Goal: Task Accomplishment & Management: Manage account settings

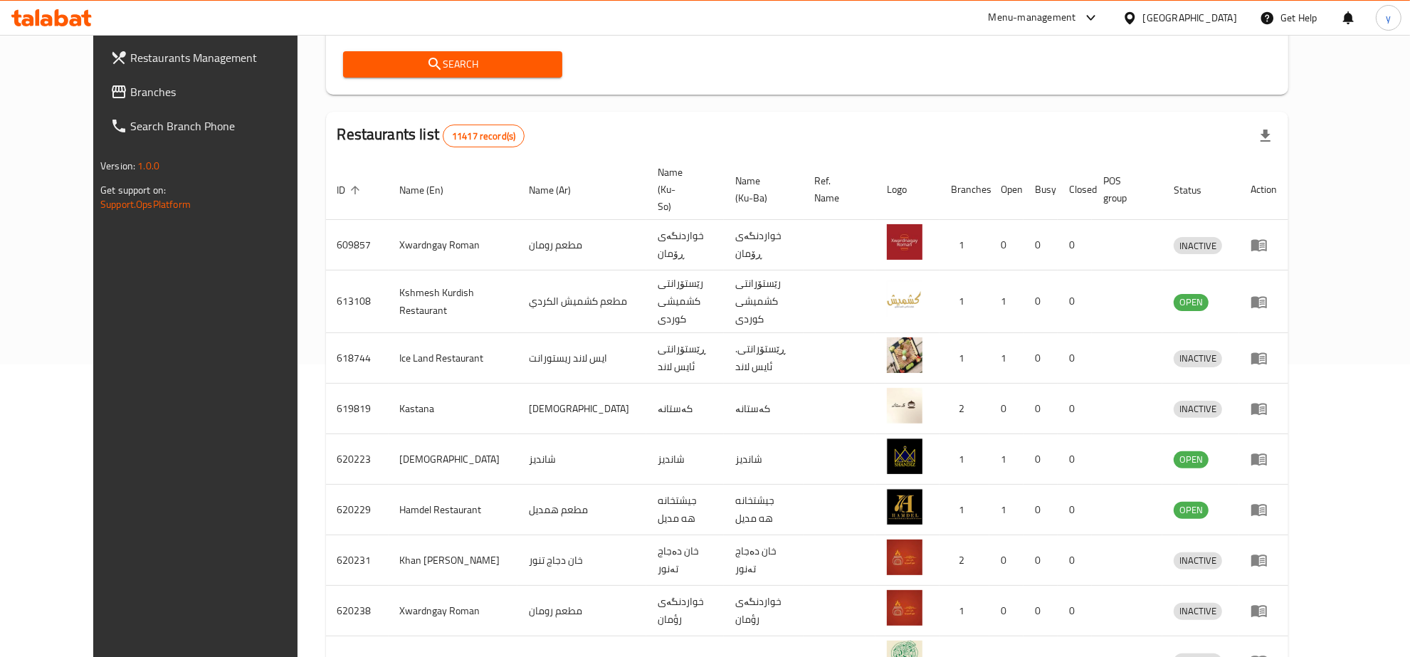
scroll to position [296, 0]
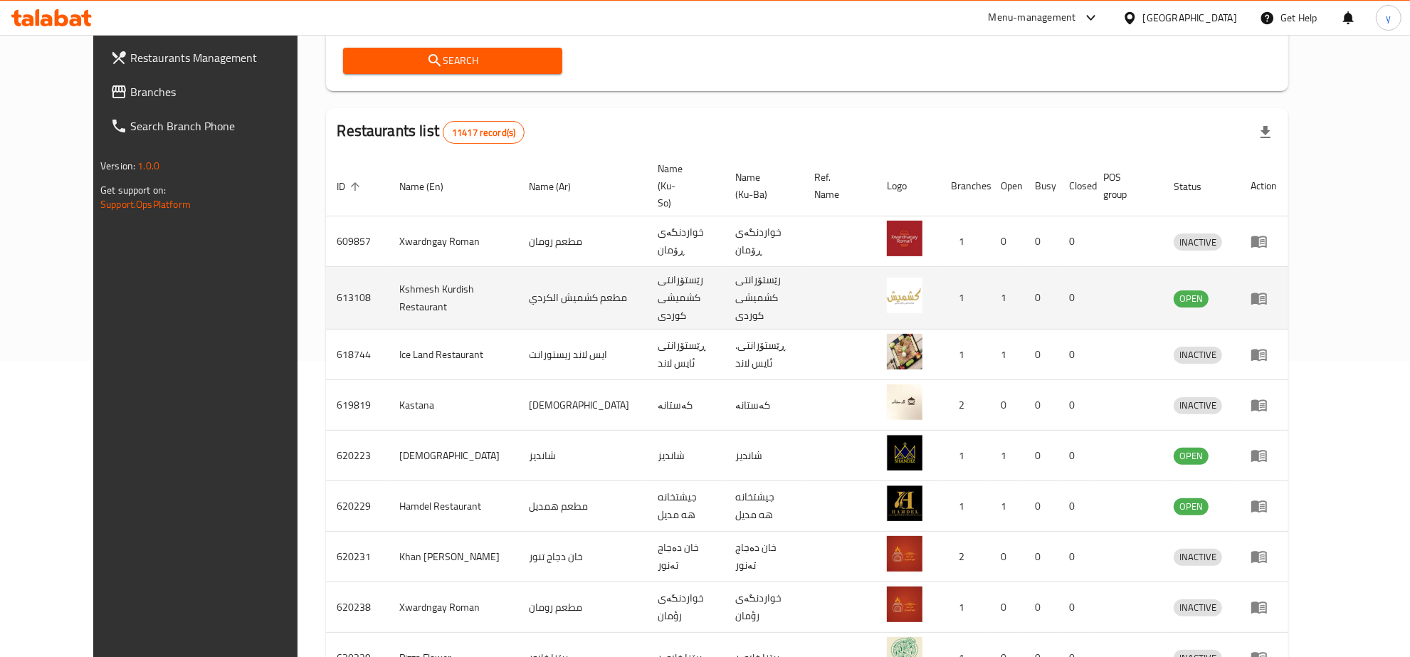
click at [1288, 279] on td "enhanced table" at bounding box center [1263, 298] width 49 height 63
click at [1267, 292] on icon "enhanced table" at bounding box center [1259, 298] width 16 height 12
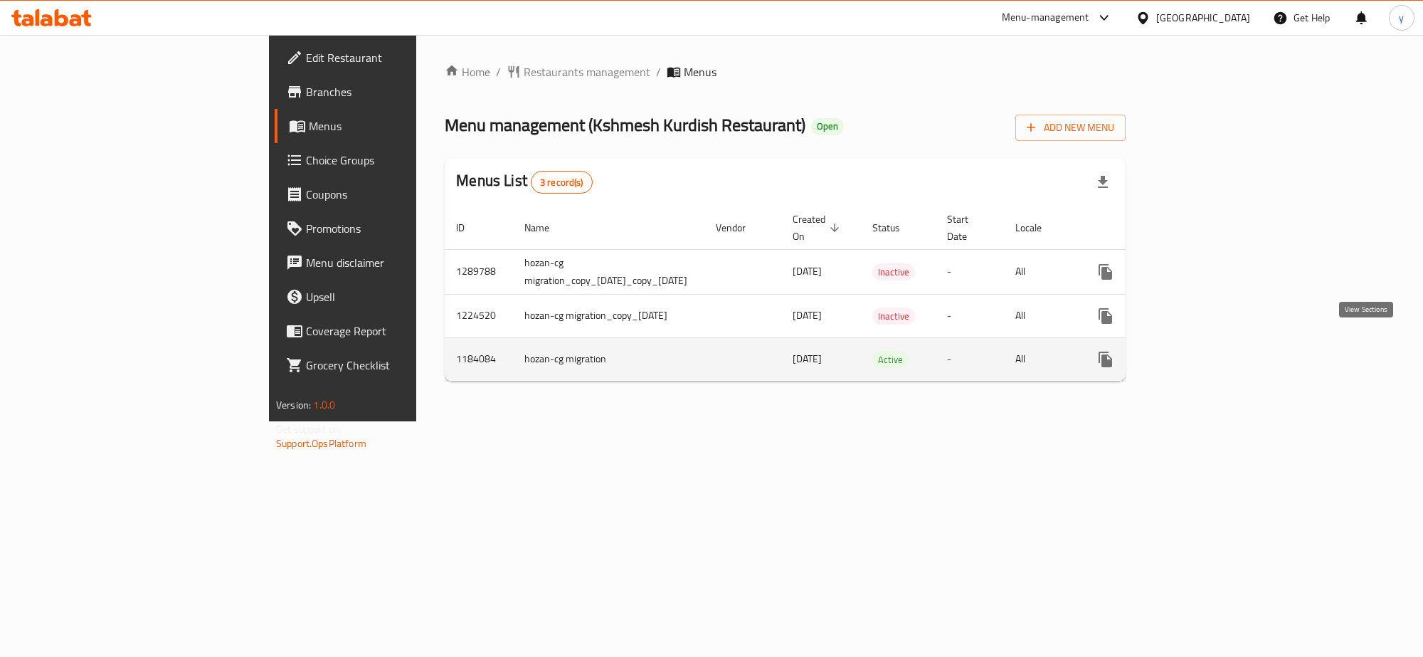
click at [1215, 353] on icon "enhanced table" at bounding box center [1208, 359] width 13 height 13
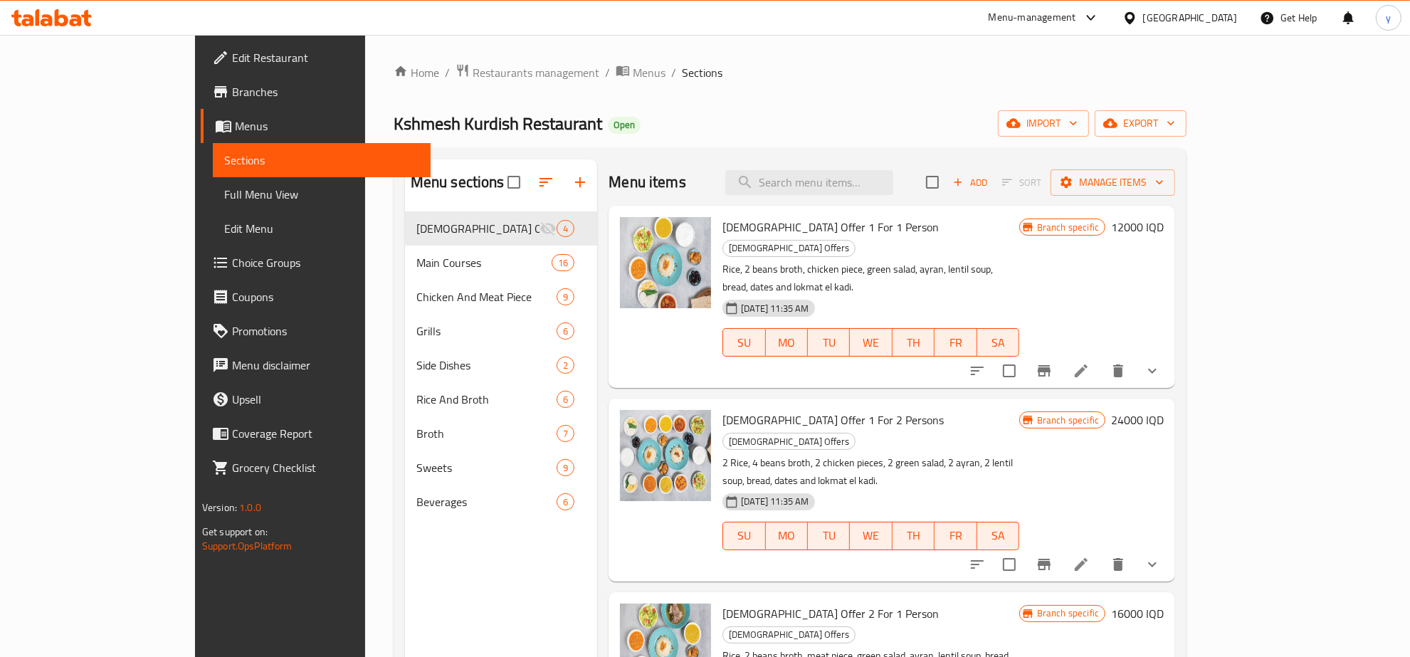
click at [224, 193] on span "Full Menu View" at bounding box center [321, 194] width 195 height 17
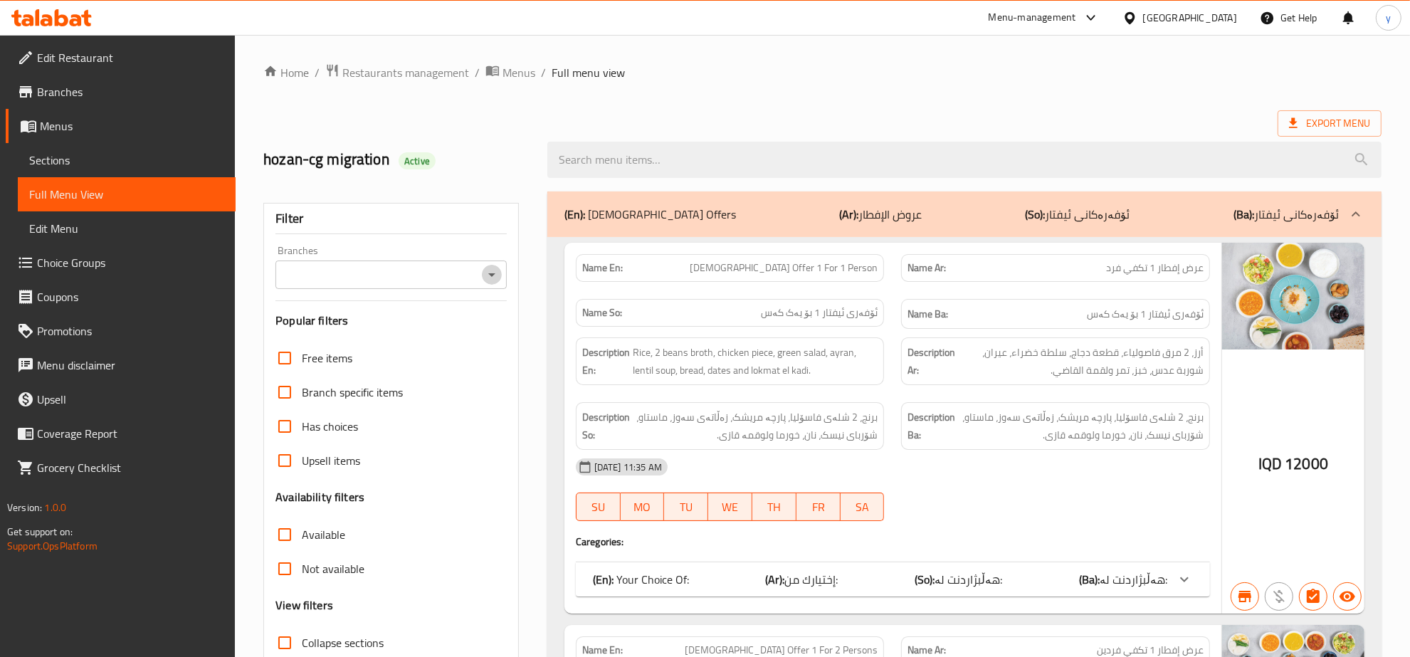
click at [486, 273] on icon "Open" at bounding box center [491, 274] width 17 height 17
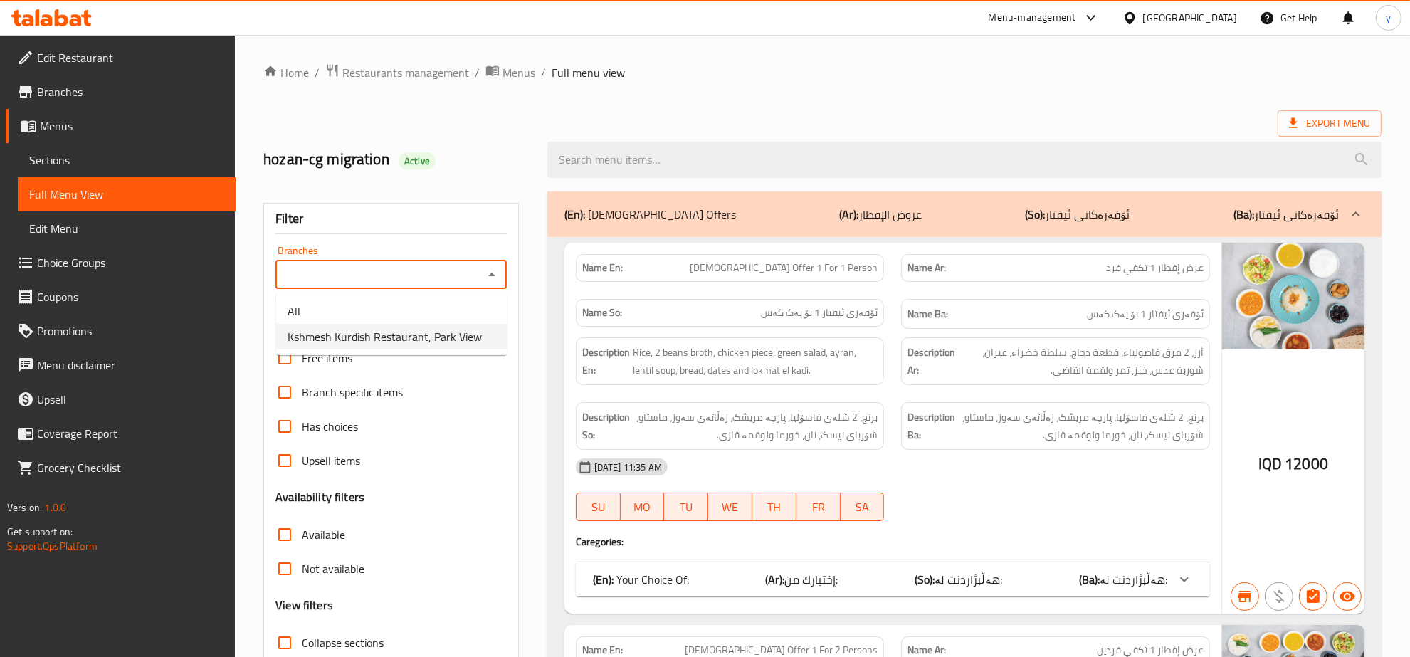
click at [421, 324] on li "Kshmesh Kurdish Restaurant, Park View" at bounding box center [391, 337] width 231 height 26
type input "Kshmesh Kurdish Restaurant, Park View"
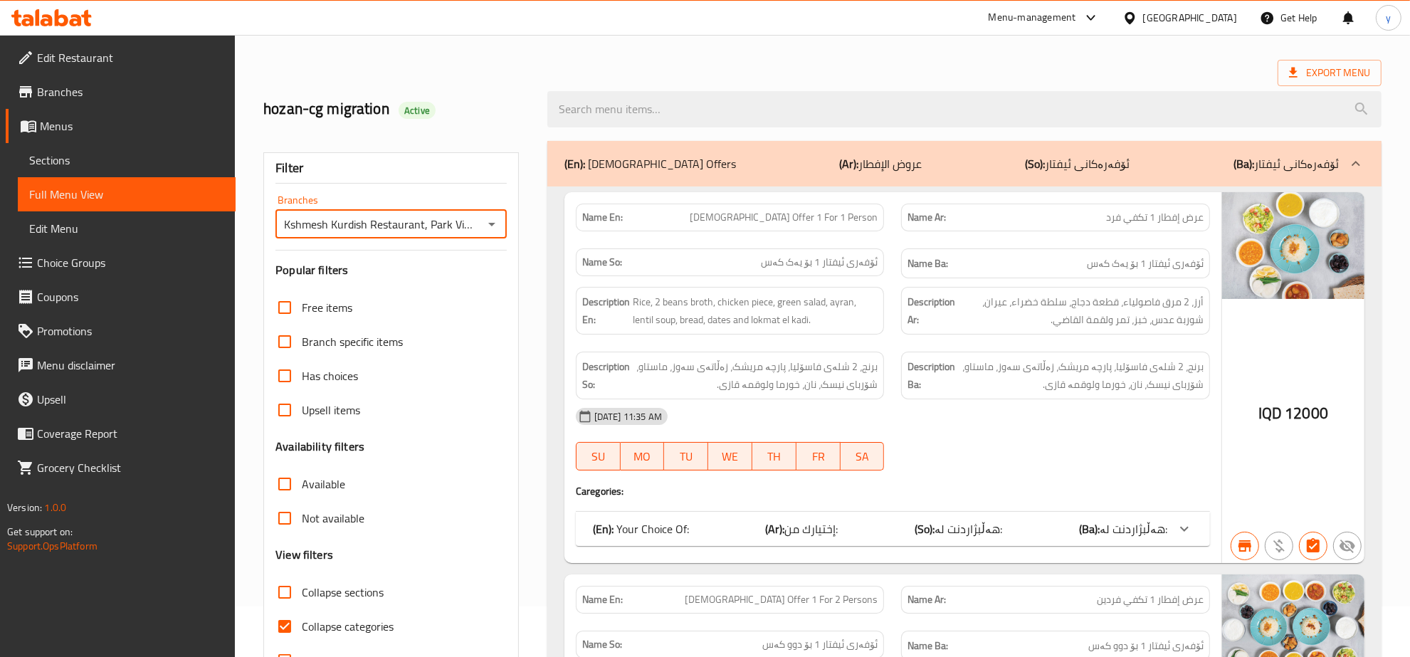
scroll to position [100, 0]
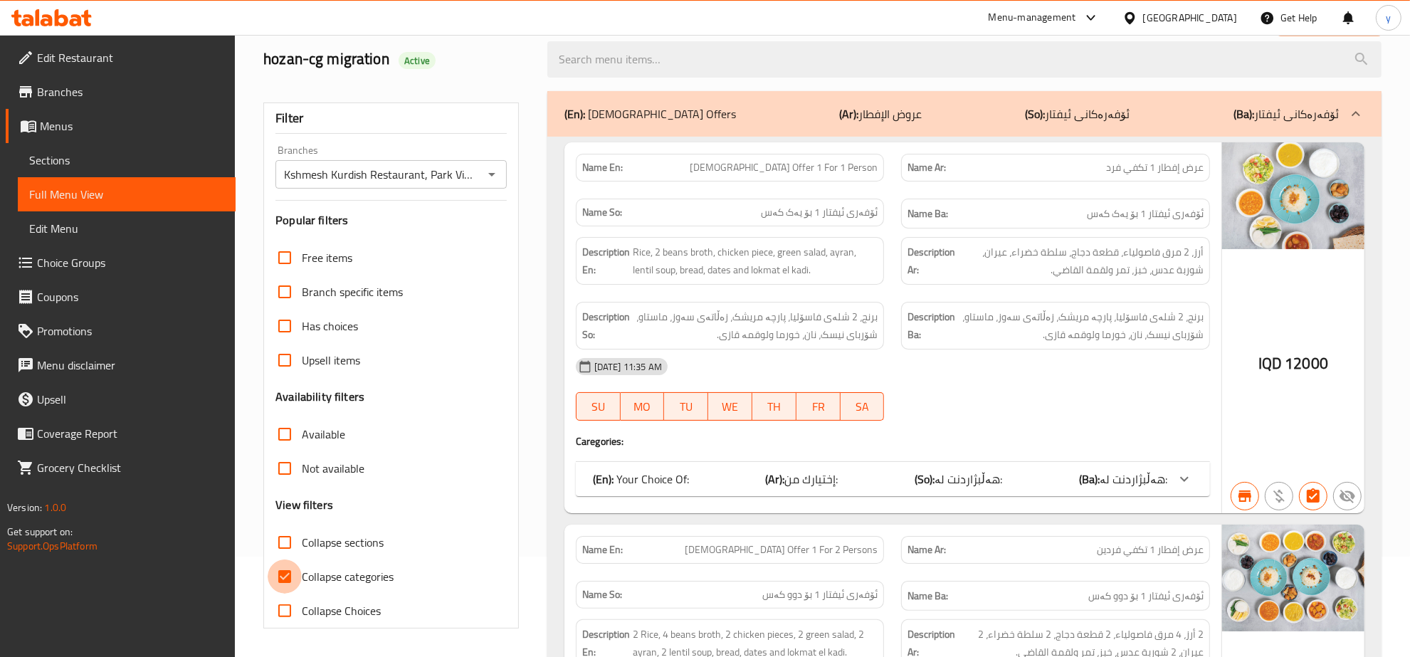
click at [289, 563] on input "Collapse categories" at bounding box center [285, 576] width 34 height 34
checkbox input "false"
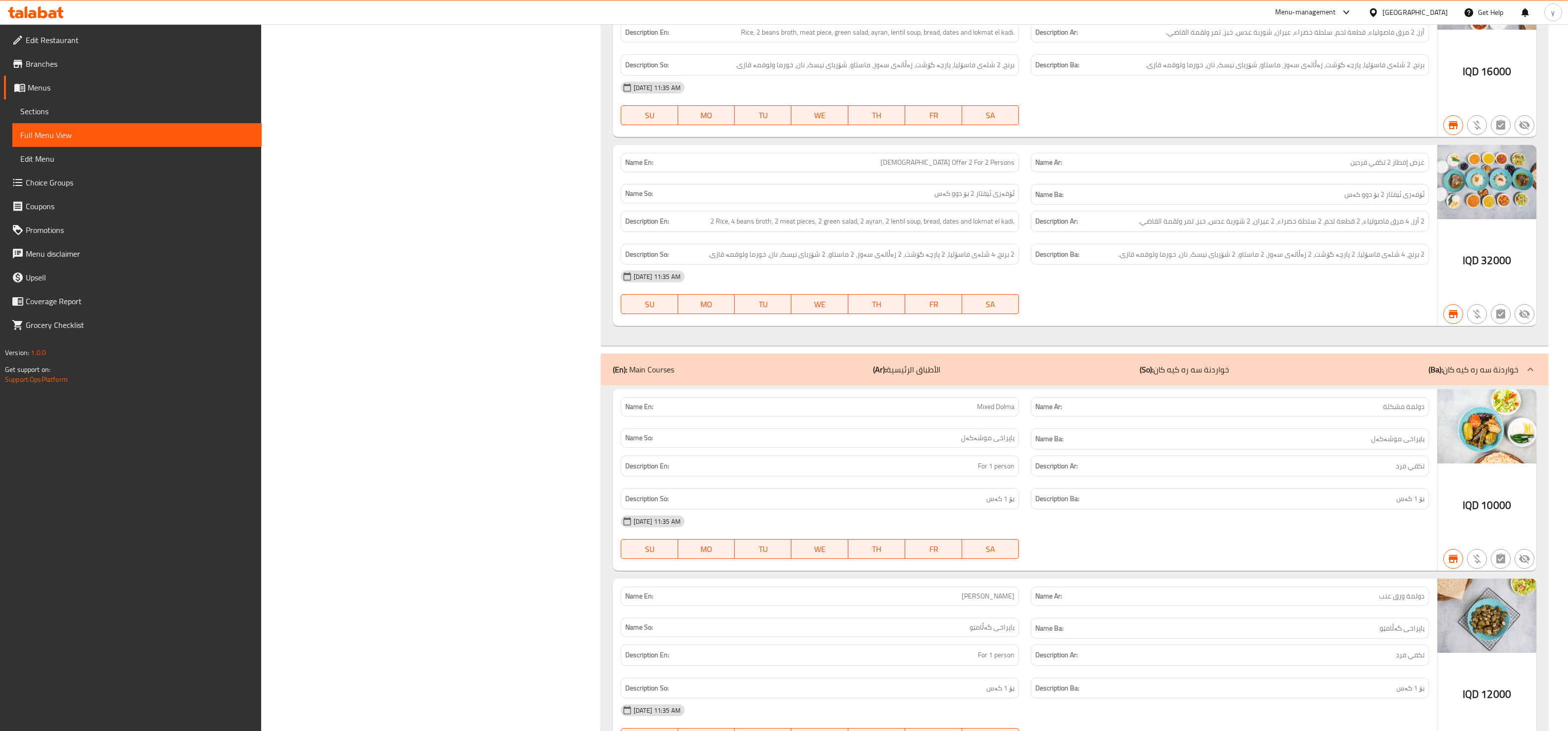
scroll to position [659, 0]
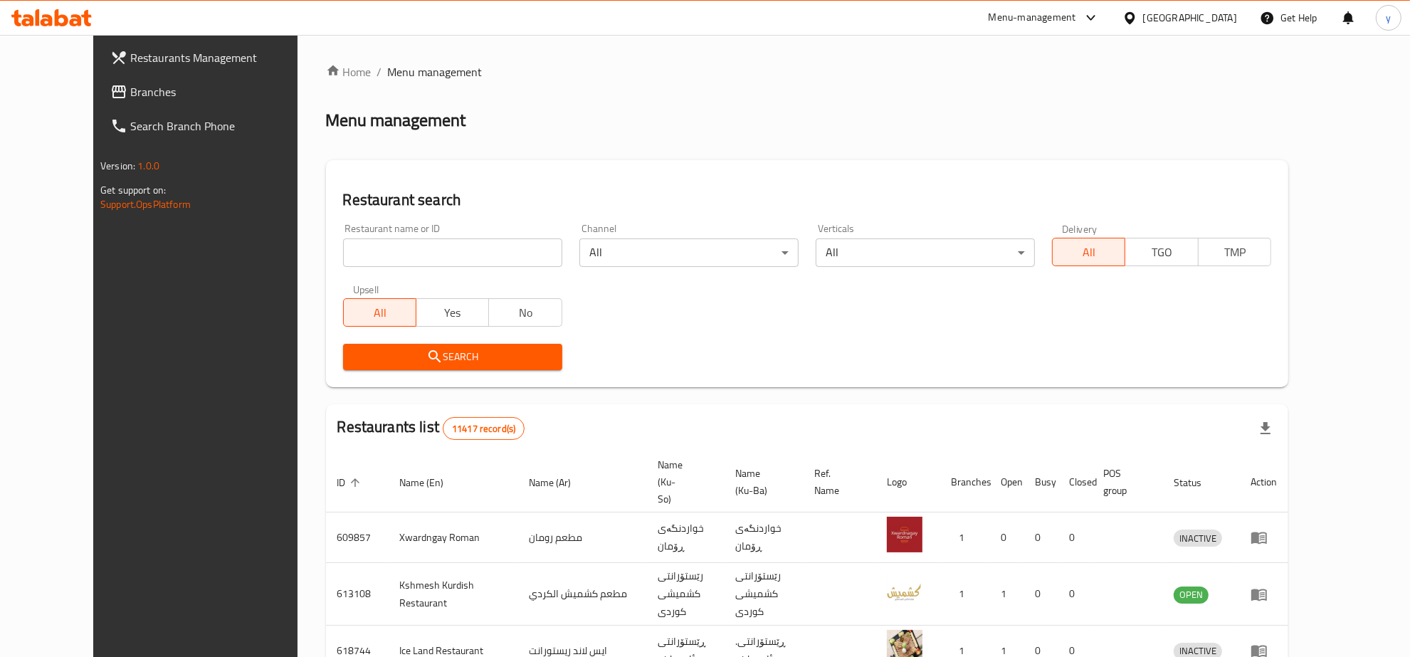
click at [404, 250] on input "search" at bounding box center [452, 252] width 219 height 28
paste input "Nasmah Cafe"
type input "Nasmah Cafe"
click at [426, 360] on icon "submit" at bounding box center [434, 356] width 17 height 17
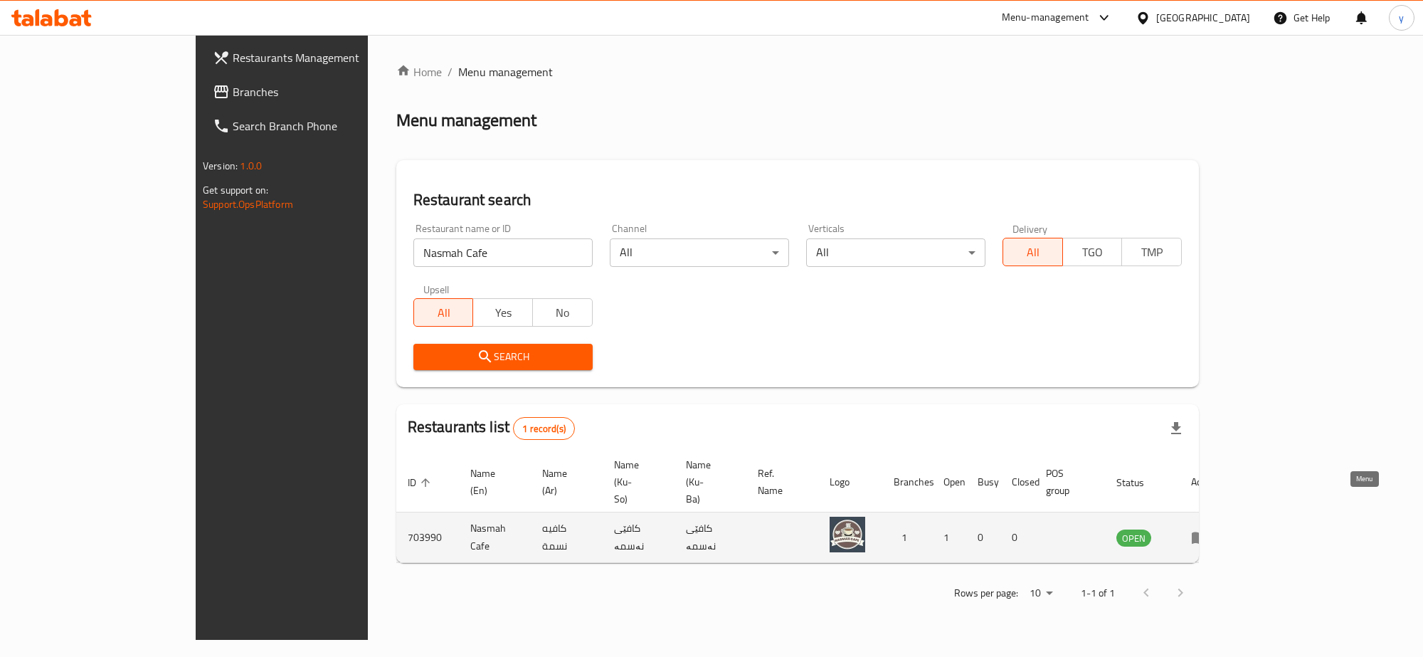
click at [1207, 532] on icon "enhanced table" at bounding box center [1200, 538] width 16 height 12
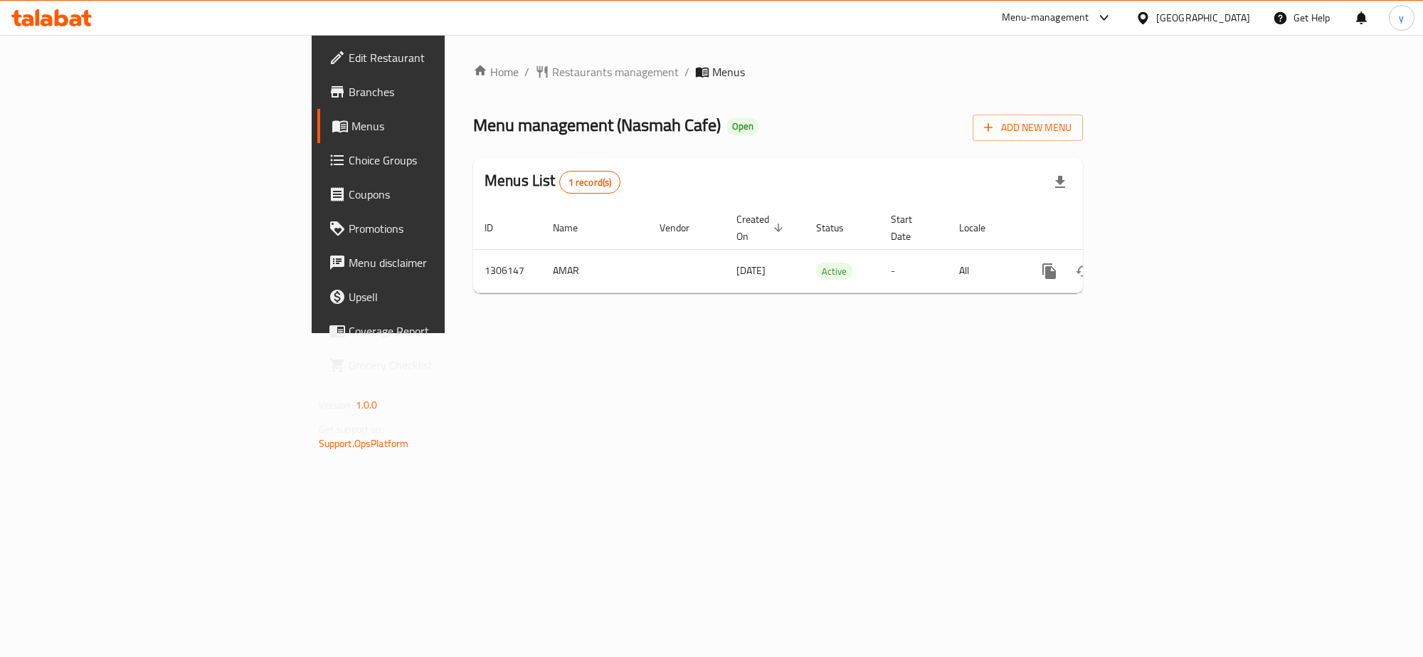
click at [317, 75] on link "Branches" at bounding box center [433, 92] width 232 height 34
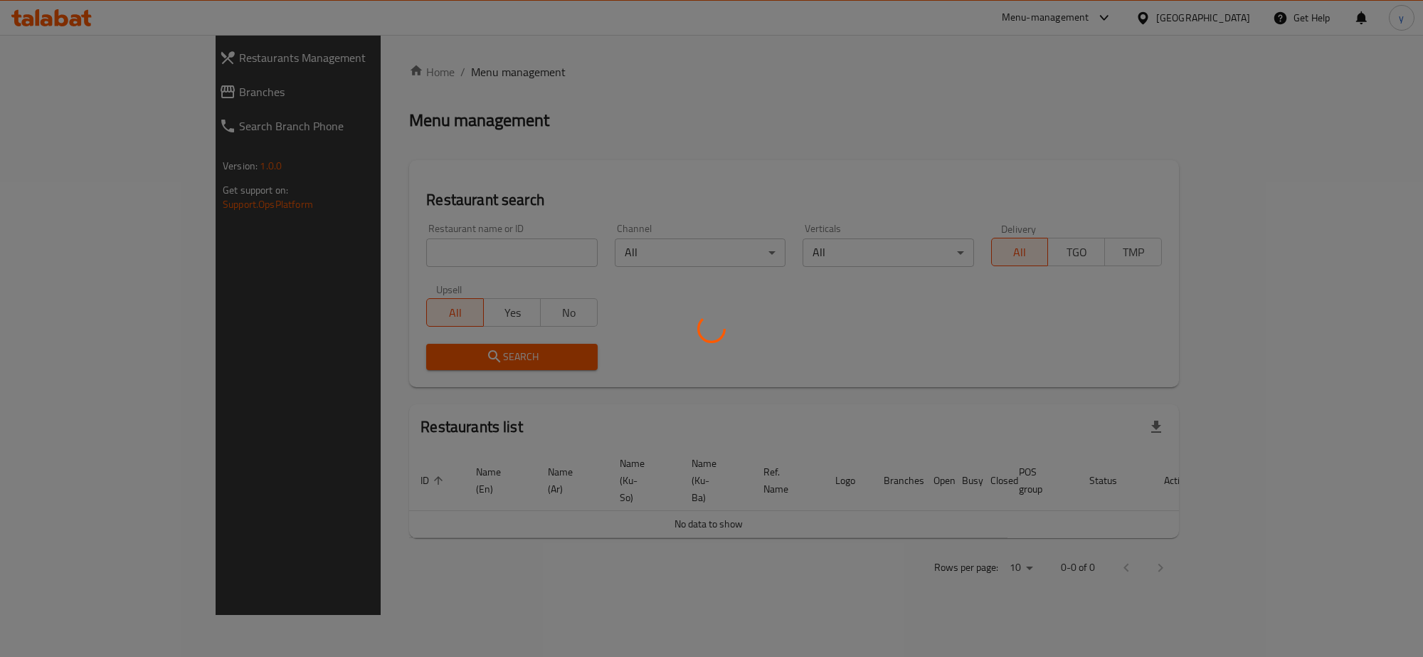
click at [345, 249] on div at bounding box center [711, 328] width 1423 height 657
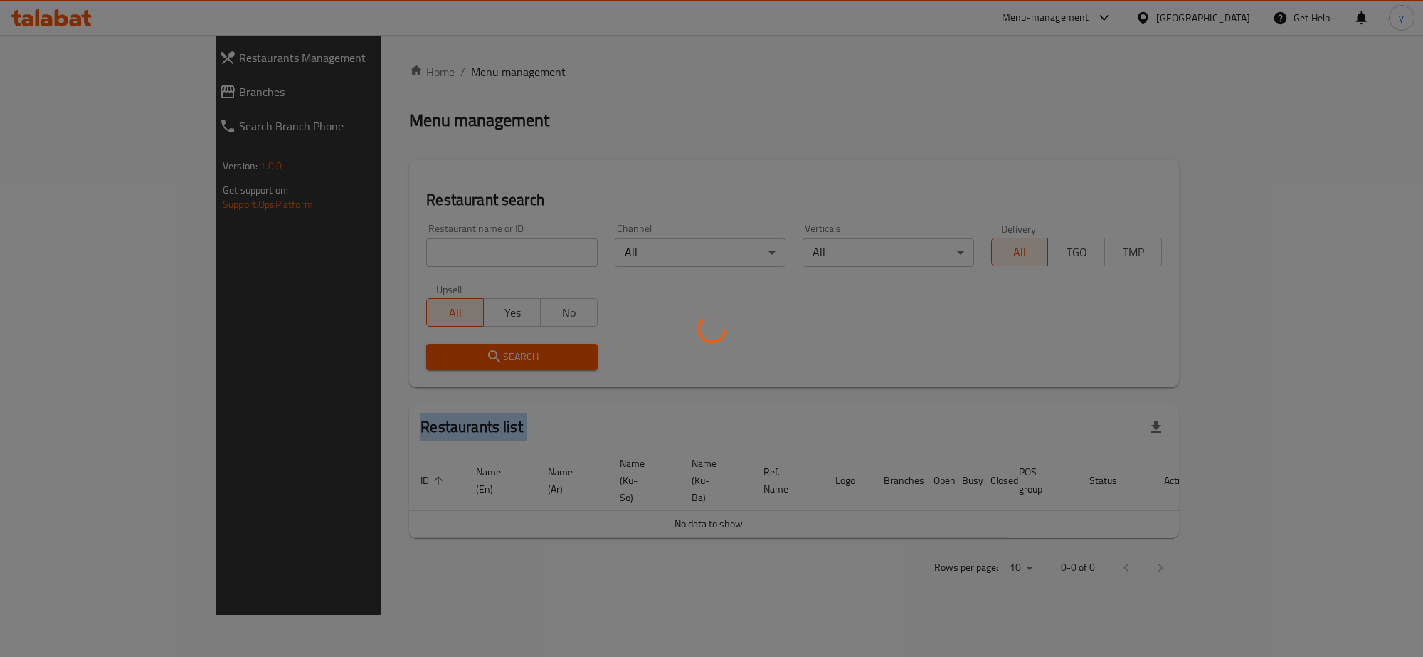
click at [345, 249] on div at bounding box center [711, 328] width 1423 height 657
click at [356, 247] on div at bounding box center [711, 328] width 1423 height 657
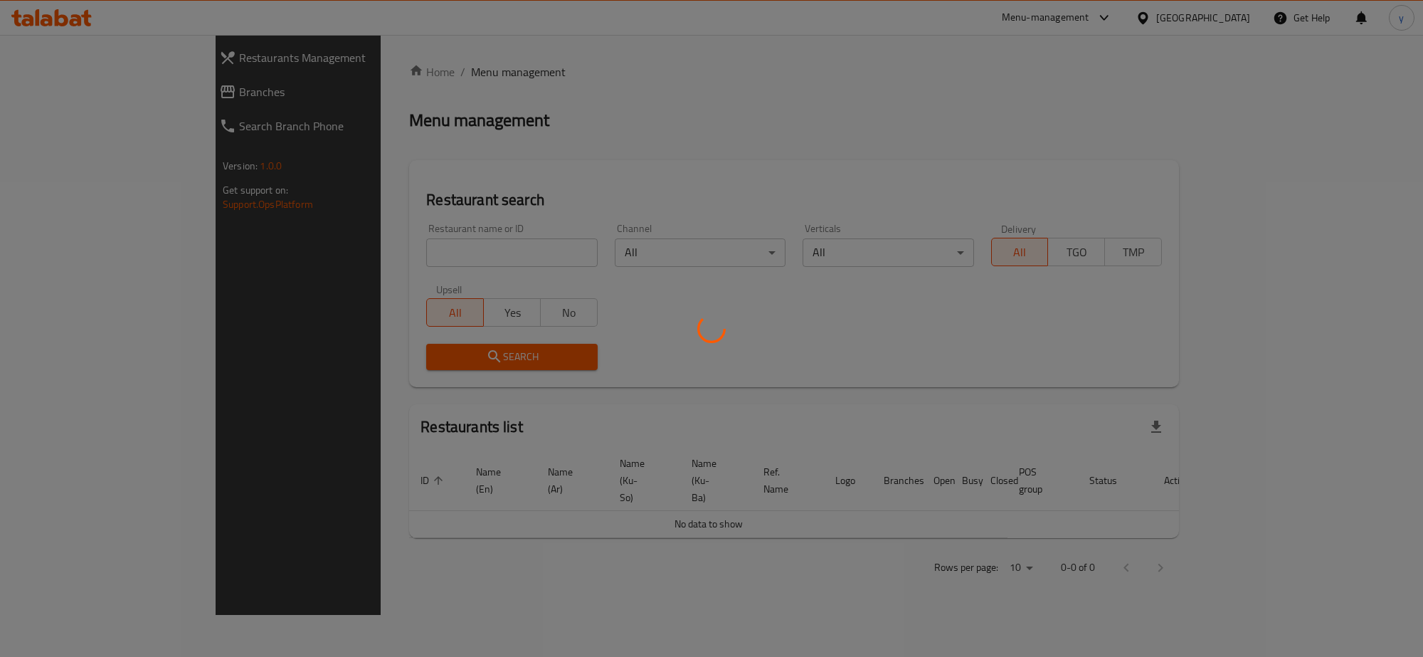
click at [358, 246] on div at bounding box center [711, 328] width 1423 height 657
click at [366, 245] on div at bounding box center [711, 328] width 1423 height 657
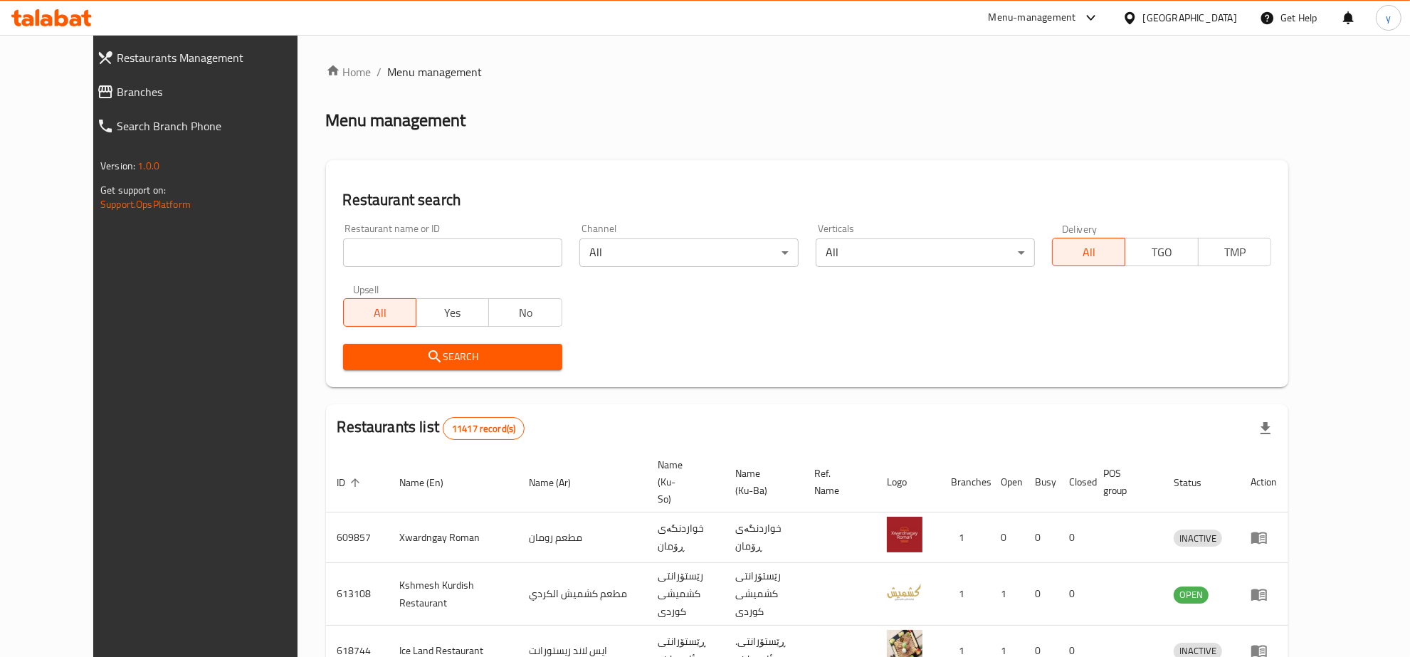
click at [366, 245] on input "search" at bounding box center [452, 252] width 219 height 28
paste input "661596"
type input "661596"
click at [377, 361] on span "Search" at bounding box center [452, 357] width 196 height 18
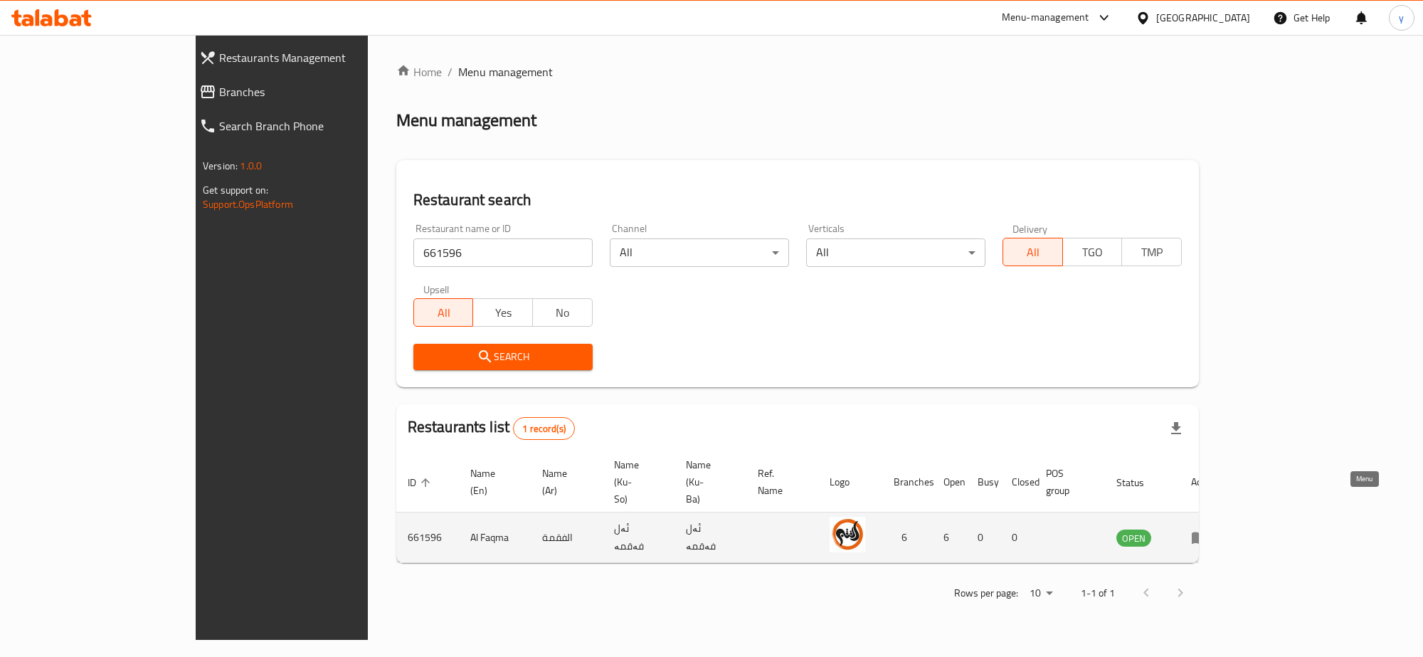
click at [1217, 529] on link "enhanced table" at bounding box center [1204, 537] width 26 height 17
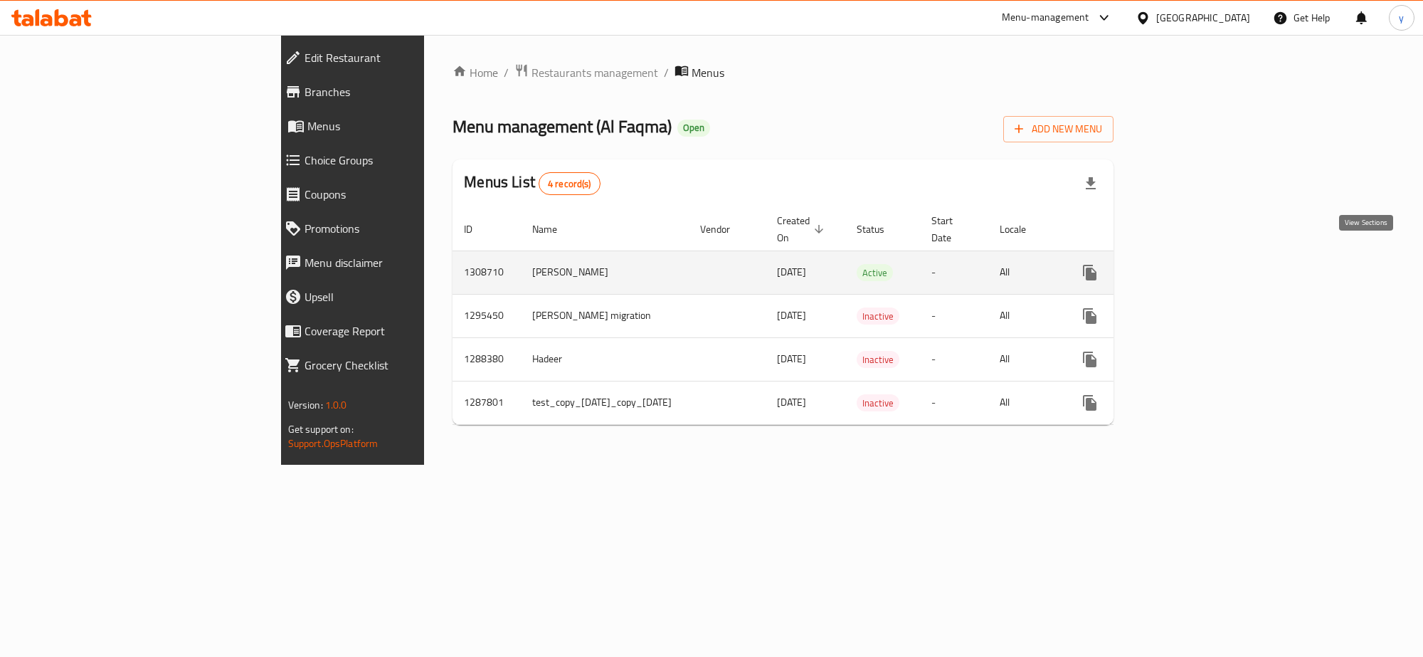
click at [1201, 265] on icon "enhanced table" at bounding box center [1192, 272] width 17 height 17
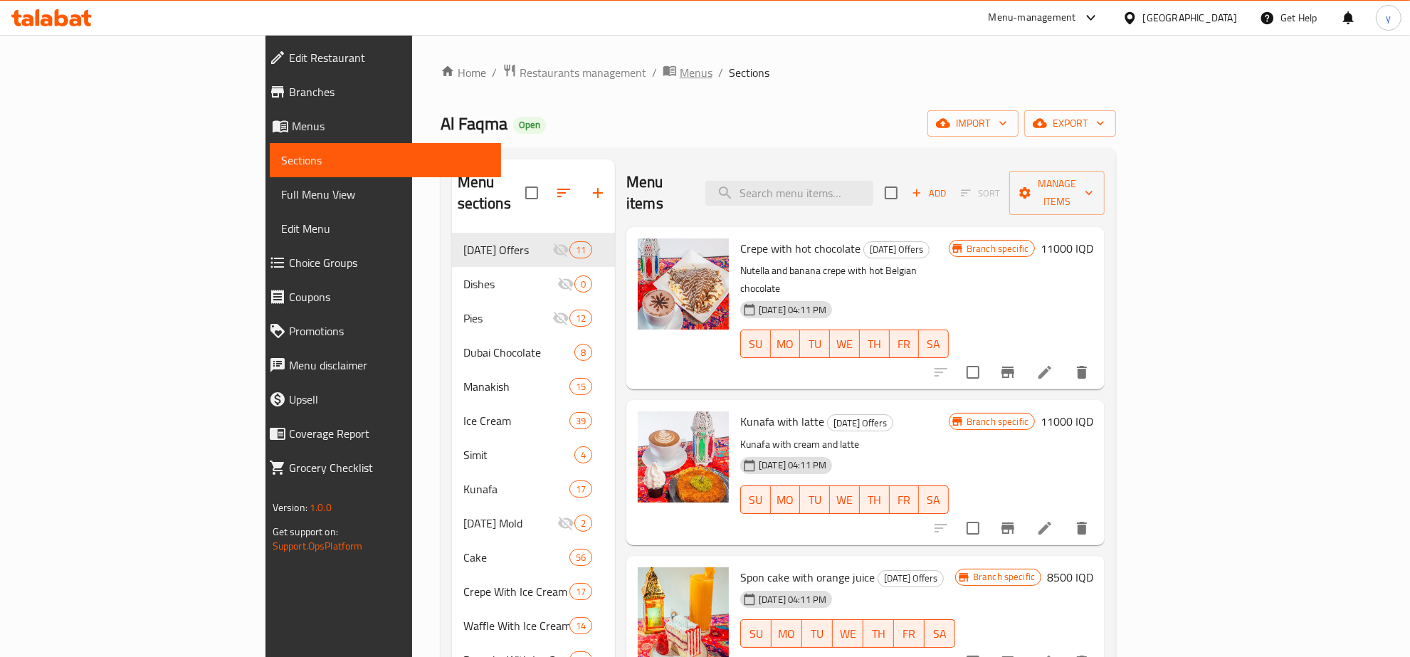
click at [680, 77] on span "Menus" at bounding box center [696, 72] width 33 height 17
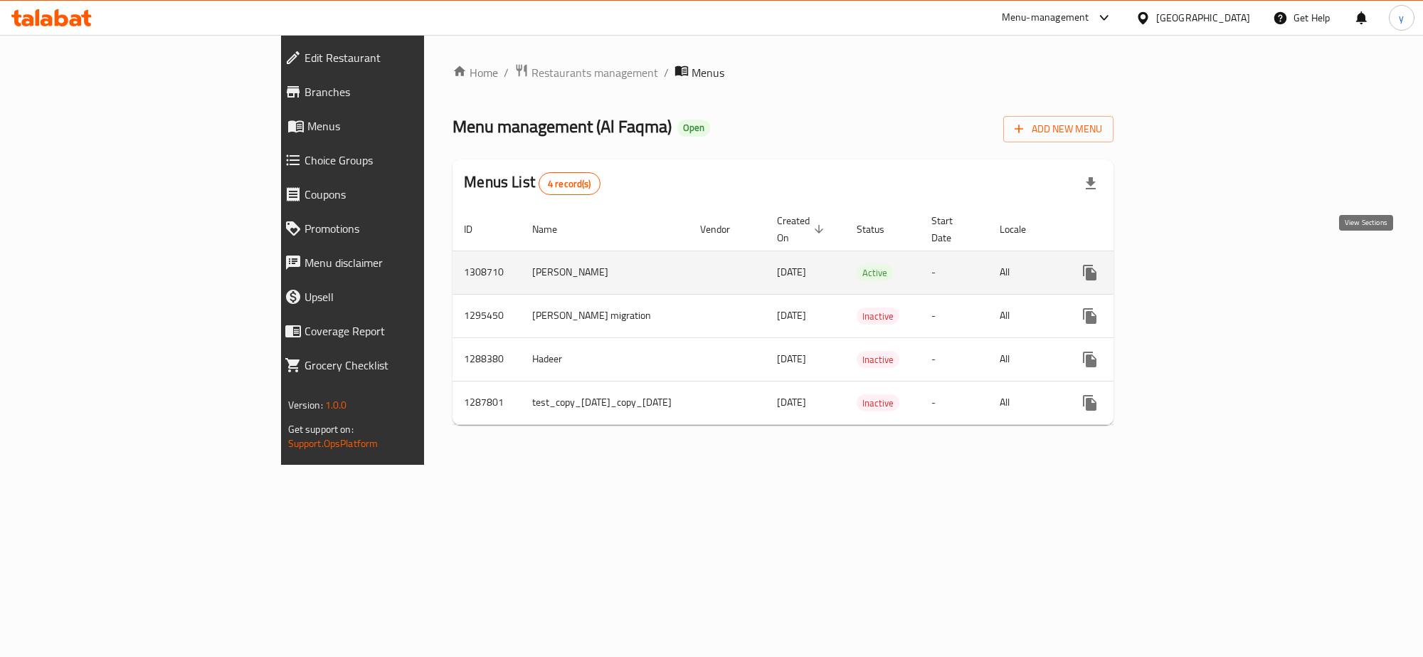
click at [1201, 264] on icon "enhanced table" at bounding box center [1192, 272] width 17 height 17
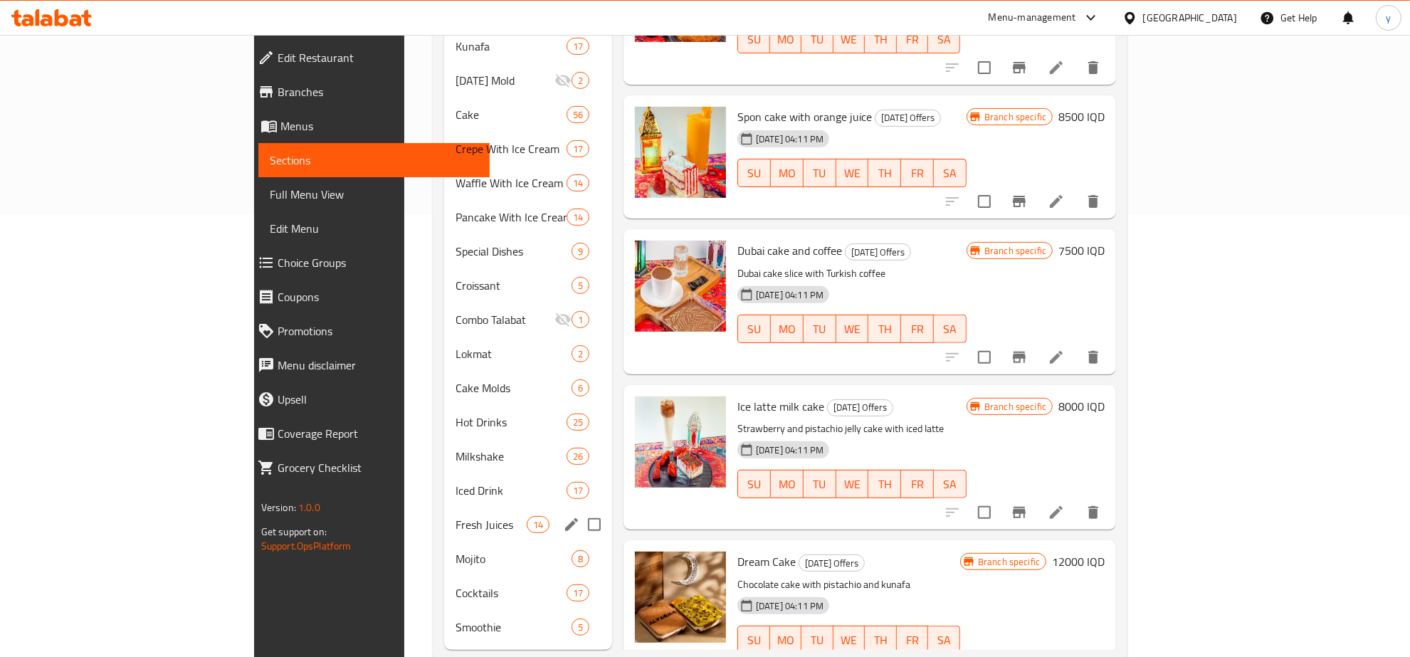
scroll to position [445, 0]
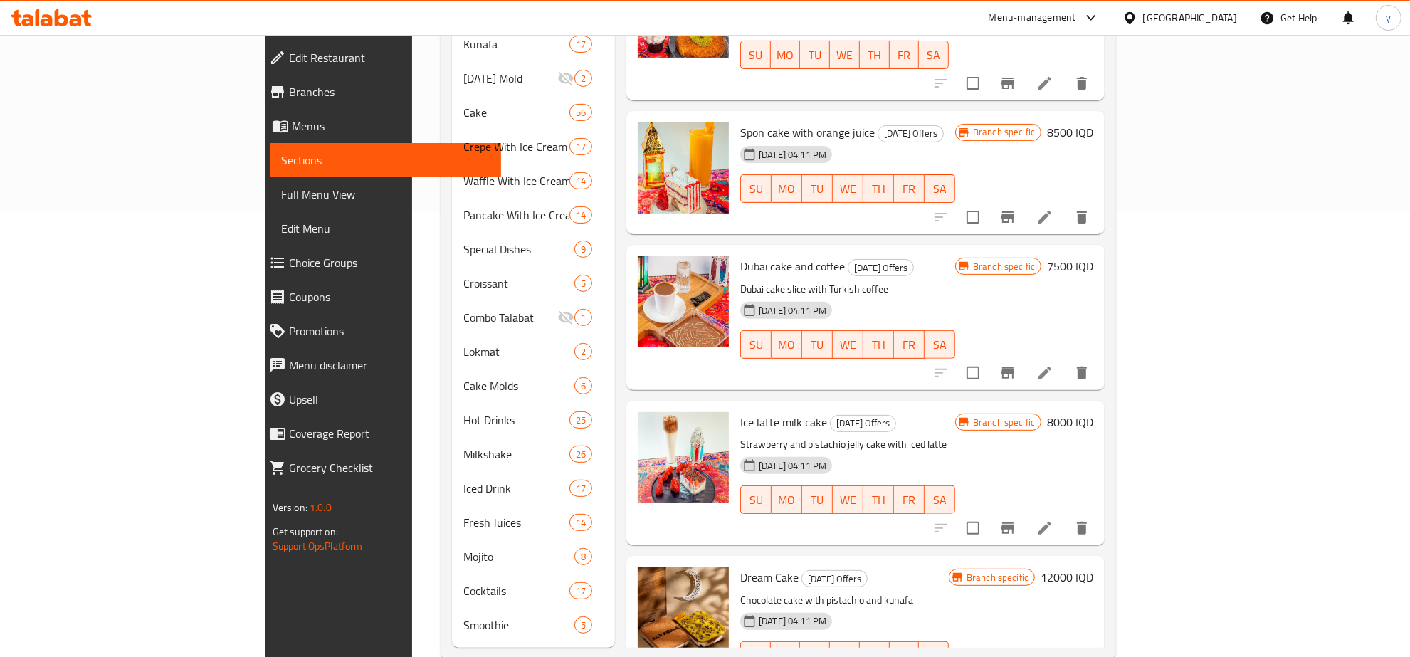
click at [463, 616] on span "Smoothie" at bounding box center [518, 624] width 111 height 17
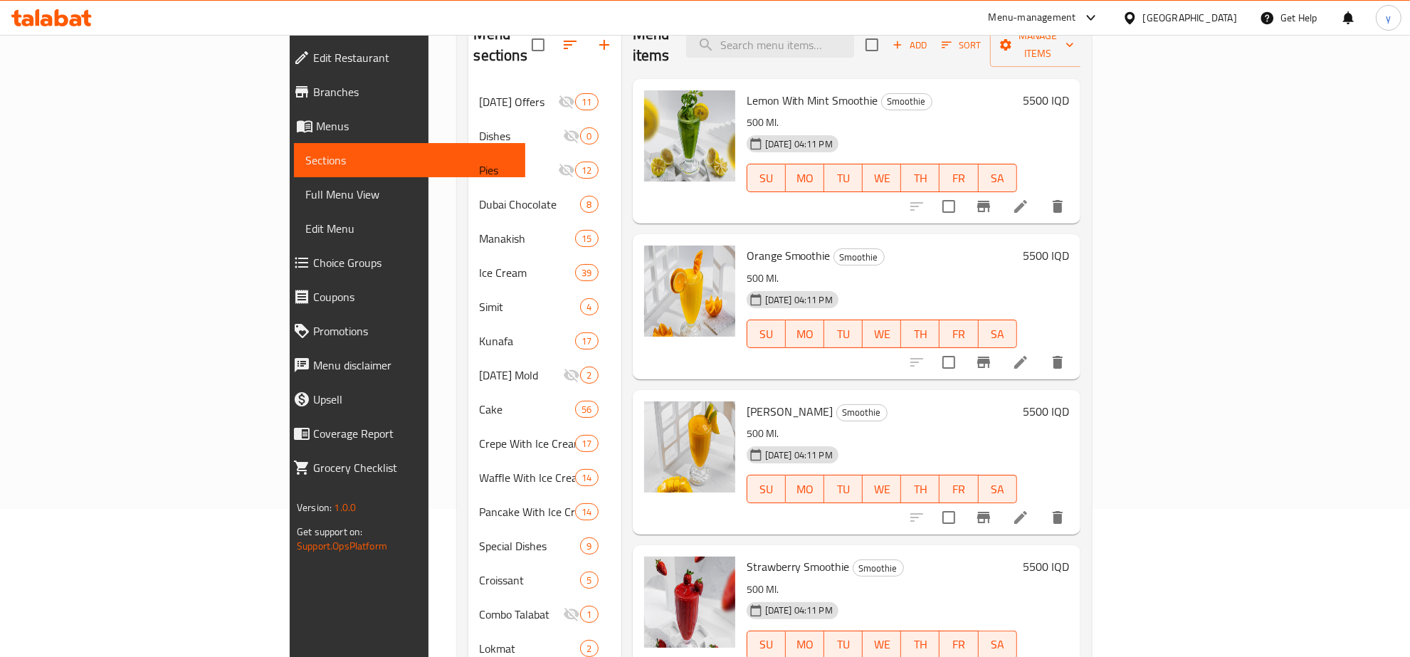
scroll to position [296, 0]
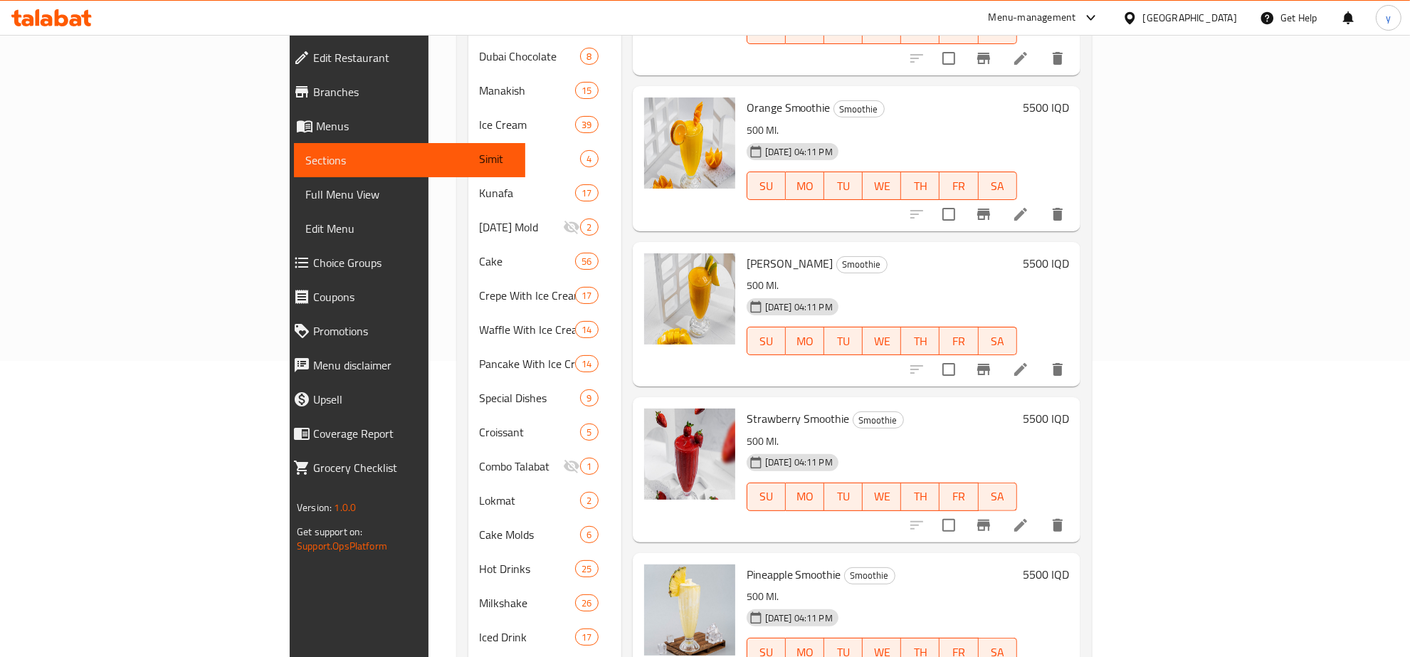
click at [1069, 408] on h6 "5500 IQD" at bounding box center [1045, 418] width 46 height 20
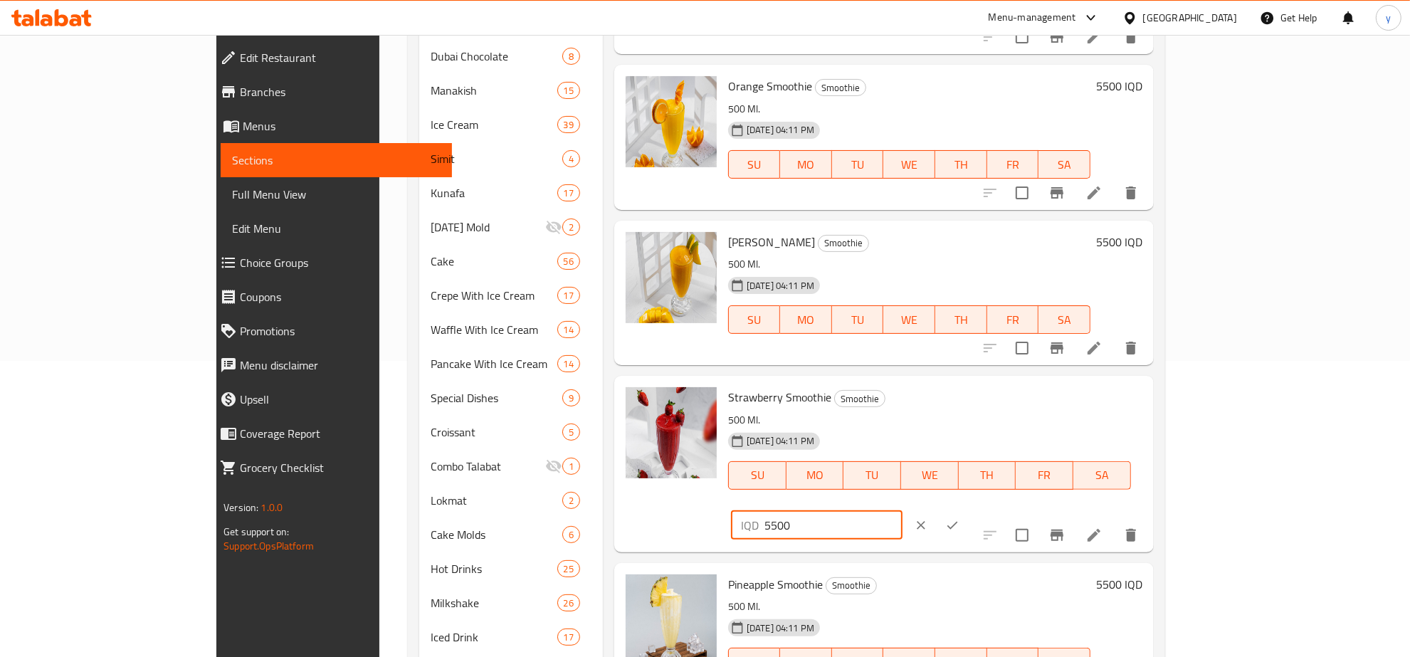
click at [902, 511] on input "5500" at bounding box center [833, 525] width 138 height 28
paste input "4"
type input "4500"
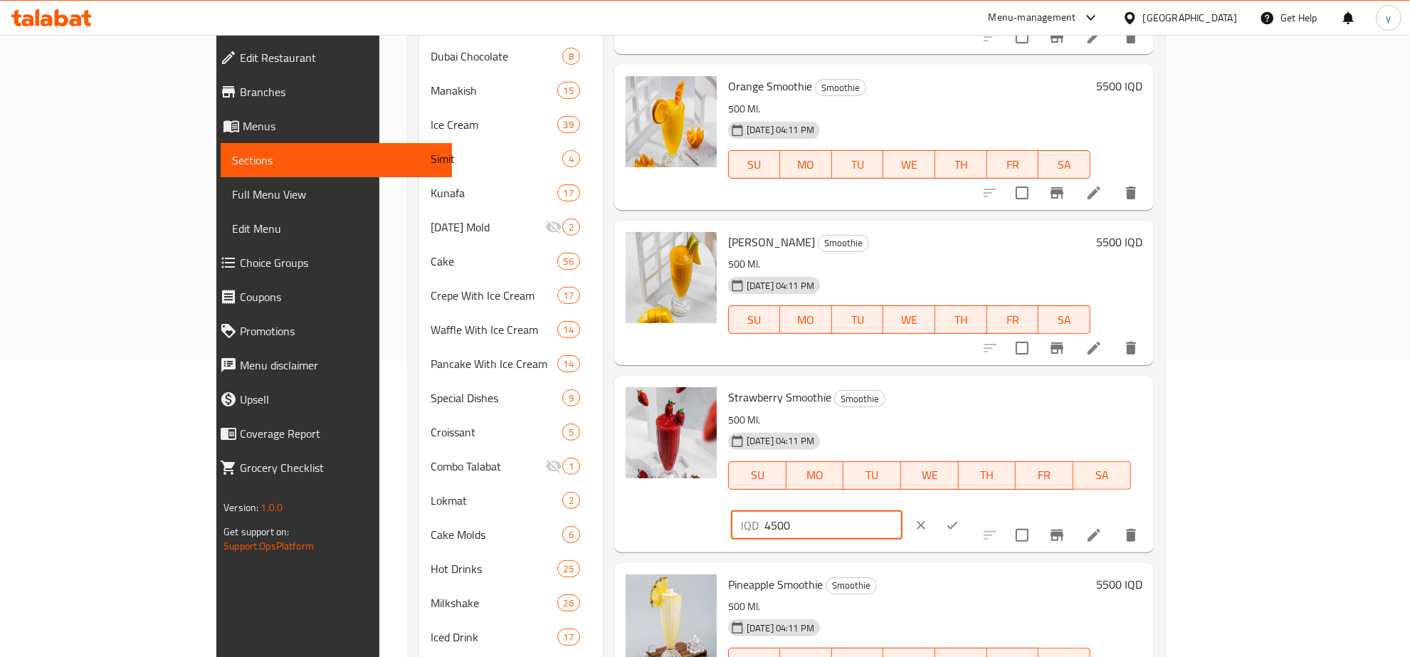
click at [959, 518] on icon "ok" at bounding box center [952, 525] width 14 height 14
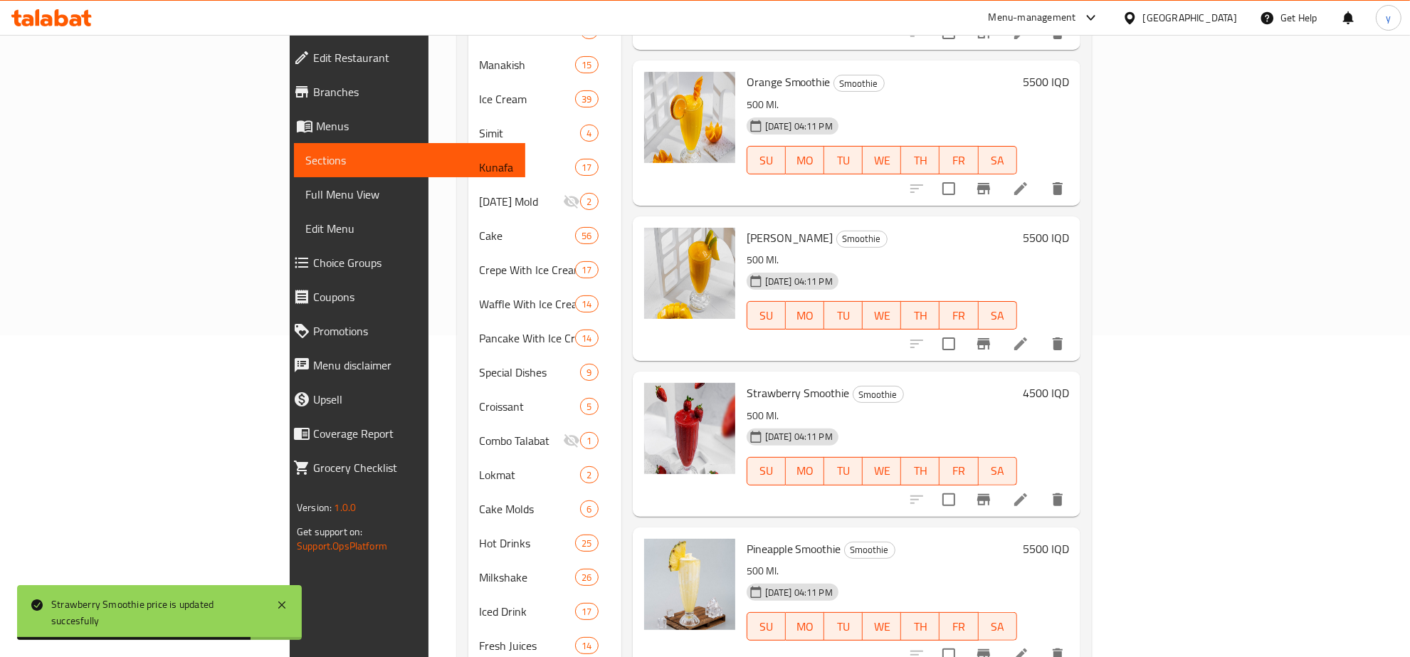
scroll to position [157, 0]
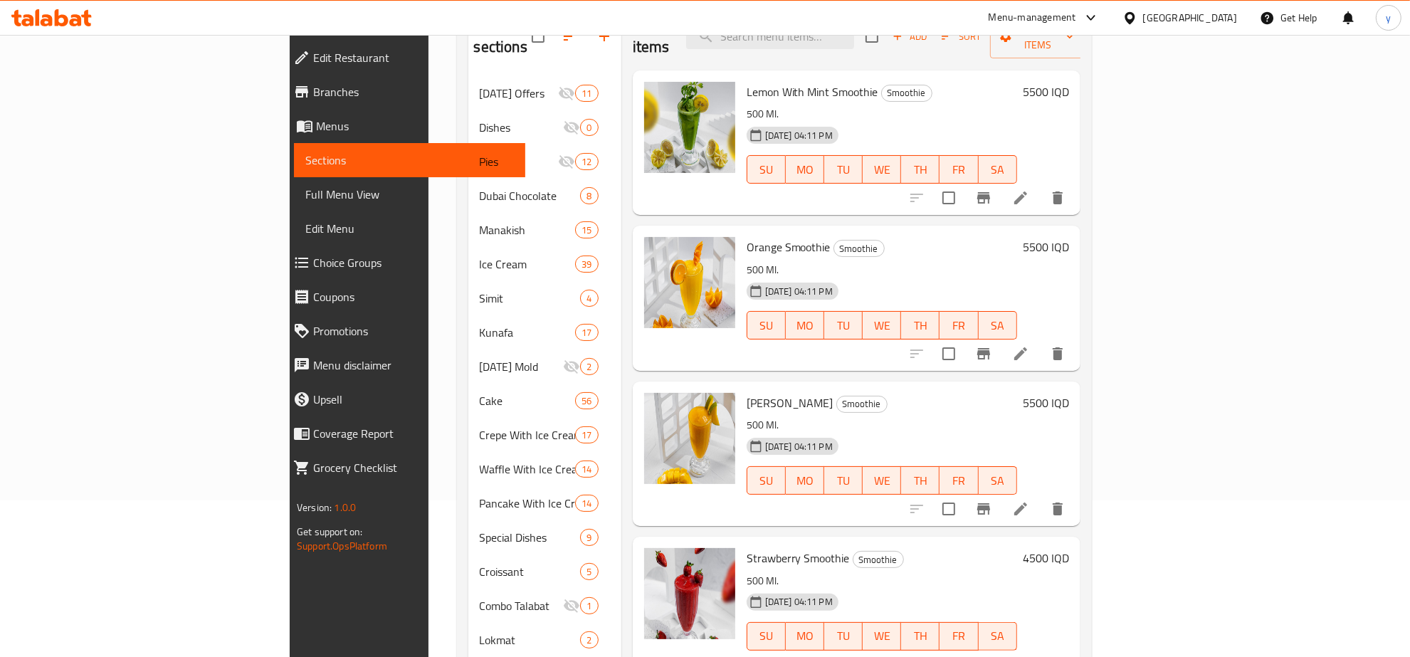
click at [1069, 237] on h6 "5500 IQD" at bounding box center [1045, 247] width 46 height 20
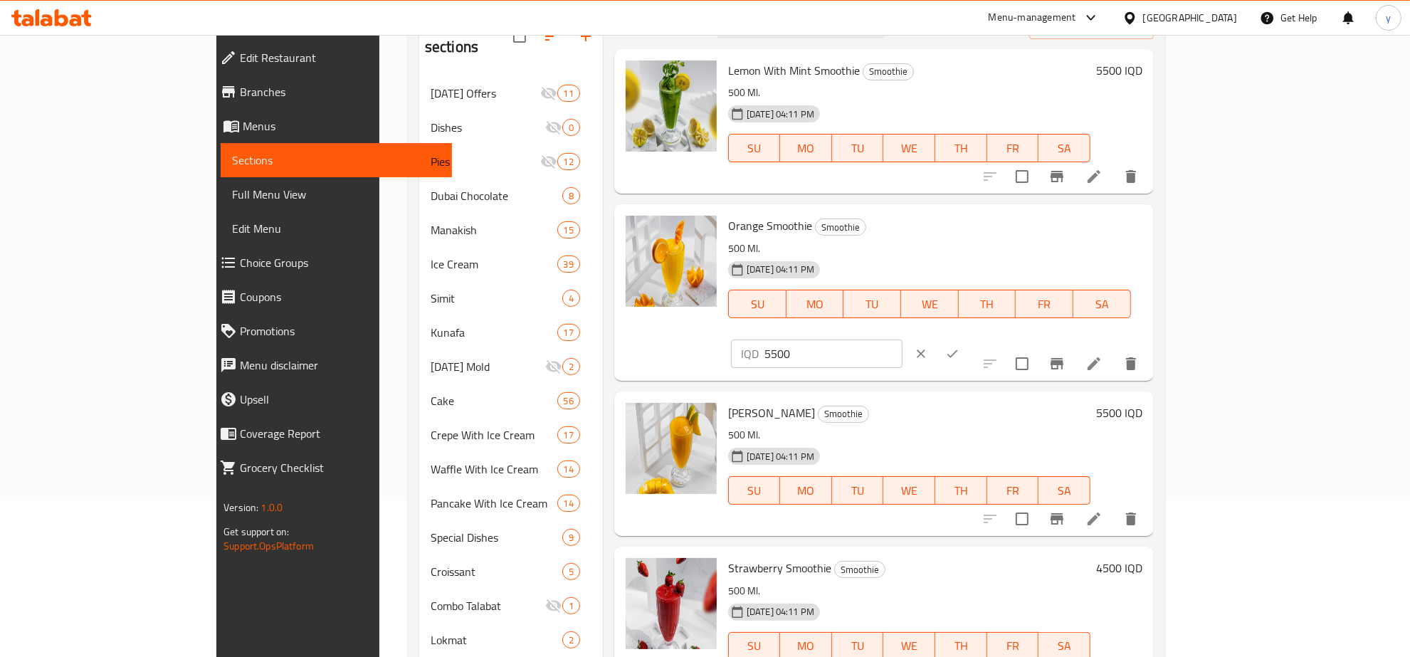
click at [902, 339] on input "5500" at bounding box center [833, 353] width 138 height 28
paste input "4"
type input "4500"
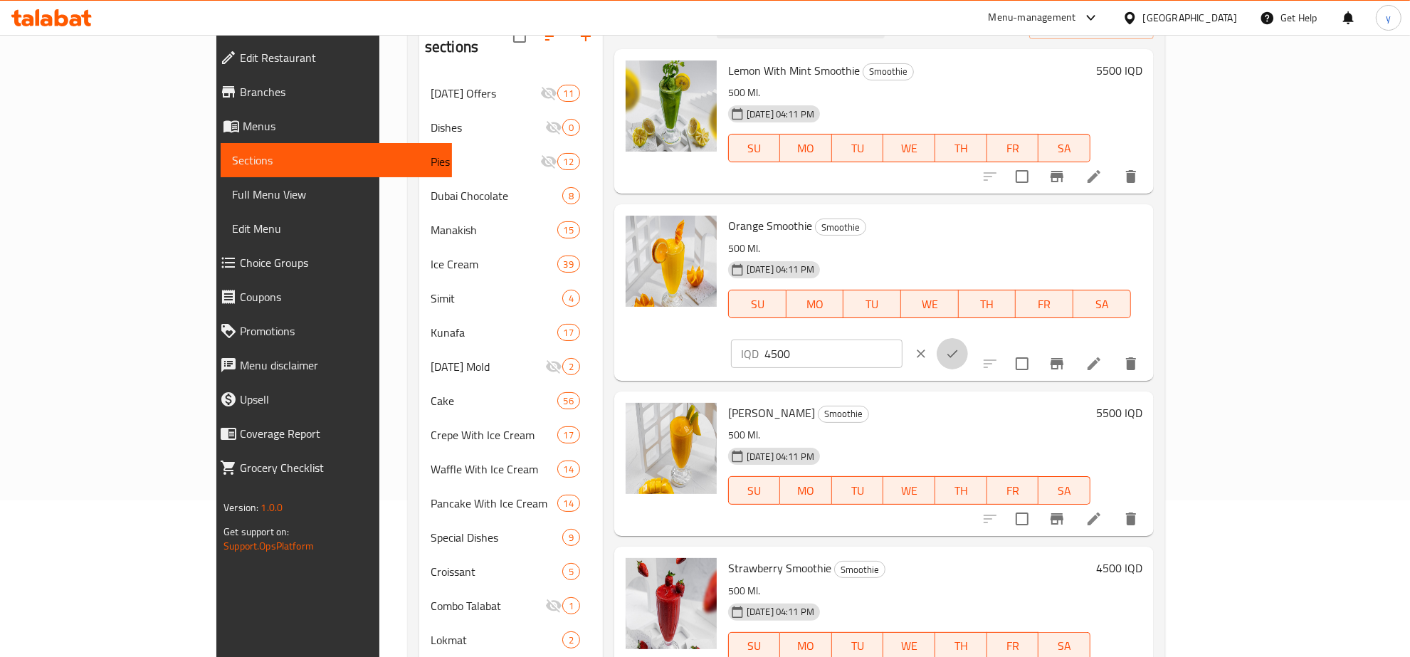
click at [968, 338] on button "ok" at bounding box center [951, 353] width 31 height 31
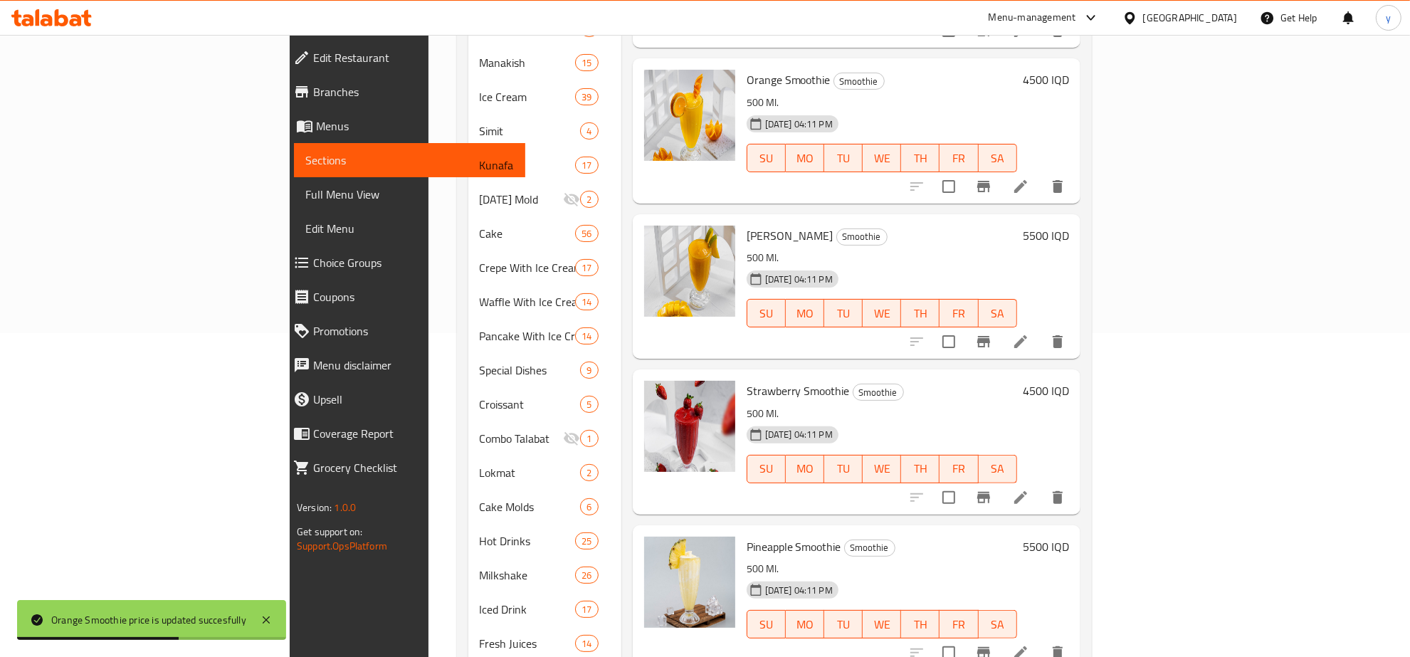
scroll to position [453, 0]
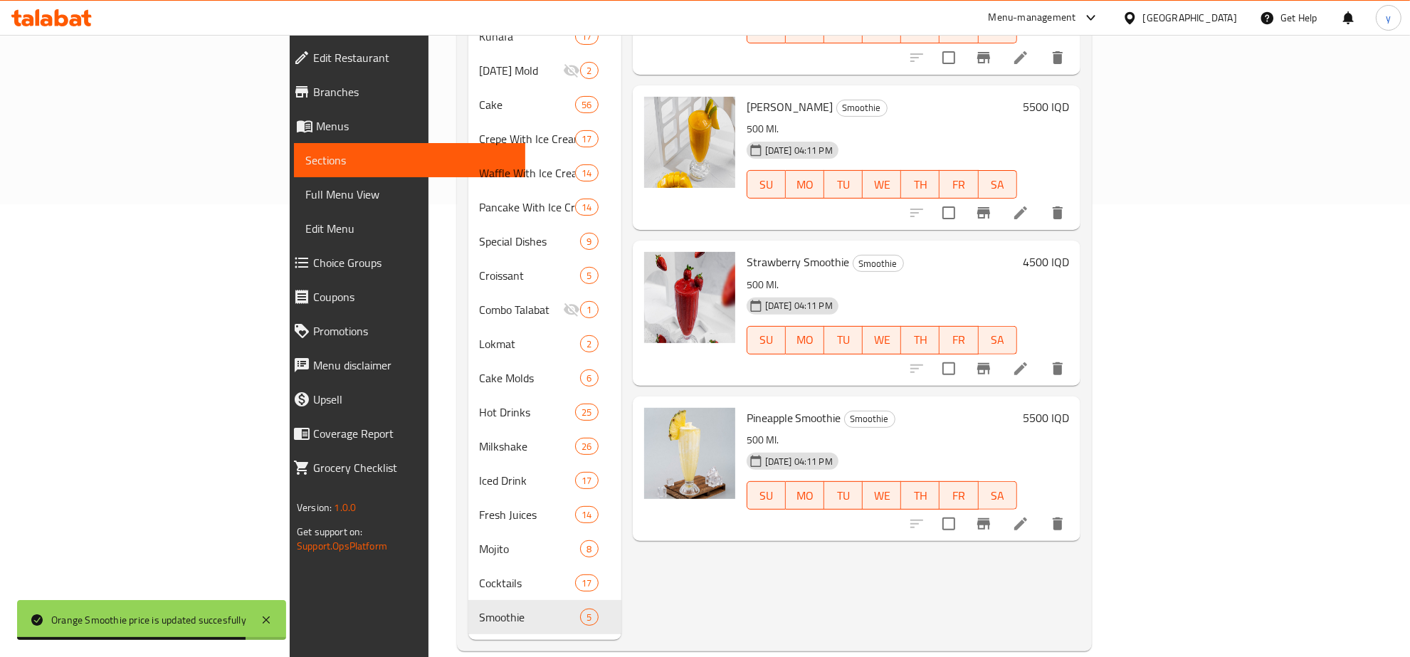
click at [1069, 408] on h6 "5500 IQD" at bounding box center [1045, 418] width 46 height 20
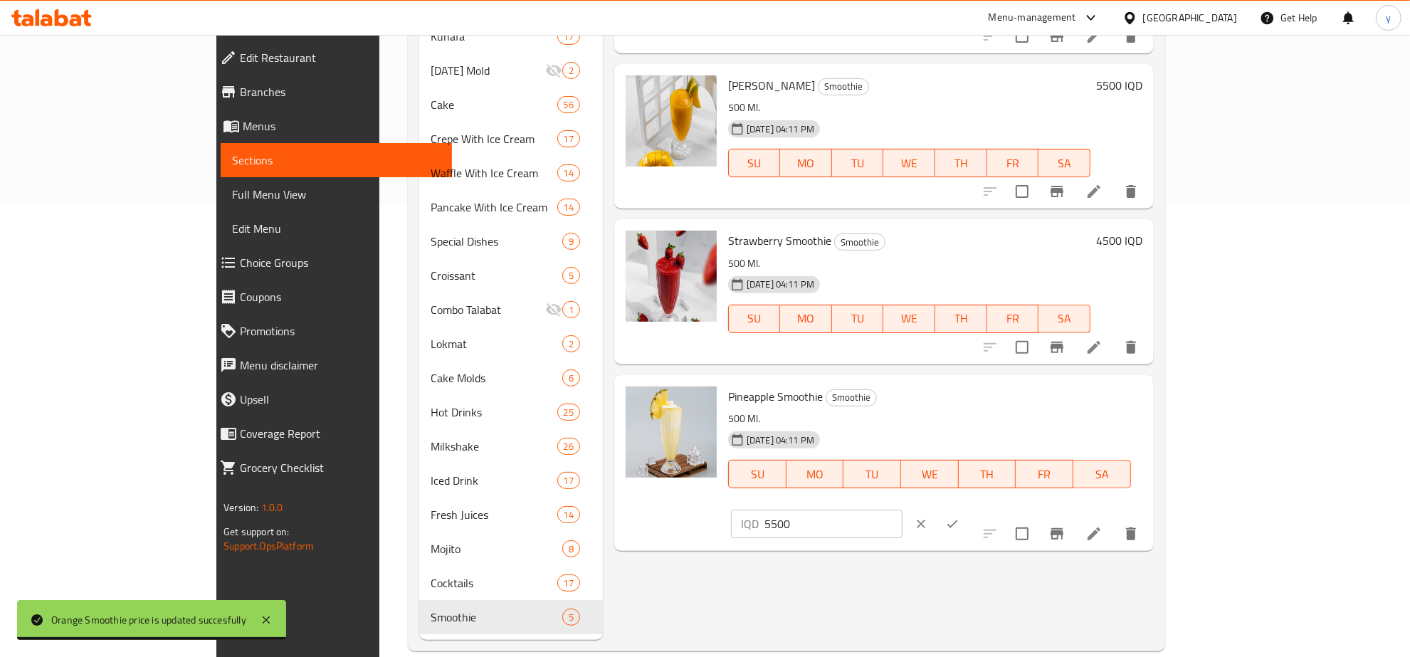
click at [902, 509] on input "5500" at bounding box center [833, 523] width 138 height 28
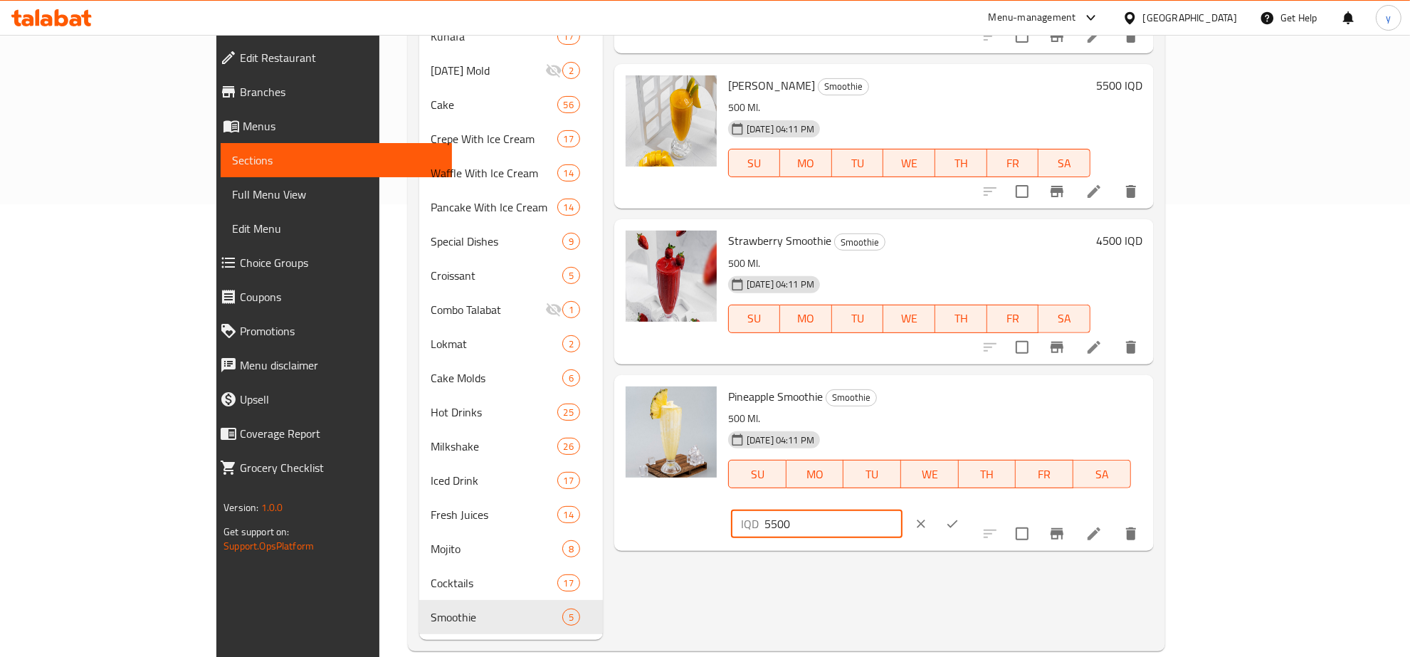
click at [902, 509] on input "5500" at bounding box center [833, 523] width 138 height 28
paste input "4"
type input "4500"
click at [936, 508] on button "clear" at bounding box center [920, 523] width 31 height 31
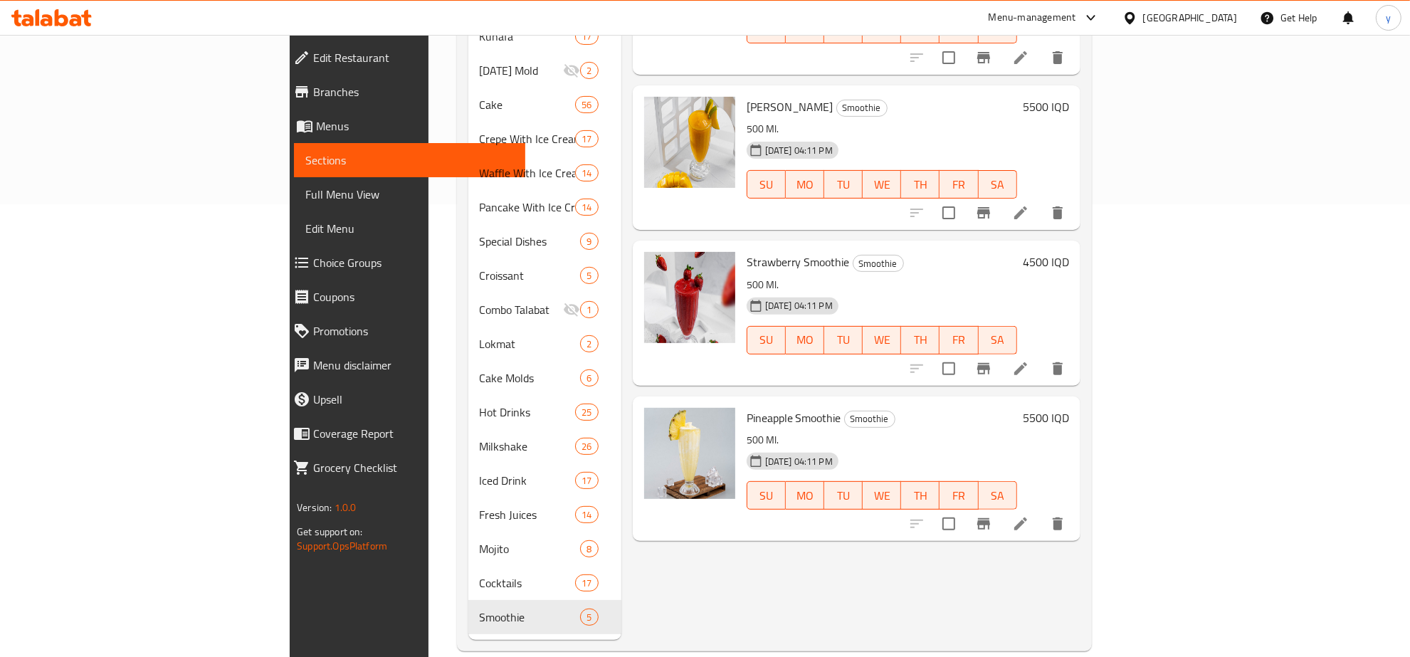
click at [1069, 408] on h6 "5500 IQD" at bounding box center [1045, 418] width 46 height 20
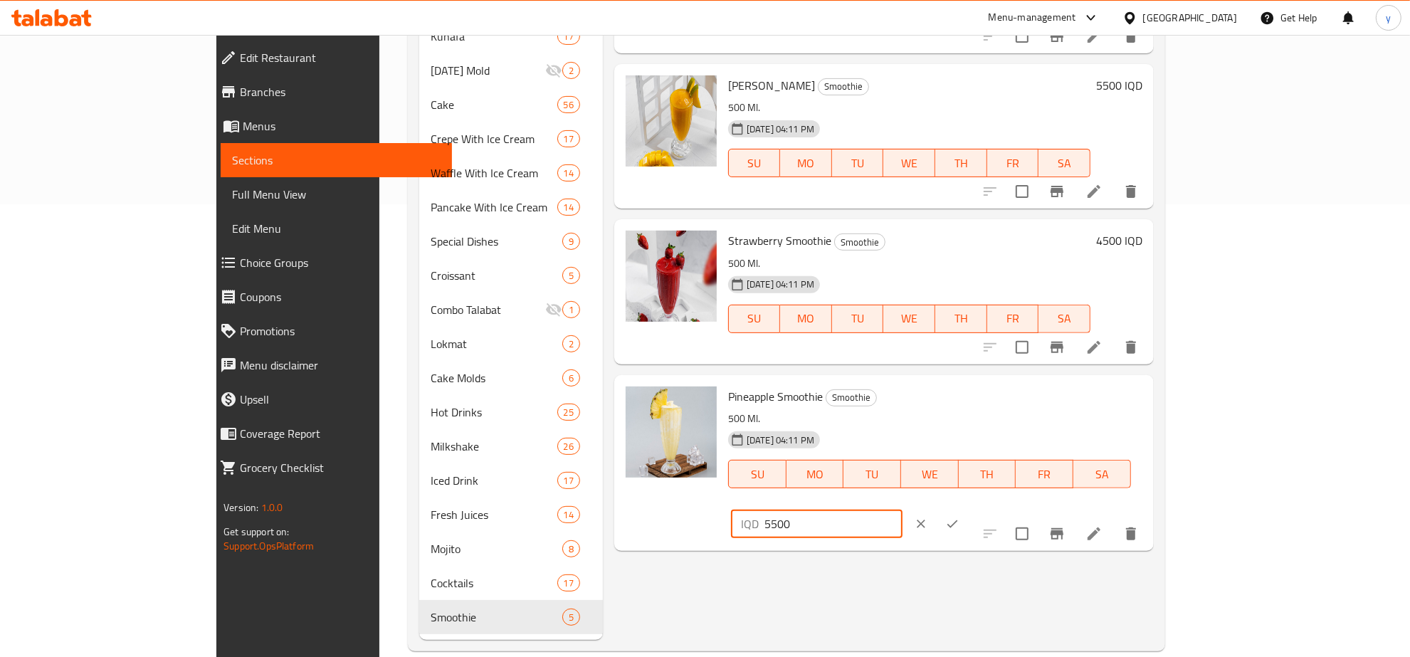
click at [902, 509] on input "5500" at bounding box center [833, 523] width 138 height 28
paste input "4"
type input "4500"
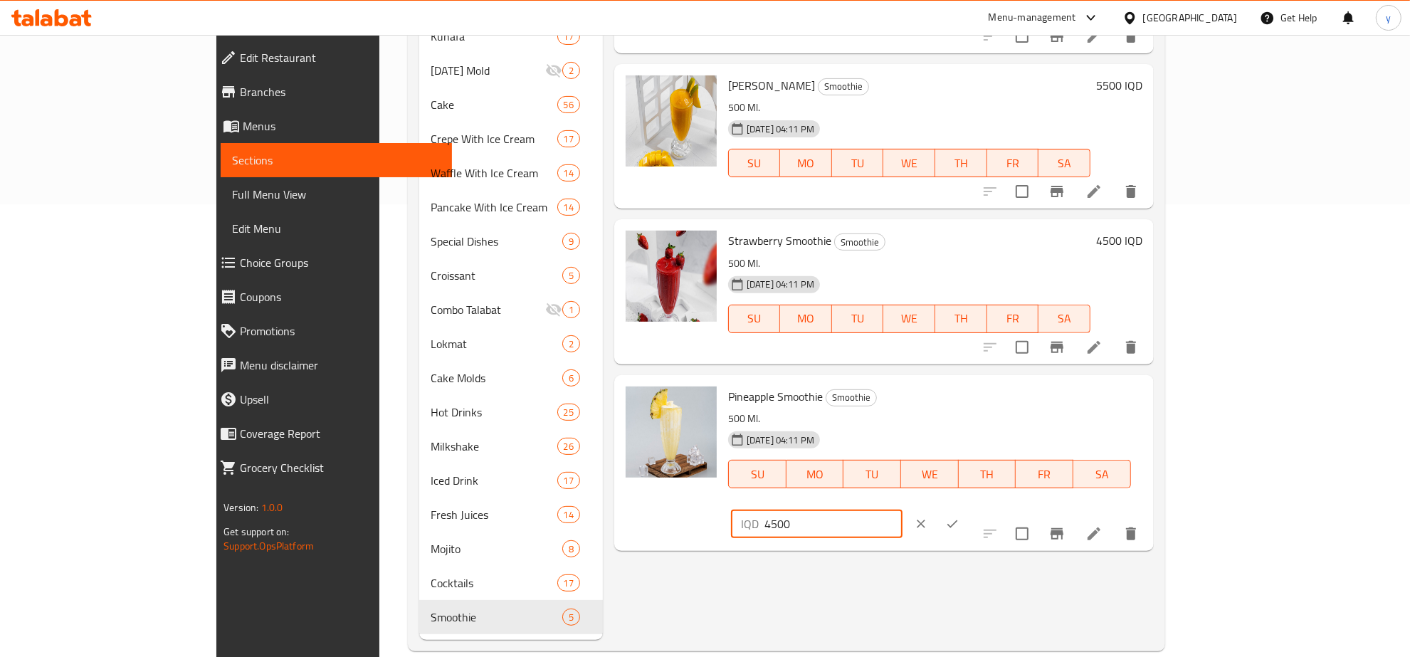
click at [959, 517] on icon "ok" at bounding box center [952, 524] width 14 height 14
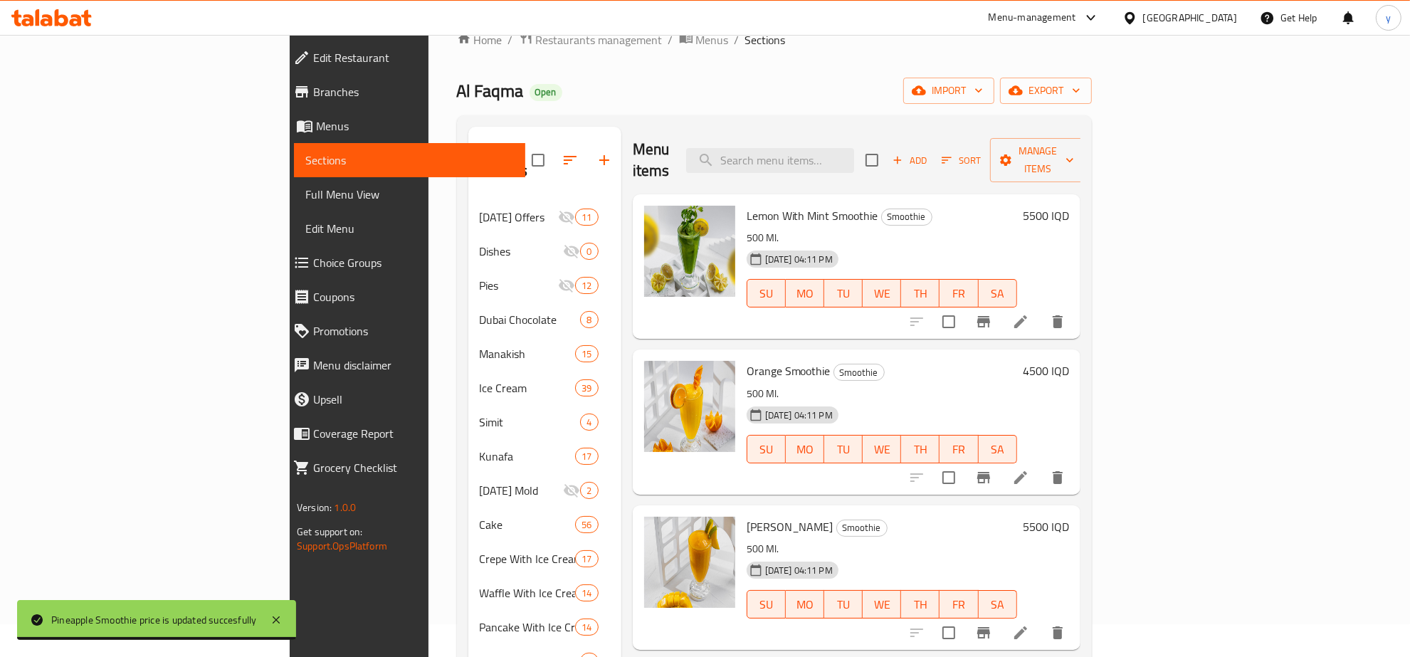
scroll to position [8, 0]
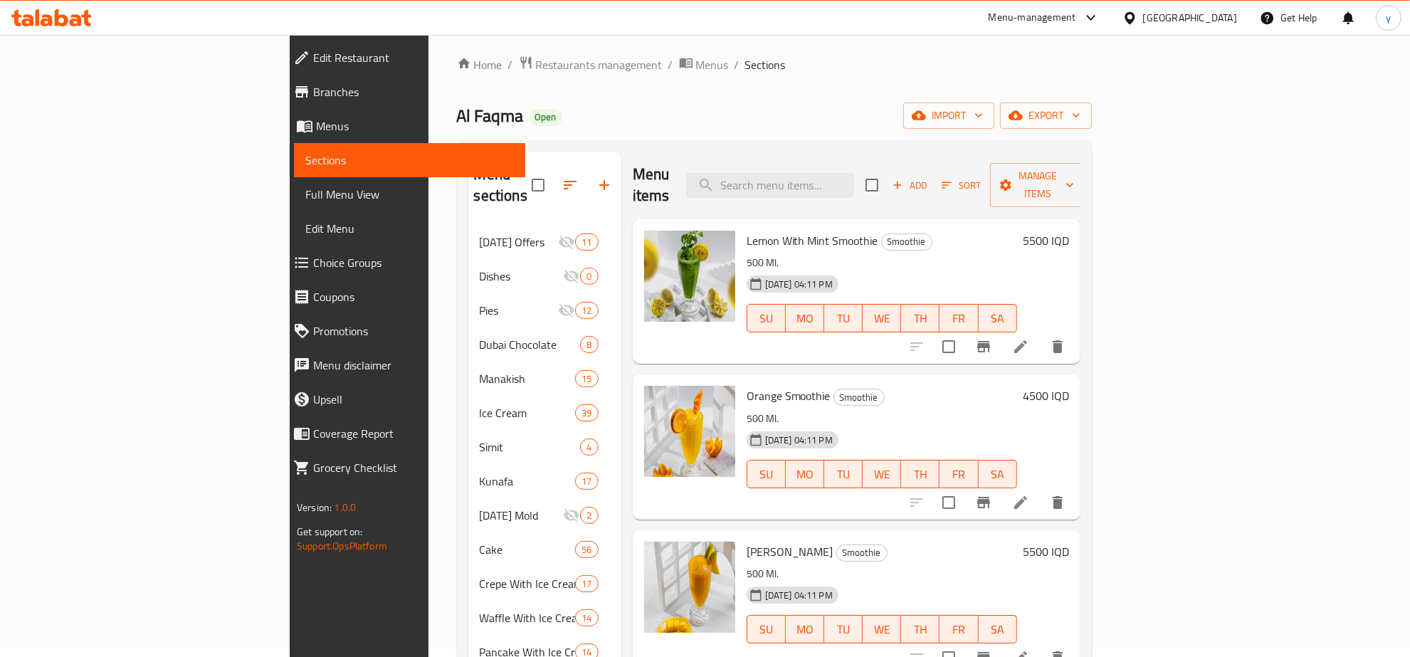
click at [1069, 231] on h6 "5500 IQD" at bounding box center [1045, 241] width 46 height 20
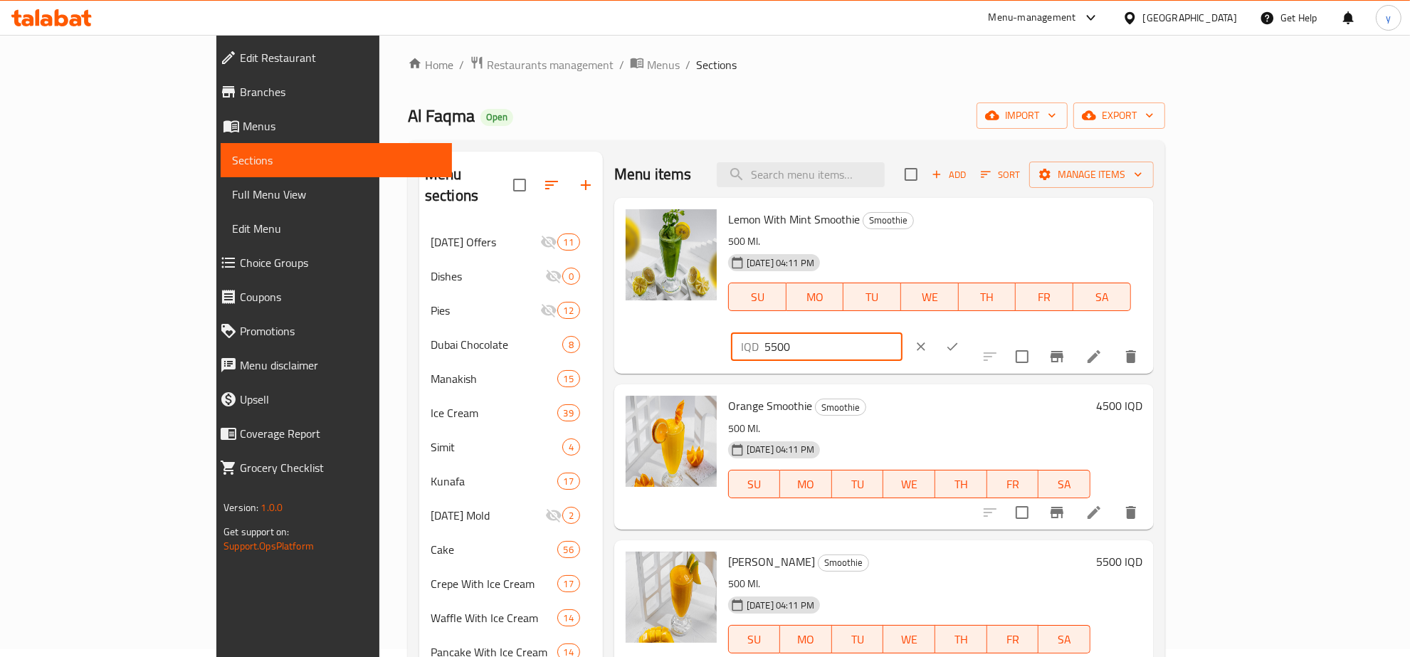
drag, startPoint x: 1217, startPoint y: 221, endPoint x: 1029, endPoint y: 243, distance: 189.8
click at [1029, 243] on div "Lemon With Mint Smoothie Smoothie 500 Ml. 28-08-2025 04:11 PM SU MO TU WE TH FR…" at bounding box center [934, 285] width 425 height 164
paste input "4"
type input "4500"
click at [959, 339] on icon "ok" at bounding box center [952, 346] width 14 height 14
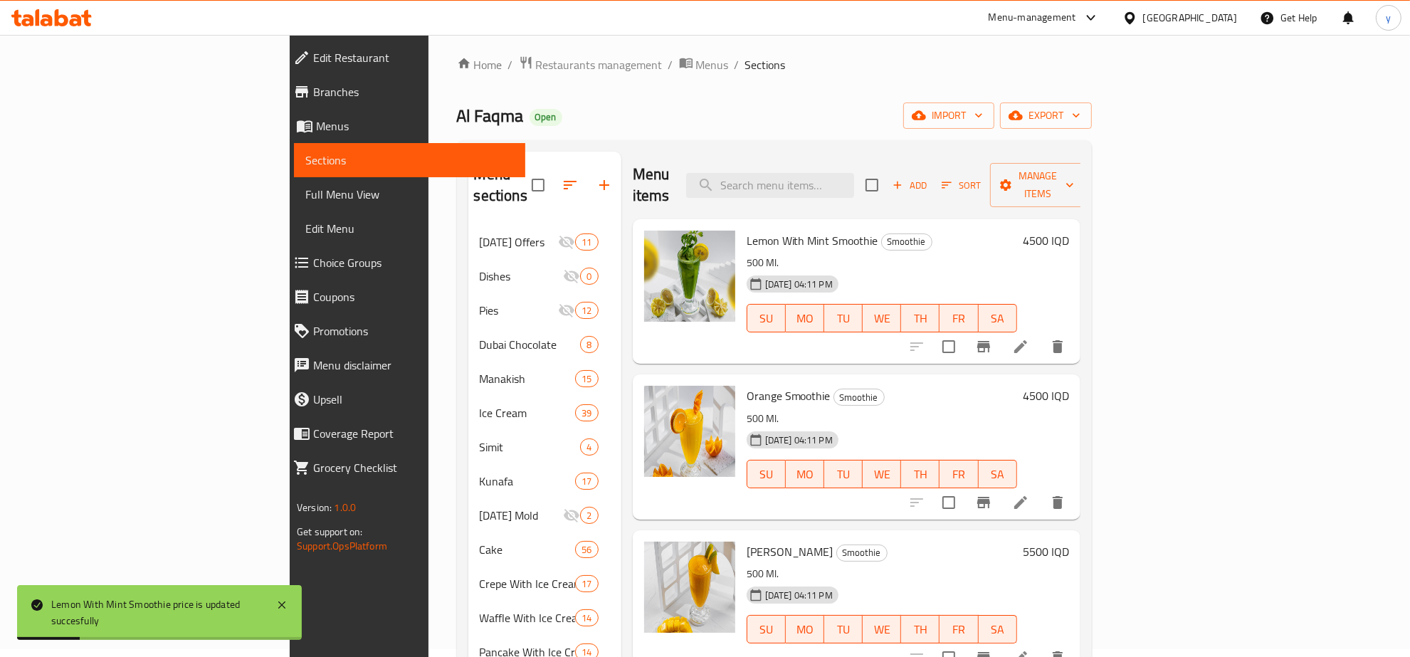
scroll to position [157, 0]
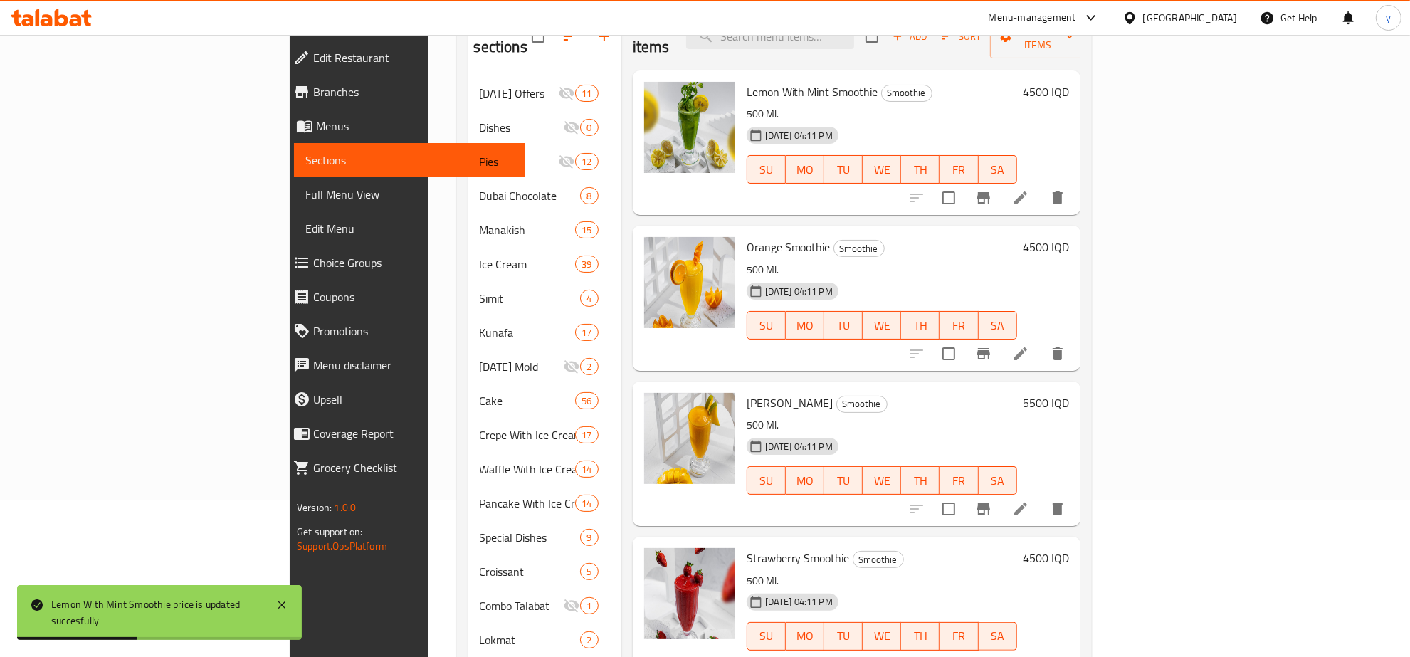
click at [1069, 393] on h6 "5500 IQD" at bounding box center [1045, 403] width 46 height 20
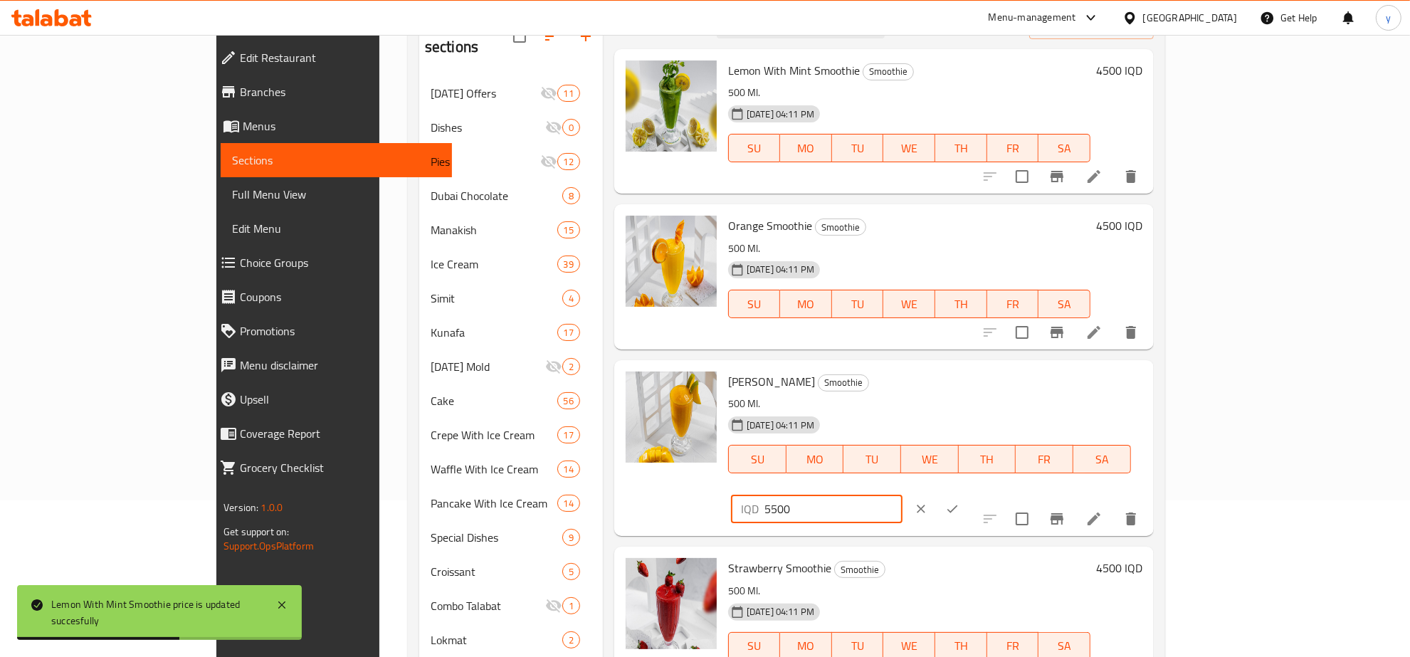
drag, startPoint x: 1228, startPoint y: 385, endPoint x: 1309, endPoint y: 406, distance: 83.7
click at [902, 495] on div "IQD 5500 ​" at bounding box center [816, 509] width 171 height 28
paste input "4"
type input "4500"
click at [968, 493] on button "ok" at bounding box center [951, 508] width 31 height 31
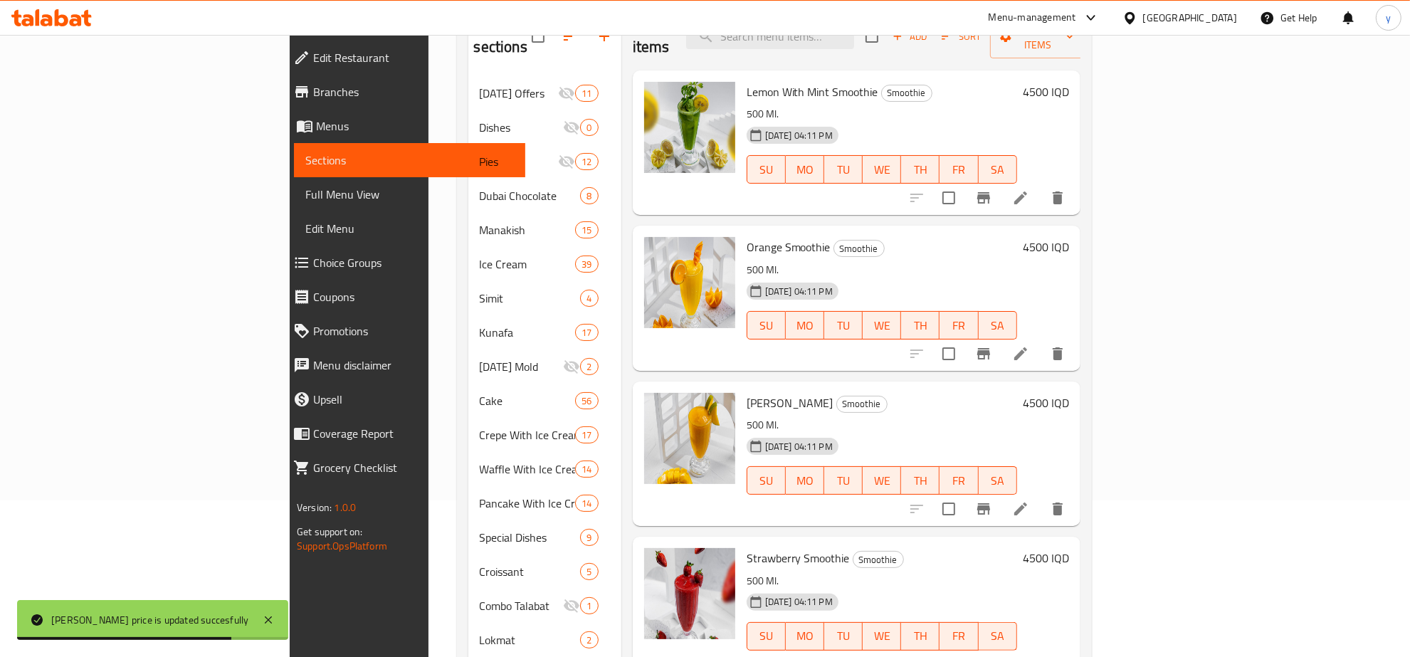
scroll to position [8, 0]
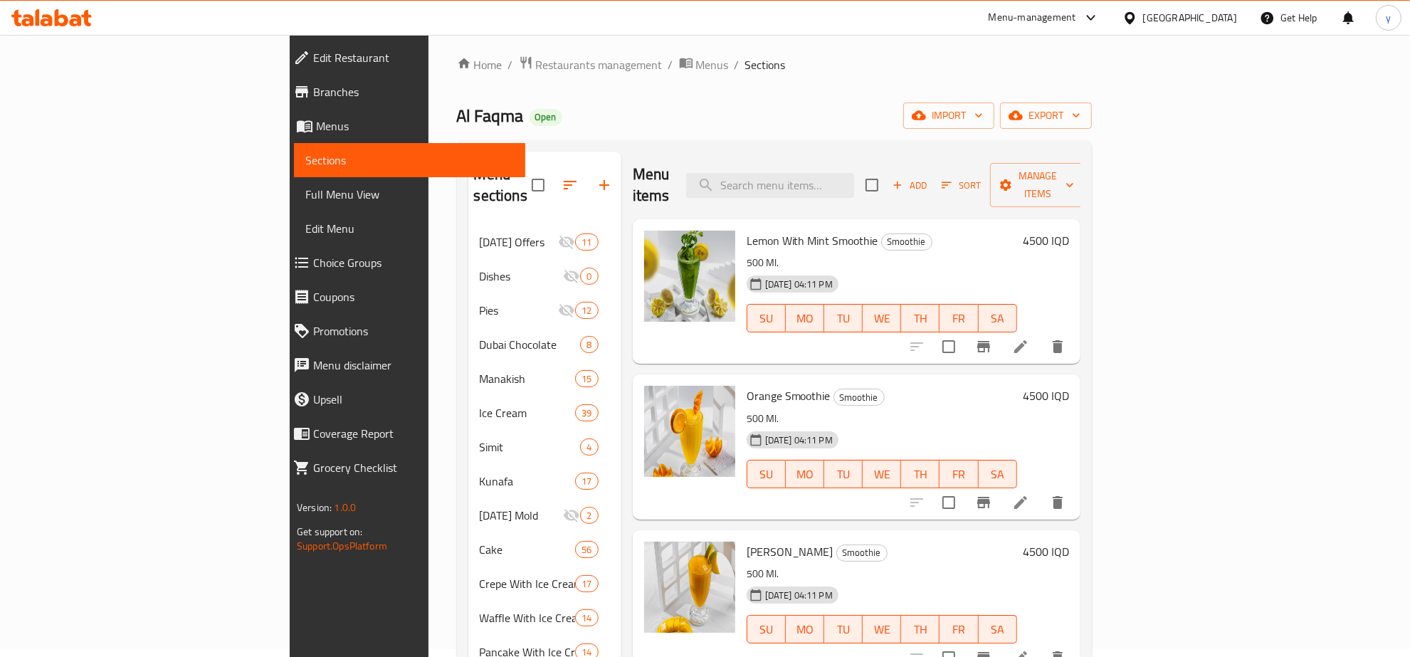
click at [785, 230] on span "Lemon With Mint Smoothie" at bounding box center [812, 240] width 132 height 21
copy h6 "Smoothie"
click at [854, 181] on input "search" at bounding box center [770, 185] width 168 height 25
paste input "Smoothie"
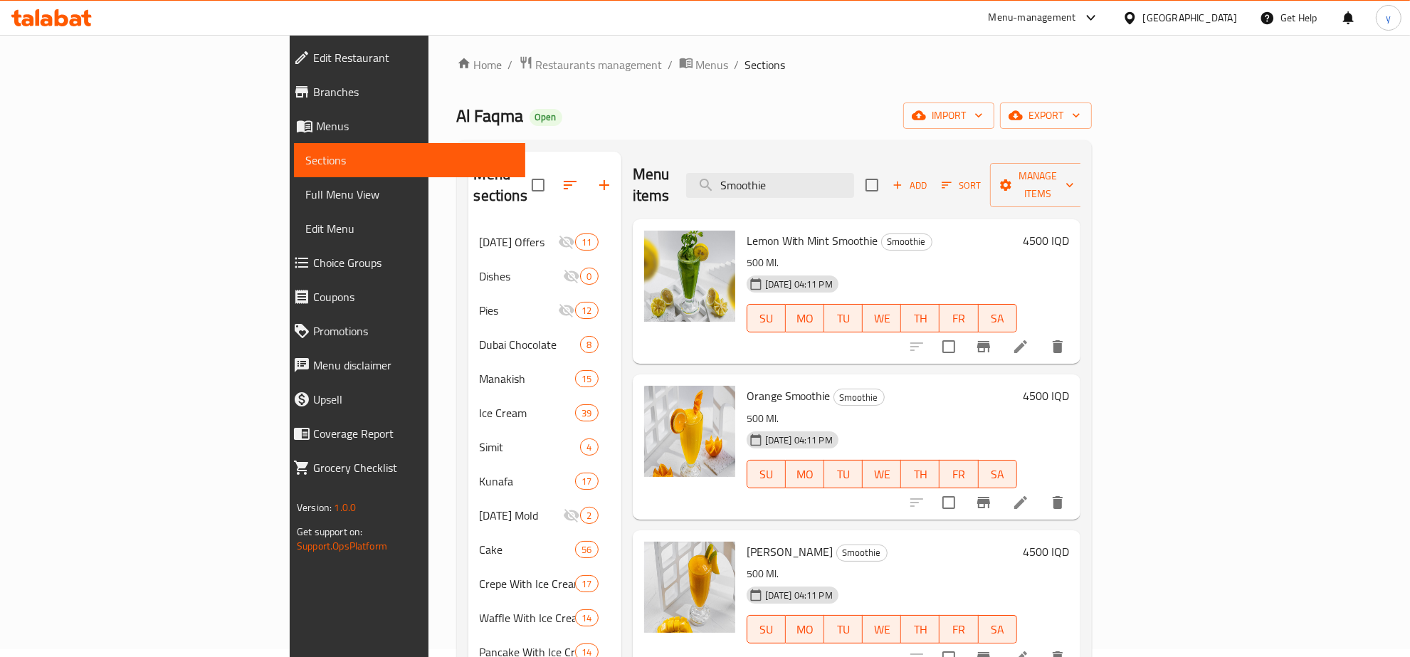
type input "Smoothie"
click at [869, 191] on div "Menu items Smoothie Add Sort Manage items" at bounding box center [857, 186] width 448 height 68
click at [854, 183] on input "Smoothie" at bounding box center [770, 185] width 168 height 25
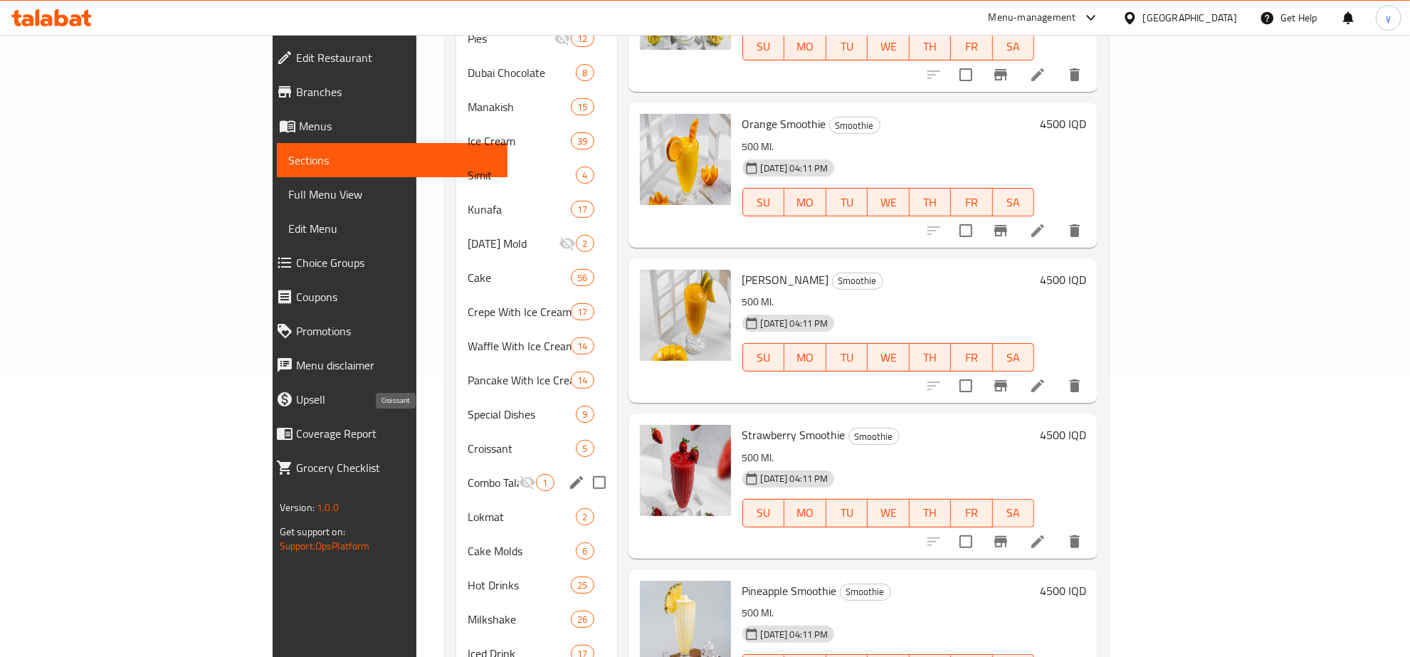
scroll to position [453, 0]
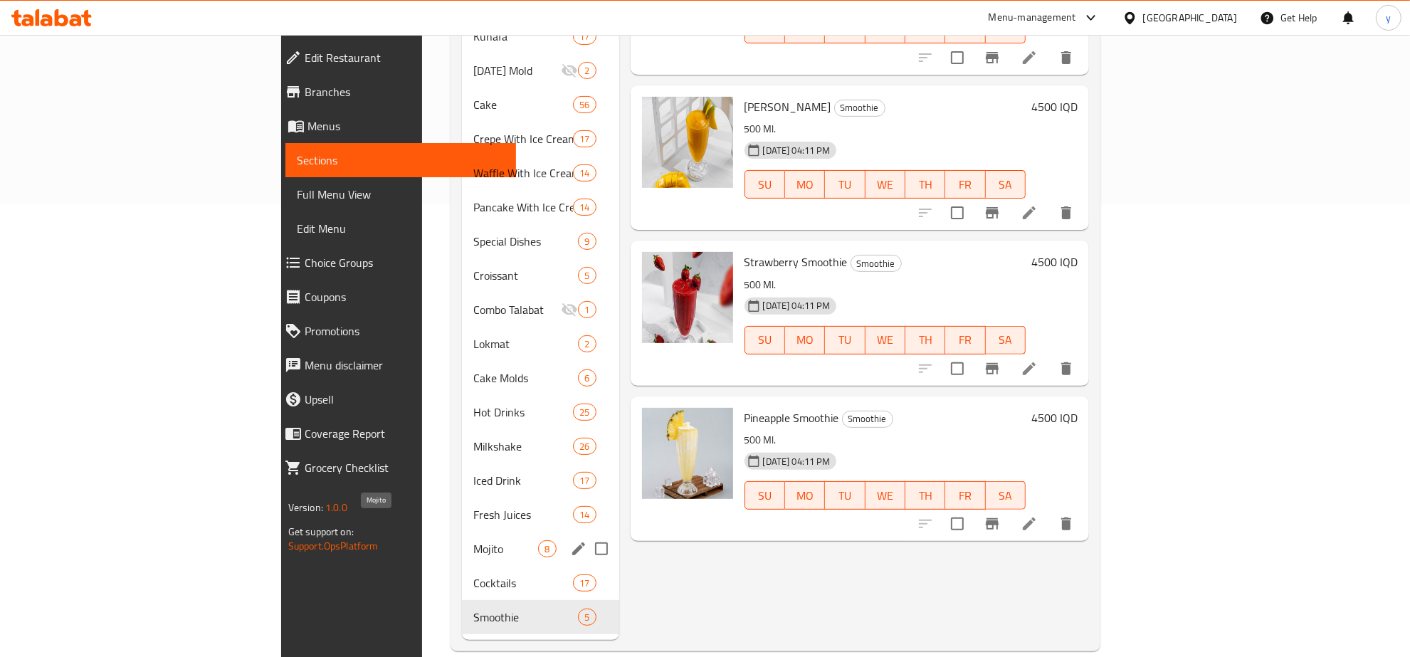
click at [473, 540] on span "Mojito" at bounding box center [505, 548] width 65 height 17
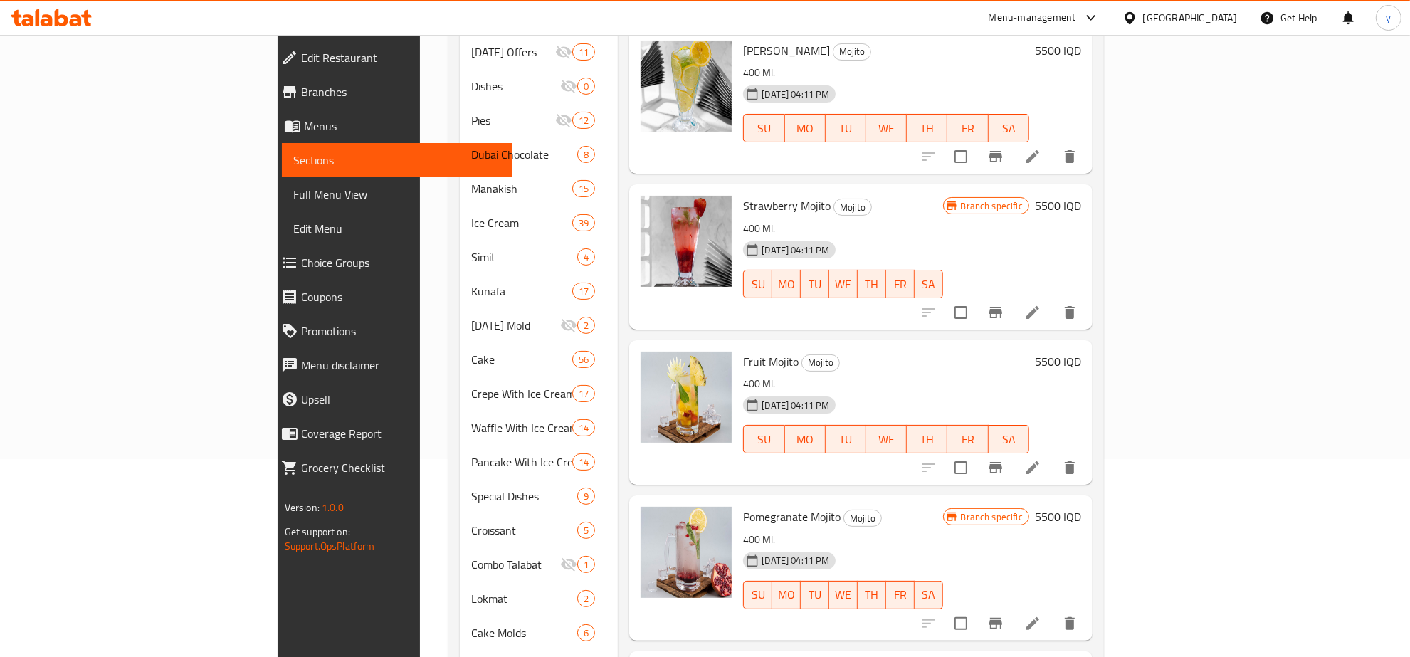
scroll to position [8, 0]
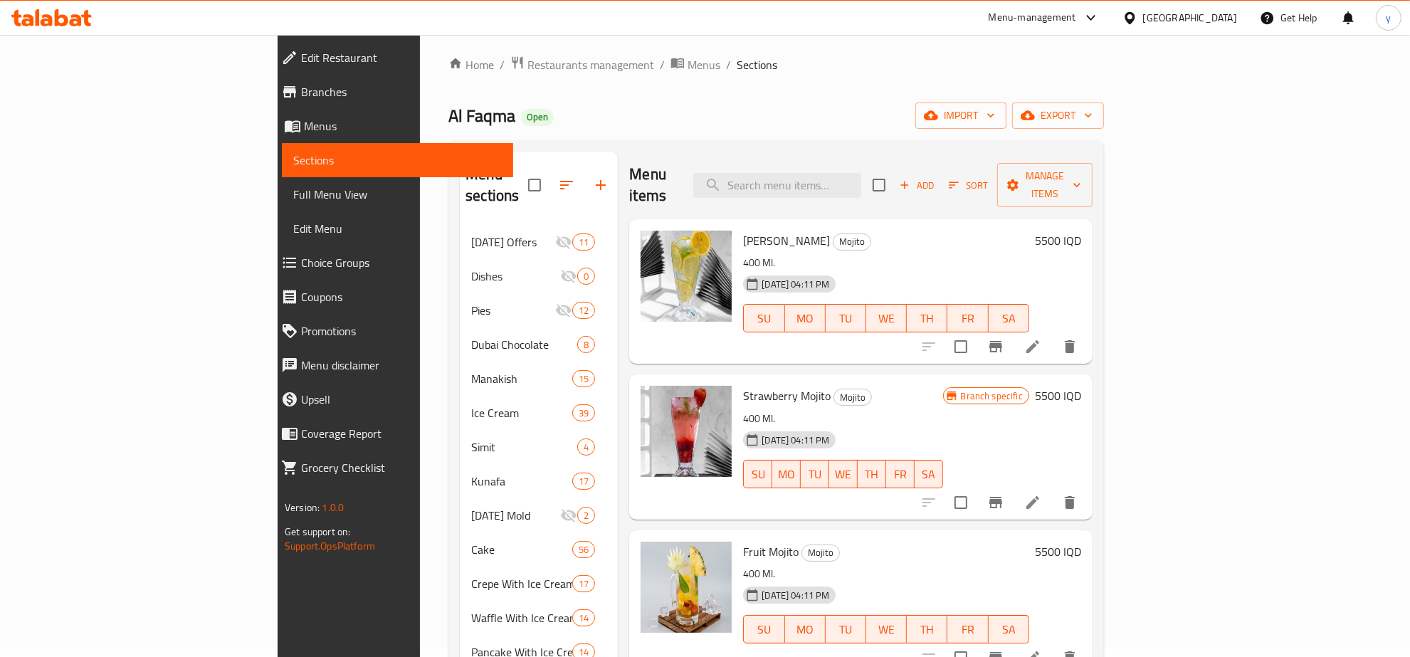
click at [1081, 231] on h6 "5500 IQD" at bounding box center [1058, 241] width 46 height 20
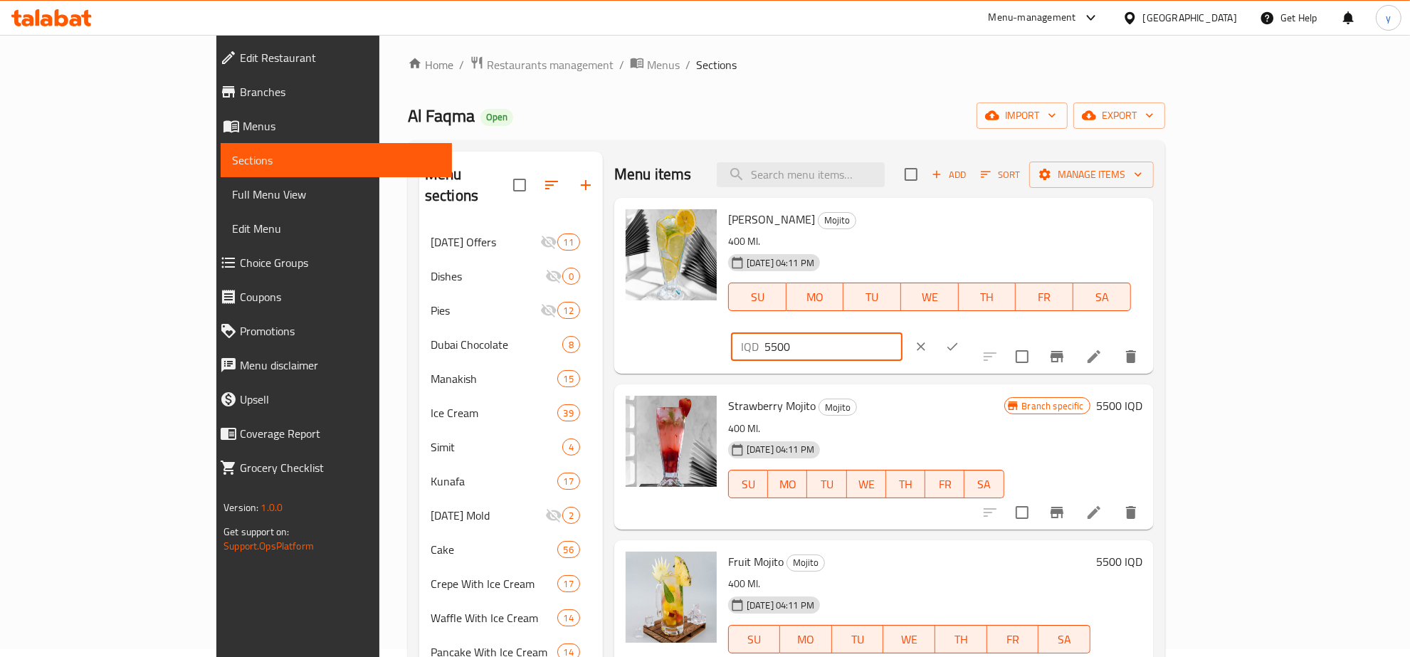
drag, startPoint x: 1190, startPoint y: 231, endPoint x: 1155, endPoint y: 233, distance: 35.6
click at [902, 332] on input "5500" at bounding box center [833, 346] width 138 height 28
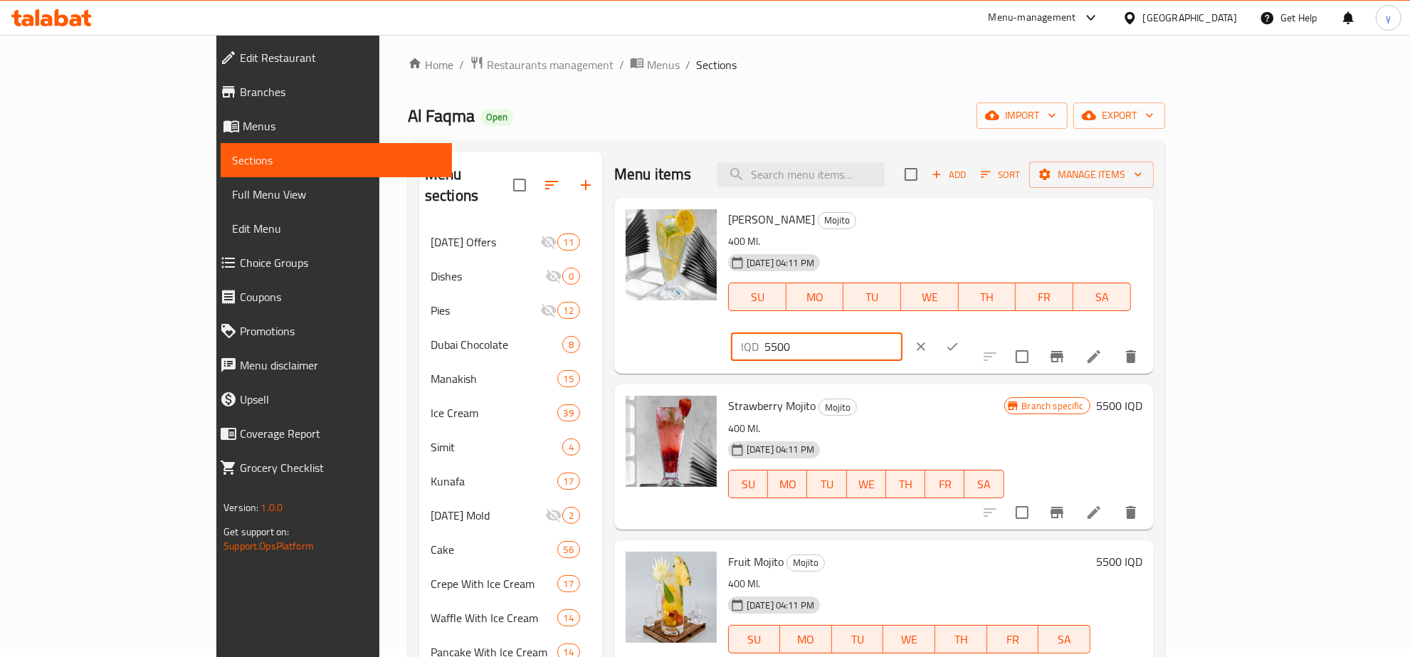
paste input "40"
type input "4000"
click at [959, 339] on icon "ok" at bounding box center [952, 346] width 14 height 14
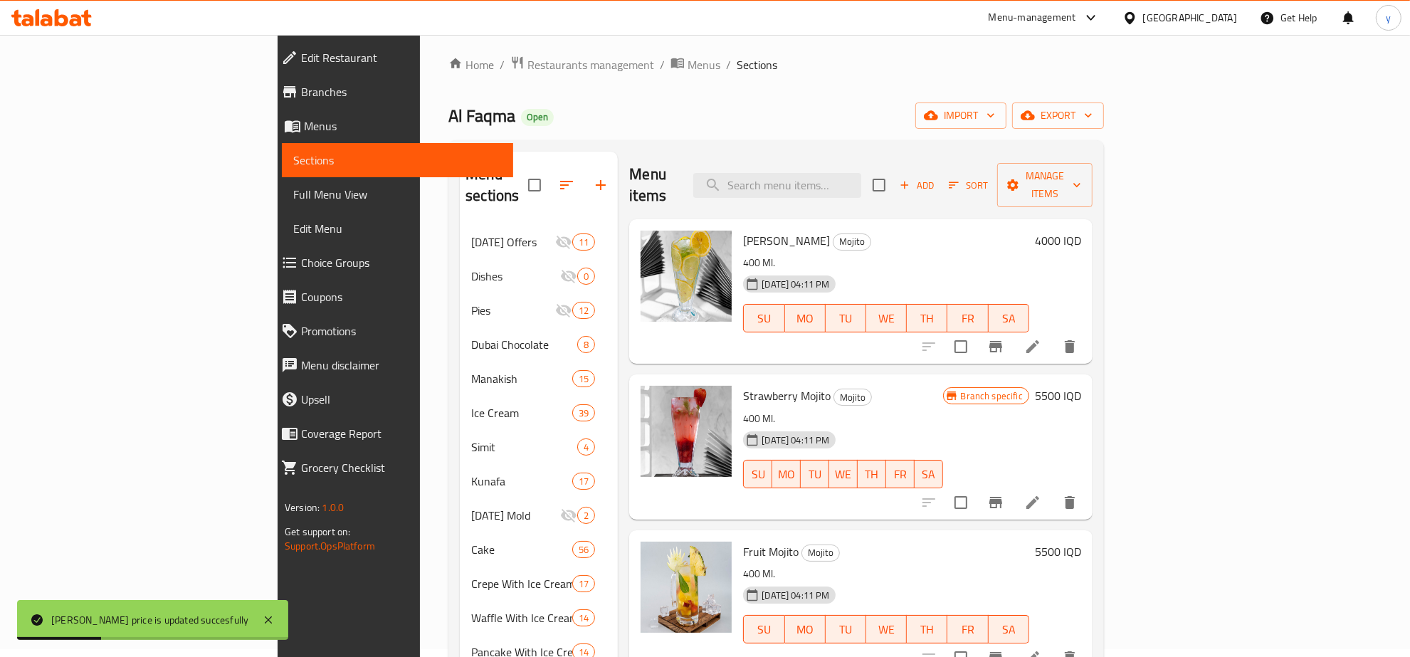
click at [1081, 386] on h6 "5500 IQD" at bounding box center [1058, 396] width 46 height 20
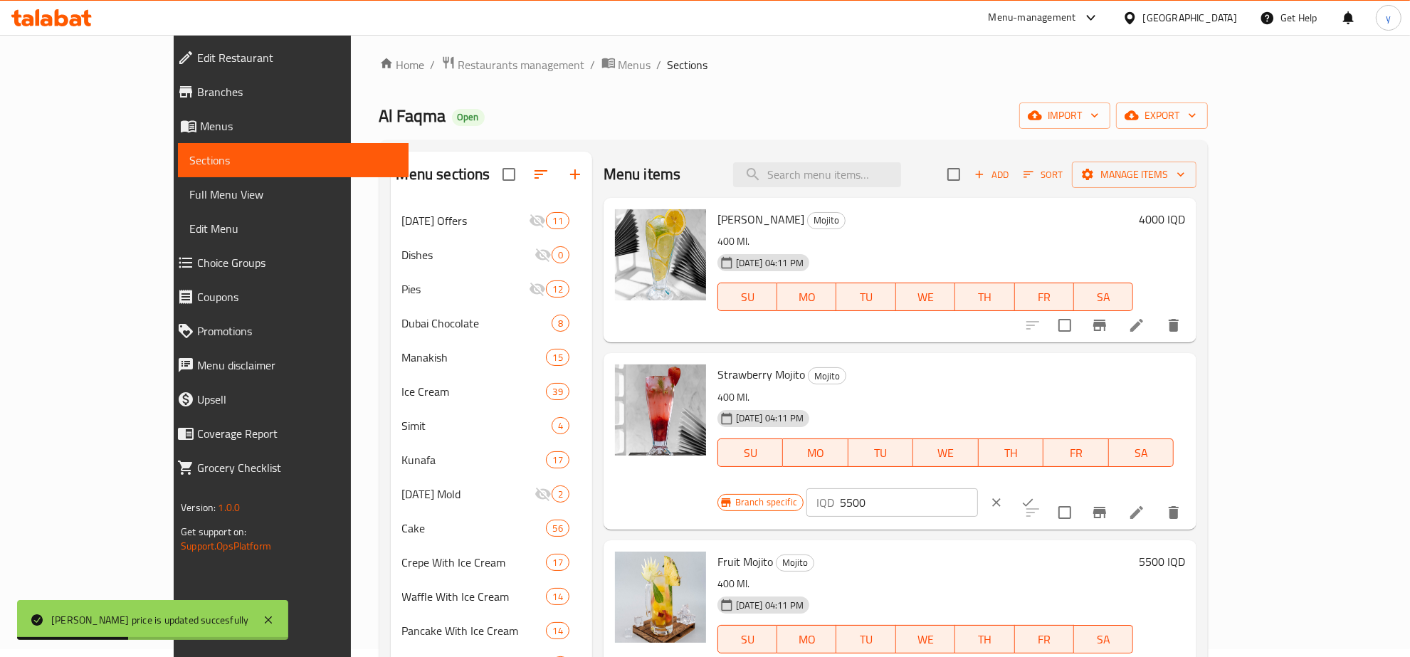
drag, startPoint x: 1208, startPoint y: 385, endPoint x: 1093, endPoint y: 386, distance: 115.3
click at [1064, 487] on div "Branch specific IQD 5500 ​" at bounding box center [890, 502] width 347 height 31
paste input "40"
type input "4000"
click at [1043, 487] on button "ok" at bounding box center [1027, 502] width 31 height 31
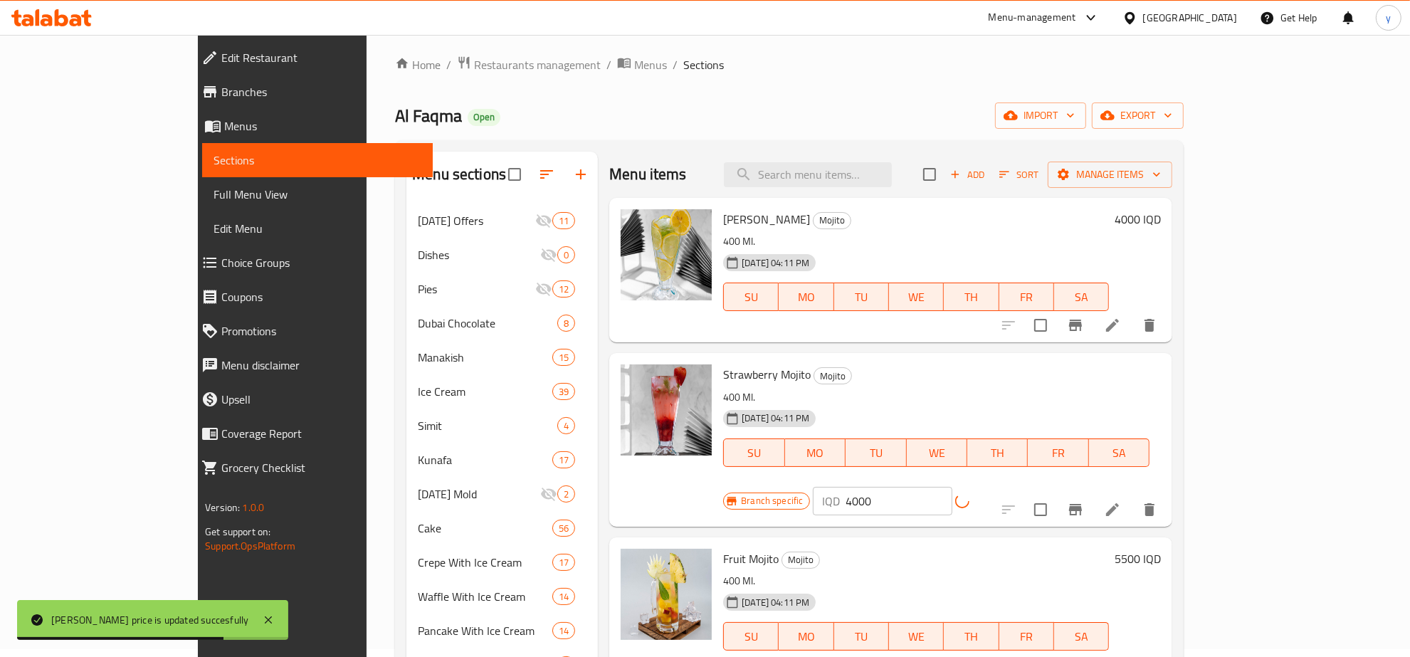
click at [1084, 501] on icon "Branch-specific-item" at bounding box center [1075, 509] width 17 height 17
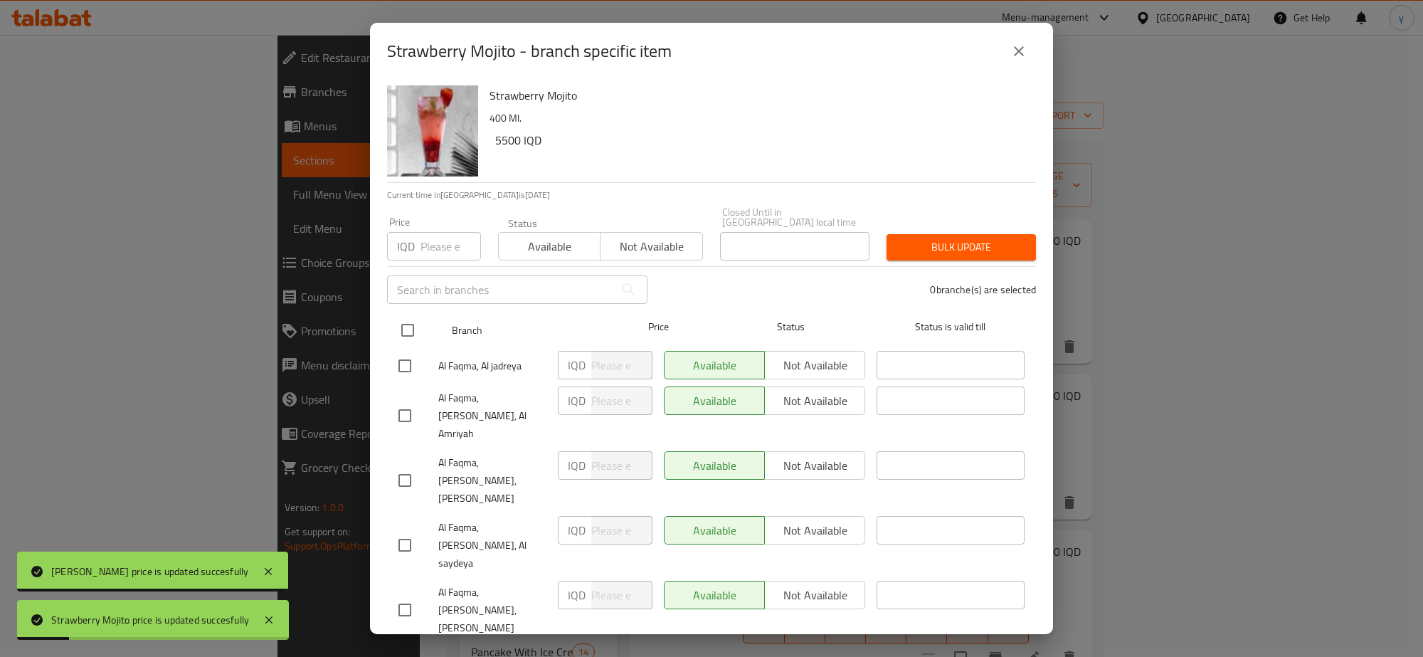
click at [413, 322] on input "checkbox" at bounding box center [408, 330] width 30 height 30
checkbox input "true"
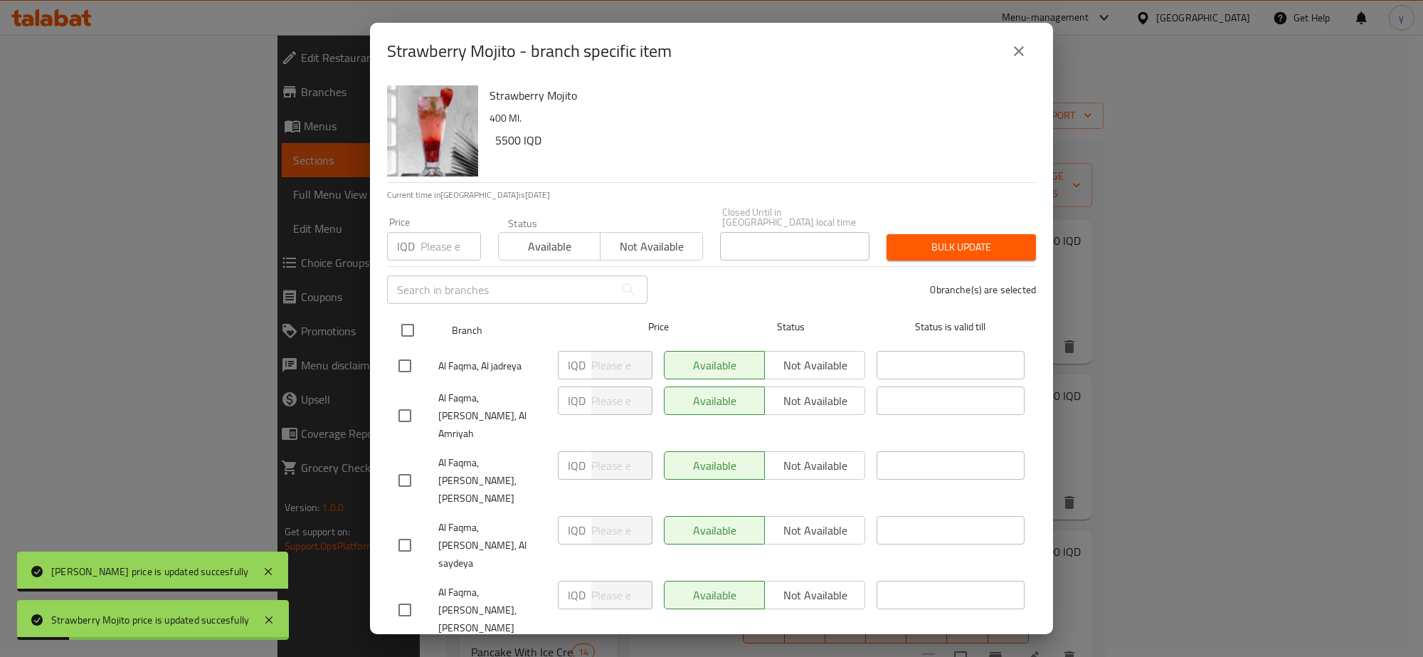
checkbox input "true"
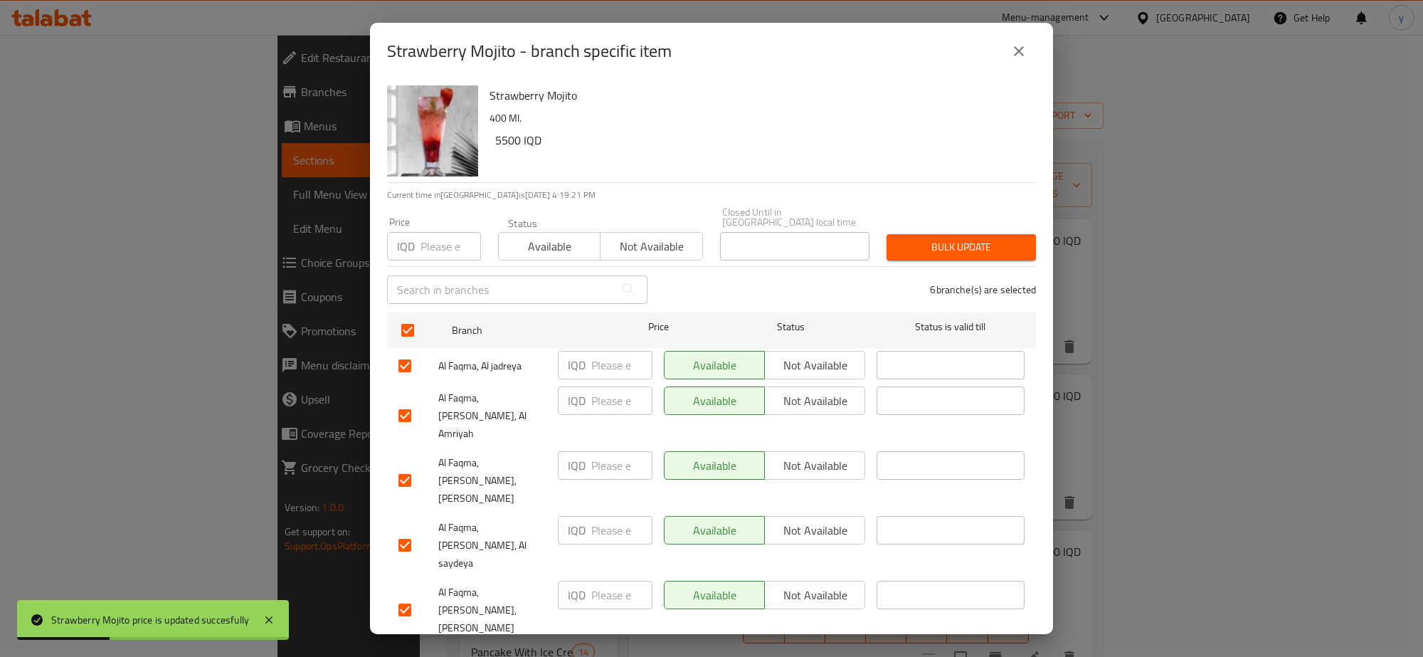
click at [603, 351] on input "number" at bounding box center [621, 365] width 61 height 28
paste input "4000"
type input "4000"
click at [602, 386] on input "number" at bounding box center [621, 400] width 61 height 28
paste input "4000"
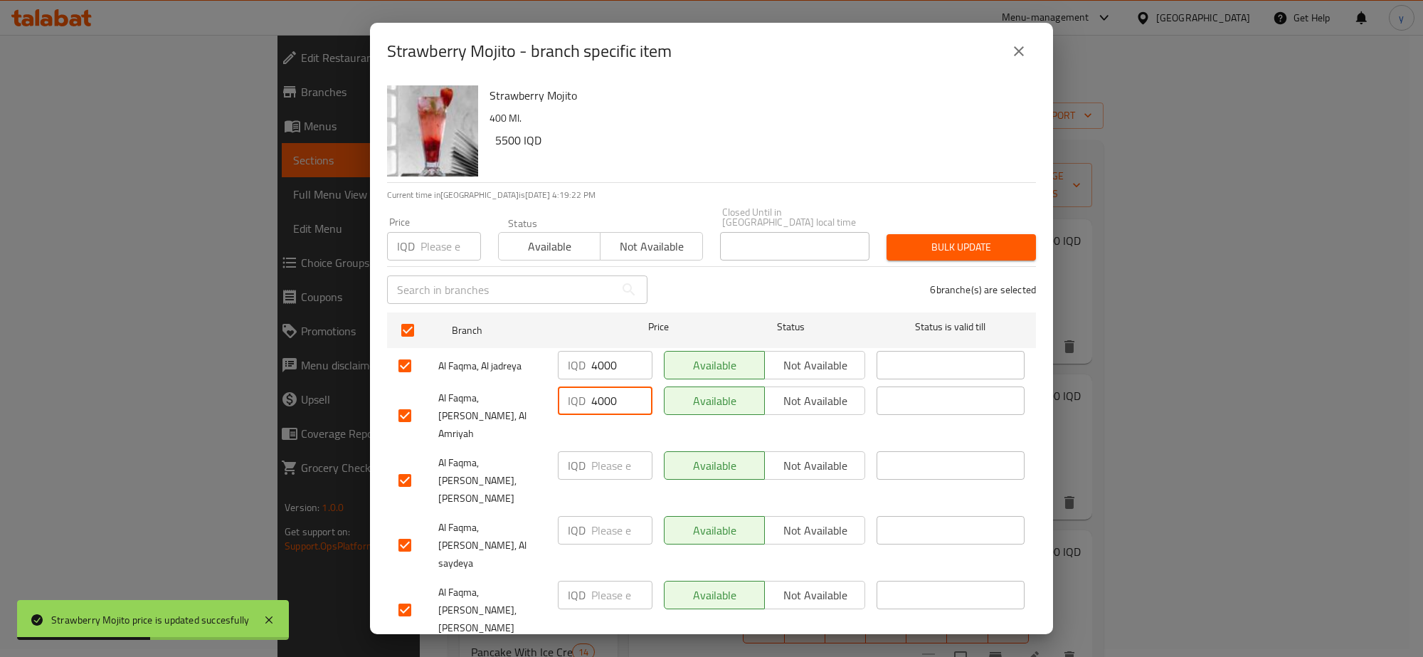
type input "4000"
click at [600, 451] on input "number" at bounding box center [621, 465] width 61 height 28
paste input "4000"
type input "4000"
click at [600, 516] on input "number" at bounding box center [621, 530] width 61 height 28
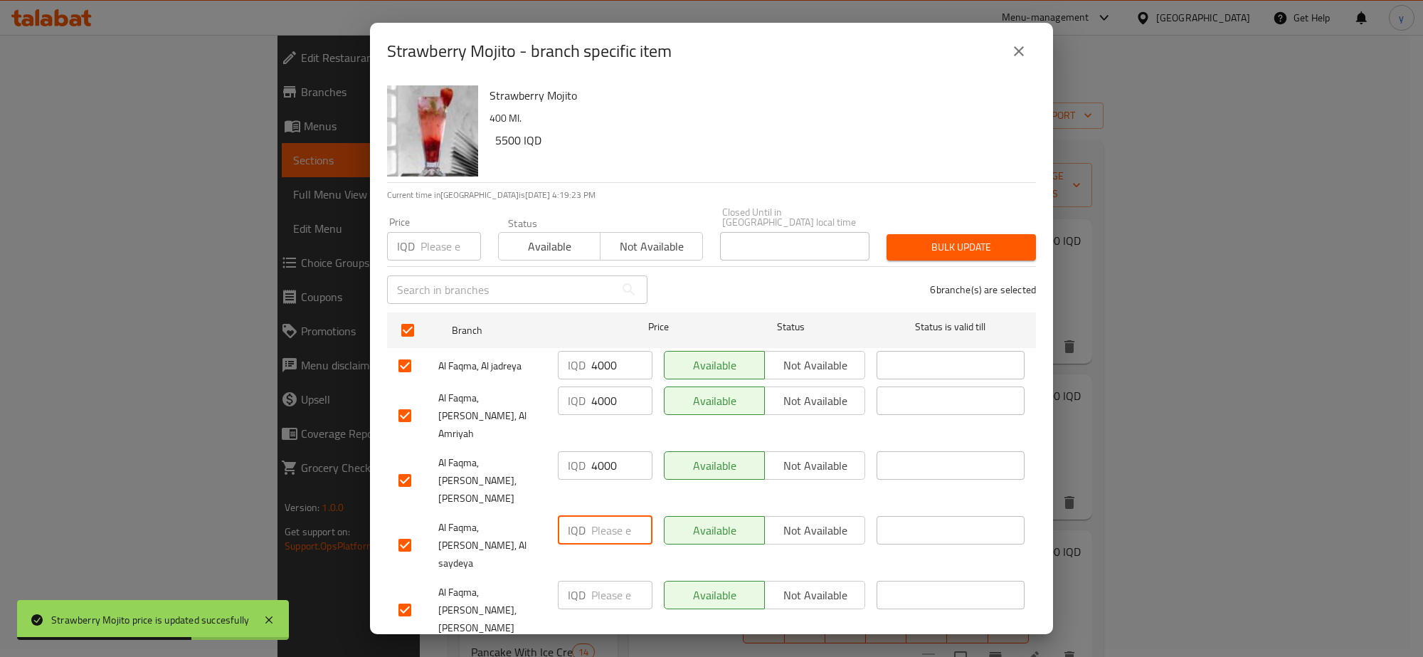
paste input "4000"
type input "4000"
click at [599, 581] on input "number" at bounding box center [621, 595] width 61 height 28
paste input "4000"
type input "4000"
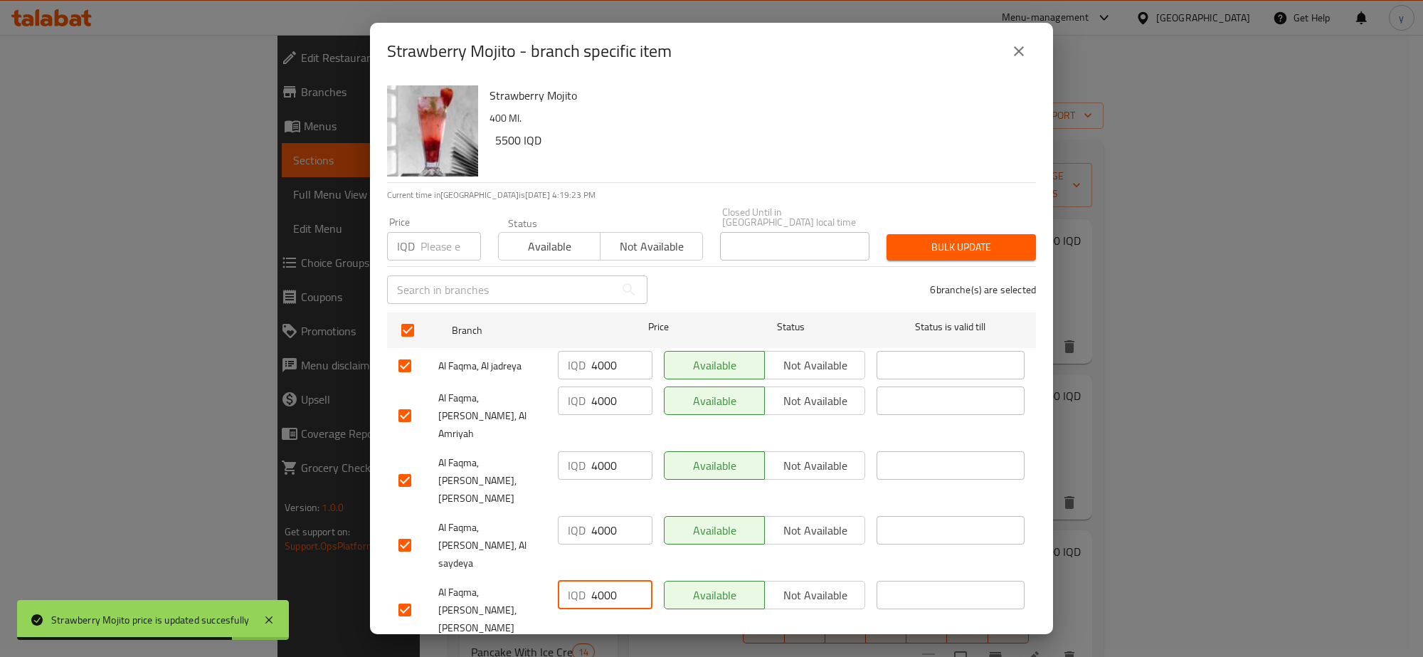
paste input "4000"
click at [596, 645] on input "4000" at bounding box center [621, 659] width 61 height 28
type input "4000"
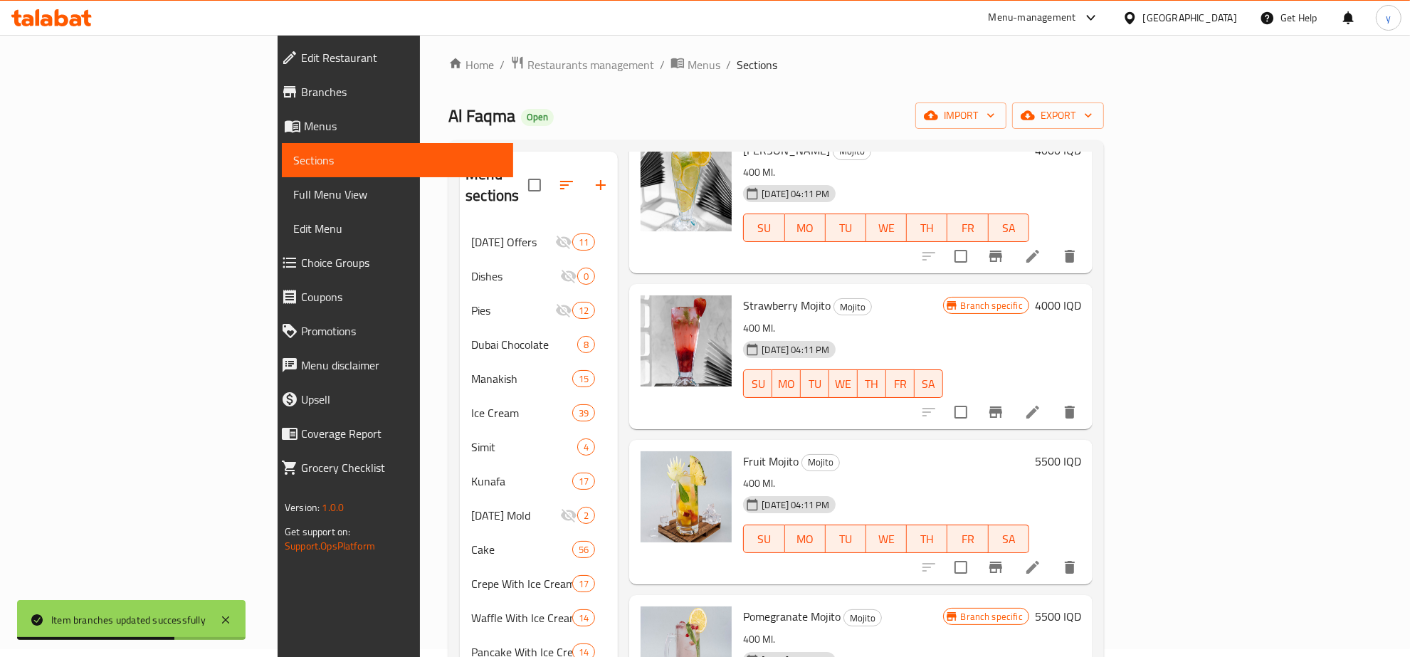
scroll to position [148, 0]
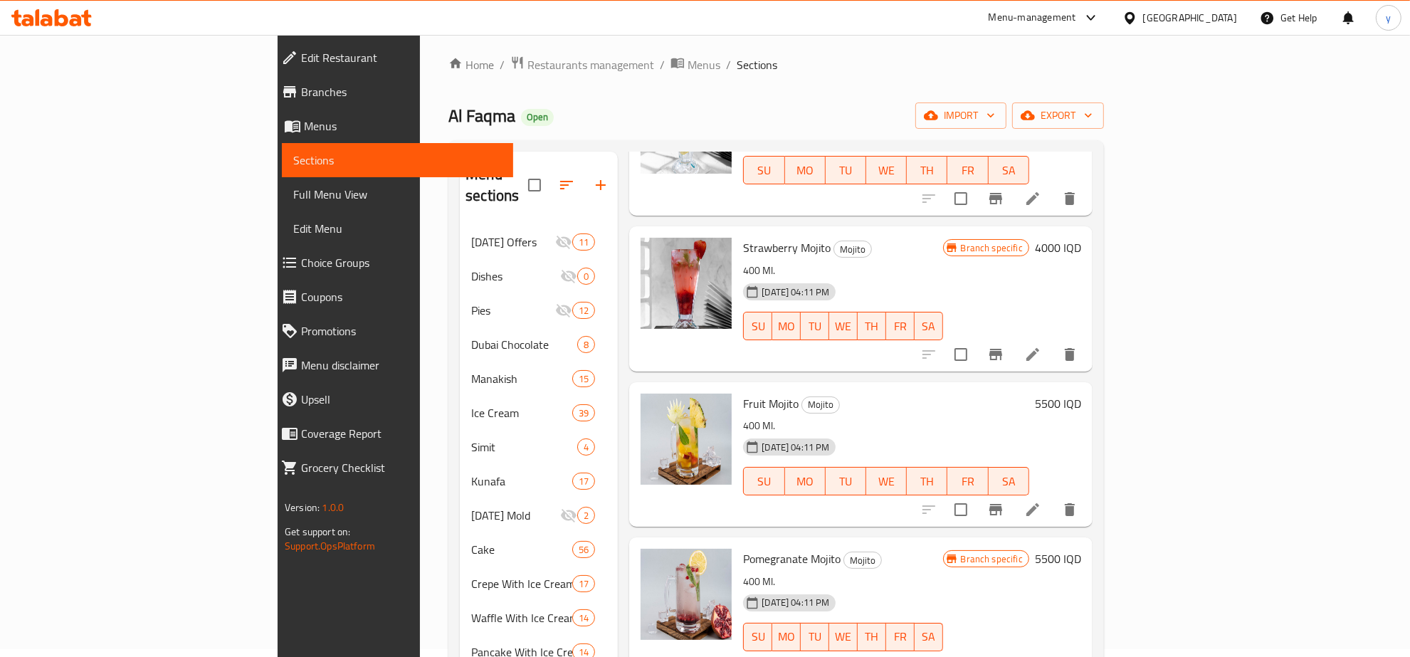
click at [1081, 393] on h6 "5500 IQD" at bounding box center [1058, 403] width 46 height 20
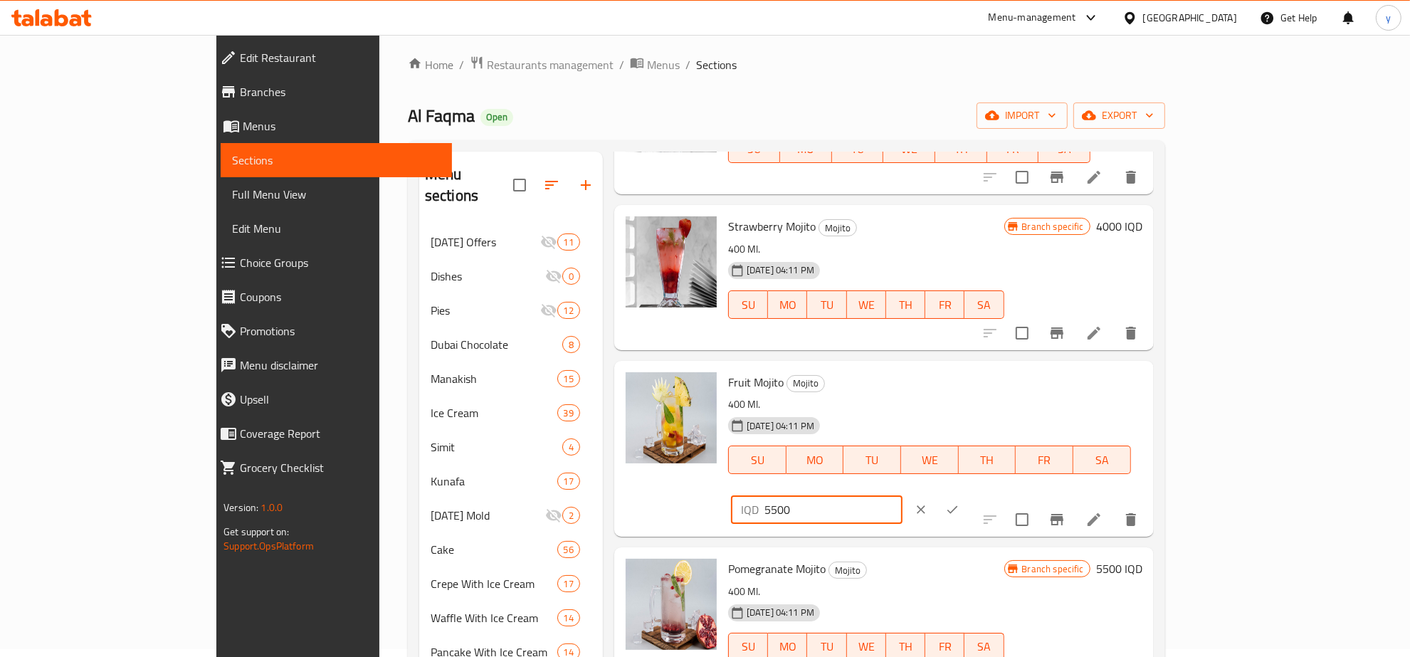
click at [902, 495] on input "5500" at bounding box center [833, 509] width 138 height 28
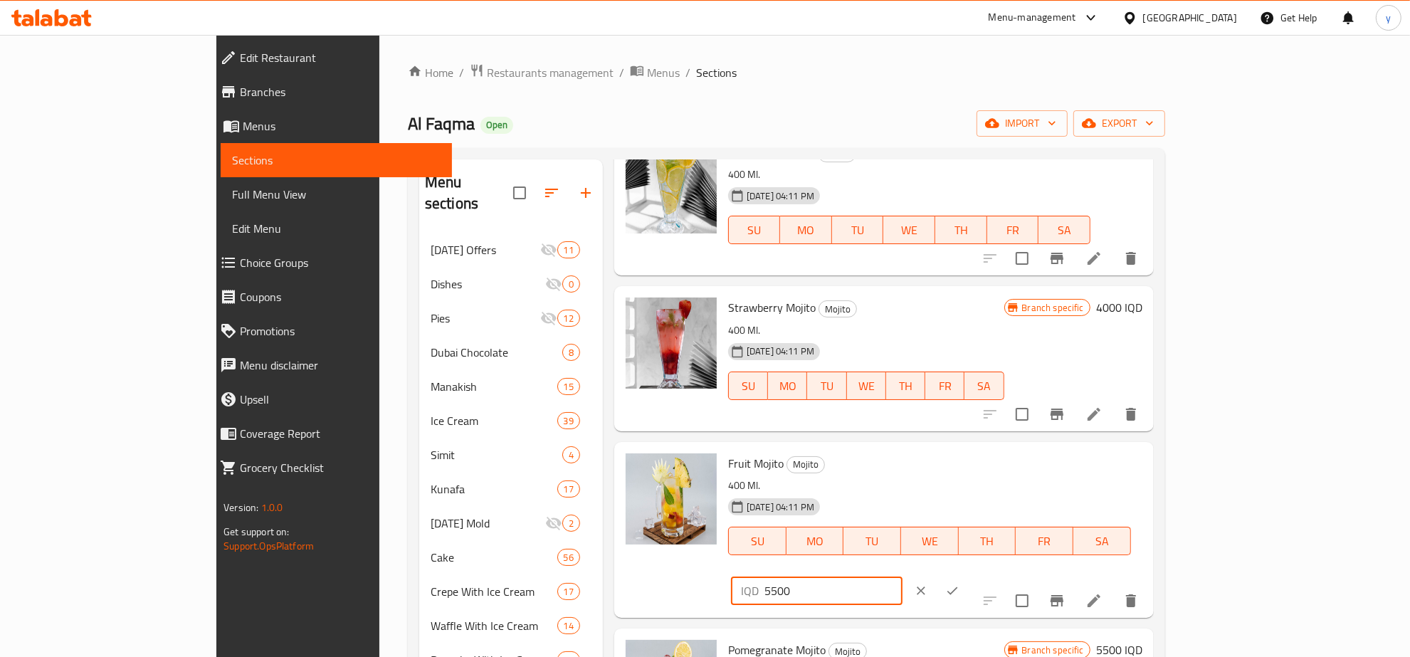
scroll to position [296, 0]
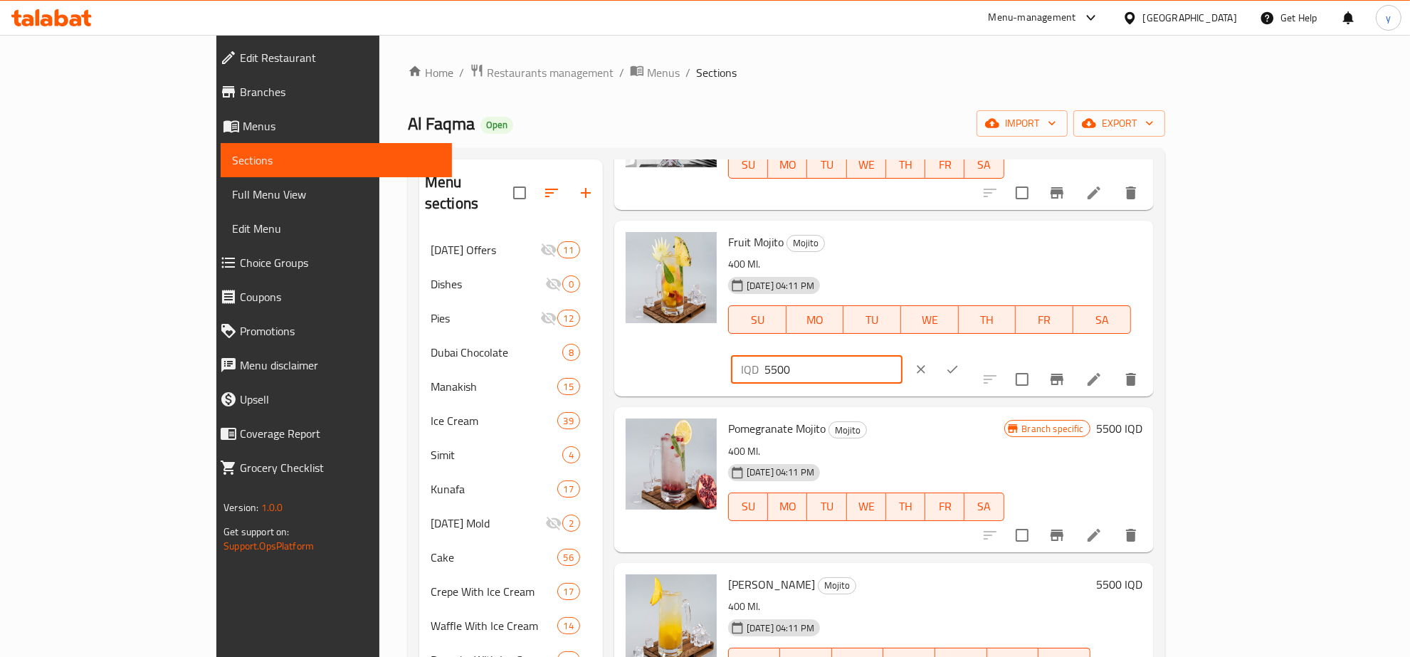
paste input "40"
type input "4000"
click at [958, 366] on icon "ok" at bounding box center [952, 370] width 11 height 8
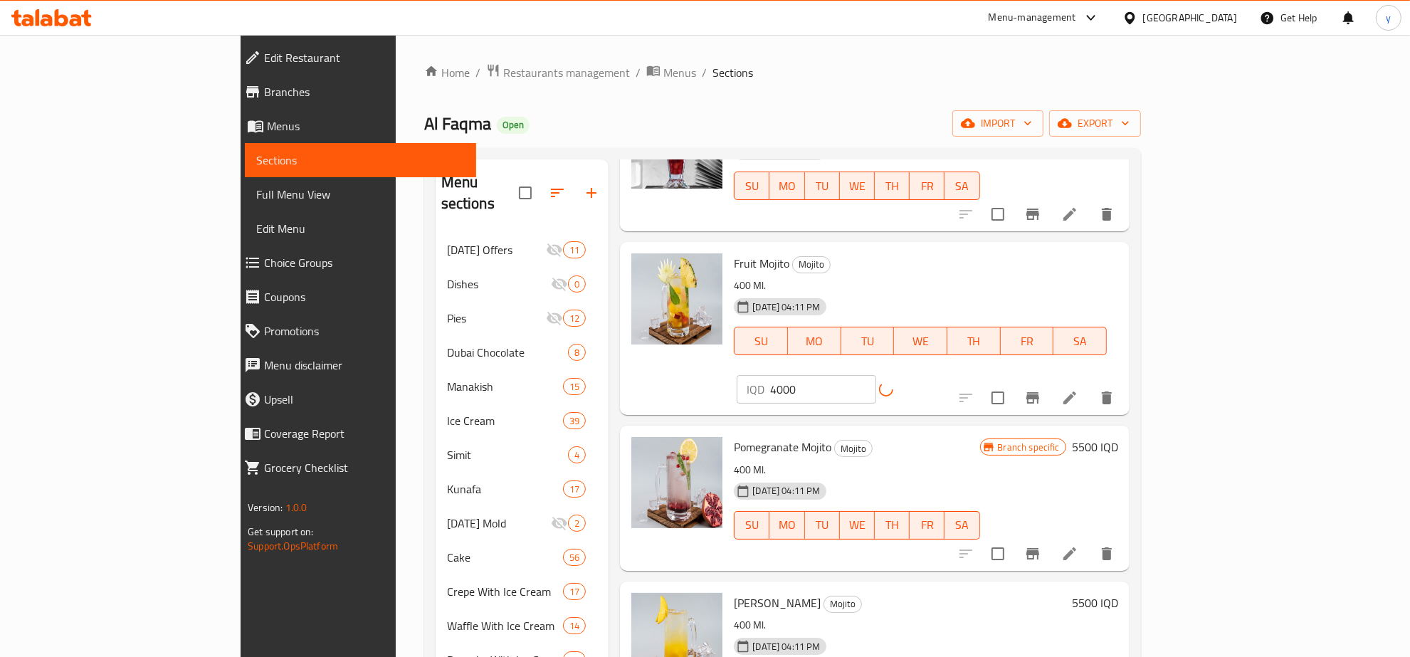
click at [1041, 389] on icon "Branch-specific-item" at bounding box center [1032, 397] width 17 height 17
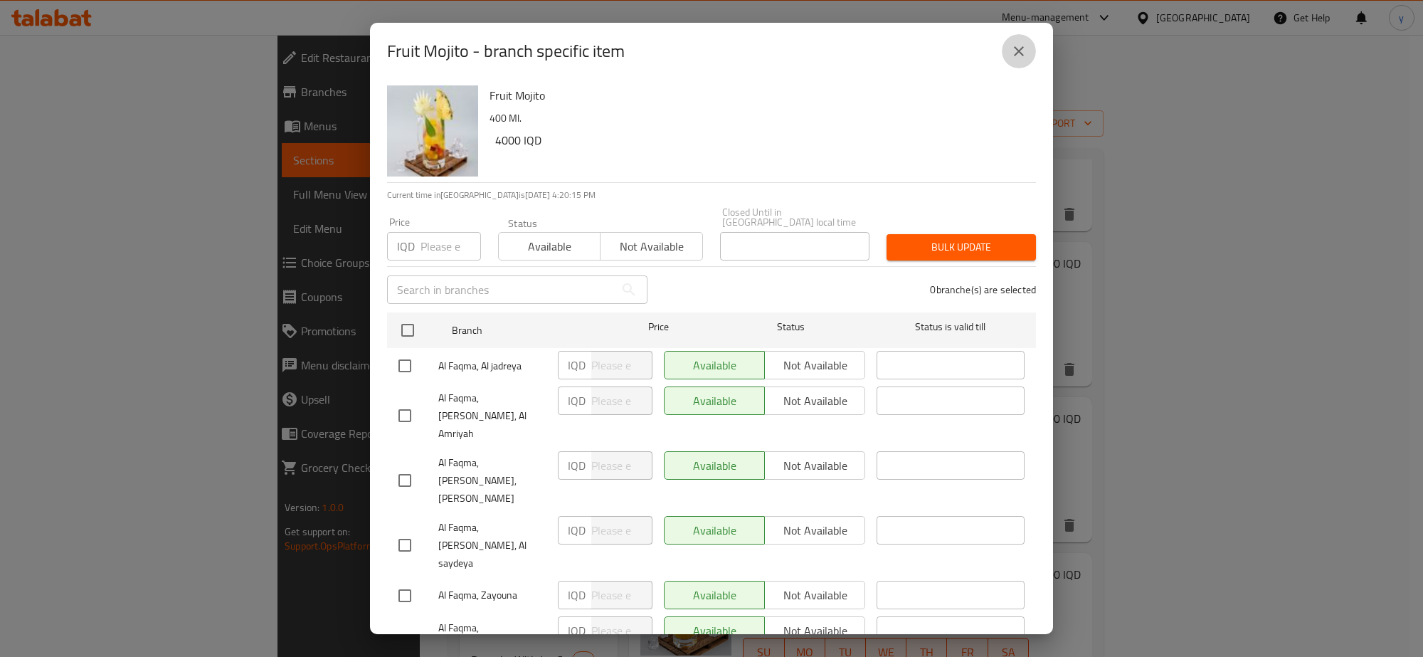
click at [1014, 59] on icon "close" at bounding box center [1018, 51] width 17 height 17
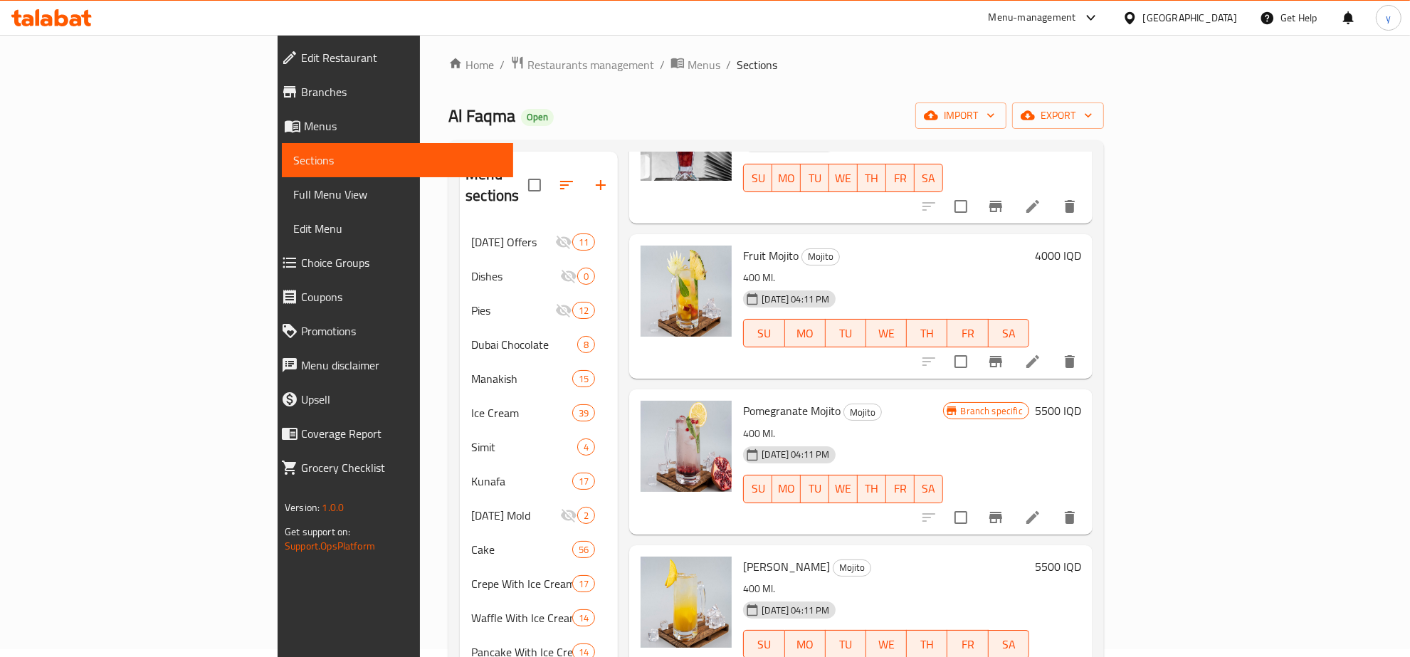
click at [1081, 401] on h6 "5500 IQD" at bounding box center [1058, 411] width 46 height 20
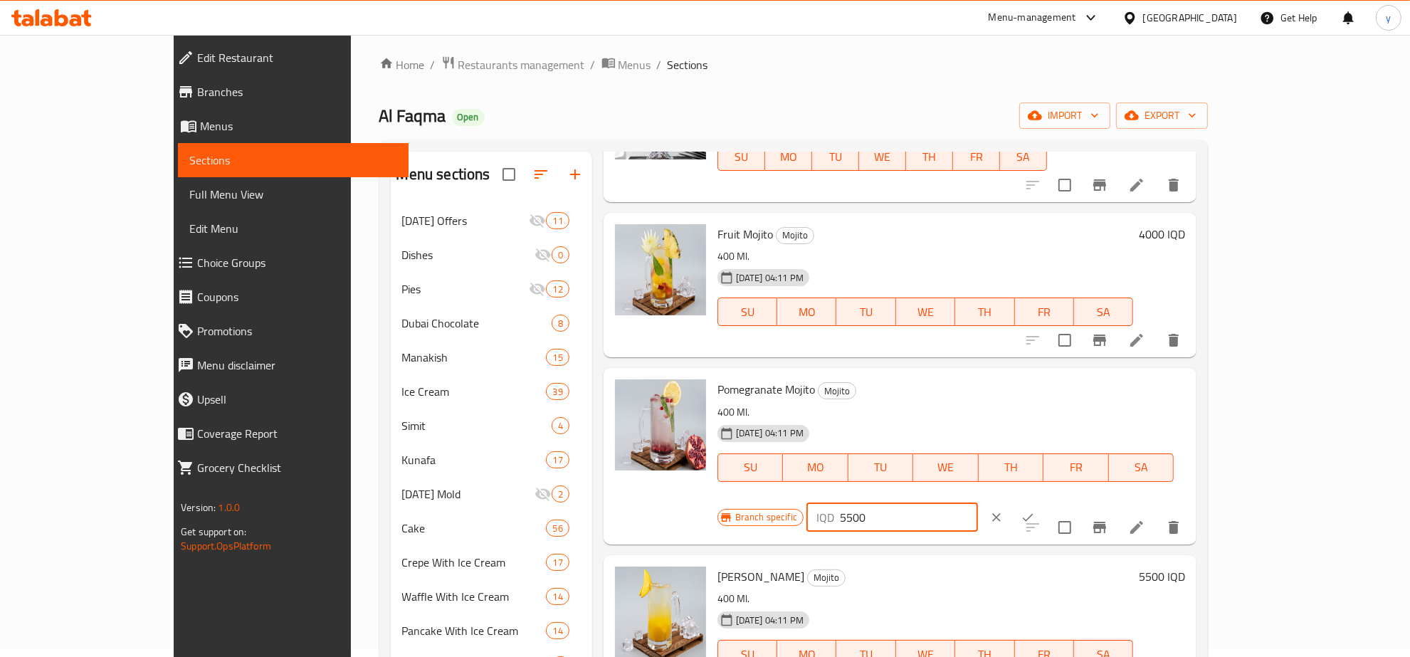
paste input "number"
drag, startPoint x: 1210, startPoint y: 403, endPoint x: 1140, endPoint y: 406, distance: 69.8
click at [978, 503] on div "IQD ​" at bounding box center [891, 517] width 171 height 28
paste input "4000"
type input "4000"
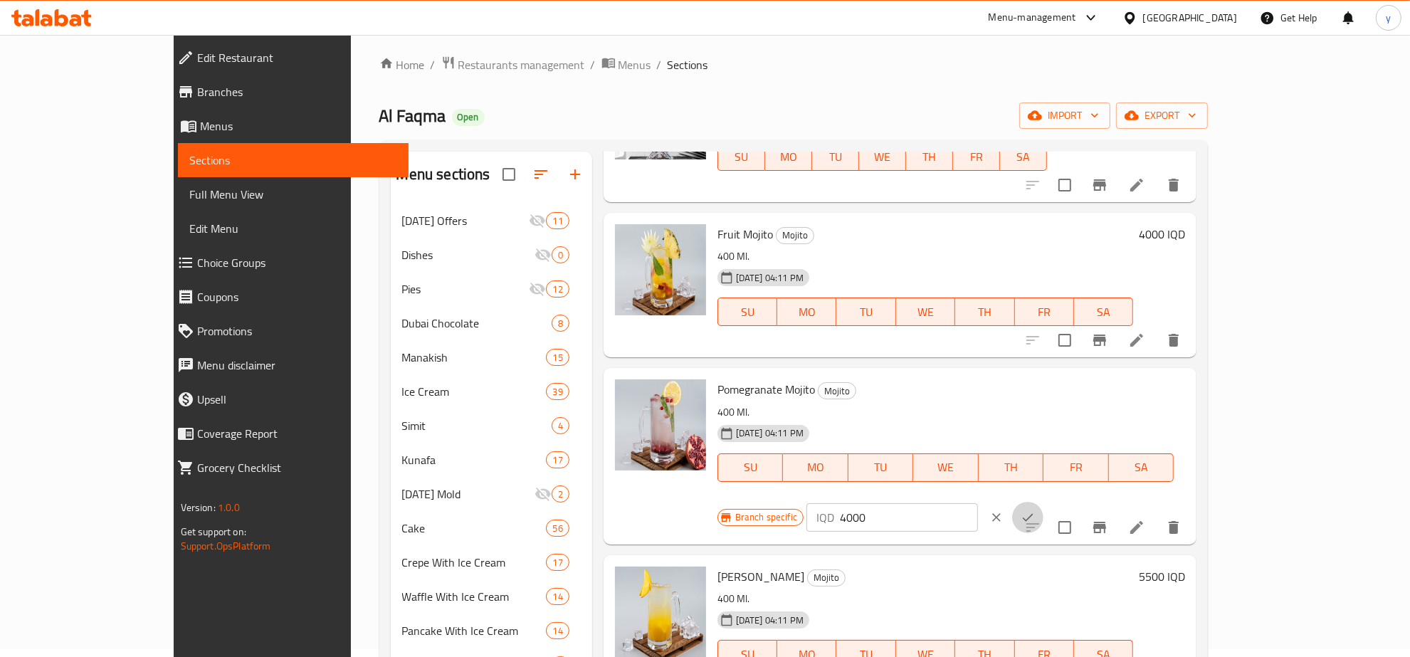
click at [1043, 502] on button "ok" at bounding box center [1027, 517] width 31 height 31
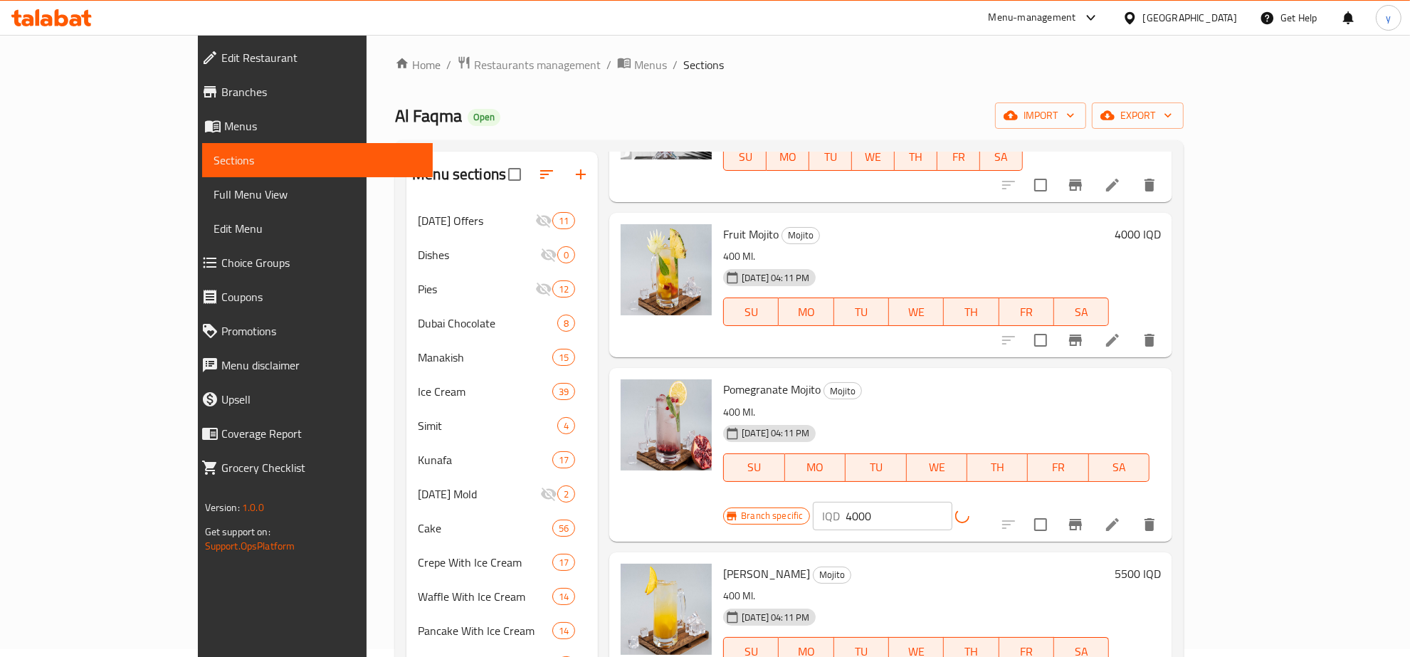
click at [1092, 507] on button "Branch-specific-item" at bounding box center [1075, 524] width 34 height 34
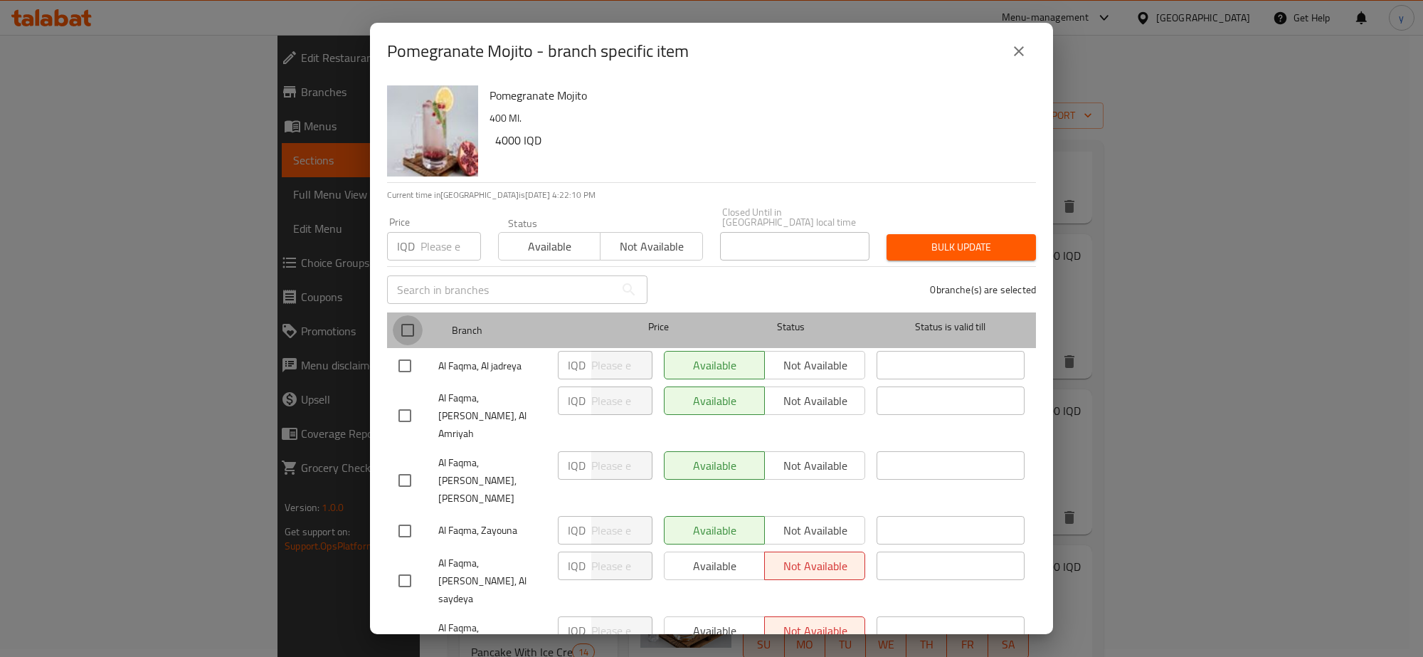
click at [421, 319] on input "checkbox" at bounding box center [408, 330] width 30 height 30
checkbox input "true"
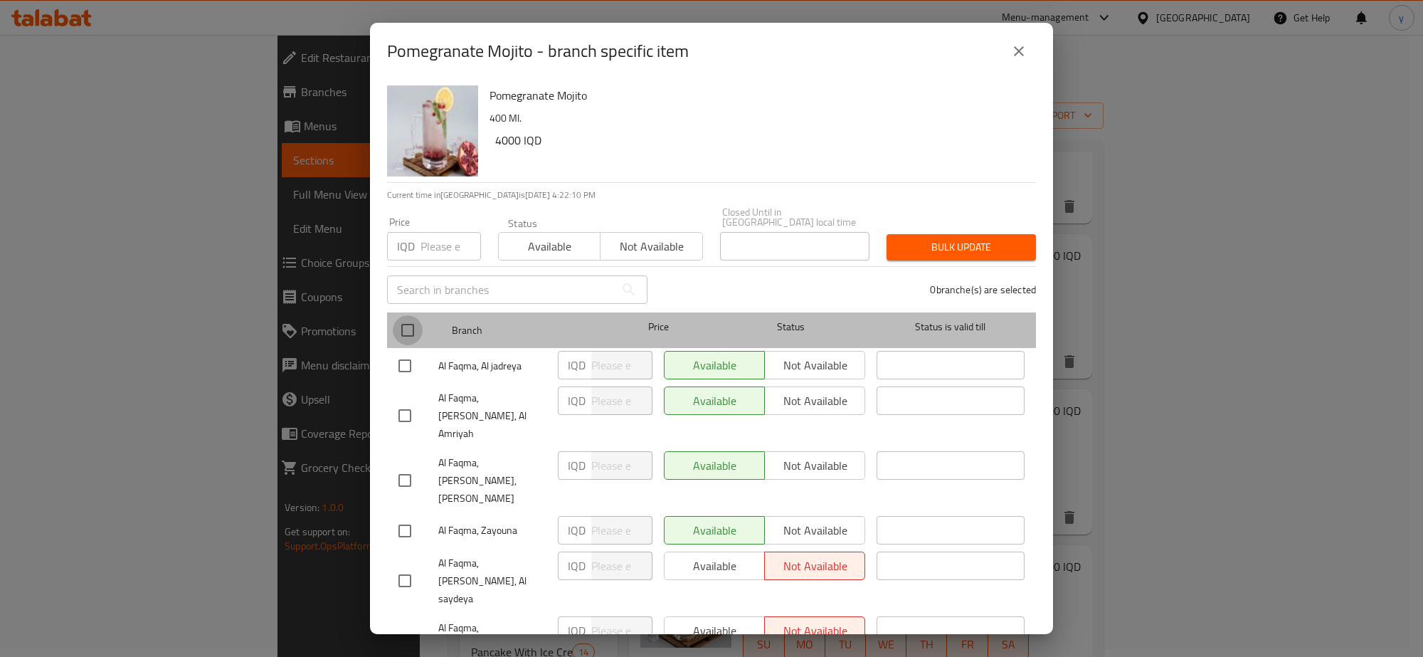
checkbox input "true"
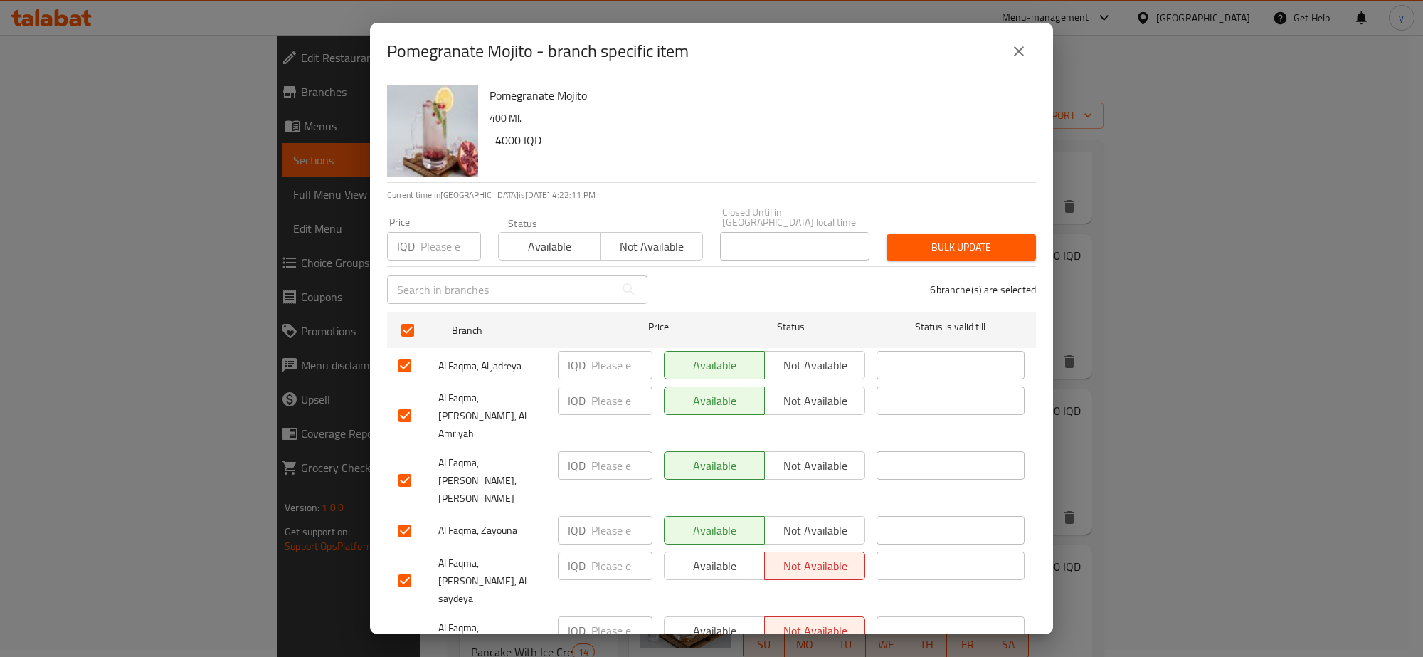
click at [603, 363] on input "number" at bounding box center [621, 365] width 61 height 28
paste input "4000"
type input "4000"
click at [603, 386] on input "number" at bounding box center [621, 400] width 61 height 28
paste input "4000"
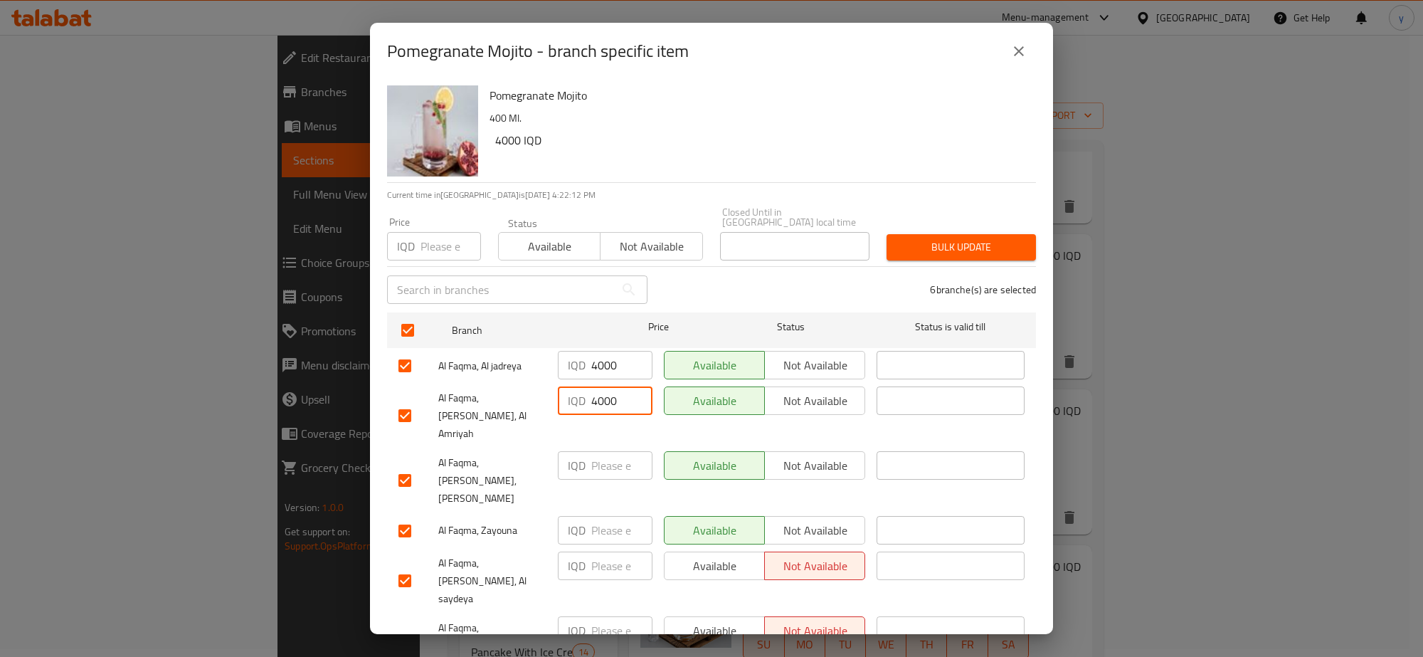
type input "4000"
click at [603, 451] on input "number" at bounding box center [621, 465] width 61 height 28
paste input "4000"
type input "4000"
click at [601, 516] on input "number" at bounding box center [621, 530] width 61 height 28
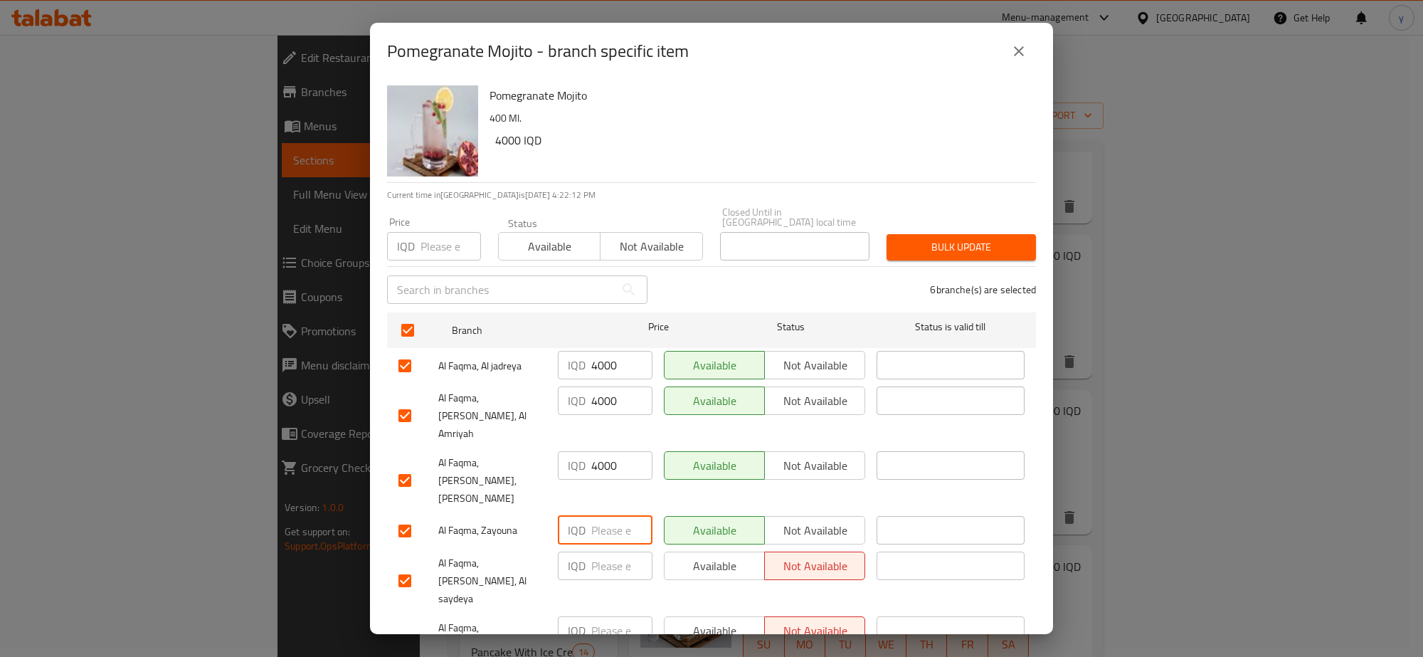
paste input "4000"
type input "4000"
click at [599, 551] on input "number" at bounding box center [621, 565] width 61 height 28
paste input "4000"
type input "4000"
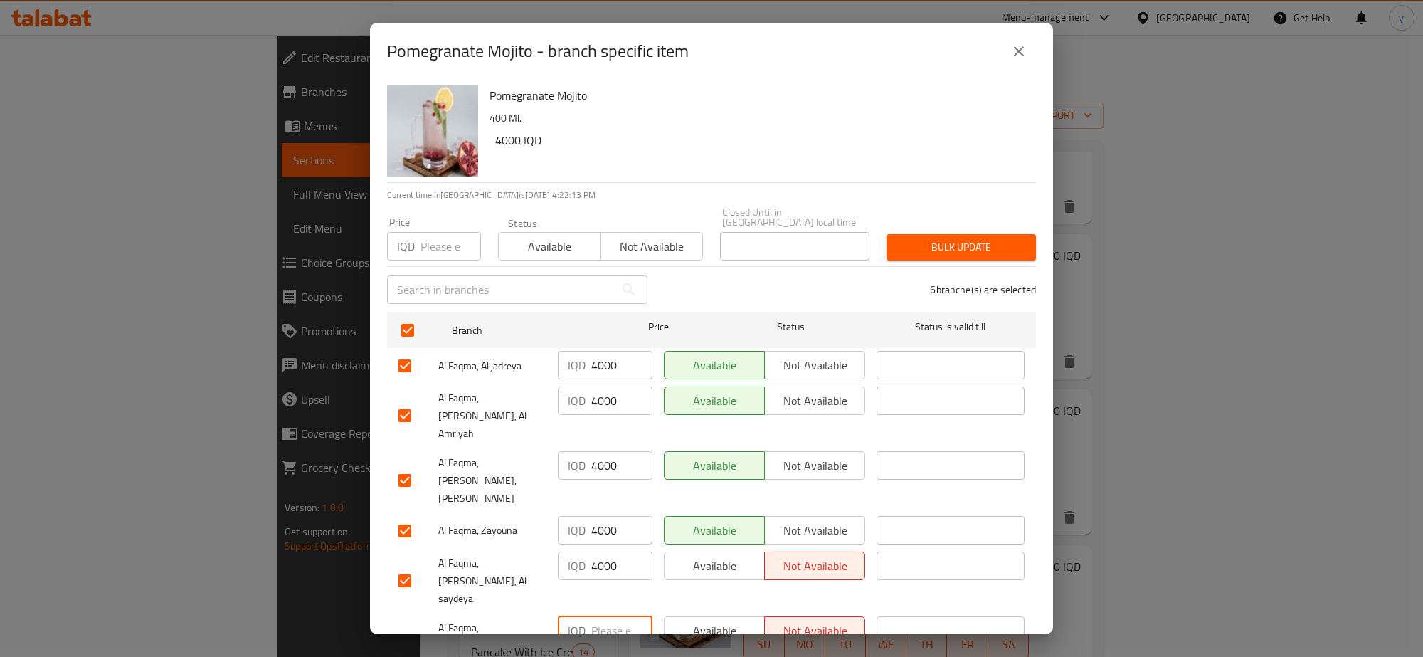
click at [599, 616] on input "number" at bounding box center [621, 630] width 61 height 28
paste input "4000"
type input "4000"
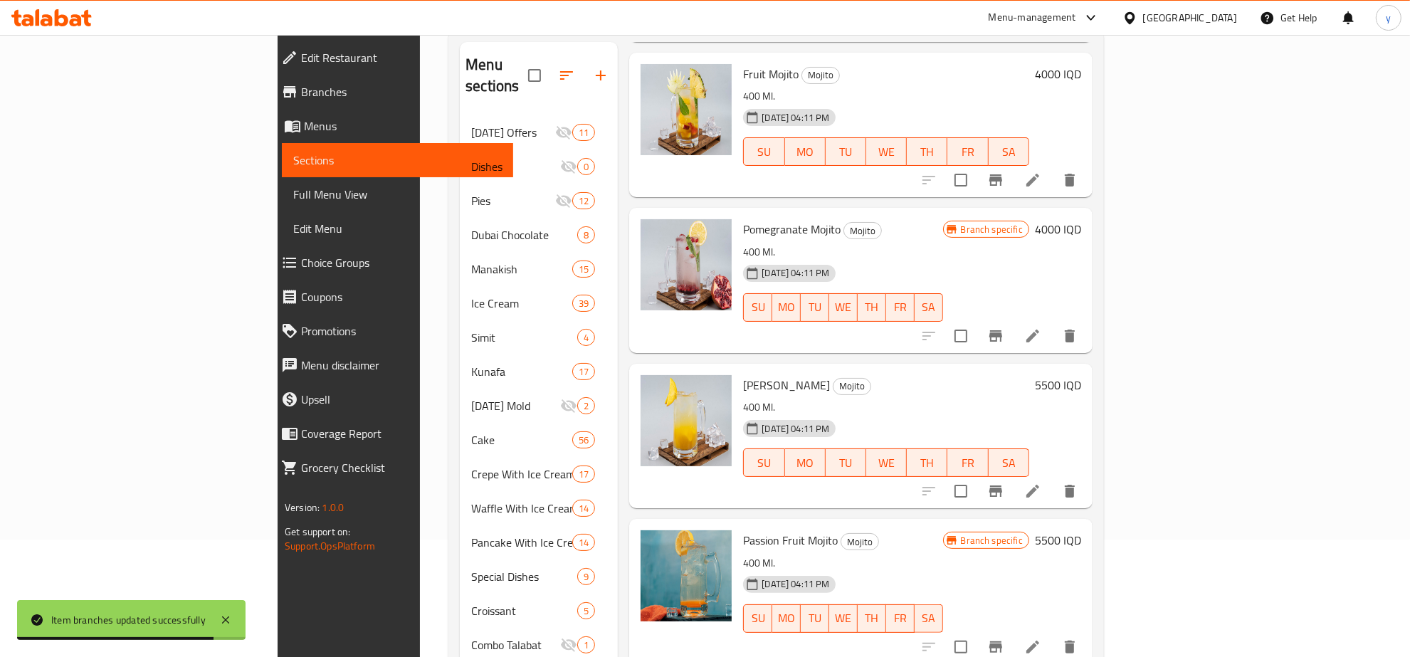
scroll to position [157, 0]
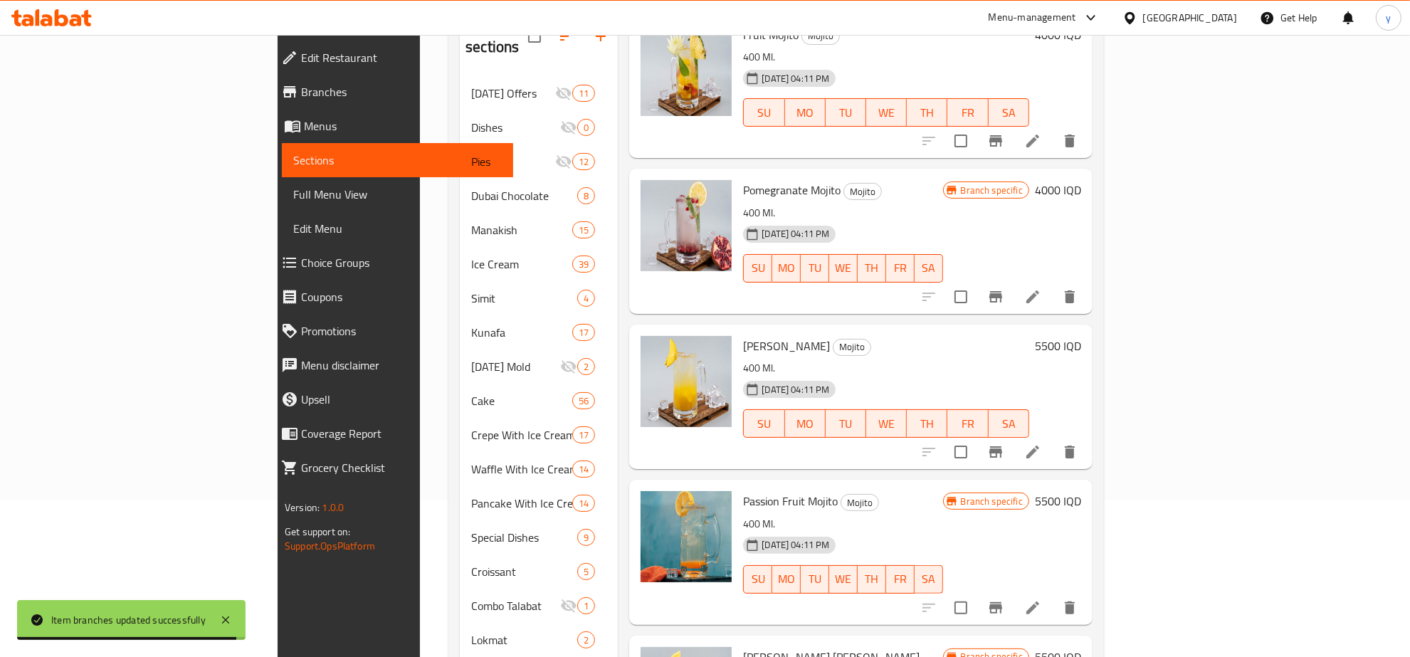
click at [1081, 493] on div "Branch specific 5500 IQD" at bounding box center [1012, 552] width 138 height 122
click at [1081, 491] on h6 "5500 IQD" at bounding box center [1058, 501] width 46 height 20
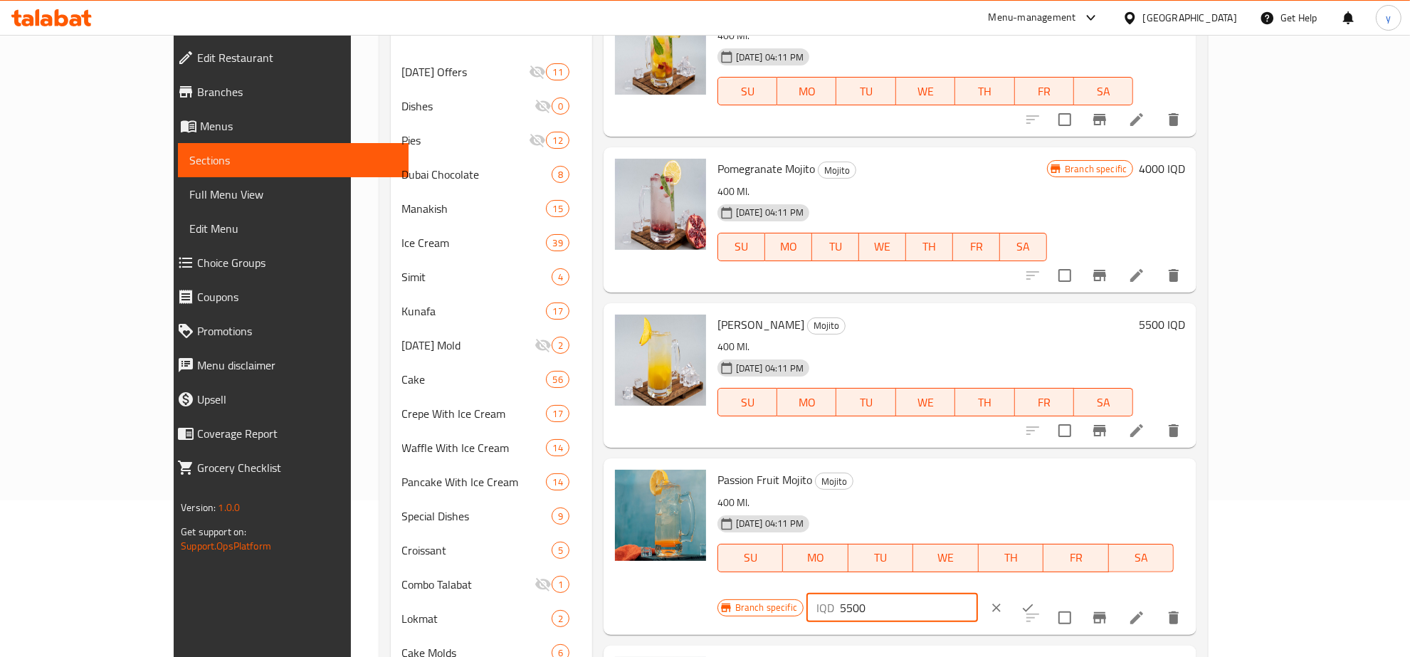
drag, startPoint x: 1211, startPoint y: 490, endPoint x: 1271, endPoint y: 499, distance: 60.6
click at [1053, 592] on div "Branch specific IQD 5500 ​" at bounding box center [890, 607] width 347 height 31
paste input "40"
type input "4000"
click at [1035, 601] on icon "ok" at bounding box center [1027, 608] width 14 height 14
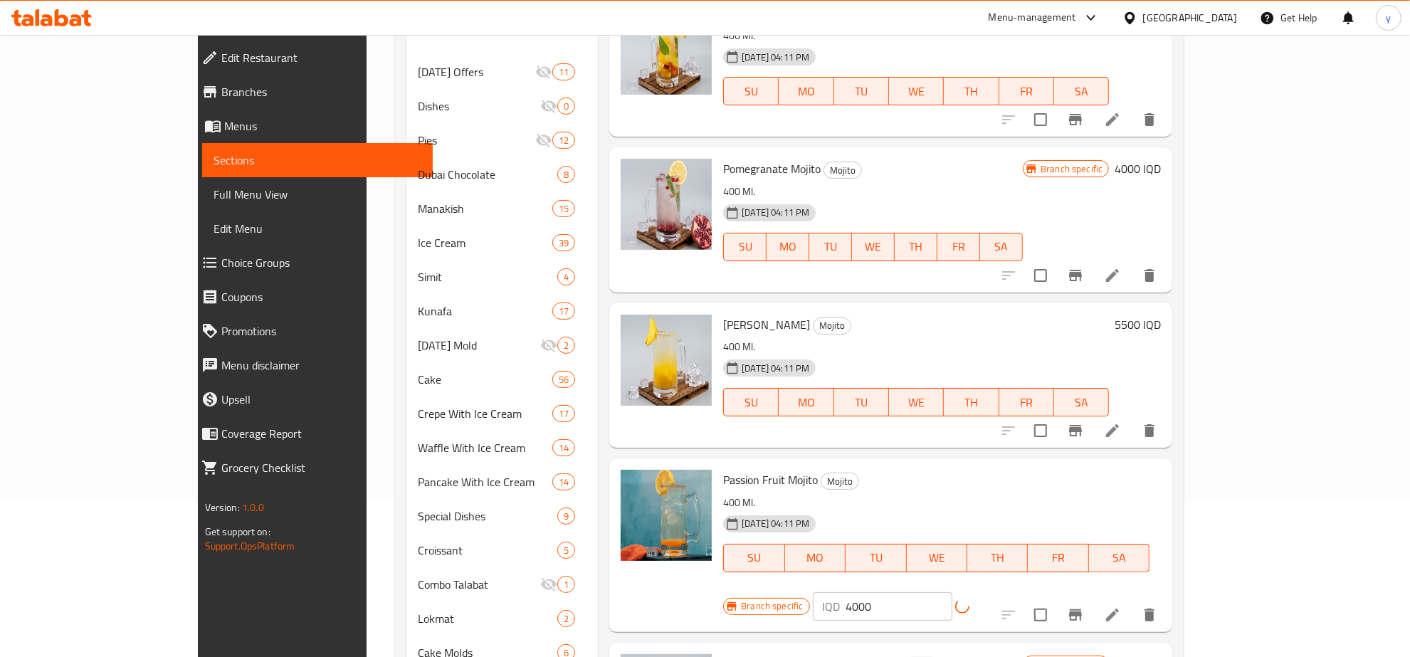
click at [1084, 606] on icon "Branch-specific-item" at bounding box center [1075, 614] width 17 height 17
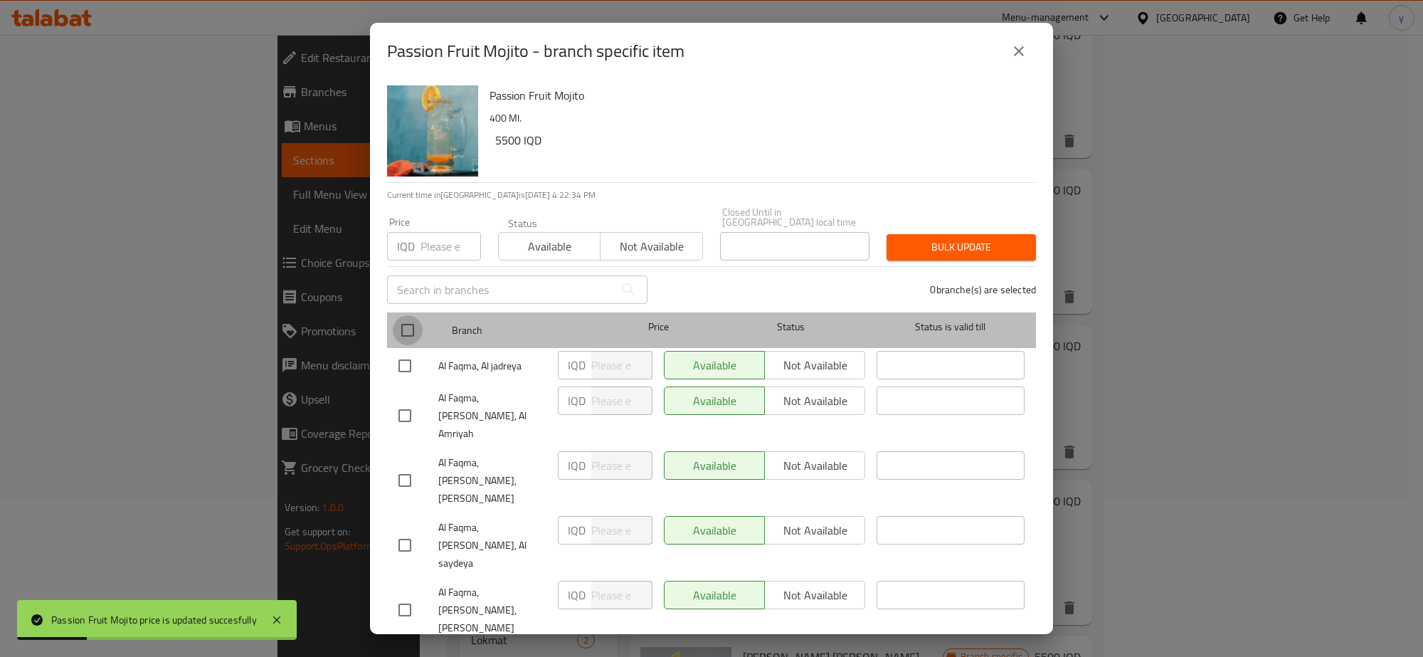
click at [417, 327] on input "checkbox" at bounding box center [408, 330] width 30 height 30
checkbox input "true"
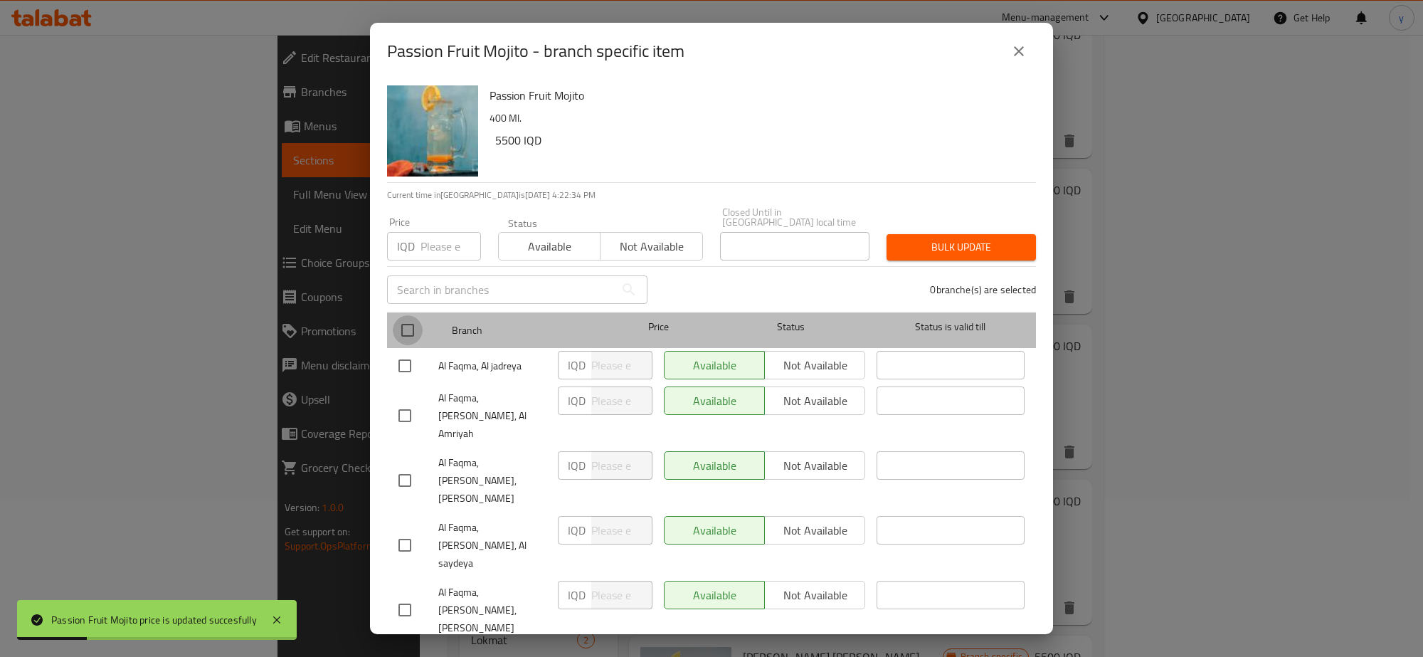
checkbox input "true"
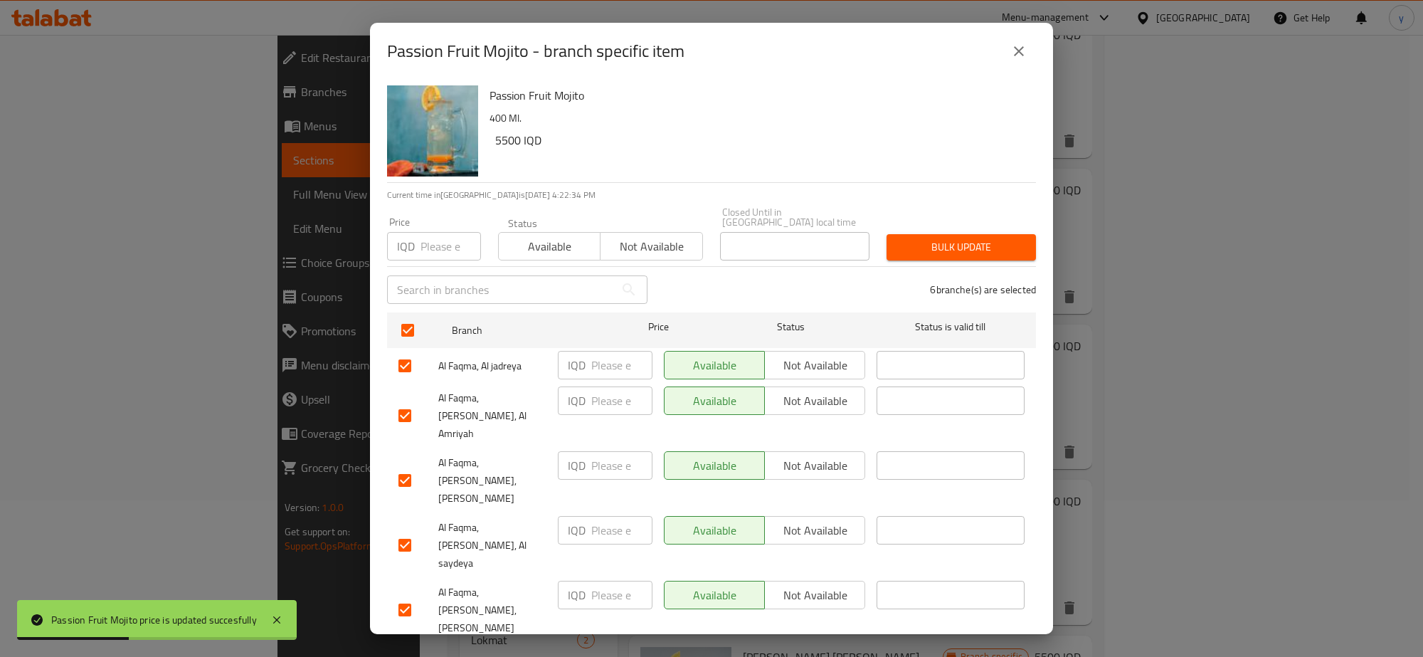
click at [619, 345] on div "IQD ​" at bounding box center [605, 365] width 106 height 41
click at [617, 353] on input "number" at bounding box center [621, 365] width 61 height 28
paste input "4000"
type input "4000"
click at [606, 395] on input "number" at bounding box center [621, 400] width 61 height 28
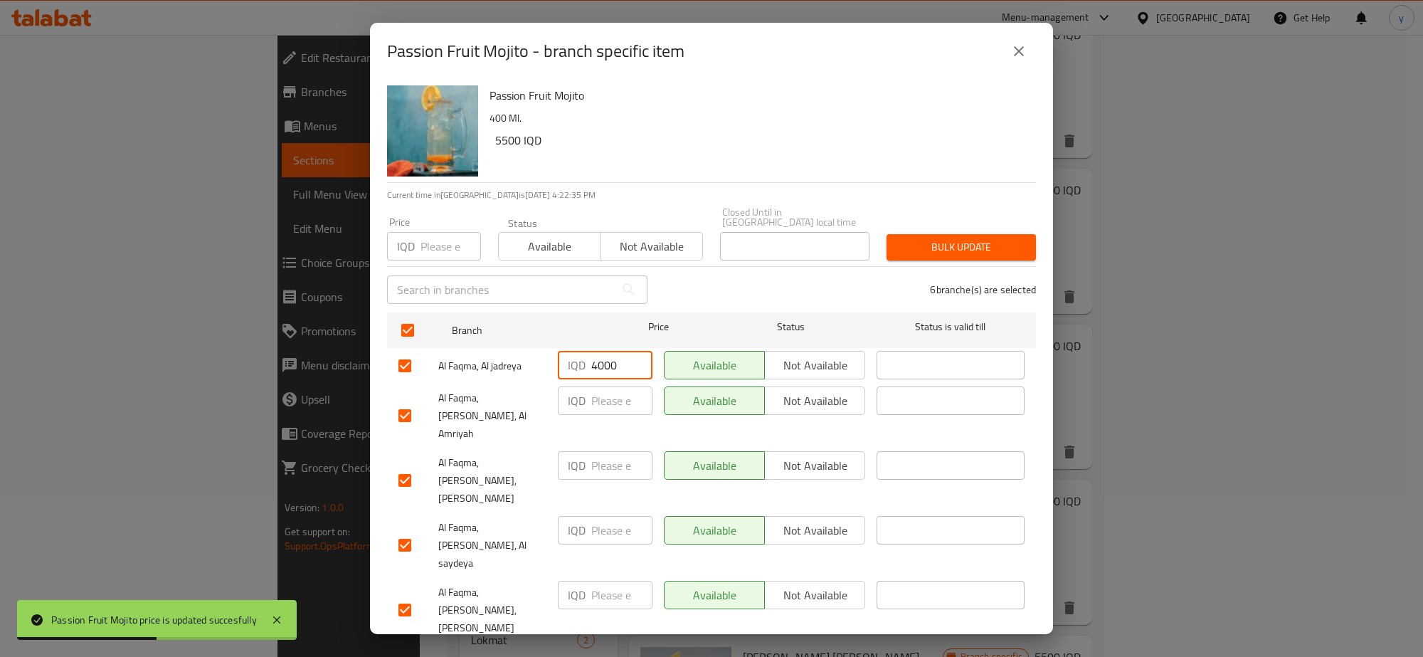
paste input "4000"
type input "4000"
click at [606, 451] on input "number" at bounding box center [621, 465] width 61 height 28
paste input "4000"
type input "4000"
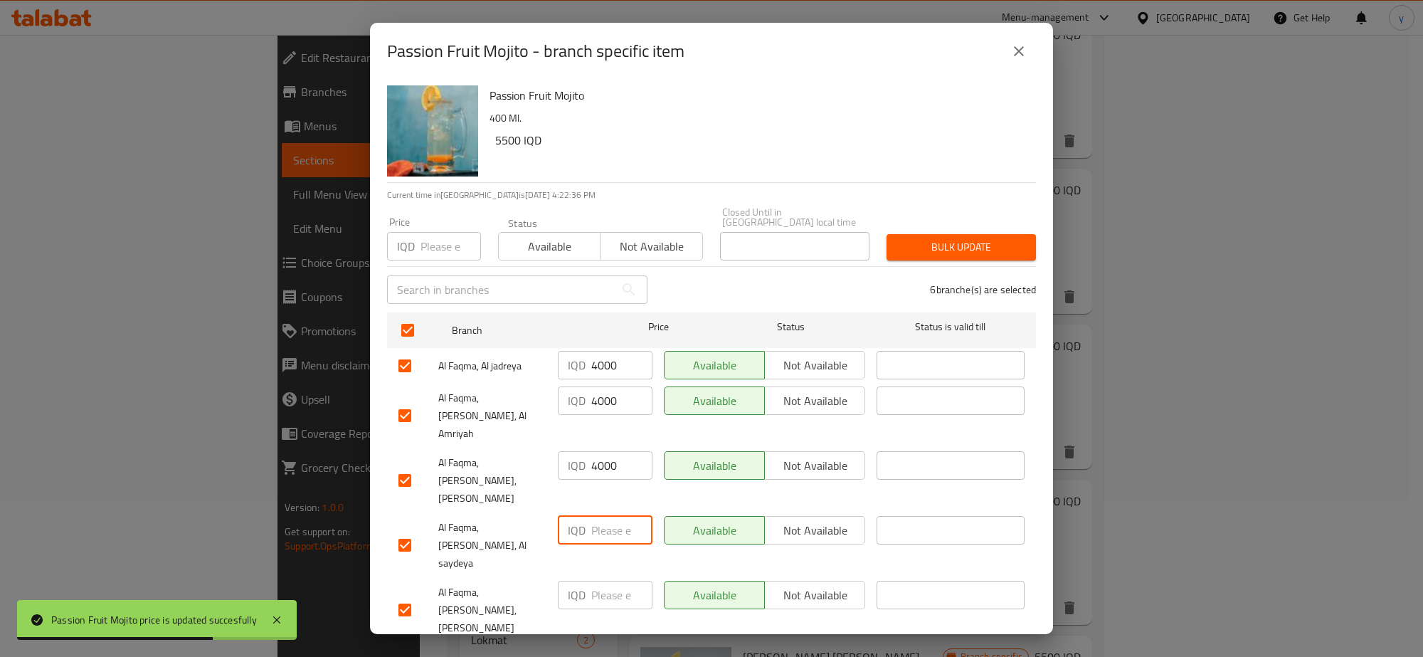
click at [606, 516] on input "number" at bounding box center [621, 530] width 61 height 28
paste input "4000"
type input "4000"
click at [603, 581] on input "number" at bounding box center [621, 595] width 61 height 28
paste input "4000"
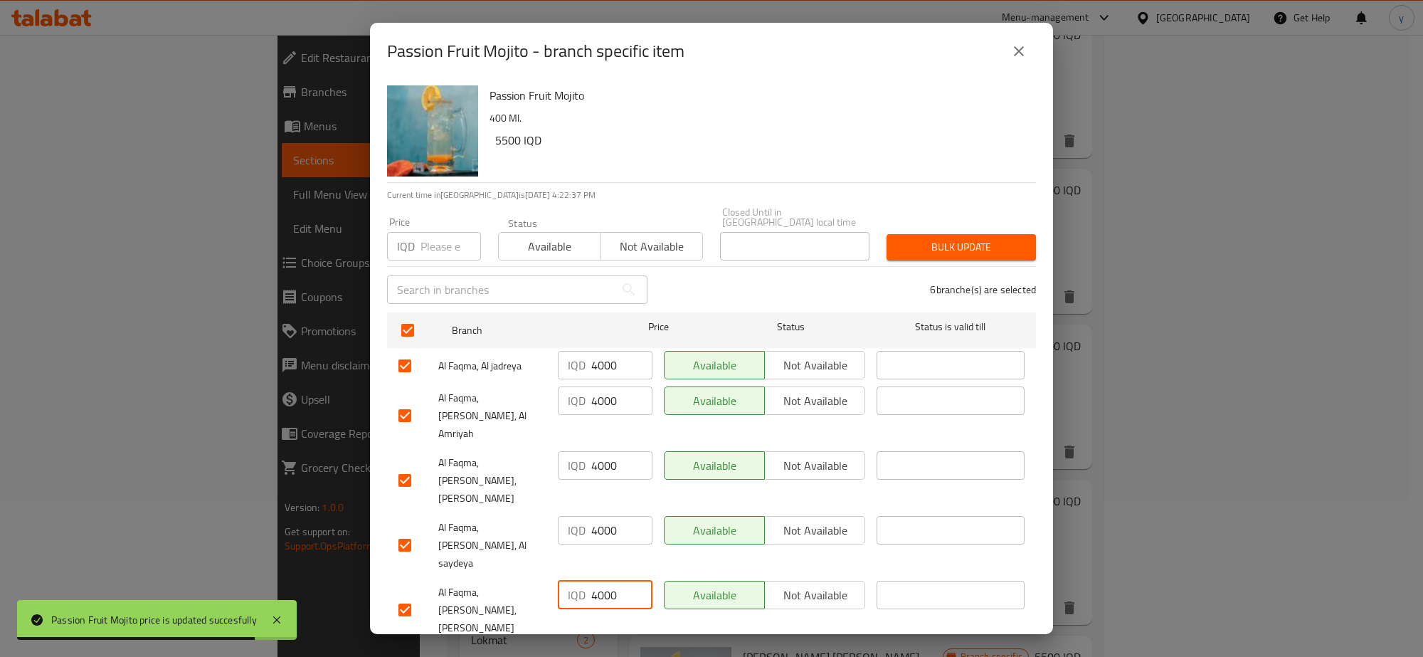
type input "4000"
click at [600, 645] on input "number" at bounding box center [621, 659] width 61 height 28
paste input "4000"
type input "4000"
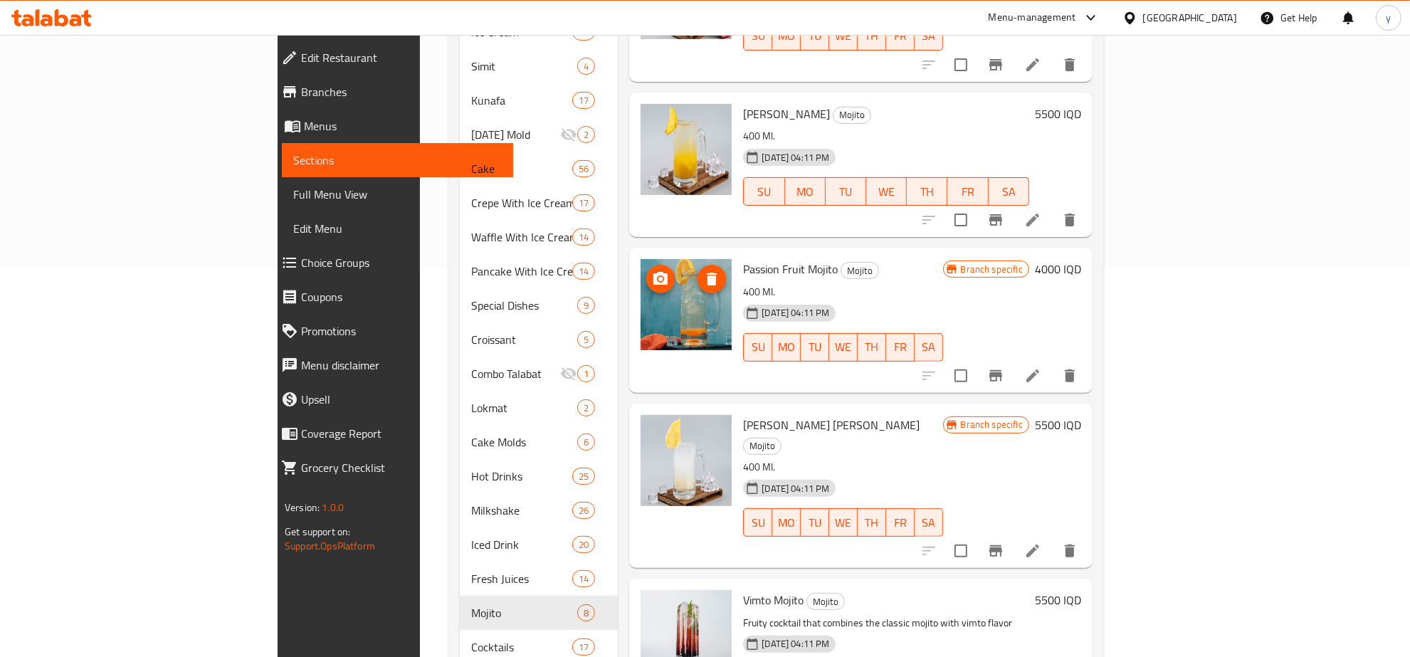
scroll to position [453, 0]
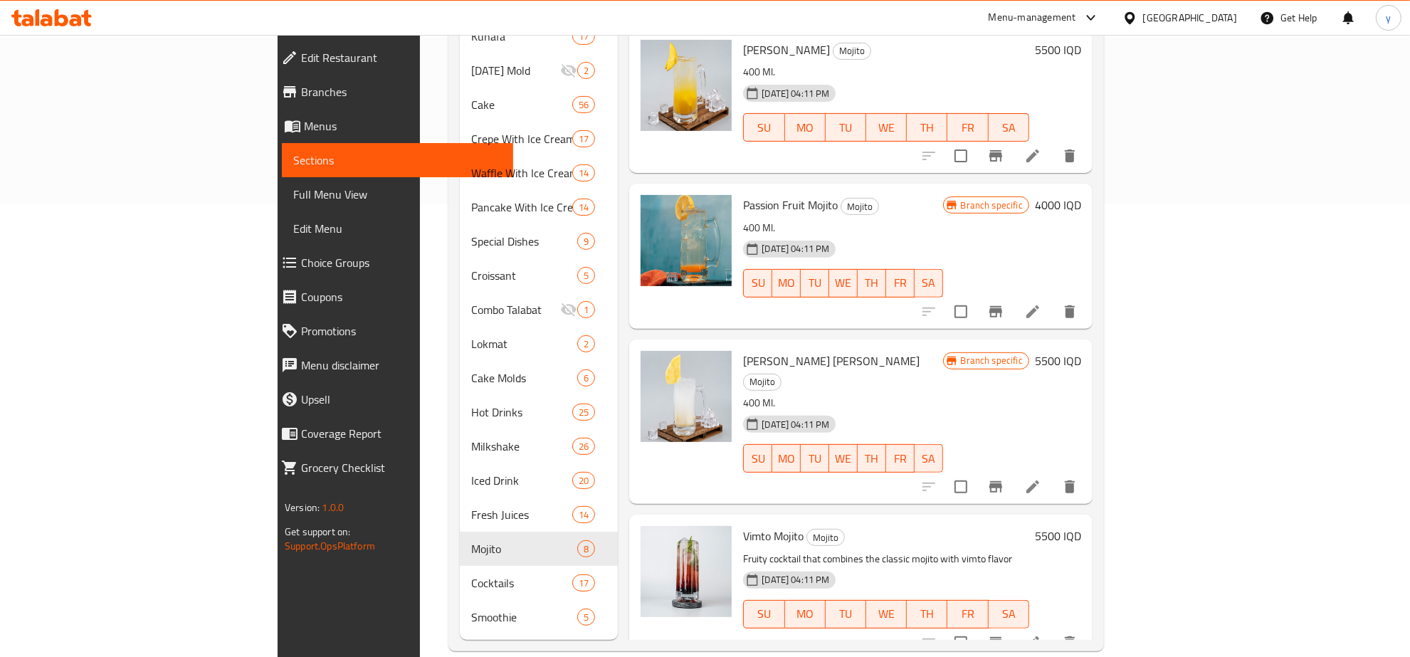
click at [1081, 526] on h6 "5500 IQD" at bounding box center [1058, 536] width 46 height 20
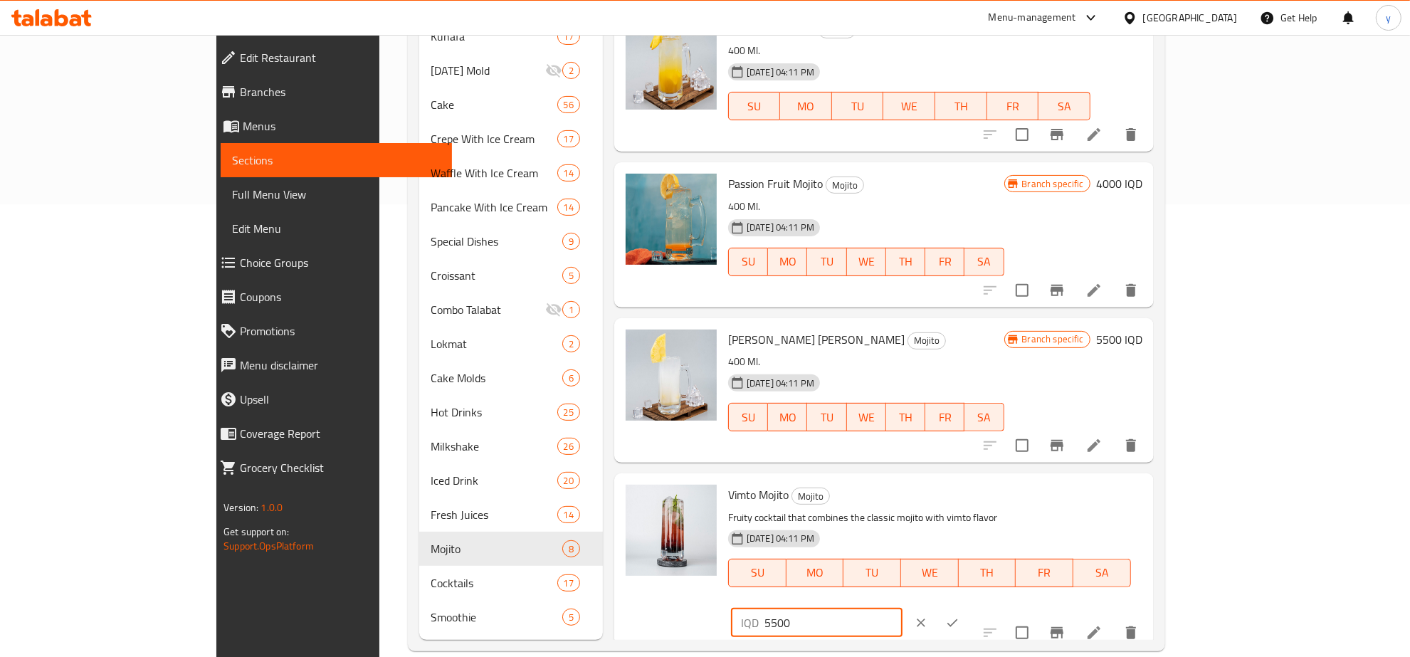
drag, startPoint x: 1146, startPoint y: 502, endPoint x: 1126, endPoint y: 509, distance: 20.9
click at [902, 608] on div "IQD 5500 ​" at bounding box center [816, 622] width 171 height 28
paste input "40"
type input "4000"
click at [959, 615] on icon "ok" at bounding box center [952, 622] width 14 height 14
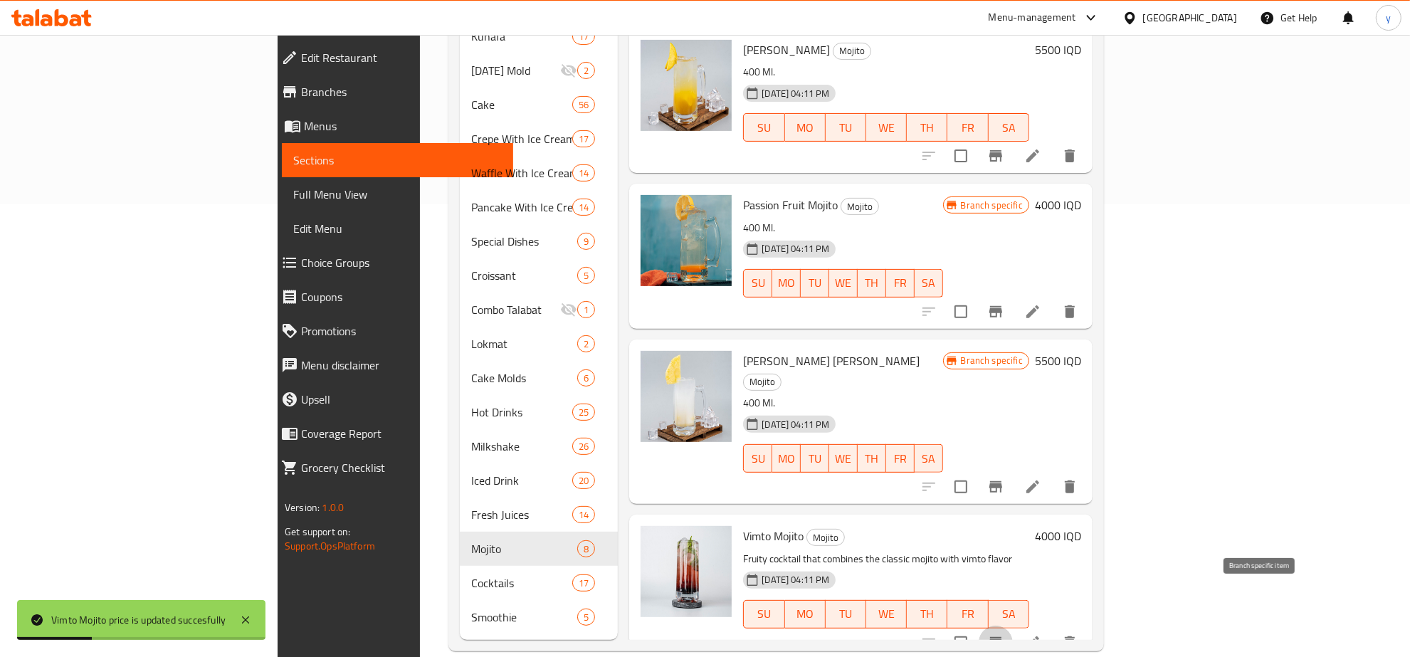
click at [1004, 634] on icon "Branch-specific-item" at bounding box center [995, 642] width 17 height 17
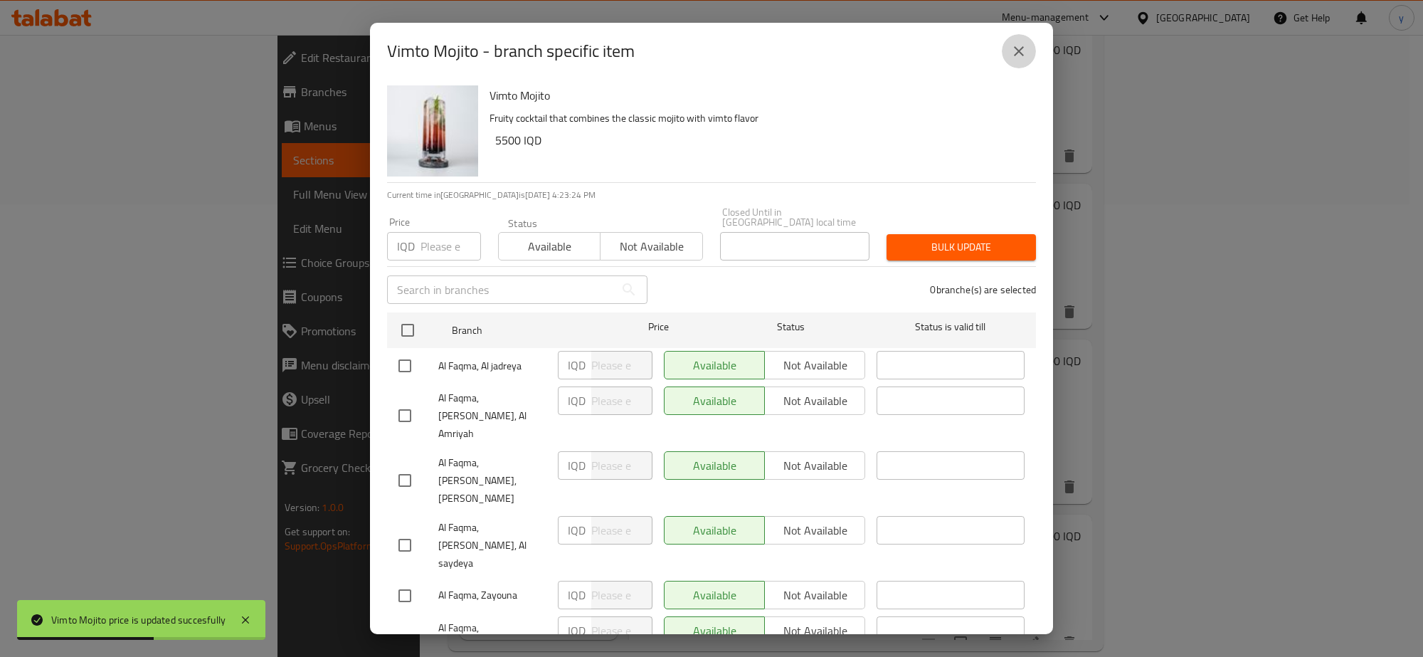
click at [1030, 55] on button "close" at bounding box center [1019, 51] width 34 height 34
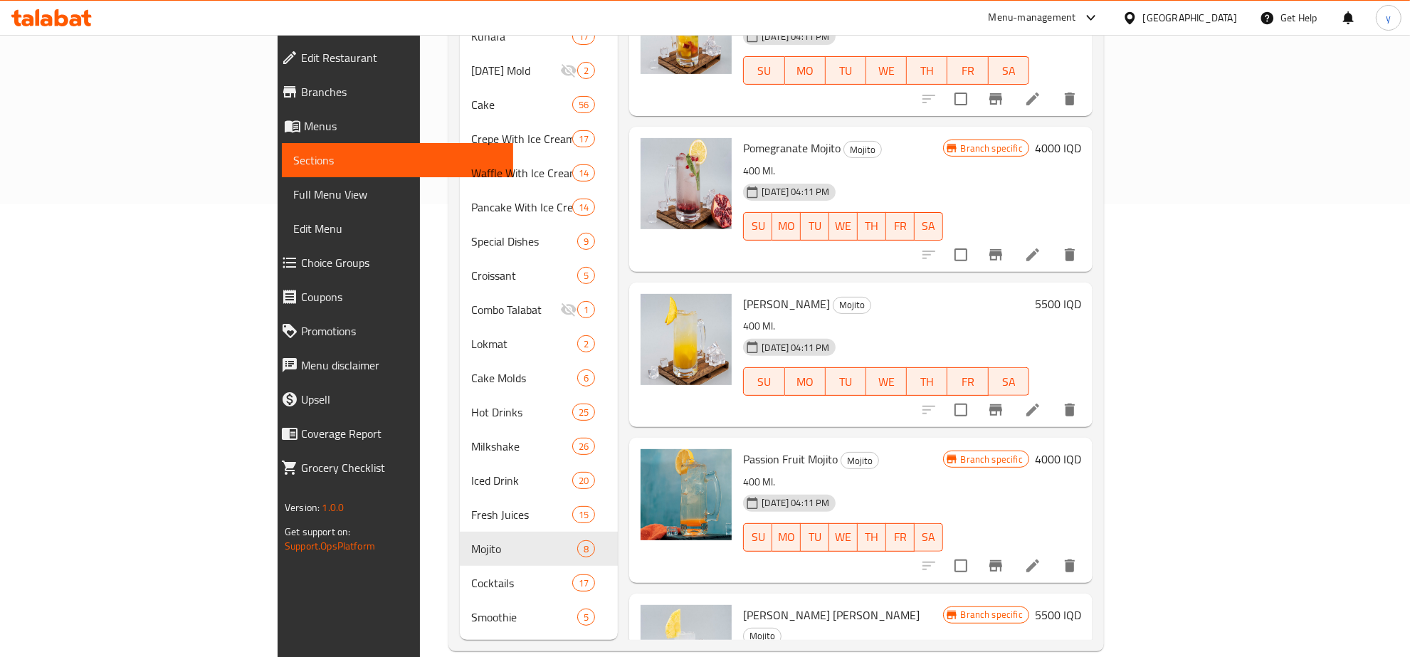
scroll to position [72, 0]
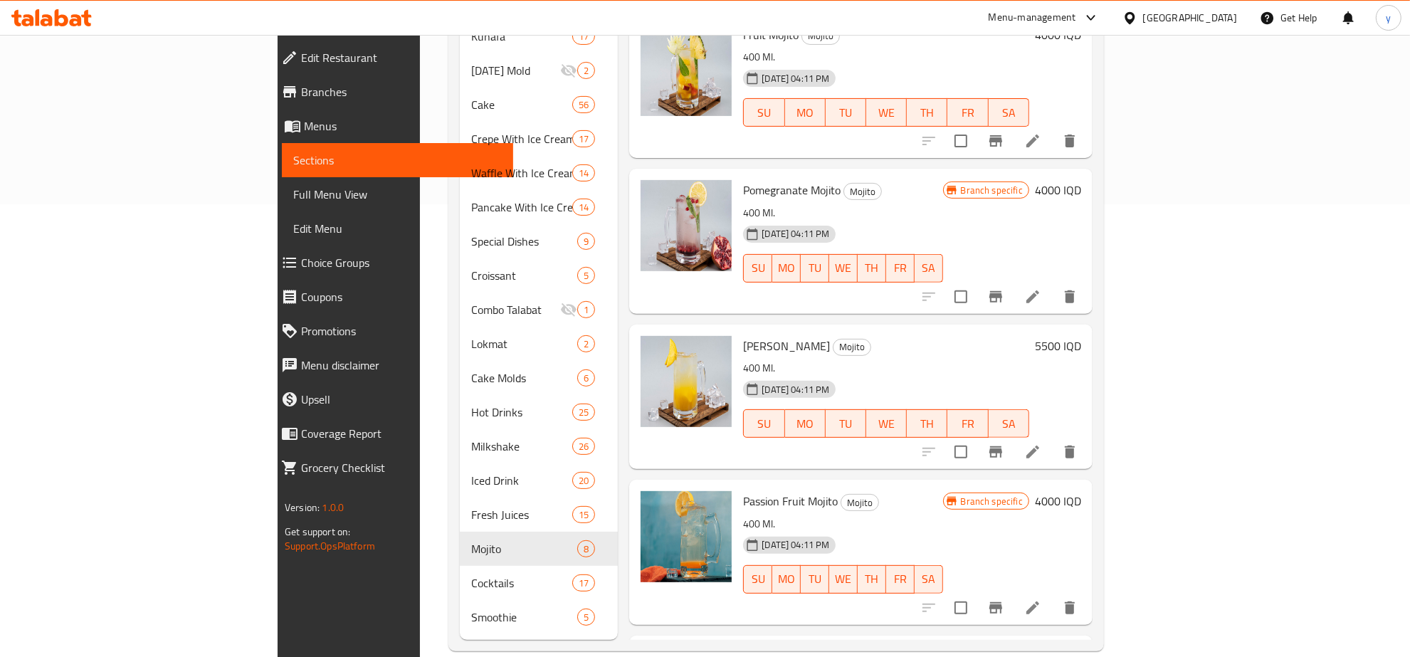
click at [1081, 336] on h6 "5500 IQD" at bounding box center [1058, 346] width 46 height 20
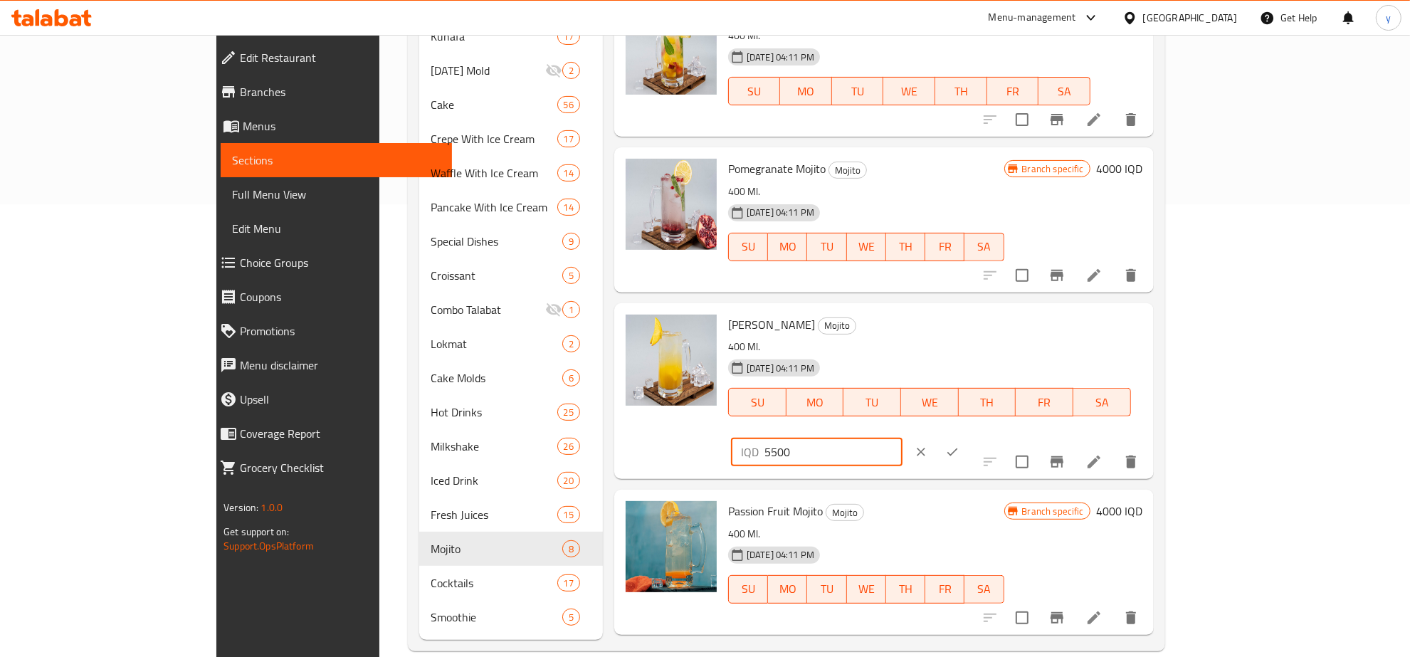
paste input "40"
drag, startPoint x: 1197, startPoint y: 338, endPoint x: 1172, endPoint y: 354, distance: 29.8
click at [988, 436] on div "IQD 5500 ​" at bounding box center [858, 451] width 260 height 31
type input "4000"
click at [968, 436] on button "ok" at bounding box center [951, 451] width 31 height 31
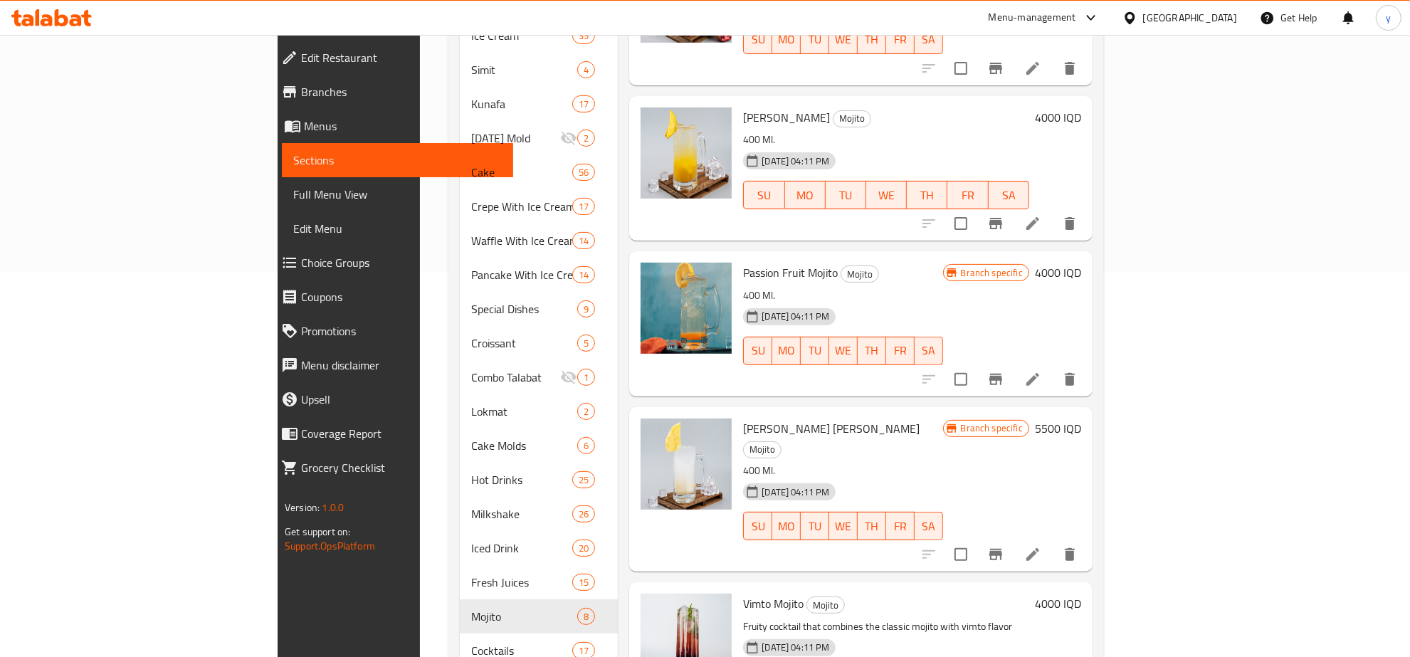
scroll to position [453, 0]
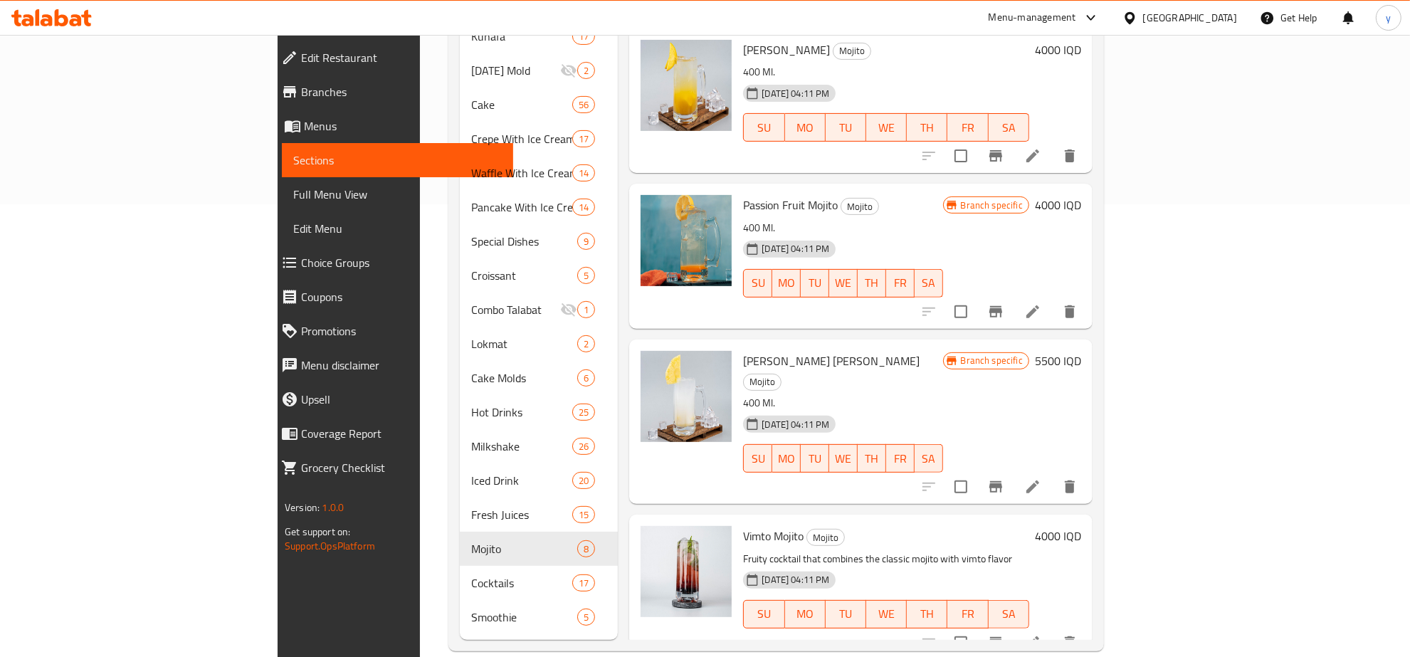
click at [282, 182] on link "Full Menu View" at bounding box center [397, 194] width 231 height 34
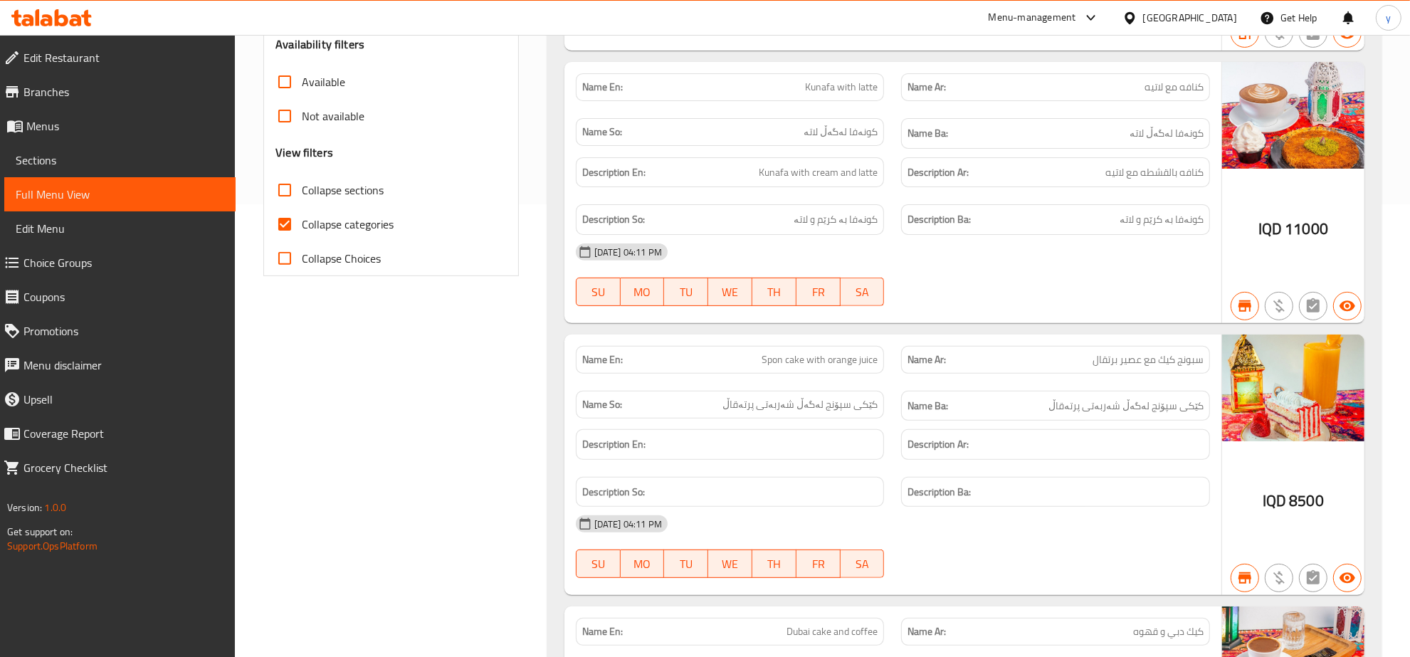
scroll to position [377, 0]
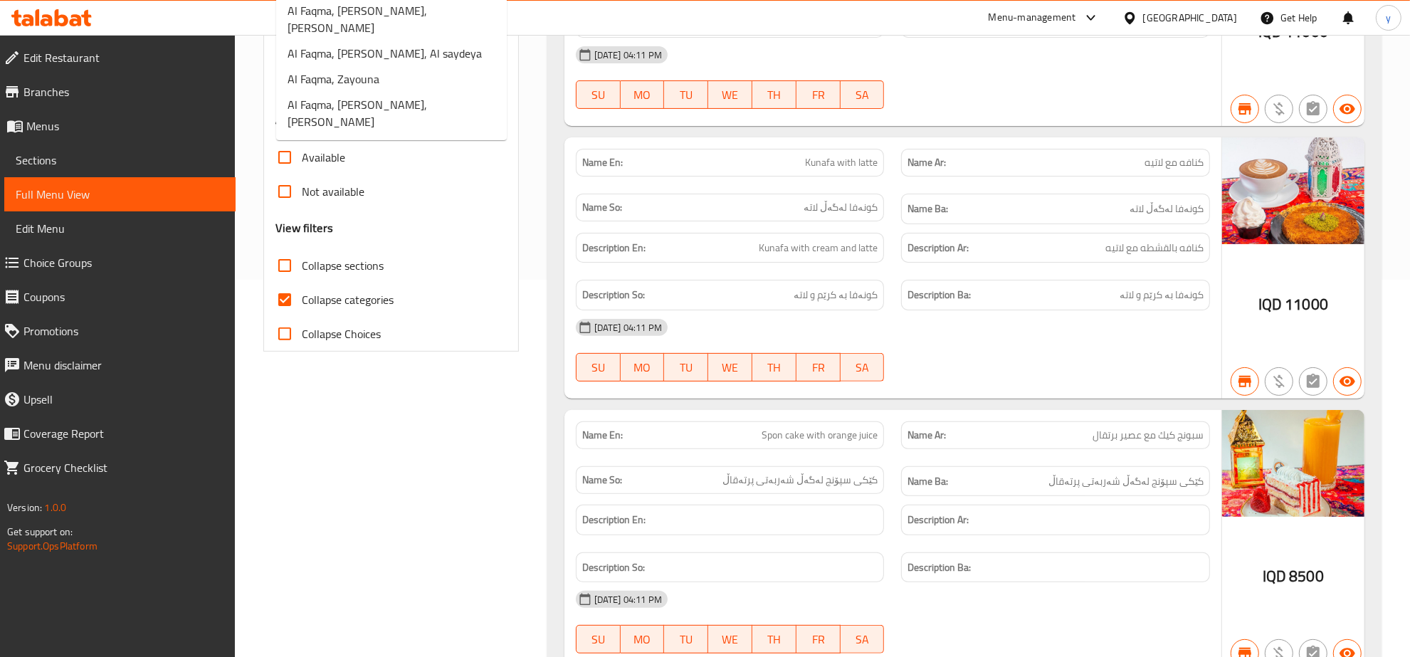
scroll to position [157, 0]
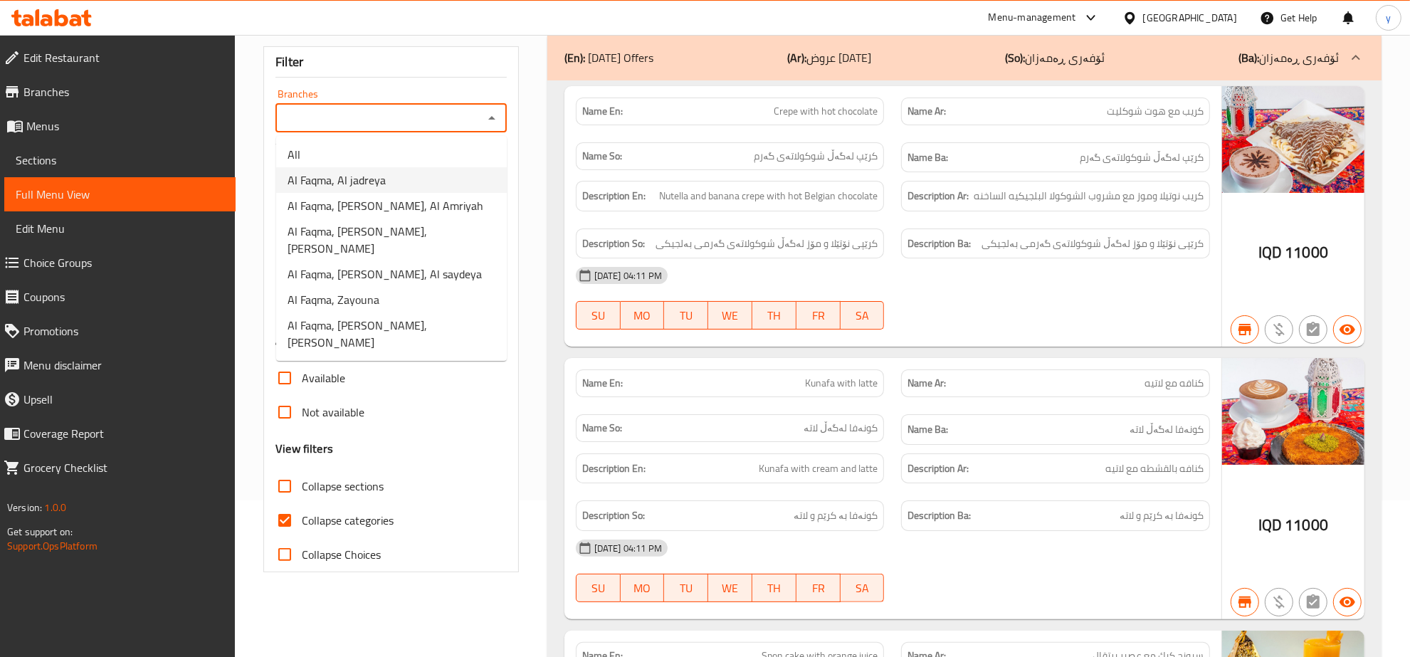
click at [376, 186] on span "Al Faqma, Al jadreya" at bounding box center [336, 179] width 98 height 17
type input "Al Faqma, Al jadreya"
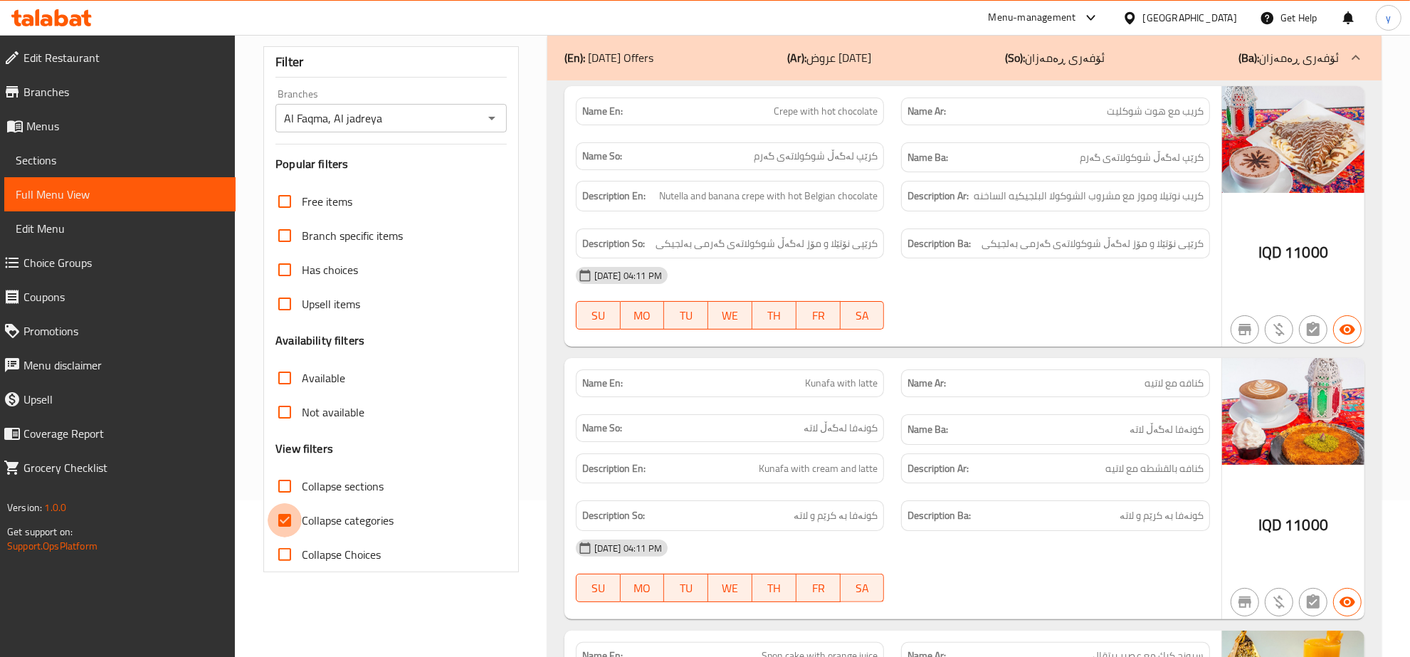
click at [286, 527] on input "Collapse categories" at bounding box center [285, 520] width 34 height 34
checkbox input "false"
click at [290, 492] on input "Collapse sections" at bounding box center [285, 486] width 34 height 34
checkbox input "true"
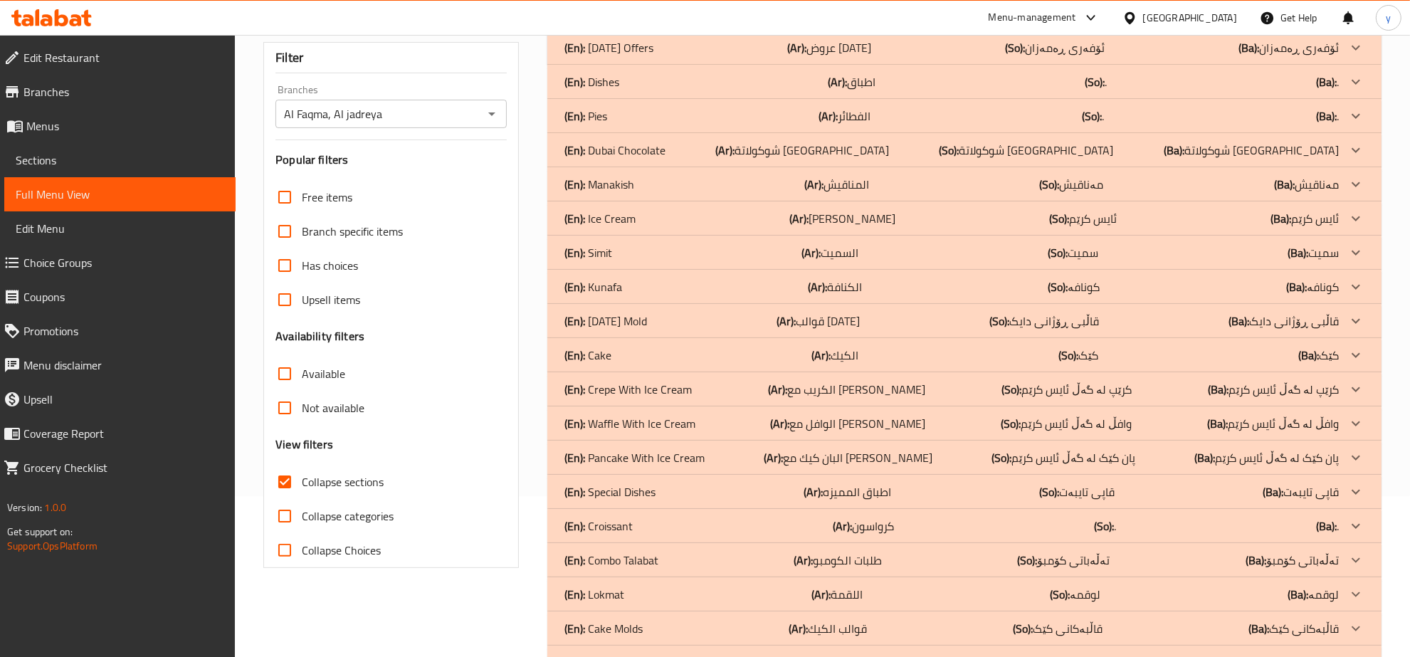
scroll to position [417, 0]
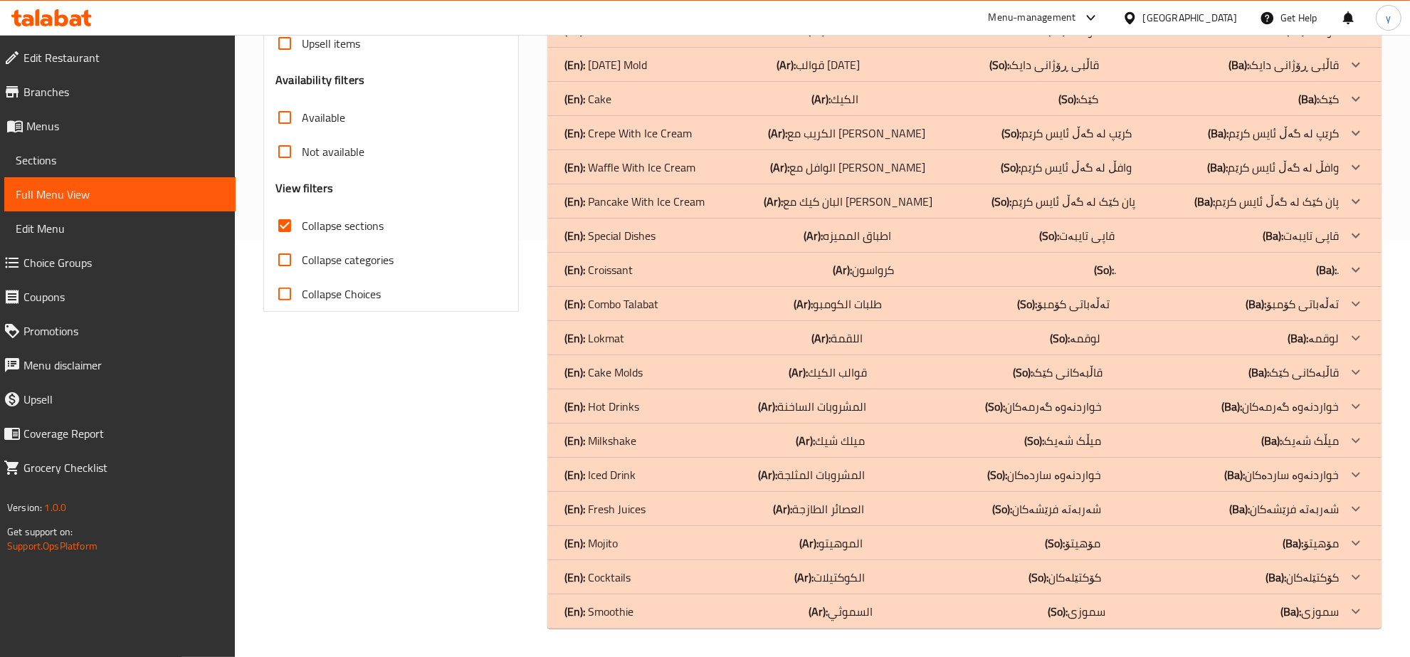
click at [713, 608] on div "(En): Smoothie (Ar): السموثي (So): سموزی (Ba): سموزی" at bounding box center [951, 611] width 774 height 17
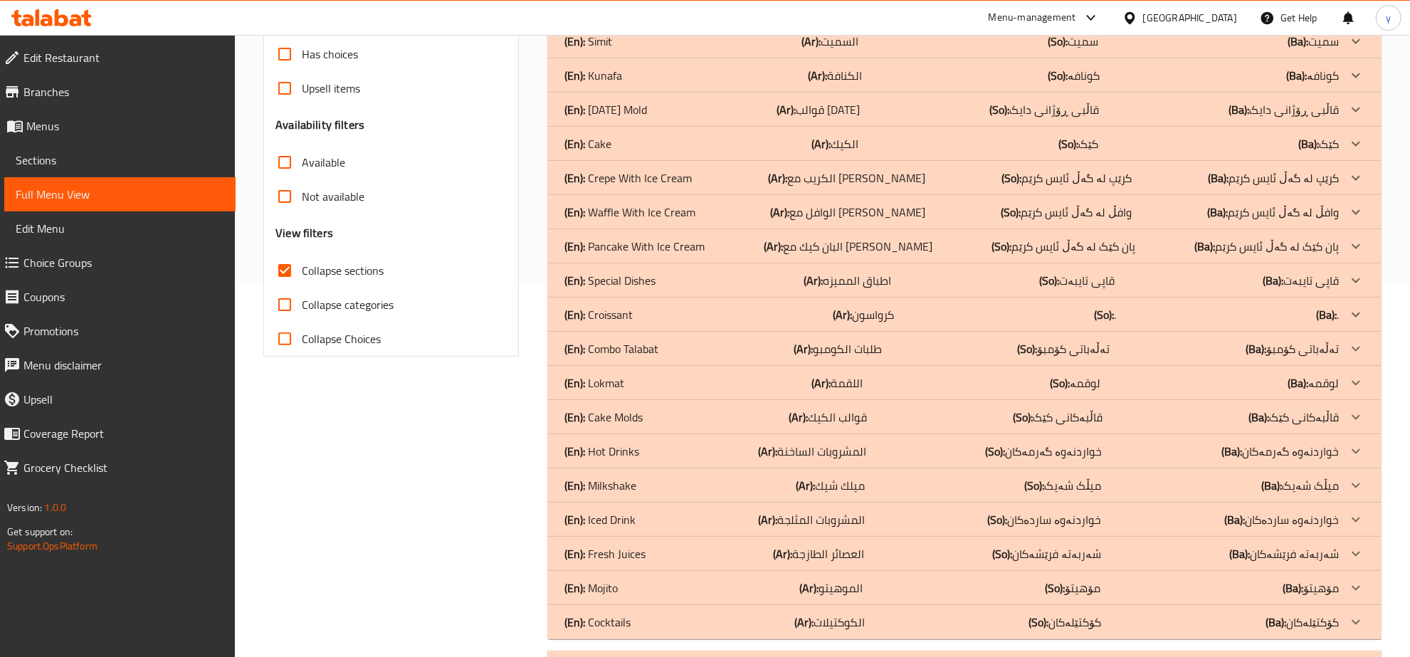
scroll to position [51, 0]
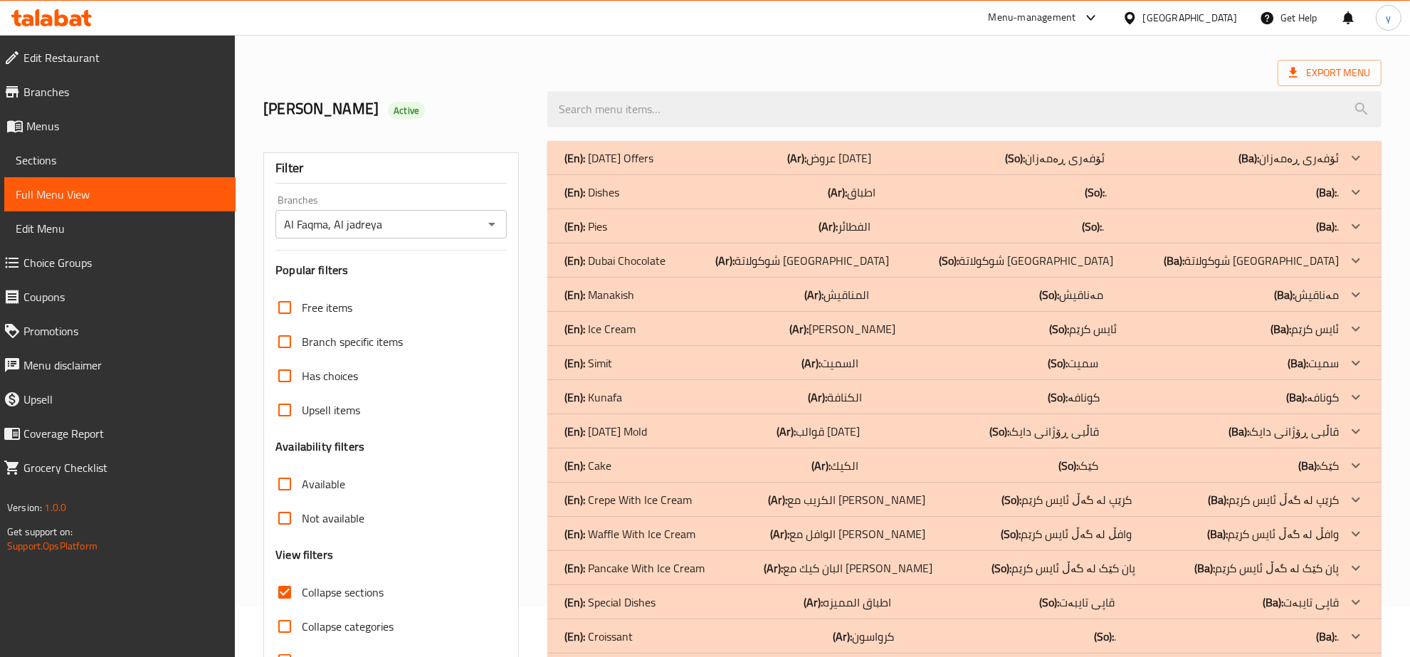
click at [492, 210] on div "Al Faqma, Al jadreya Branches" at bounding box center [390, 224] width 231 height 28
click at [492, 225] on icon "Open" at bounding box center [491, 225] width 7 height 4
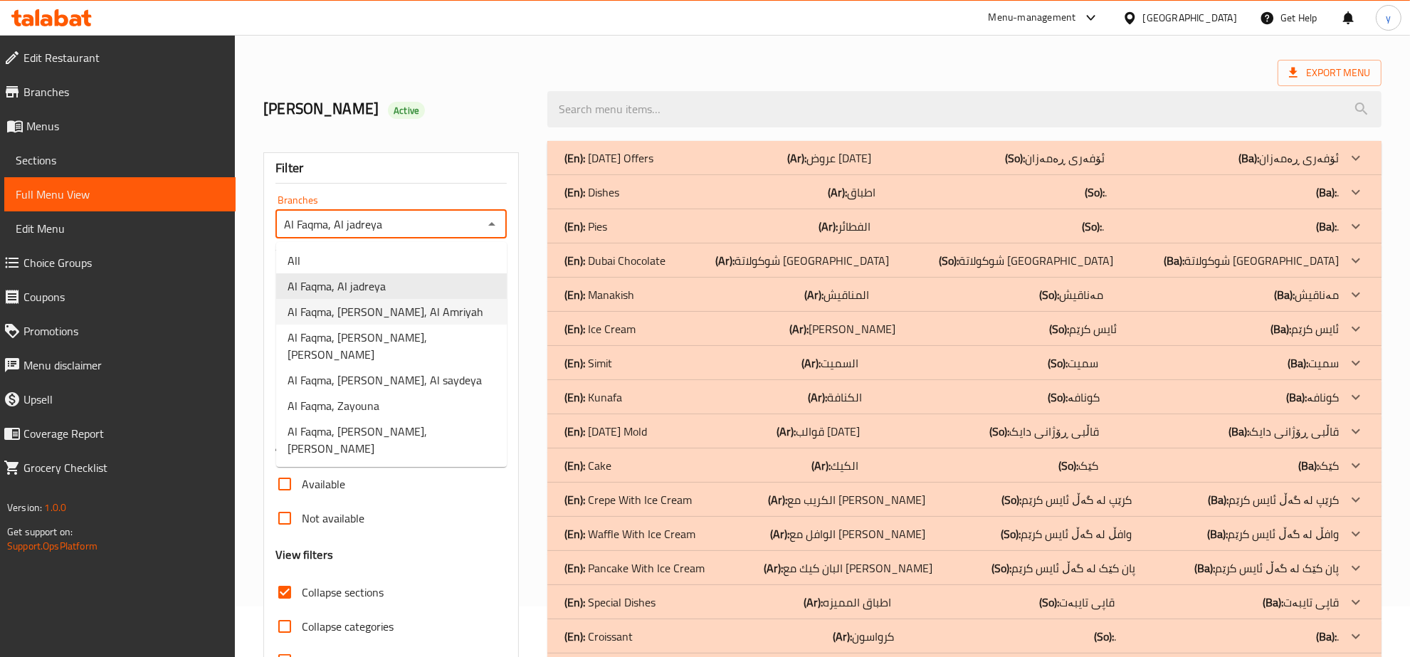
click at [463, 300] on li "Al Faqma, Al Amriyah, Al Amriyah" at bounding box center [391, 312] width 231 height 26
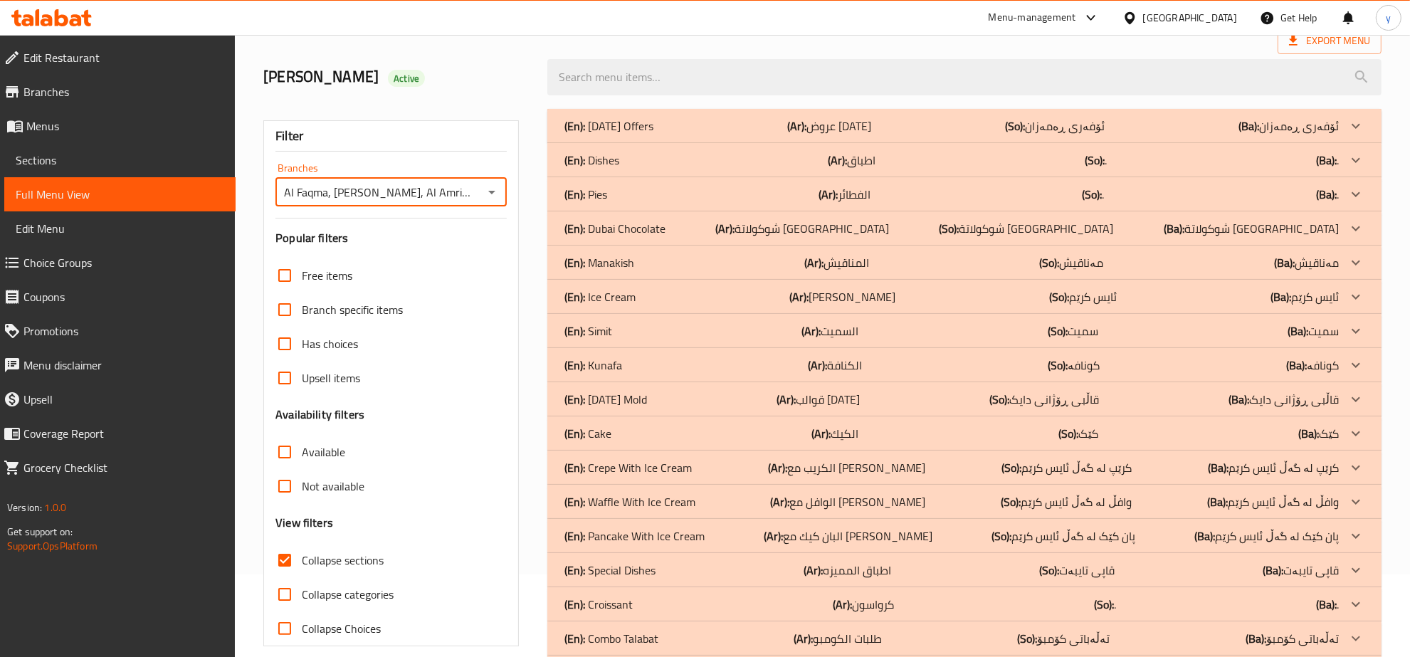
scroll to position [417, 0]
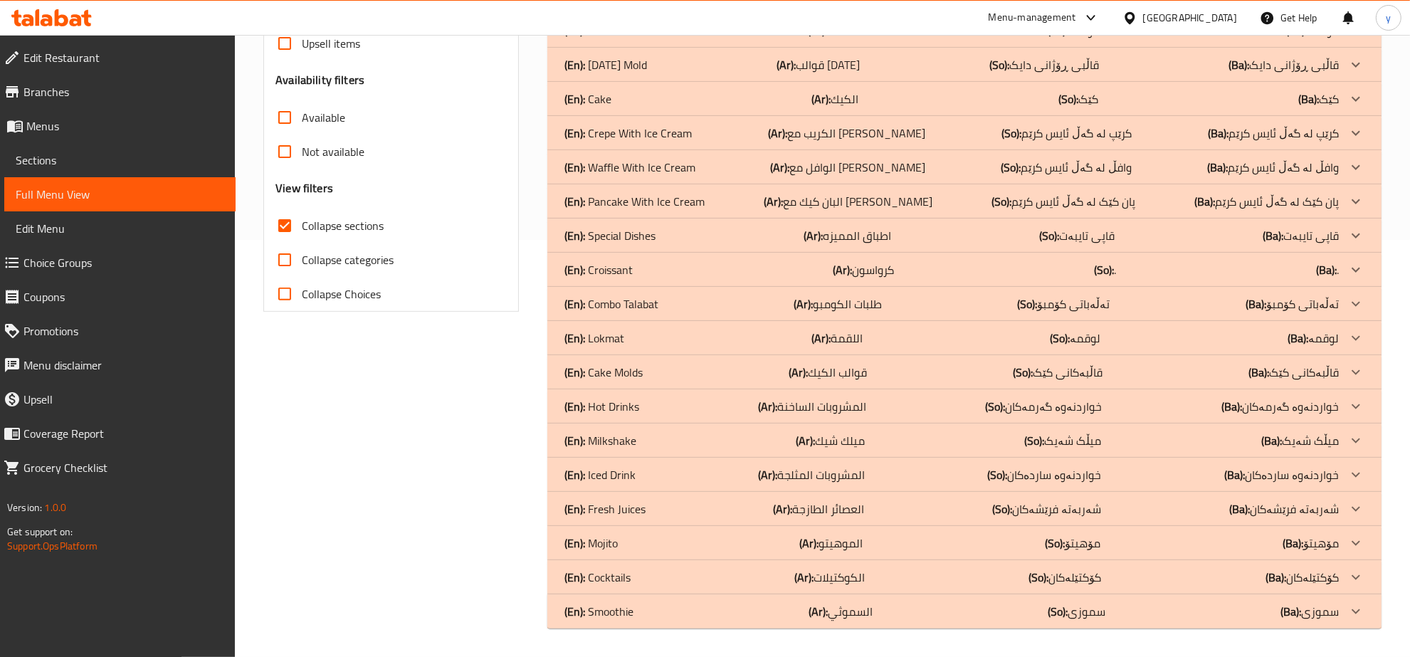
click at [938, 609] on div "(En): Smoothie (Ar): السموثي (So): سموزی (Ba): سموزی" at bounding box center [951, 611] width 774 height 17
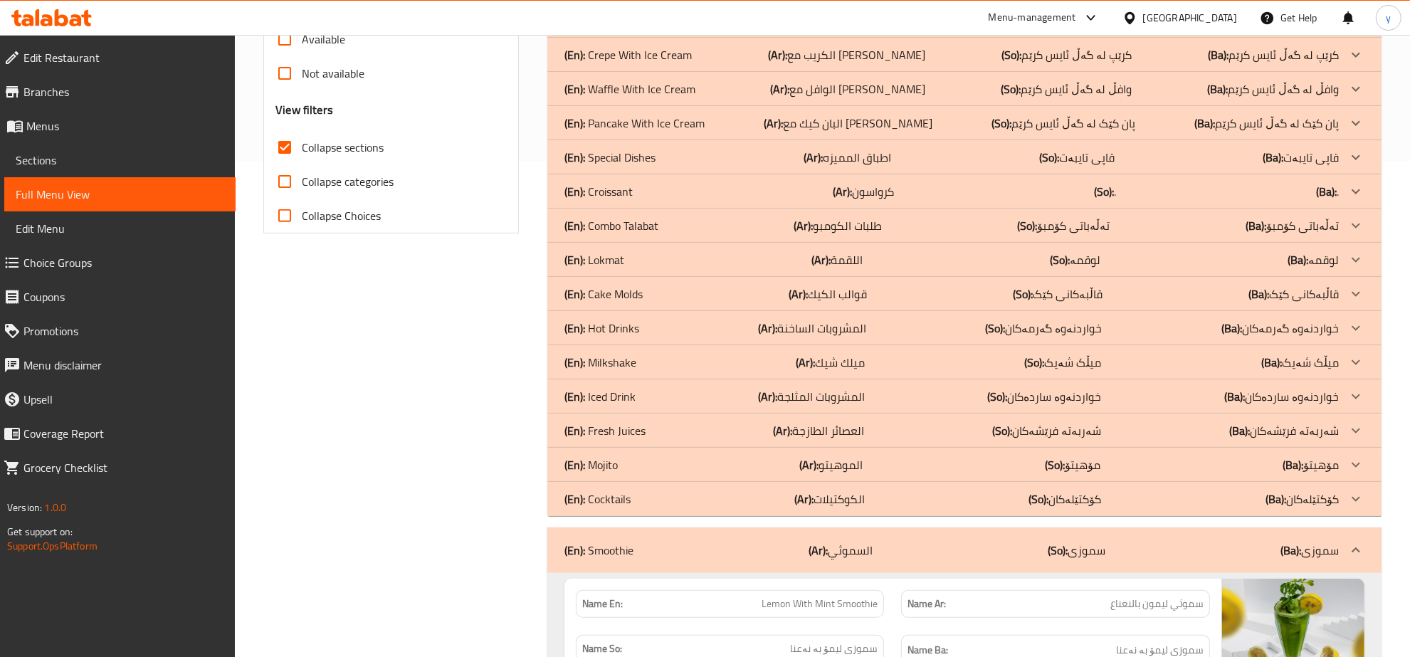
scroll to position [199, 0]
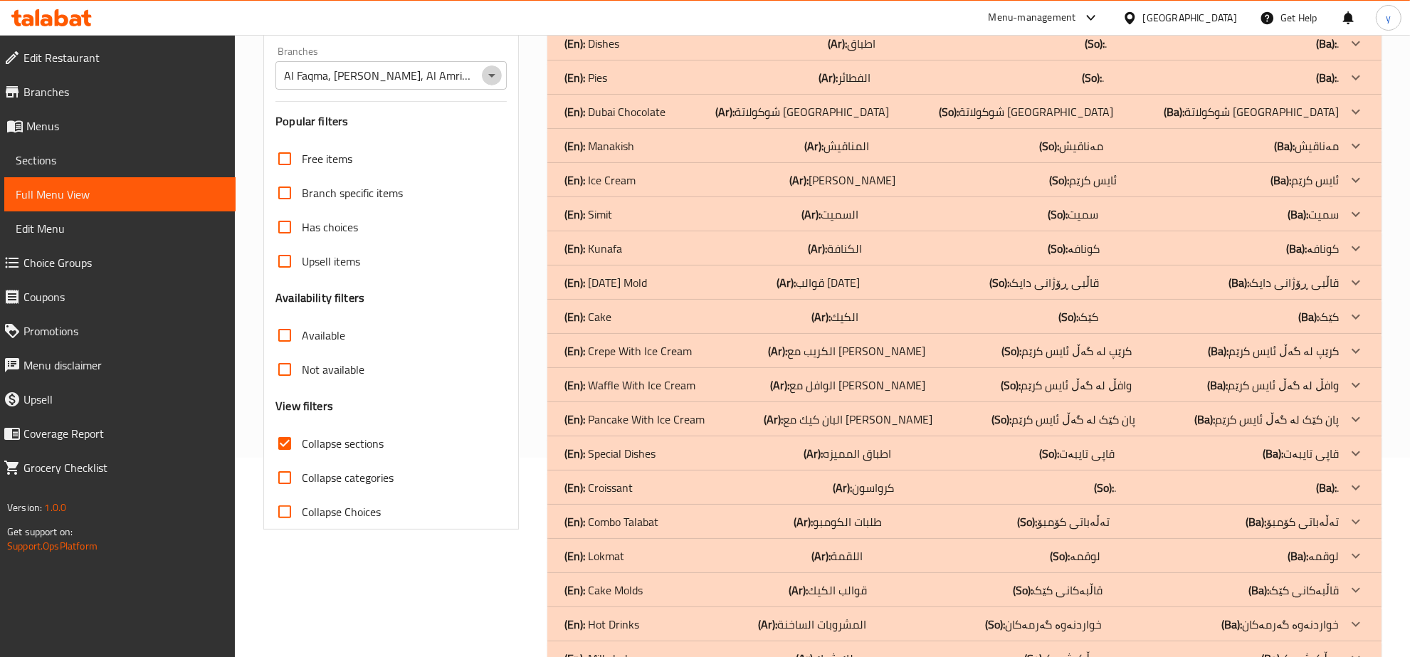
click at [492, 72] on icon "Open" at bounding box center [491, 75] width 17 height 17
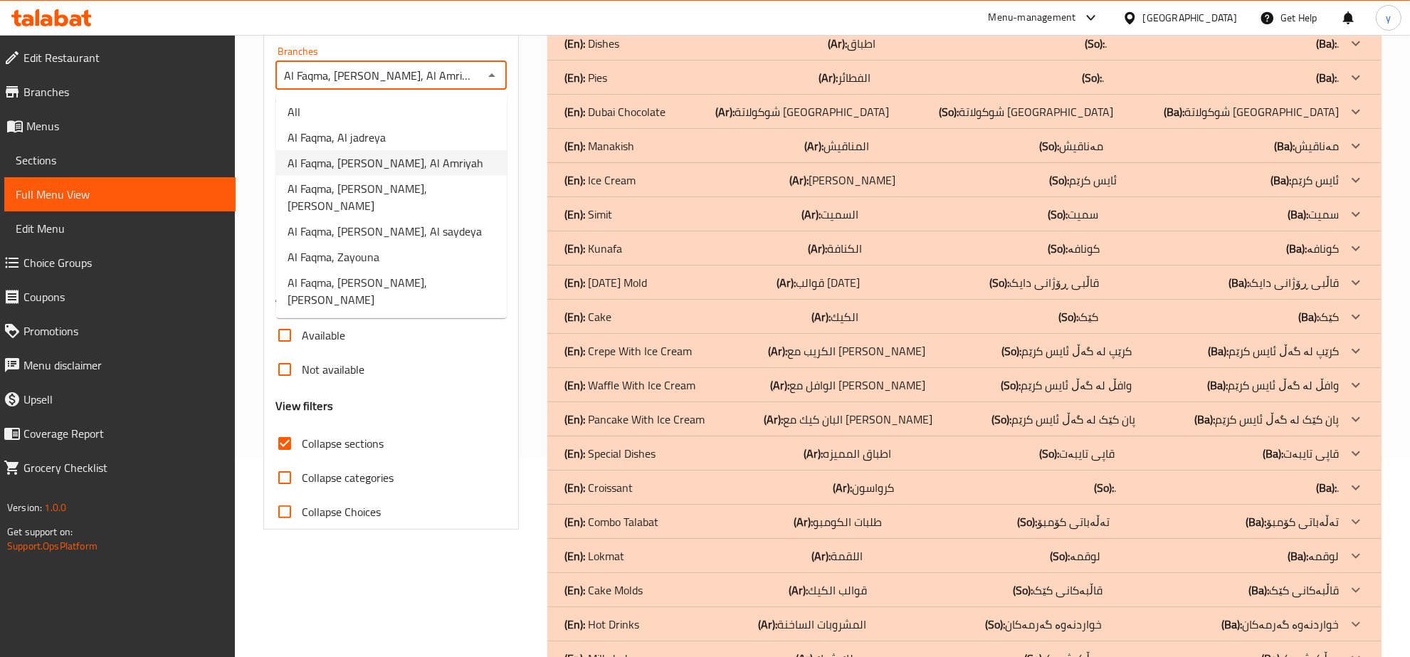
click at [435, 180] on span "Al Faqma, Al Mansur, Al Mansur" at bounding box center [391, 197] width 208 height 34
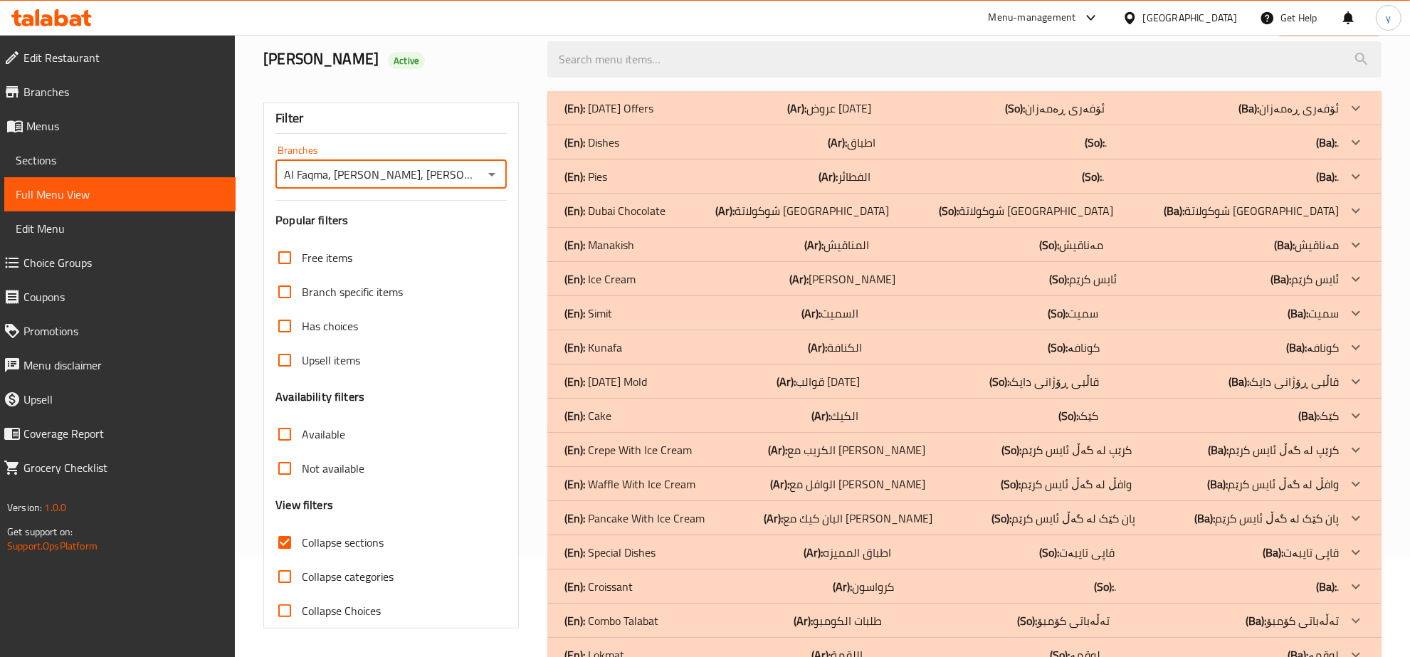
scroll to position [417, 0]
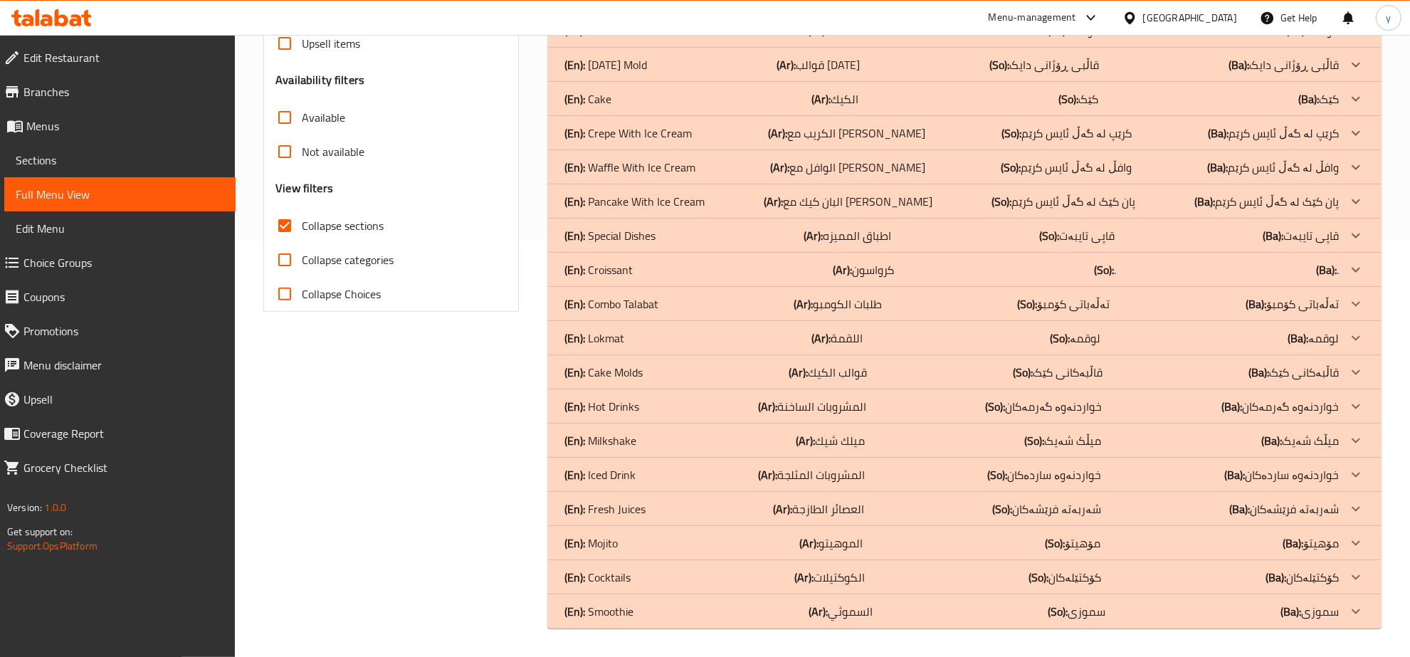
click at [1073, 603] on p "(So): سموزی" at bounding box center [1076, 611] width 58 height 17
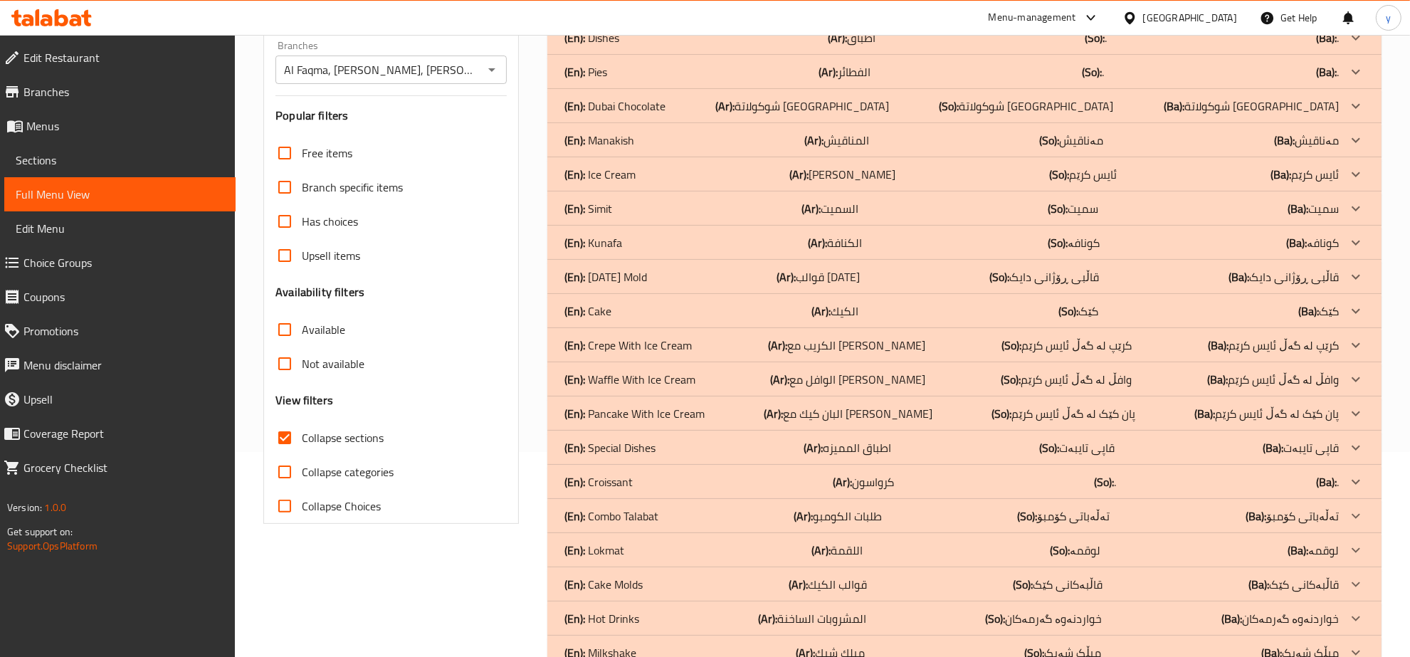
scroll to position [199, 0]
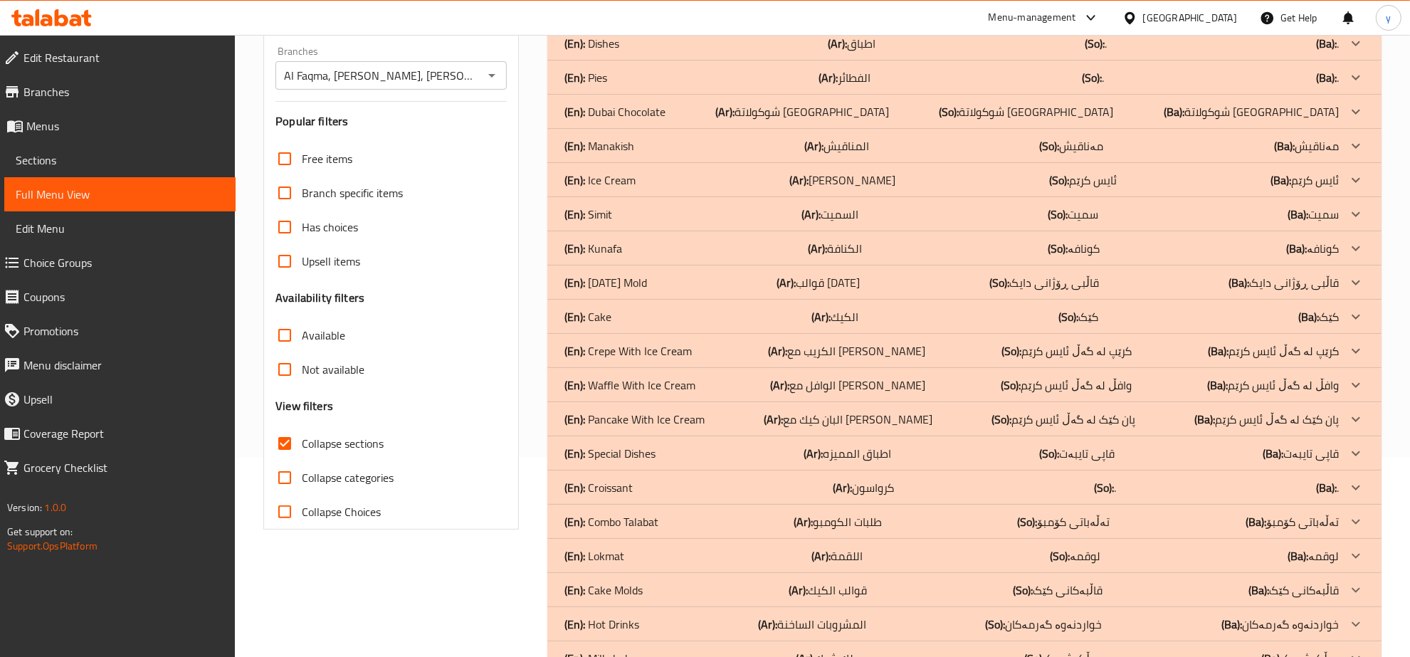
click at [492, 78] on icon "Open" at bounding box center [491, 75] width 17 height 17
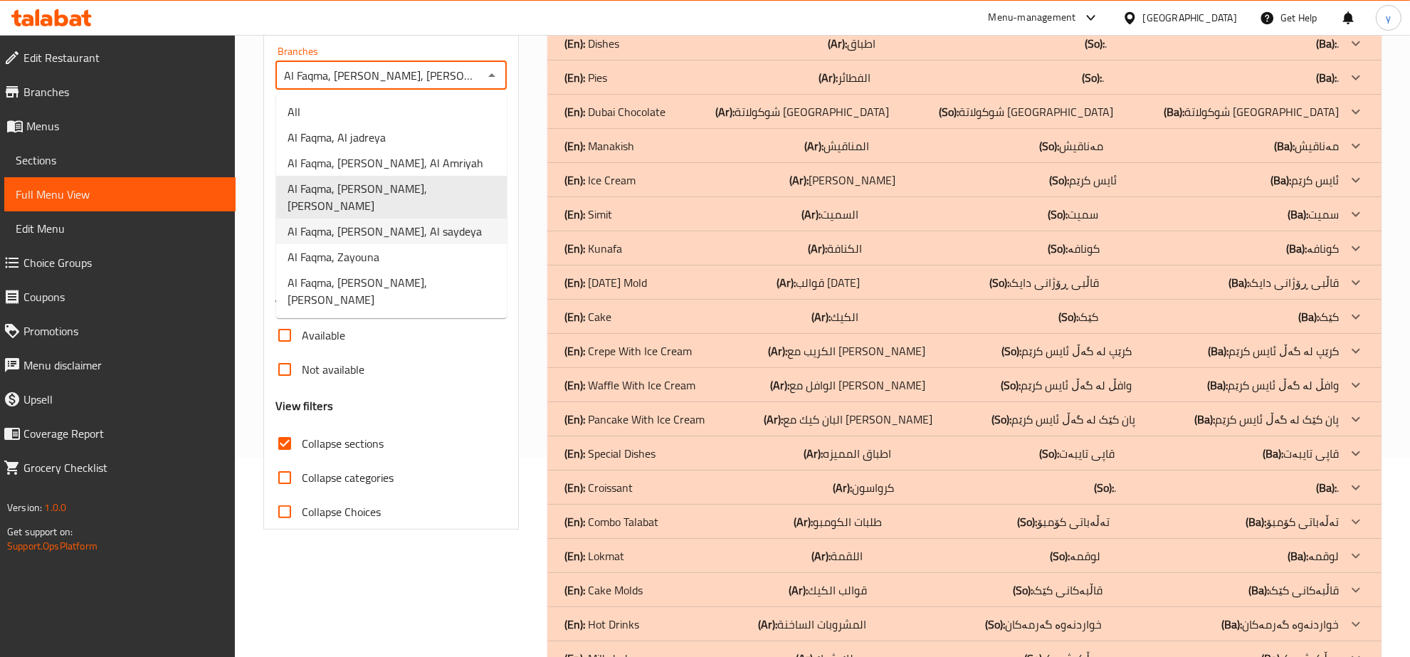
click at [420, 223] on span "Al Faqma, Al Saydeya, Al saydeya" at bounding box center [384, 231] width 194 height 17
type input "Al Faqma, Al Saydeya, Al saydeya"
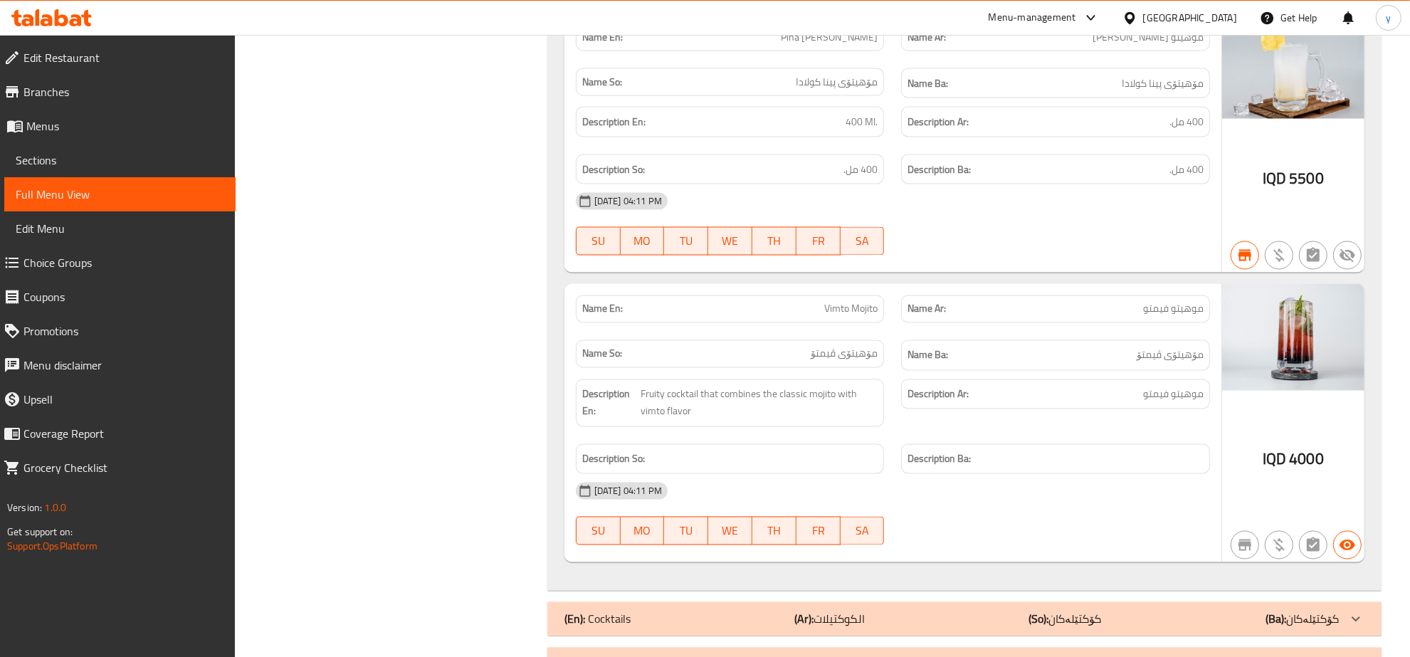
scroll to position [2519, 0]
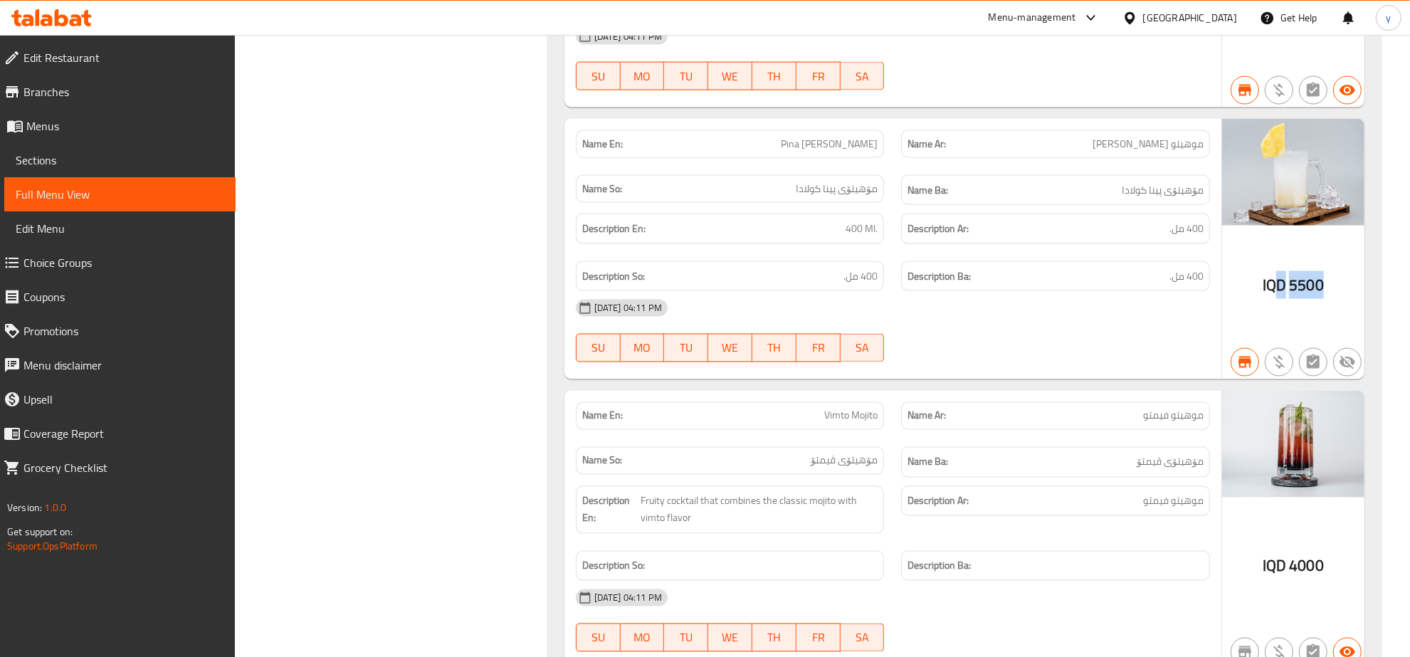
drag, startPoint x: 1326, startPoint y: 293, endPoint x: 1274, endPoint y: 287, distance: 52.3
click at [1274, 287] on div "IQD 5500" at bounding box center [1293, 249] width 142 height 261
click at [1157, 325] on div "28-08-2025 04:11 PM" at bounding box center [892, 308] width 651 height 34
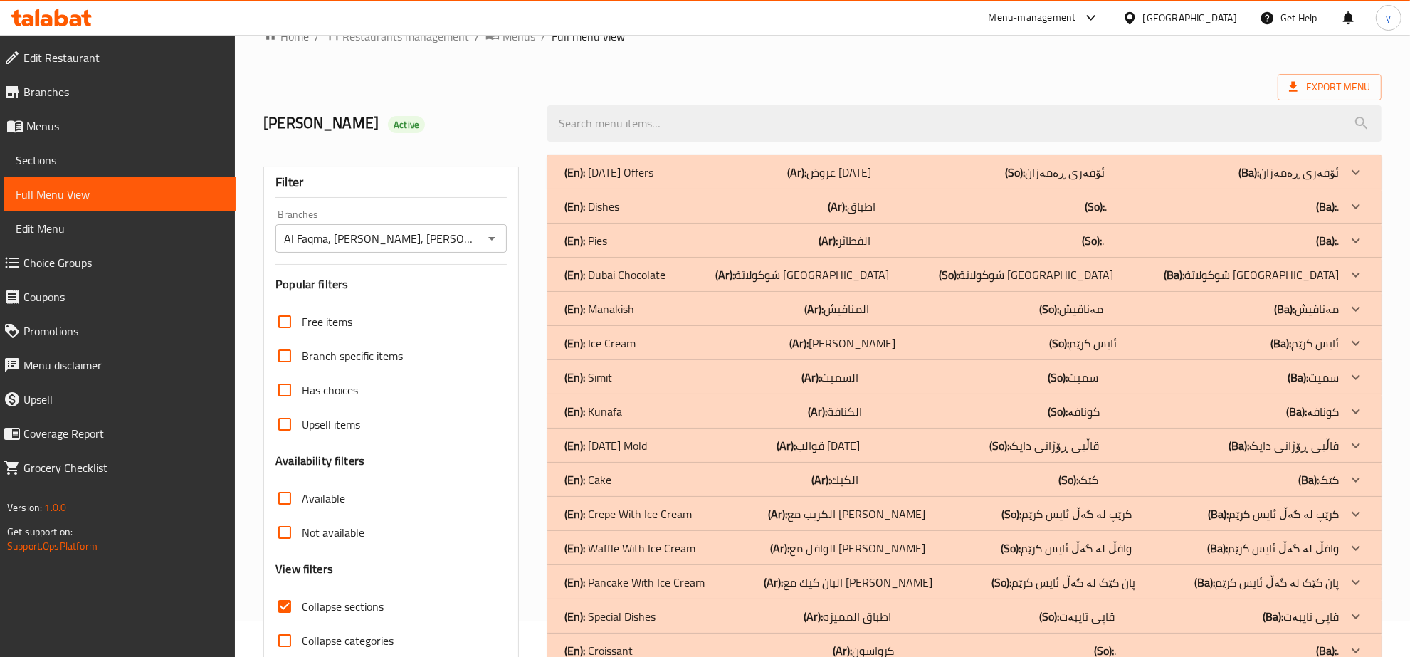
scroll to position [0, 0]
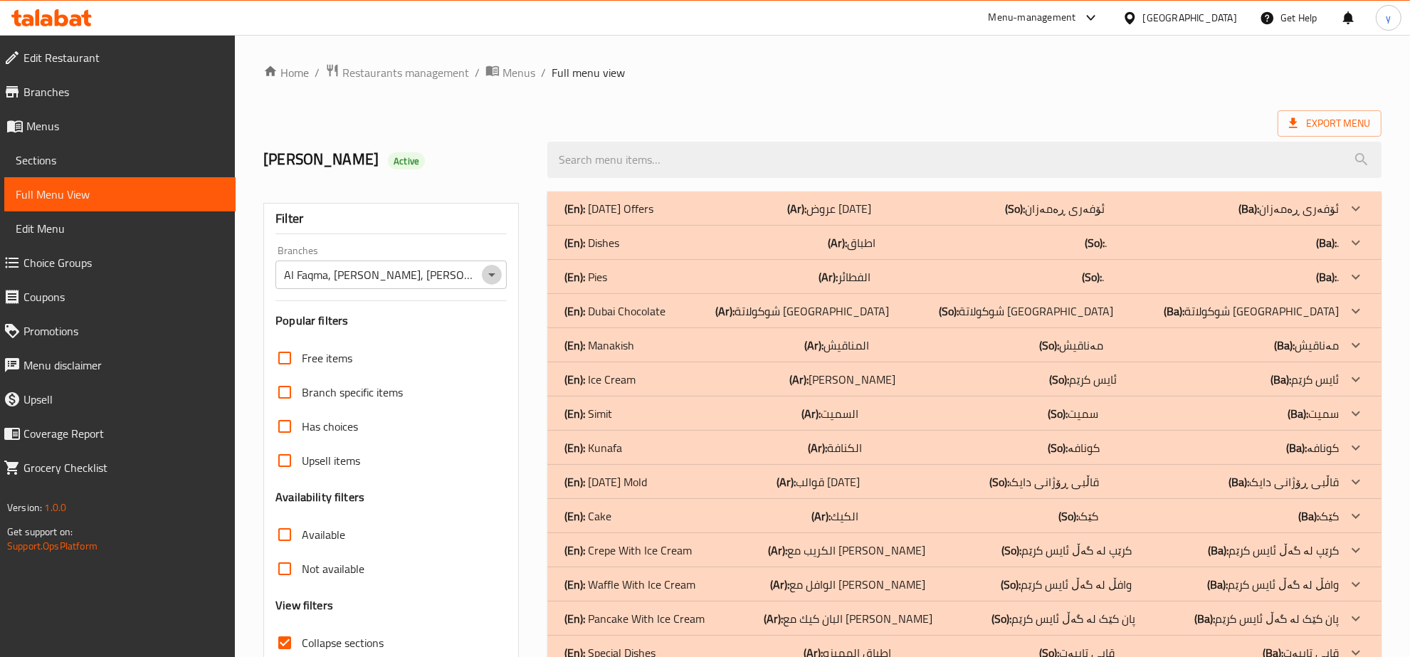
click at [486, 275] on icon "Open" at bounding box center [491, 274] width 17 height 17
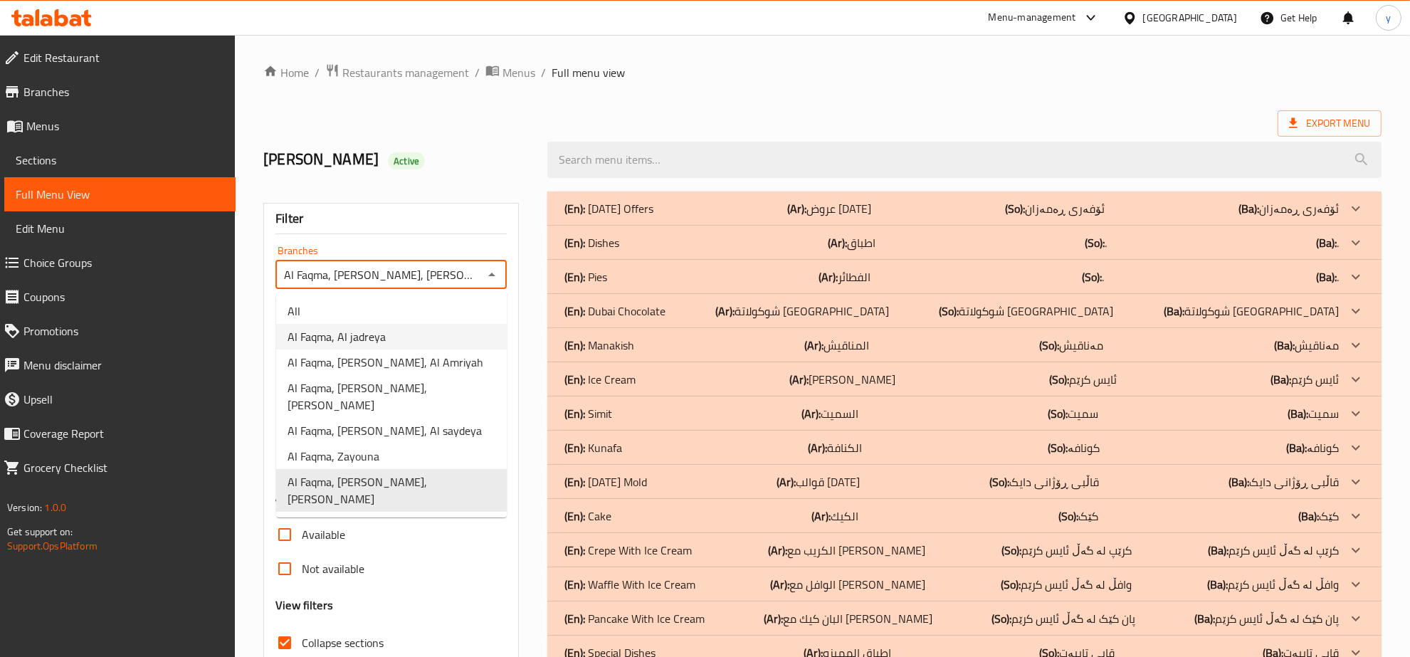
click at [438, 346] on li "Al Faqma, Al jadreya" at bounding box center [391, 337] width 231 height 26
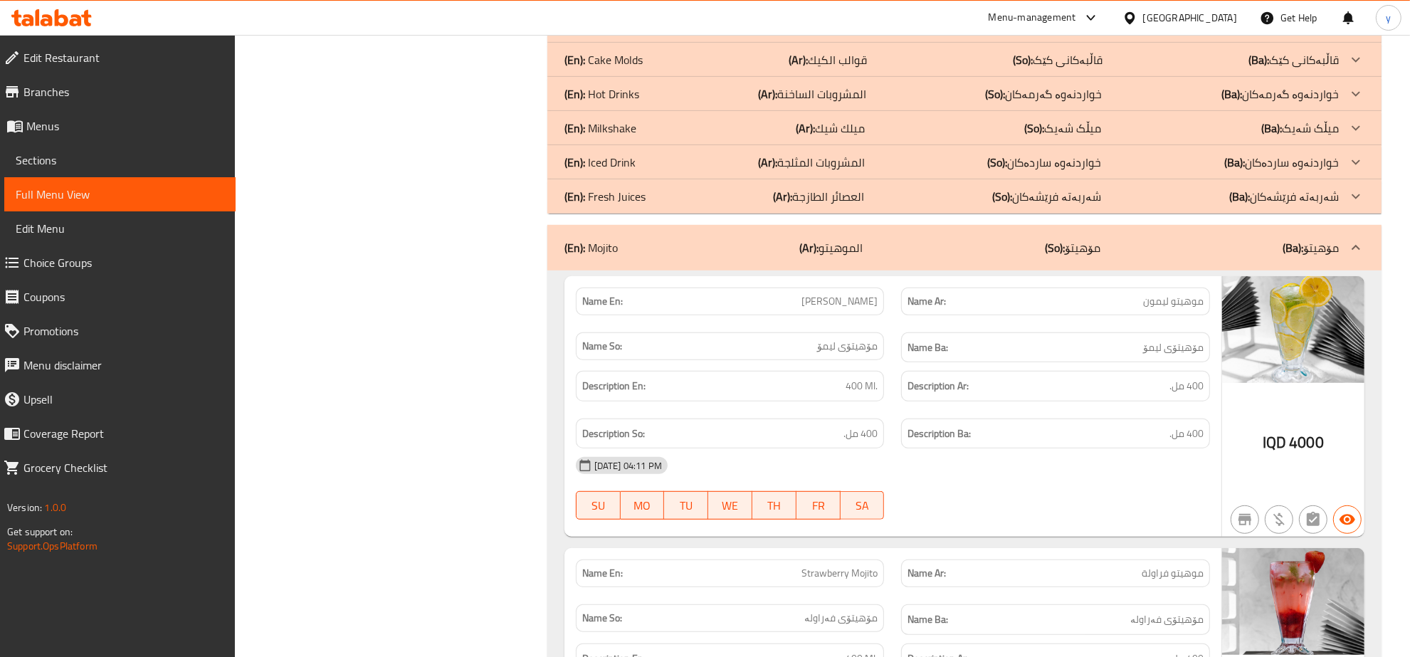
scroll to position [593, 0]
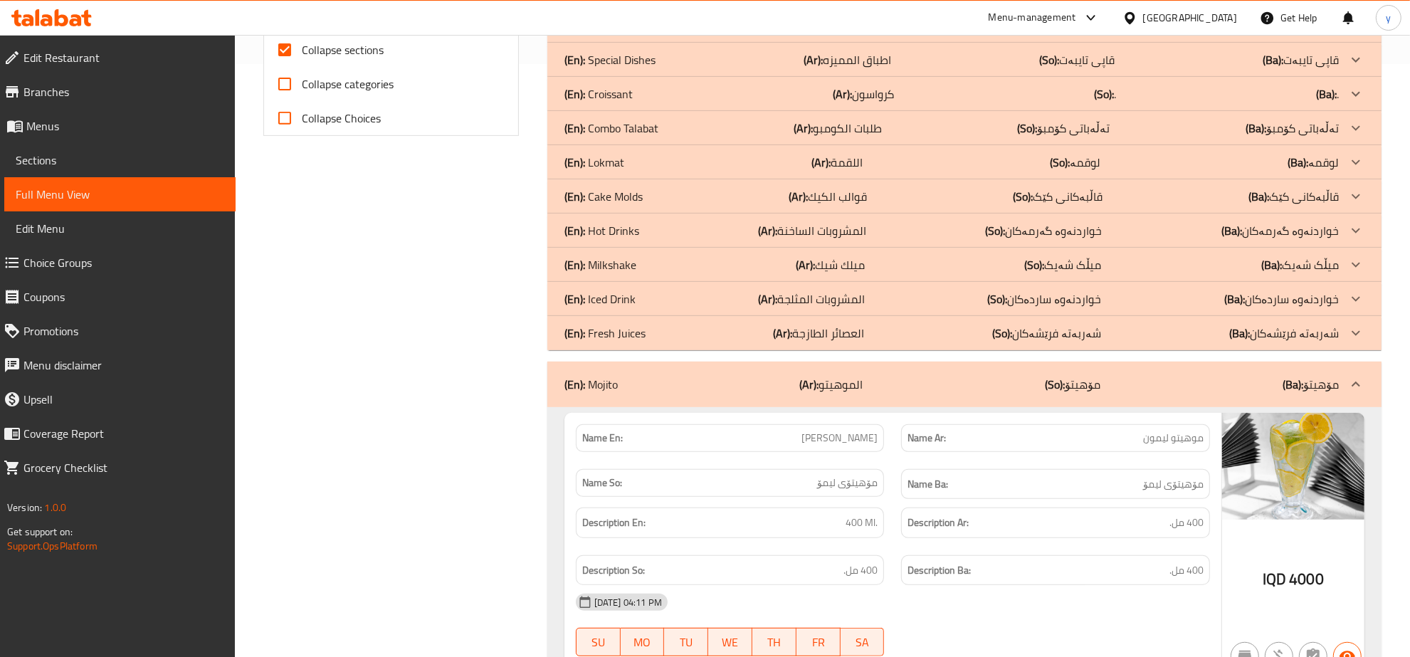
drag, startPoint x: 684, startPoint y: 274, endPoint x: 684, endPoint y: 361, distance: 87.5
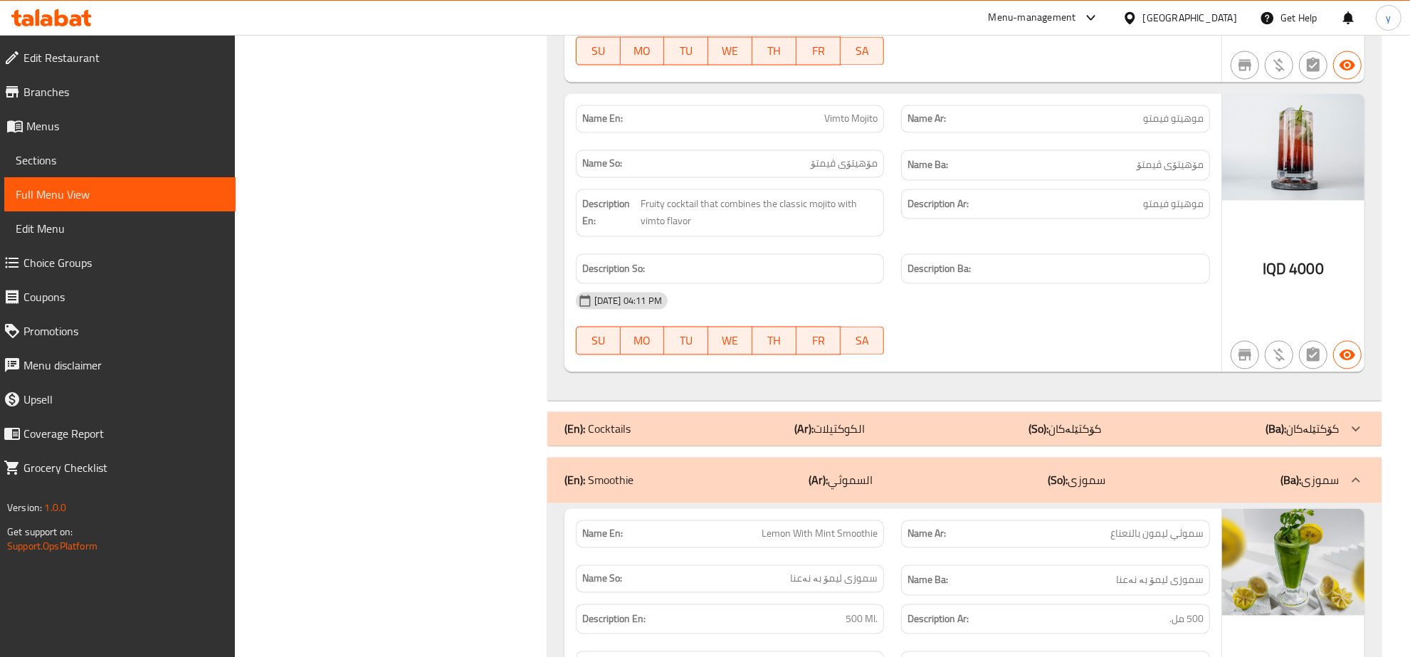
drag, startPoint x: 1008, startPoint y: 339, endPoint x: 1001, endPoint y: 322, distance: 18.9
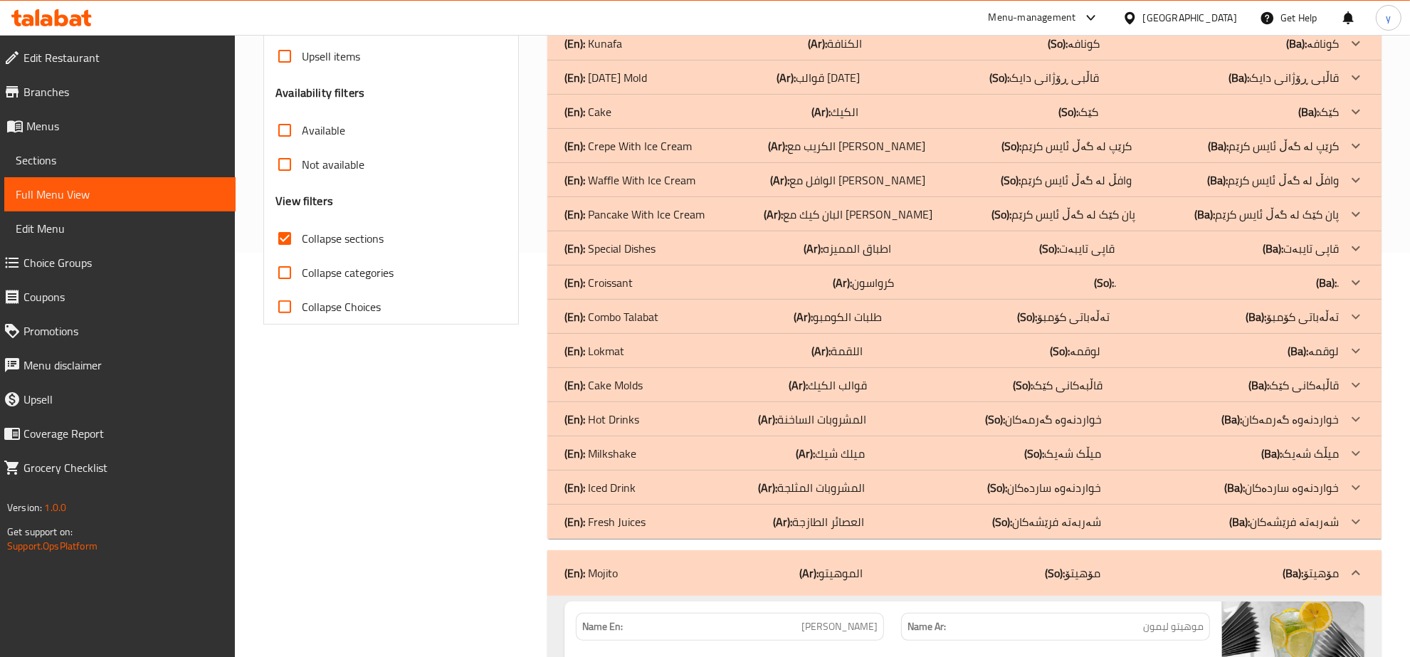
scroll to position [0, 0]
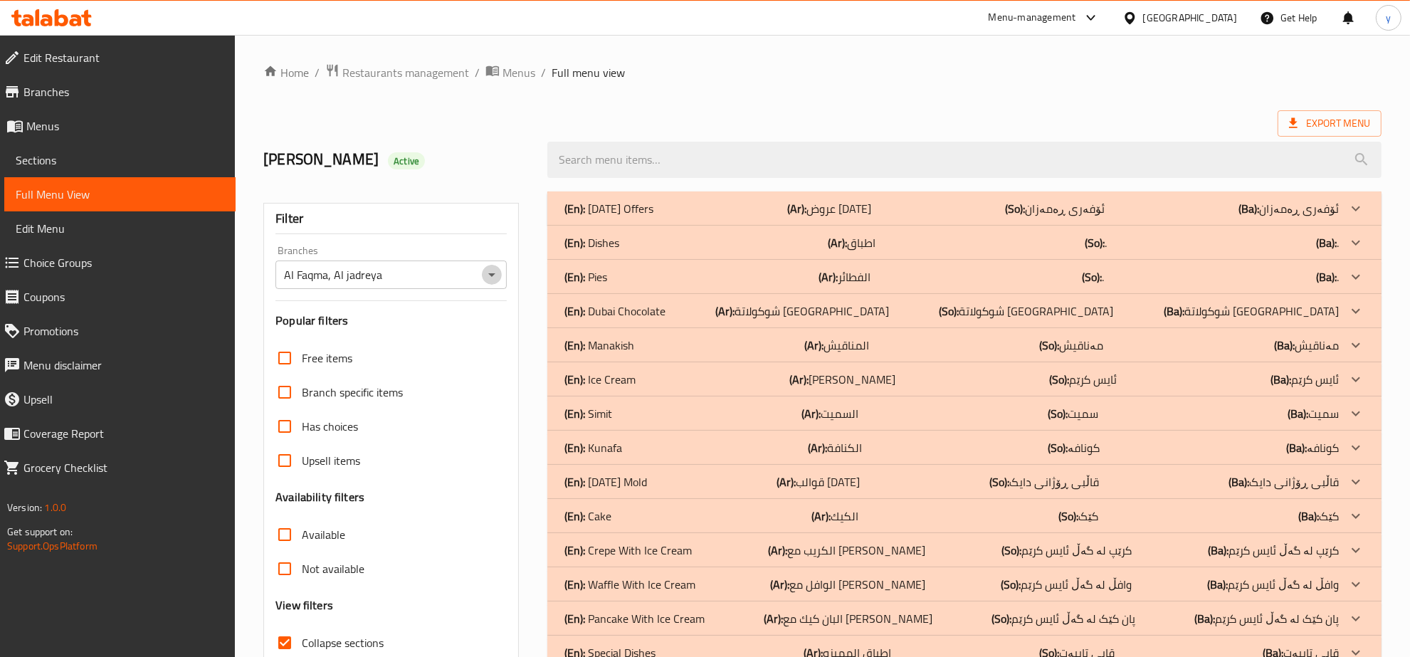
click at [486, 275] on icon "Open" at bounding box center [491, 274] width 17 height 17
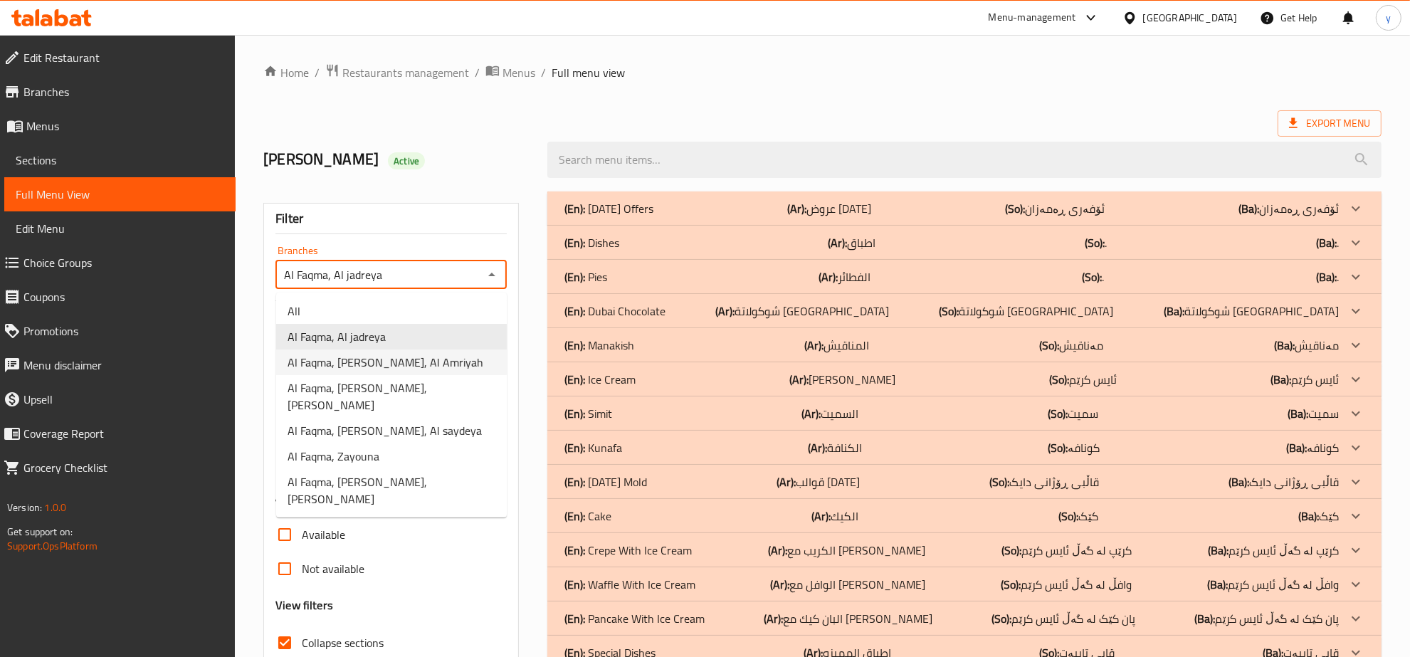
click at [392, 360] on span "Al Faqma, Al Amriyah, Al Amriyah" at bounding box center [385, 362] width 196 height 17
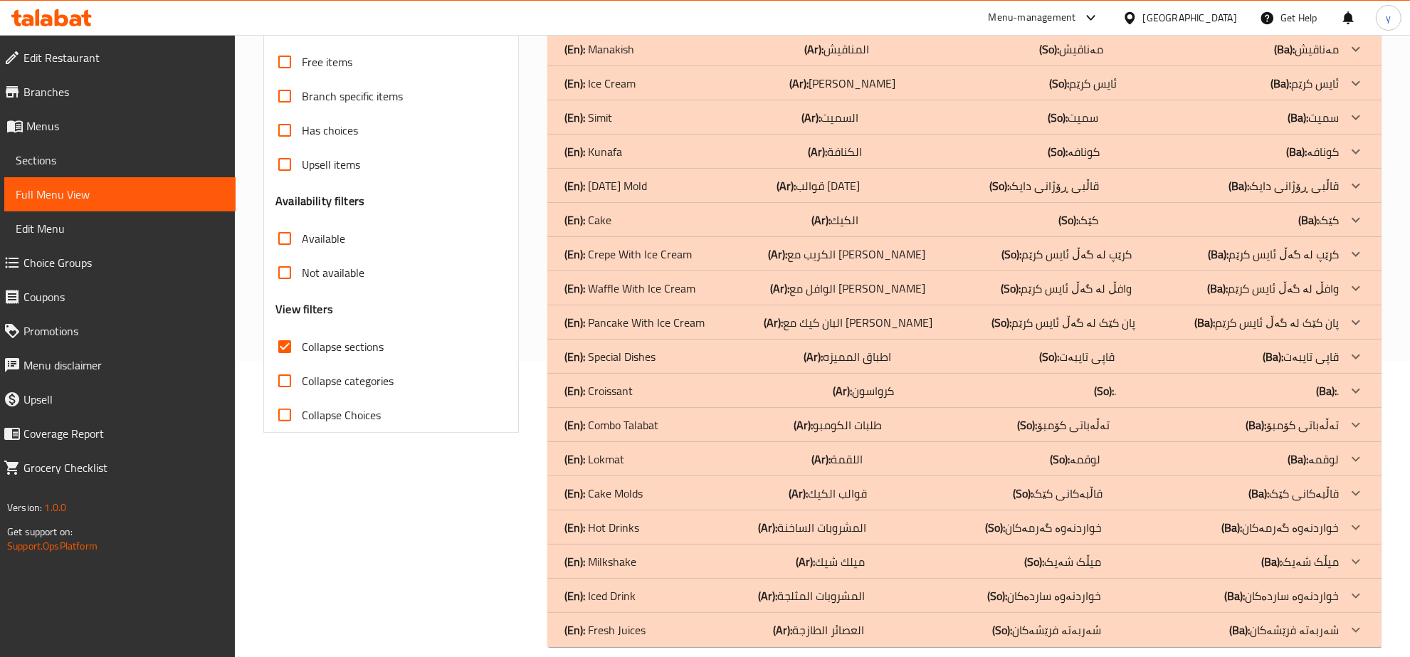
scroll to position [148, 0]
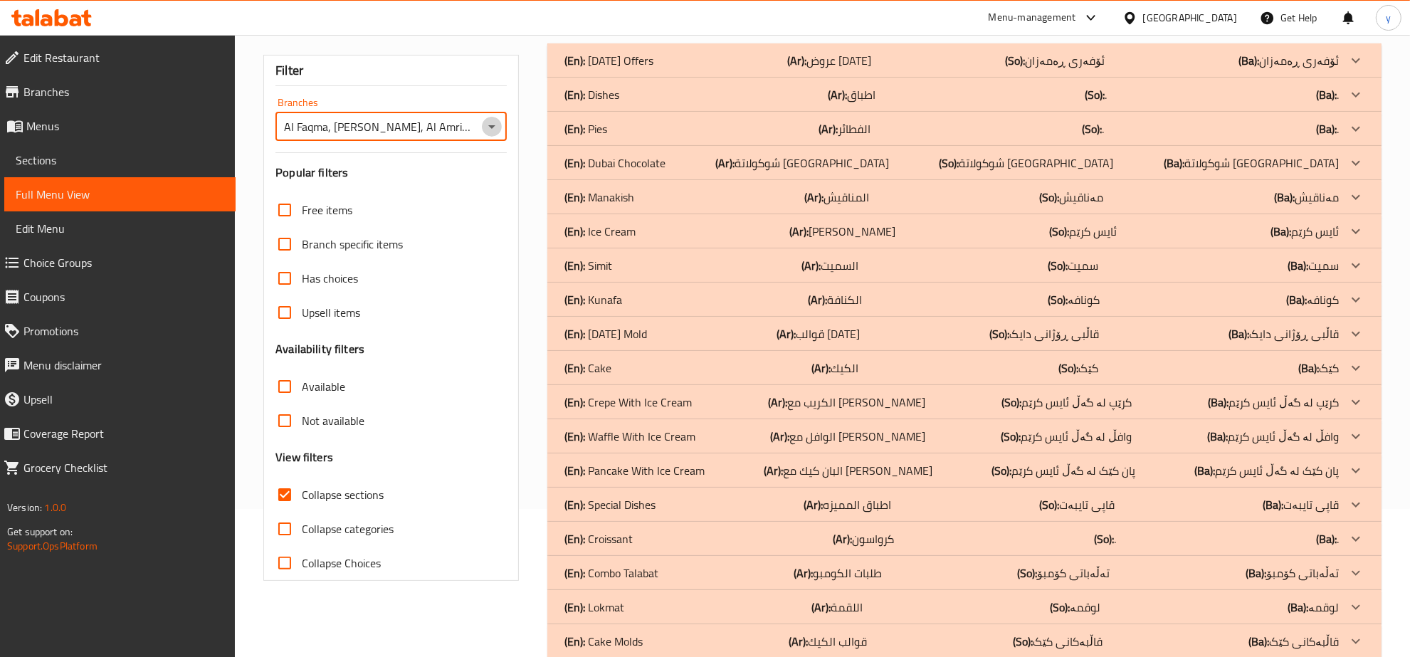
click at [493, 130] on icon "Open" at bounding box center [491, 126] width 17 height 17
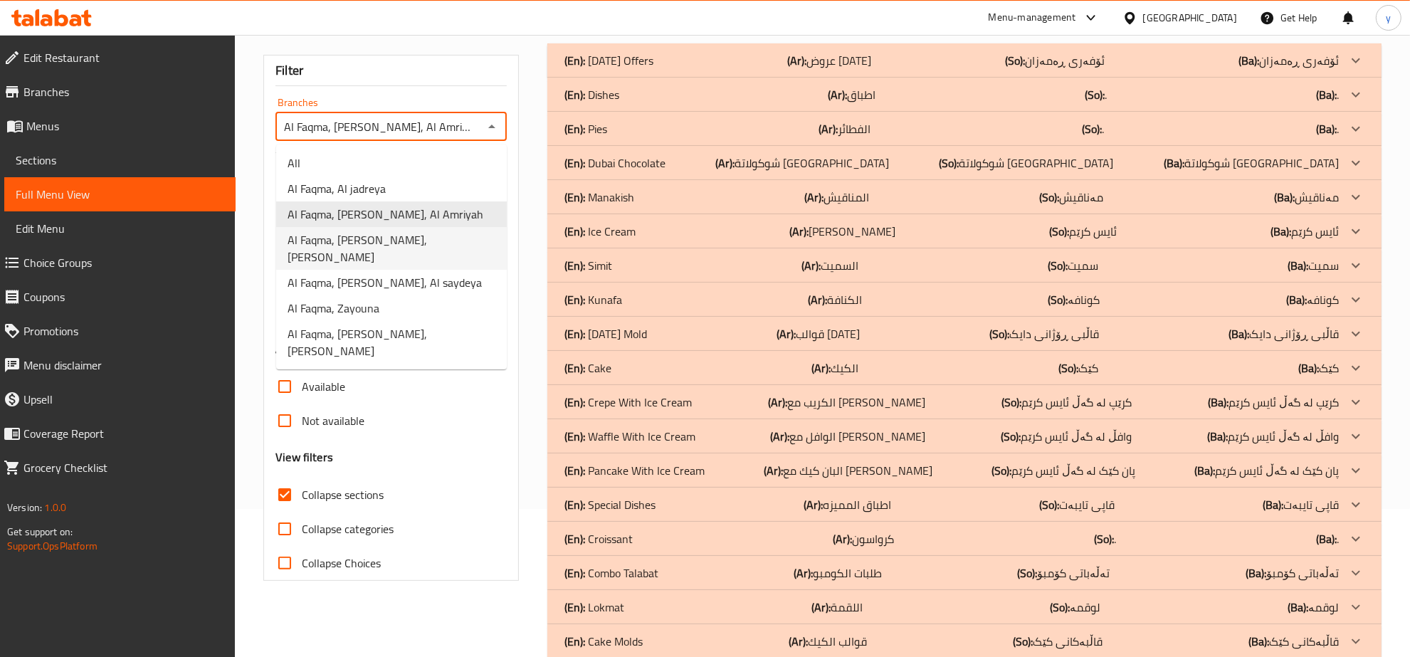
click at [424, 237] on span "Al Faqma, Al Mansur, Al Mansur" at bounding box center [391, 248] width 208 height 34
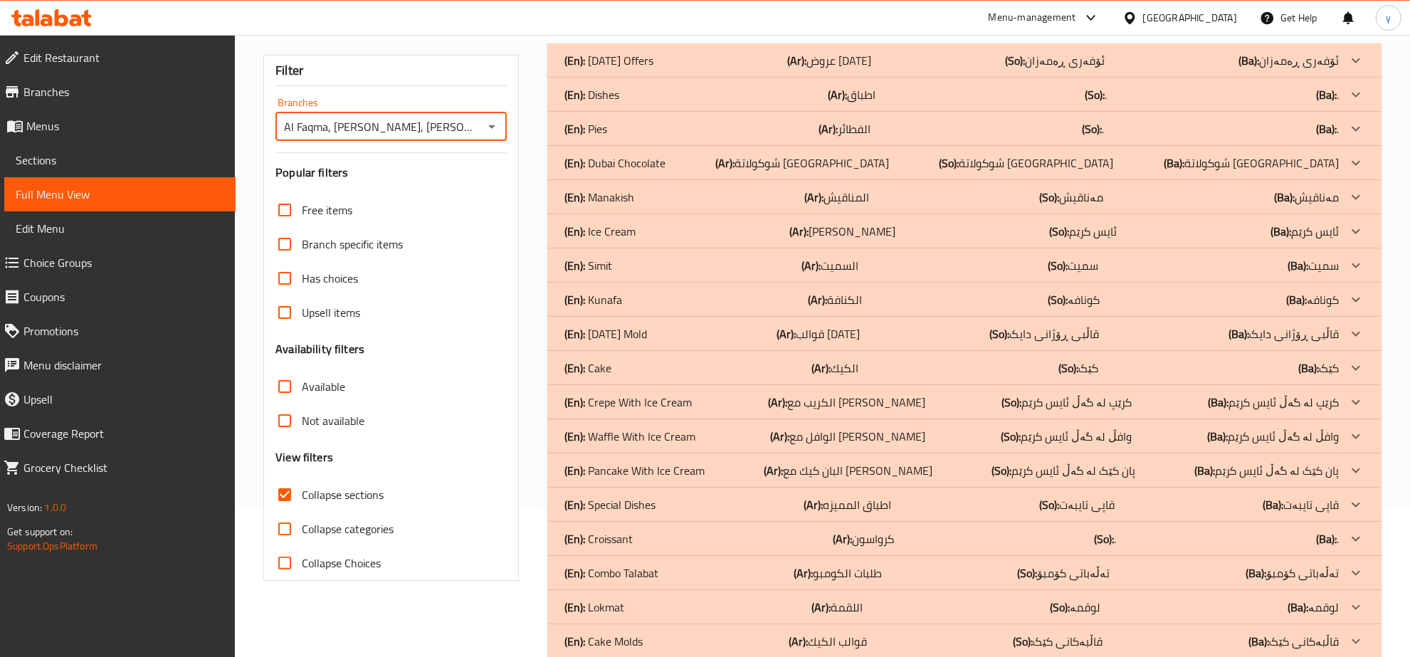
click at [493, 132] on icon "Open" at bounding box center [491, 126] width 17 height 17
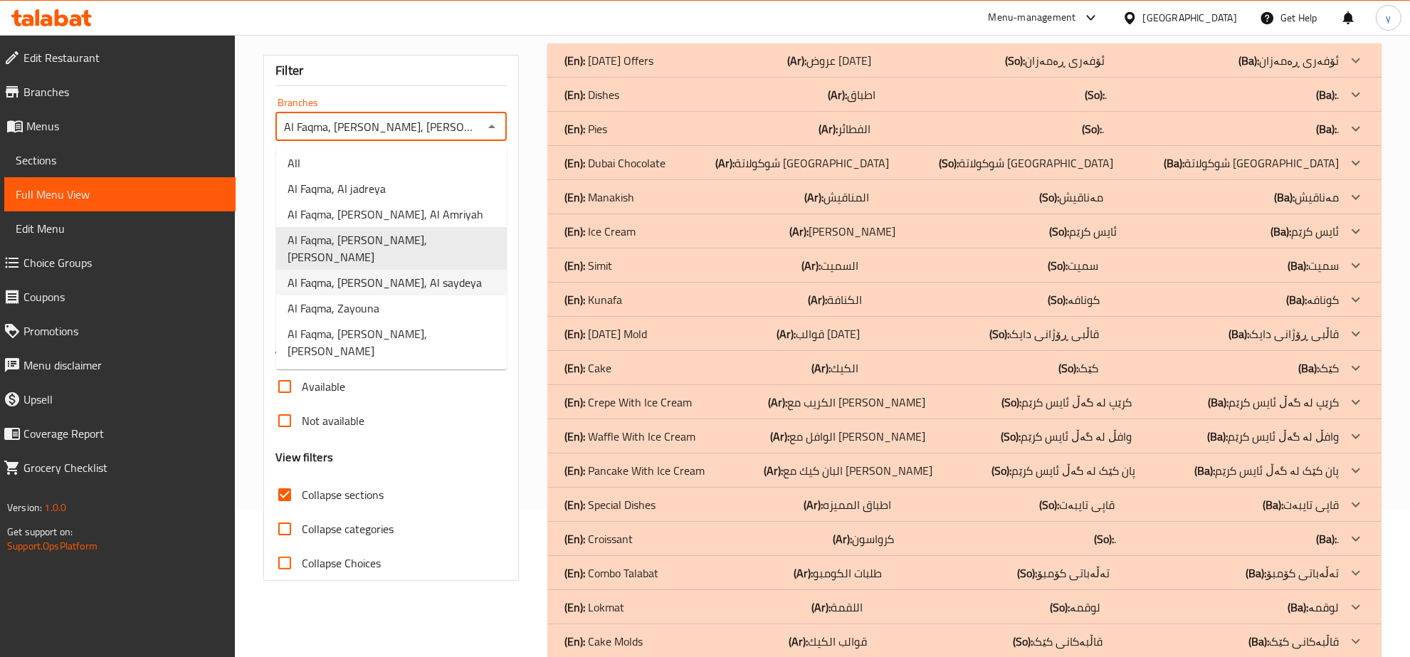
click at [407, 274] on span "Al Faqma, Al Saydeya, Al saydeya" at bounding box center [384, 282] width 194 height 17
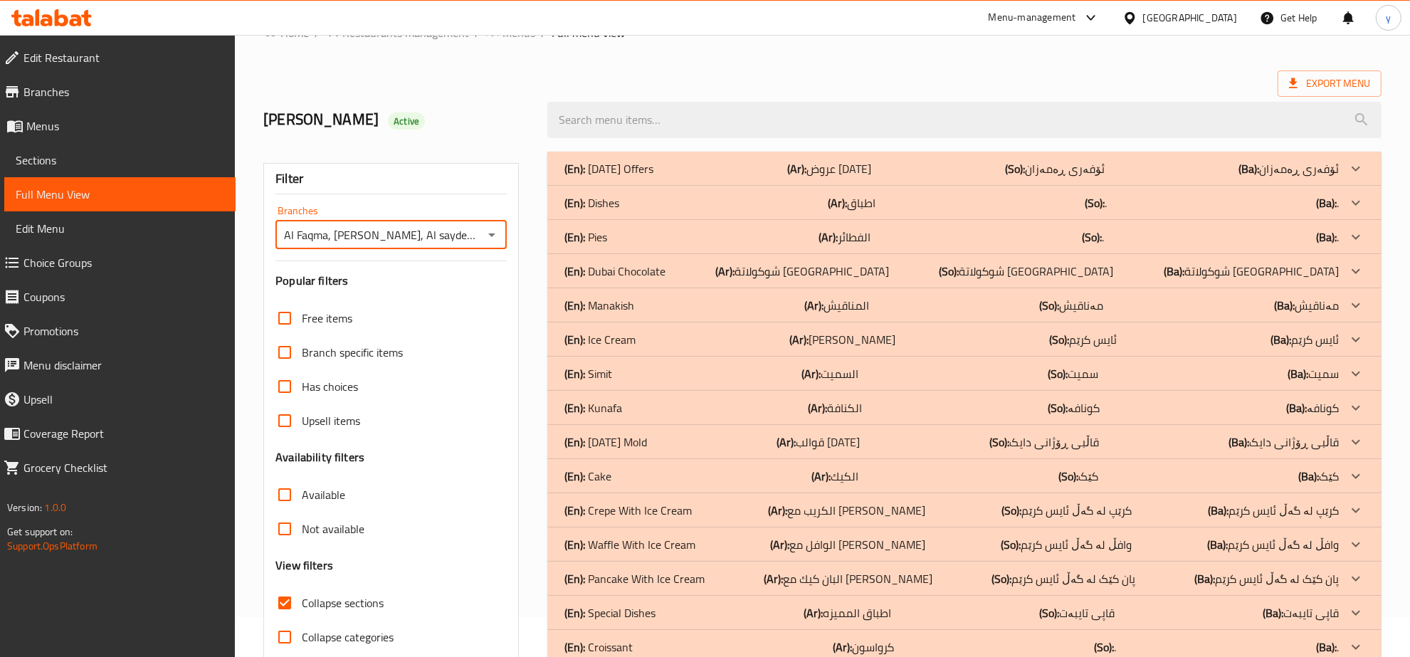
scroll to position [0, 0]
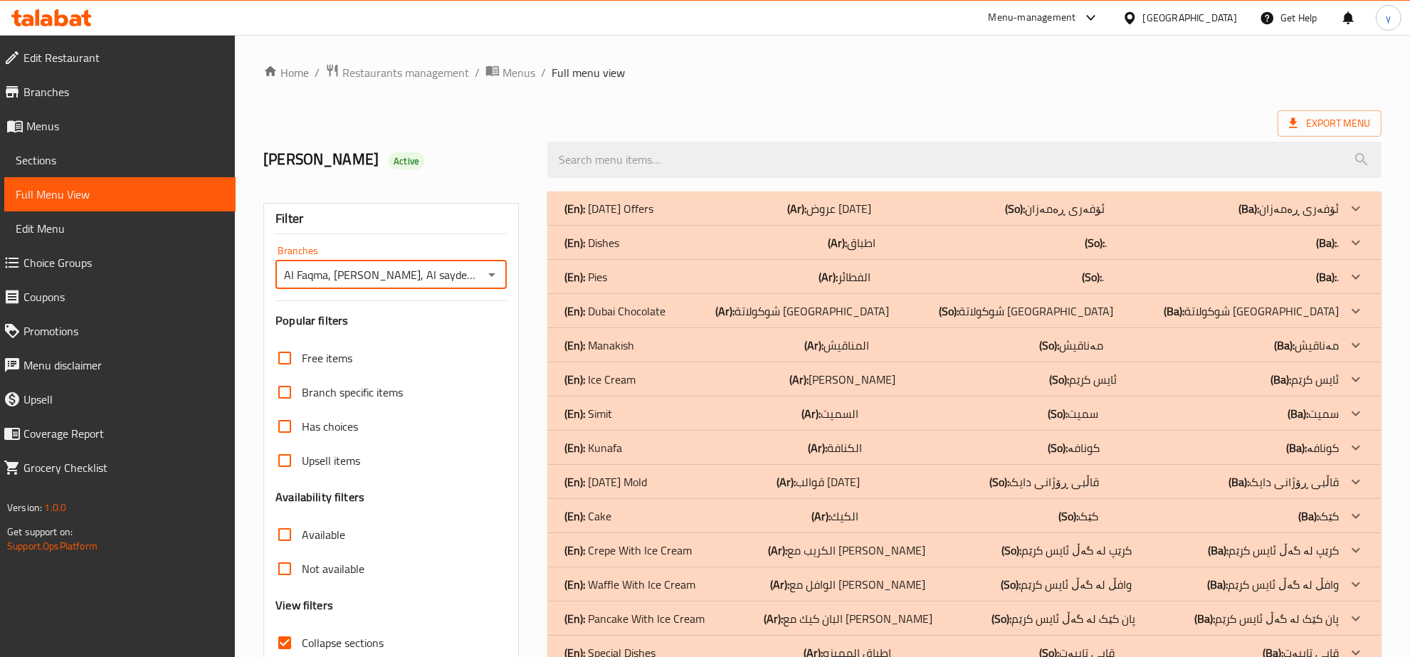
click at [493, 277] on icon "Open" at bounding box center [491, 274] width 17 height 17
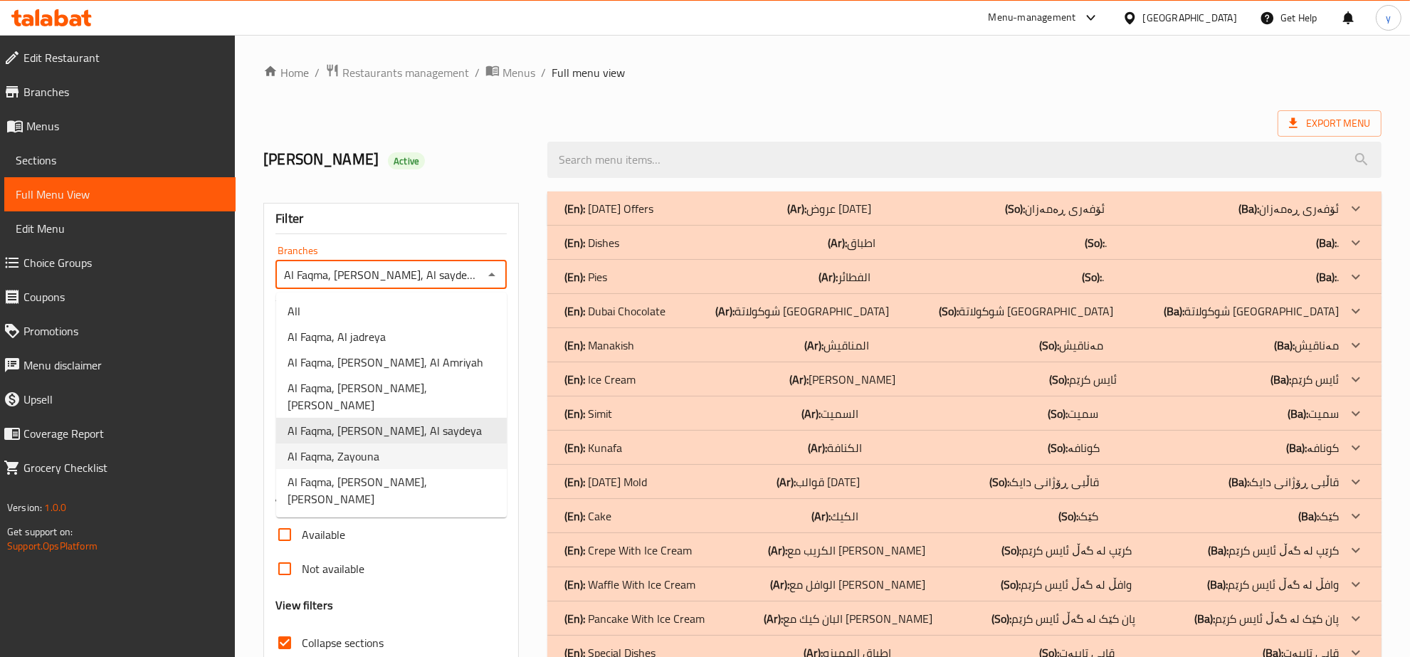
click at [423, 443] on li "Al Faqma, Zayouna" at bounding box center [391, 456] width 231 height 26
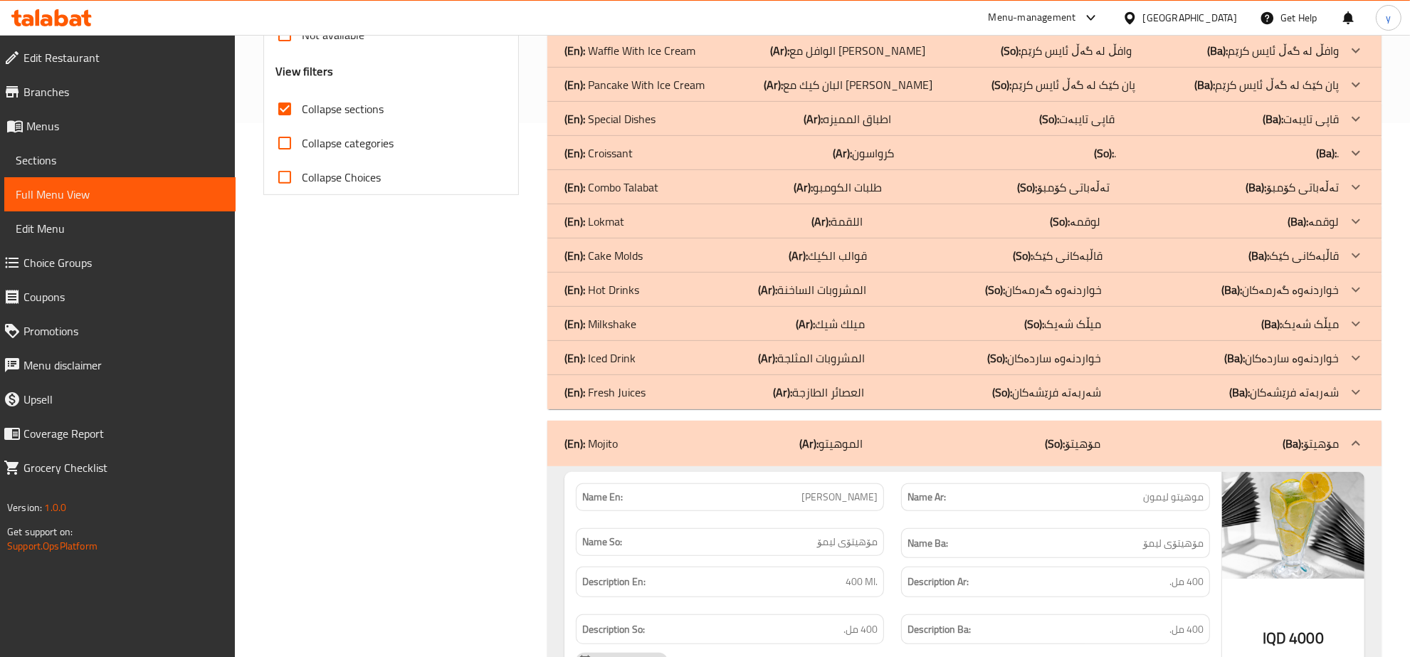
scroll to position [89, 0]
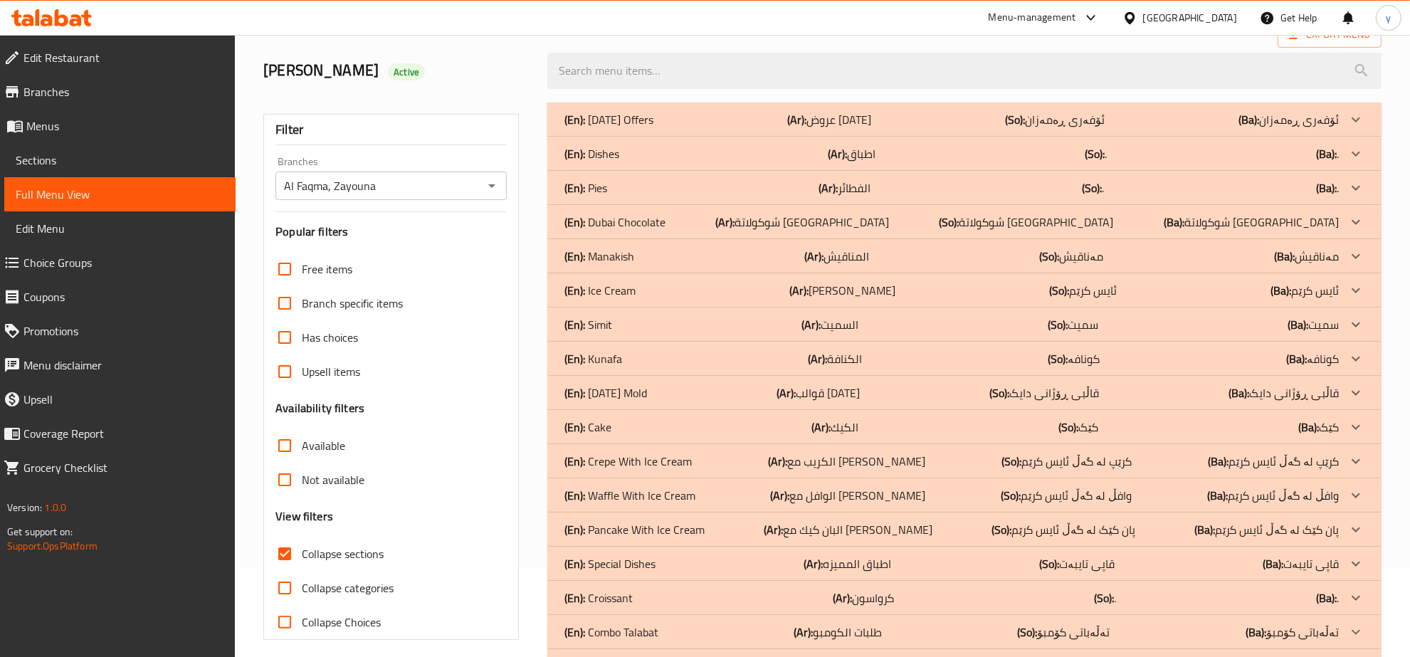
click at [493, 196] on div "Al Faqma, Zayouna Branches" at bounding box center [390, 185] width 231 height 28
click at [492, 196] on div "Al Faqma, Zayouna Branches" at bounding box center [390, 185] width 231 height 28
click at [493, 189] on icon "Open" at bounding box center [491, 185] width 17 height 17
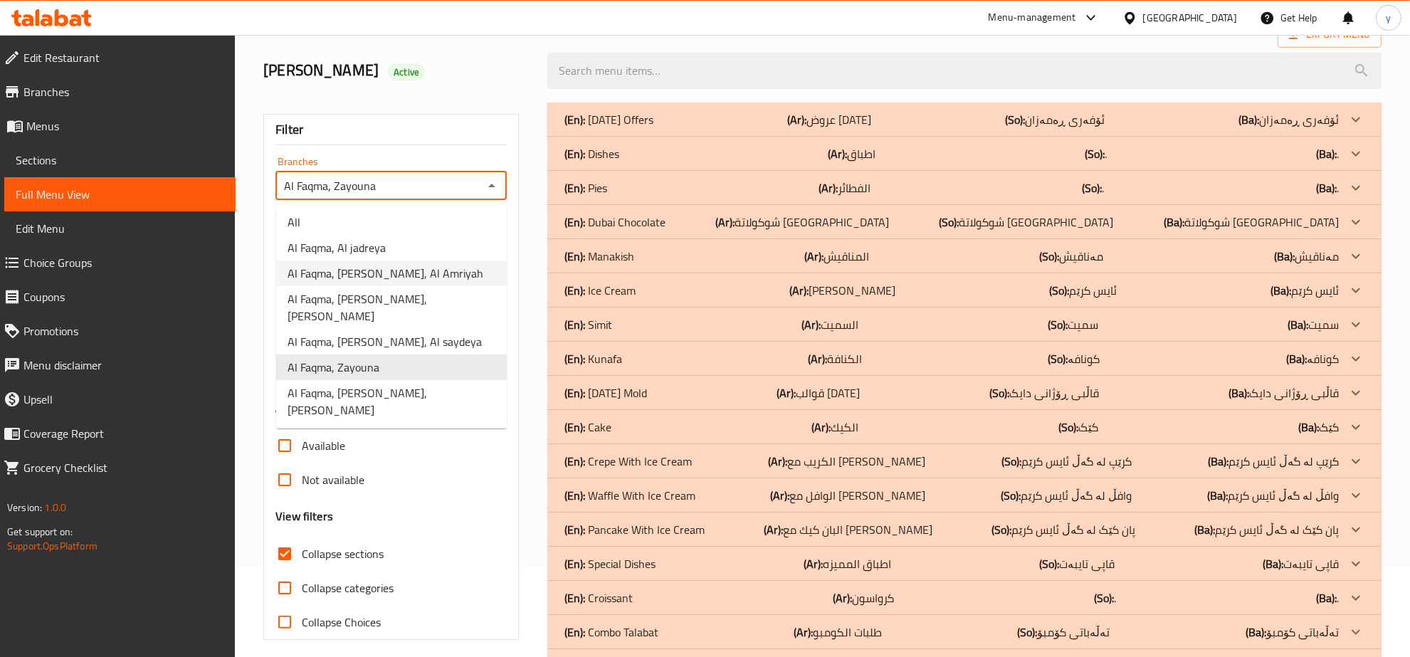
click at [429, 250] on li "Al Faqma, Al jadreya" at bounding box center [391, 248] width 231 height 26
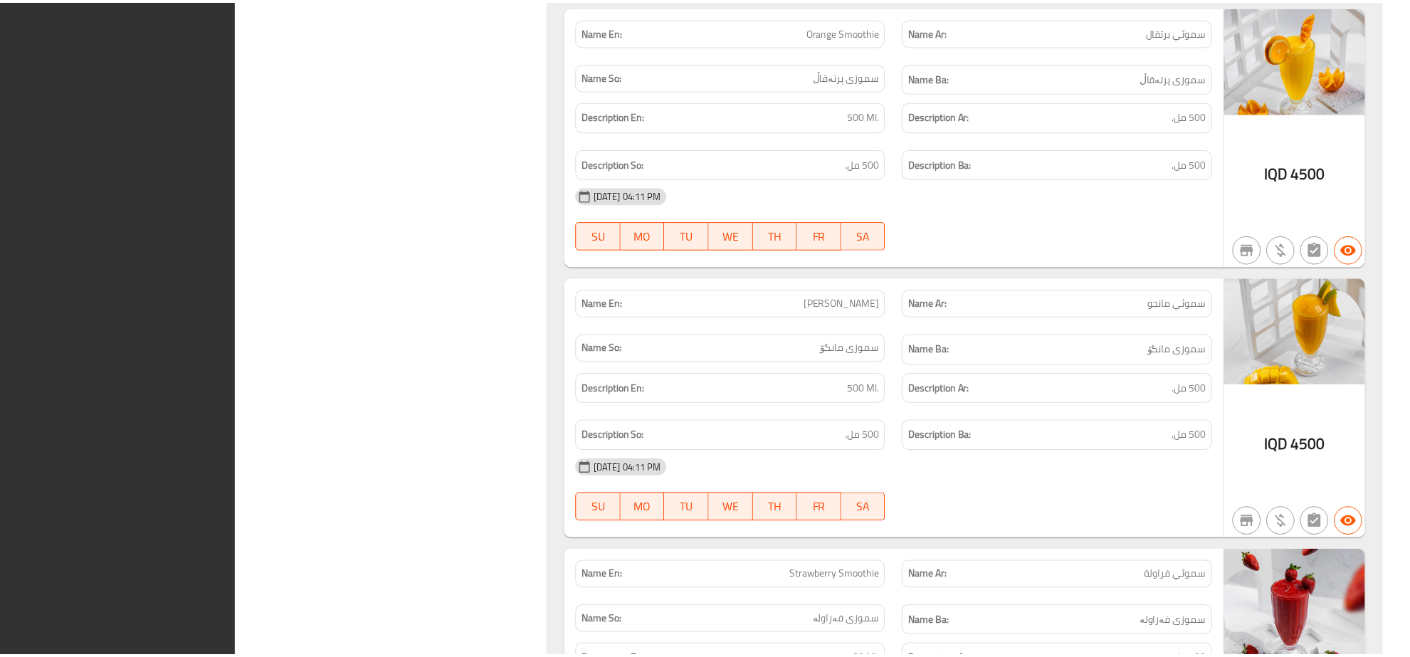
scroll to position [4091, 0]
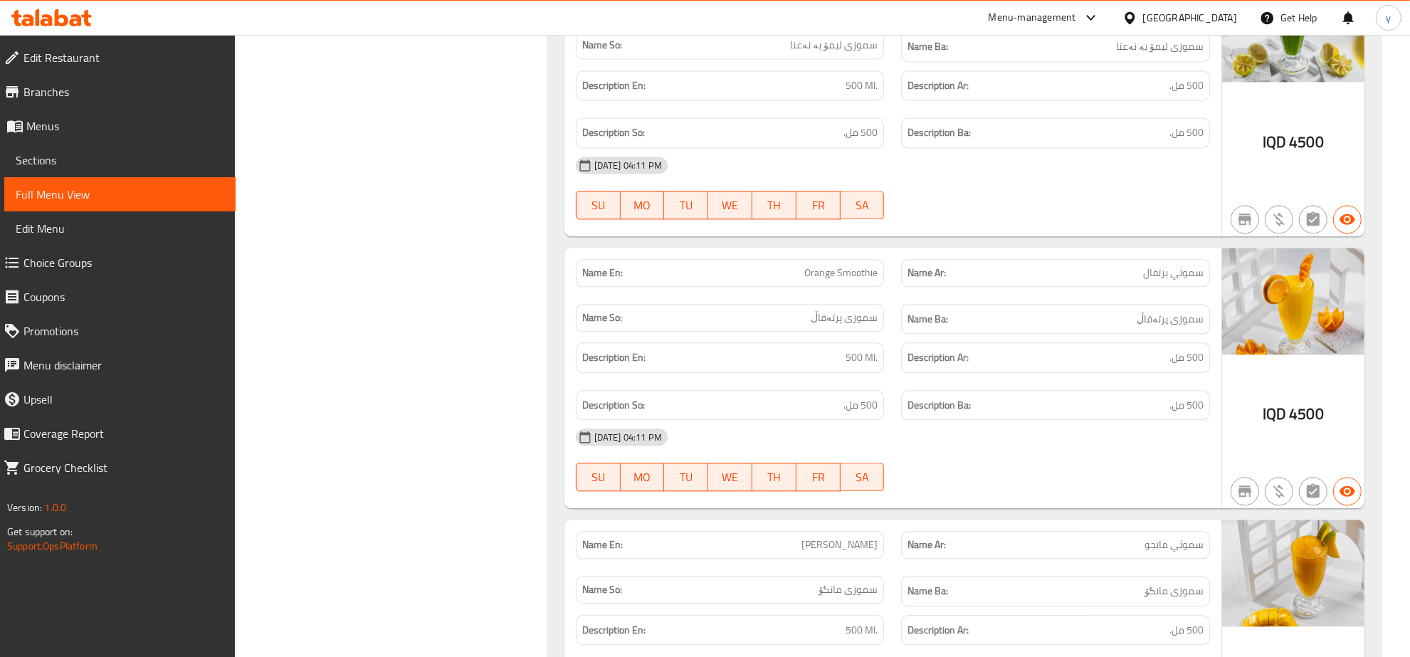
drag, startPoint x: 475, startPoint y: 100, endPoint x: 485, endPoint y: 30, distance: 70.4
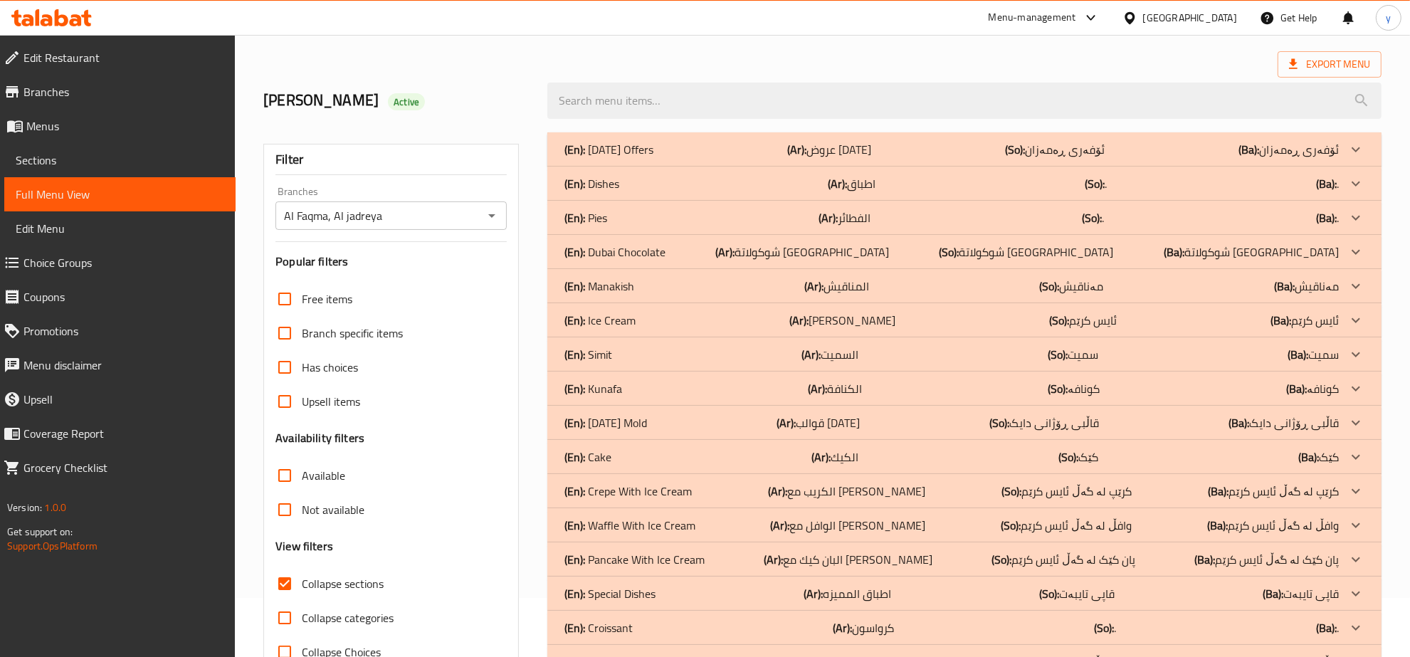
scroll to position [16, 0]
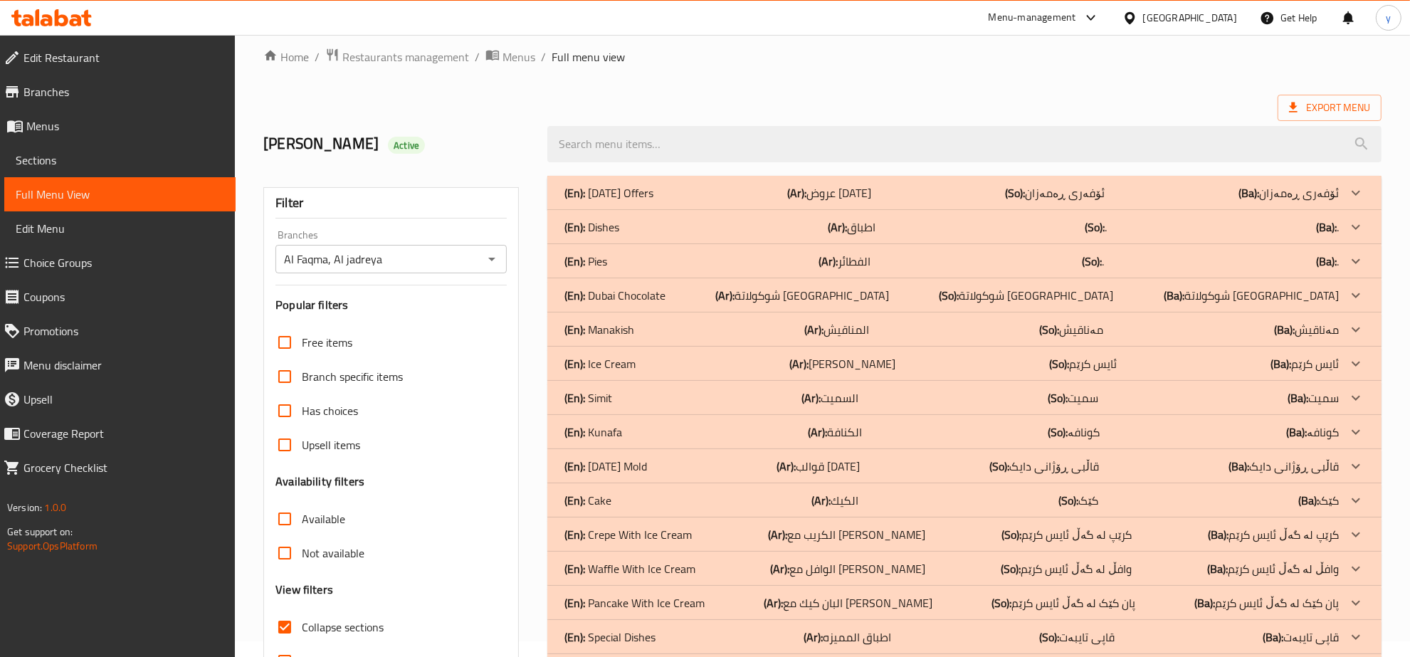
click at [495, 265] on icon "Open" at bounding box center [491, 258] width 17 height 17
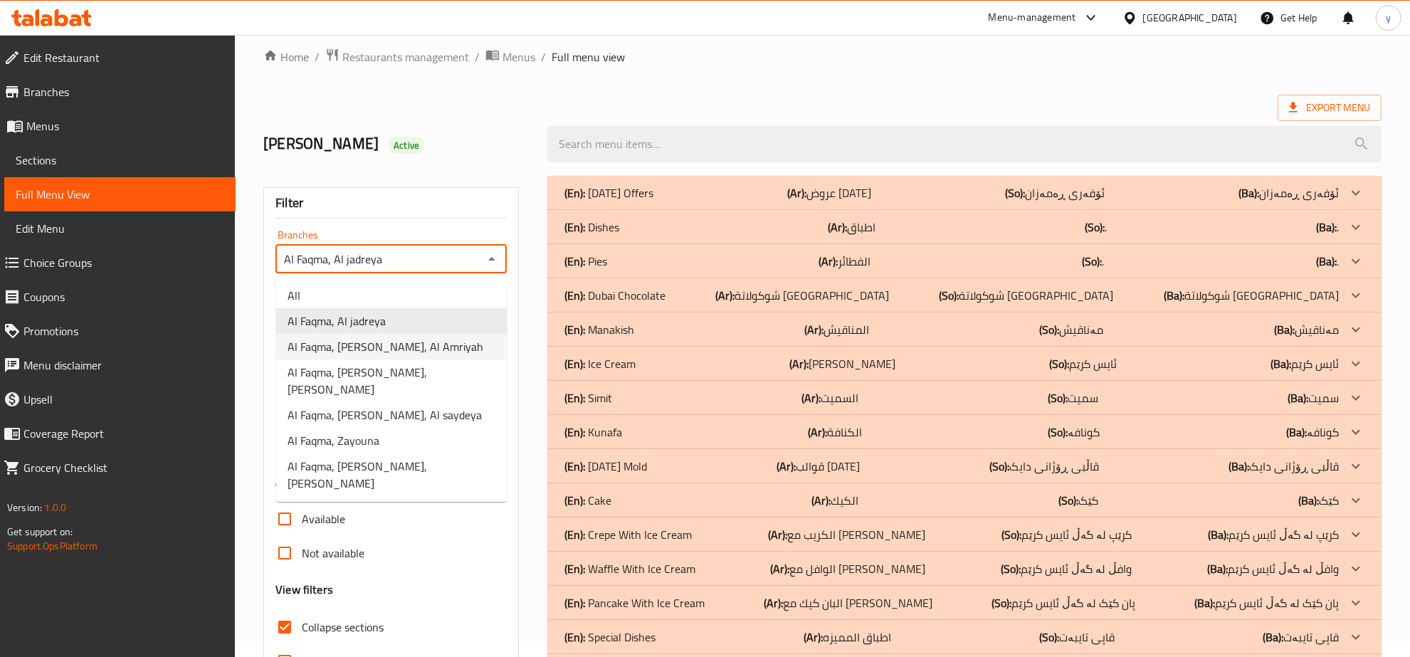
click at [411, 349] on span "Al Faqma, Al Amriyah, Al Amriyah" at bounding box center [385, 346] width 196 height 17
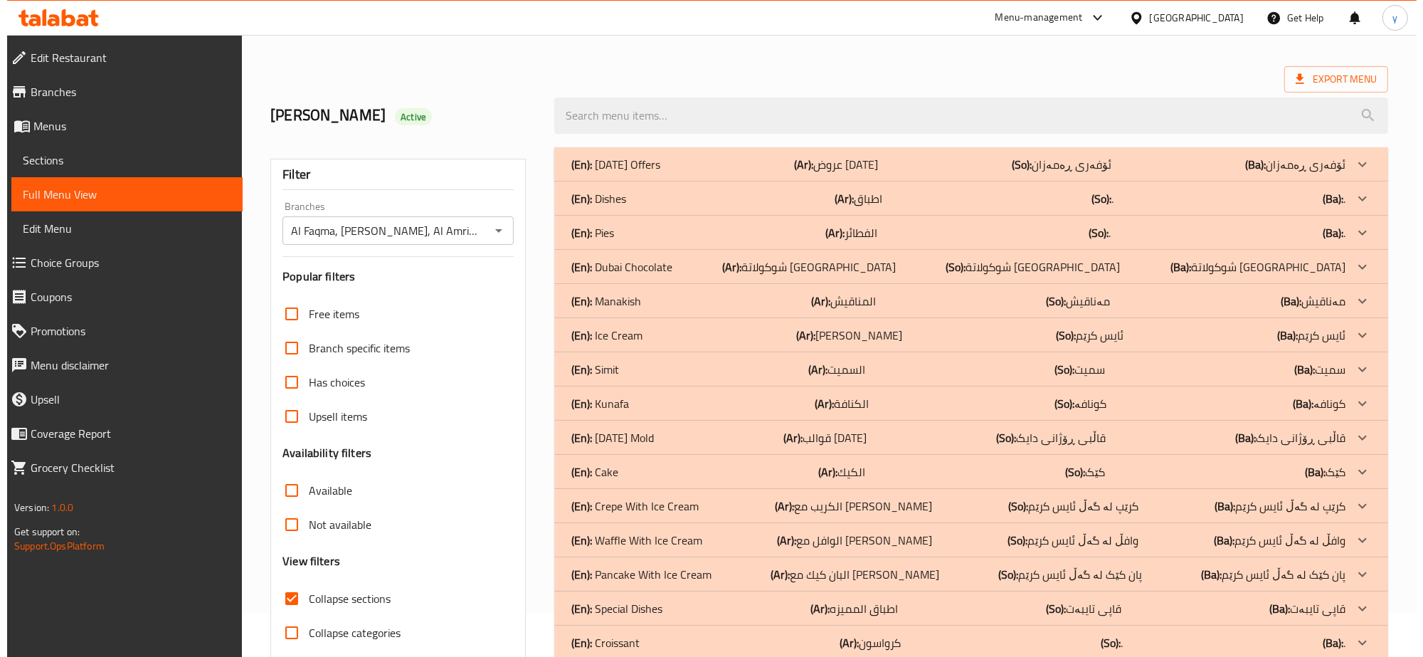
scroll to position [0, 0]
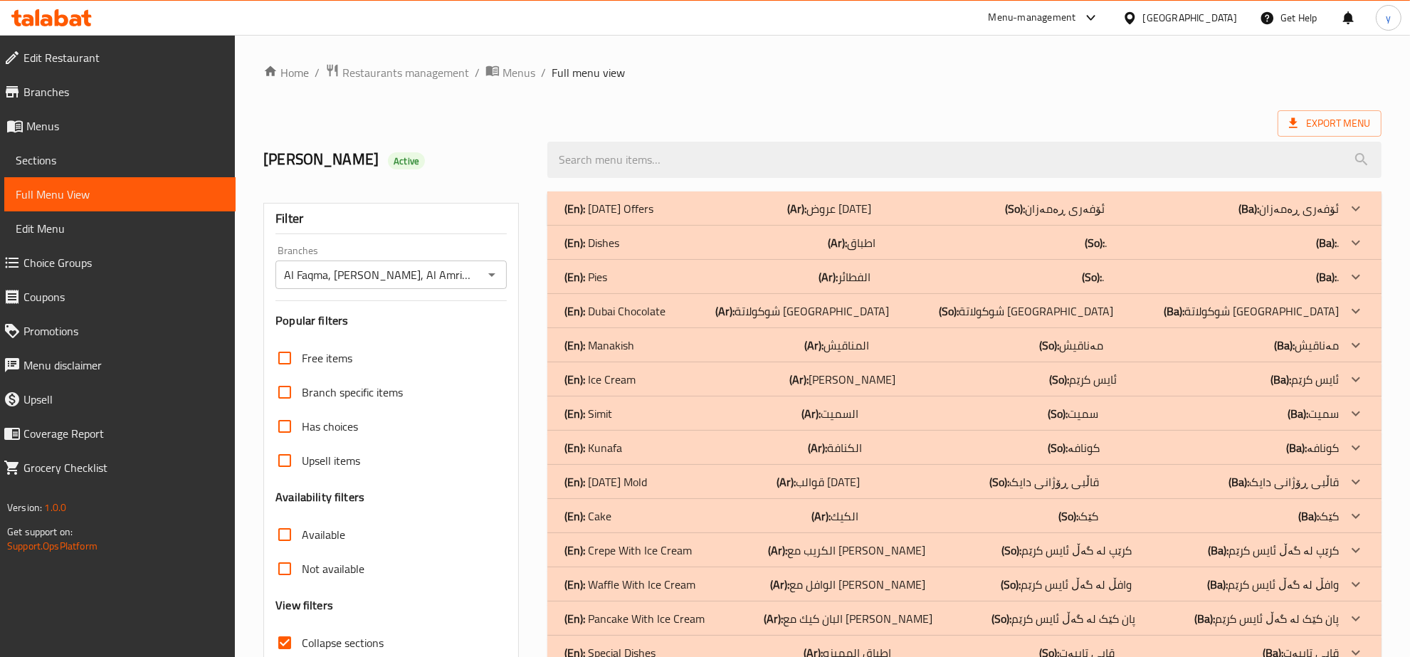
click at [488, 275] on icon "Open" at bounding box center [491, 274] width 17 height 17
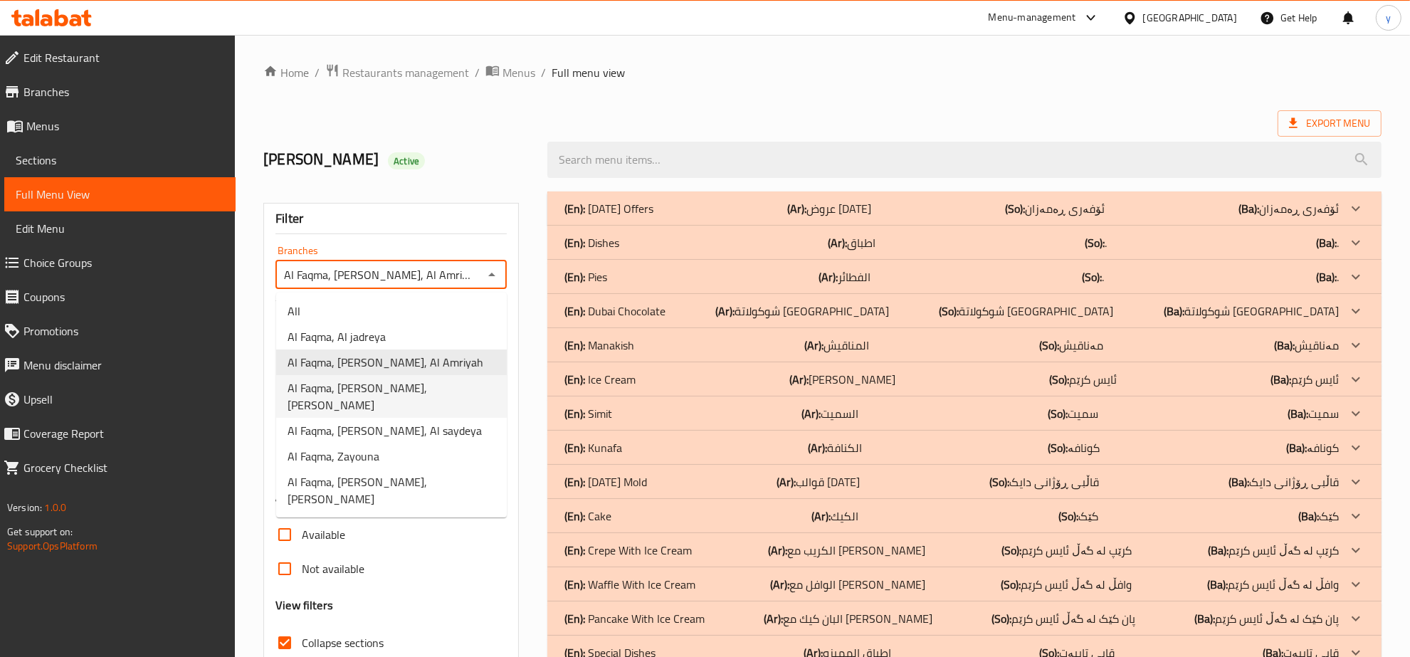
click at [427, 379] on span "Al Faqma, Al Mansur, Al Mansur" at bounding box center [391, 396] width 208 height 34
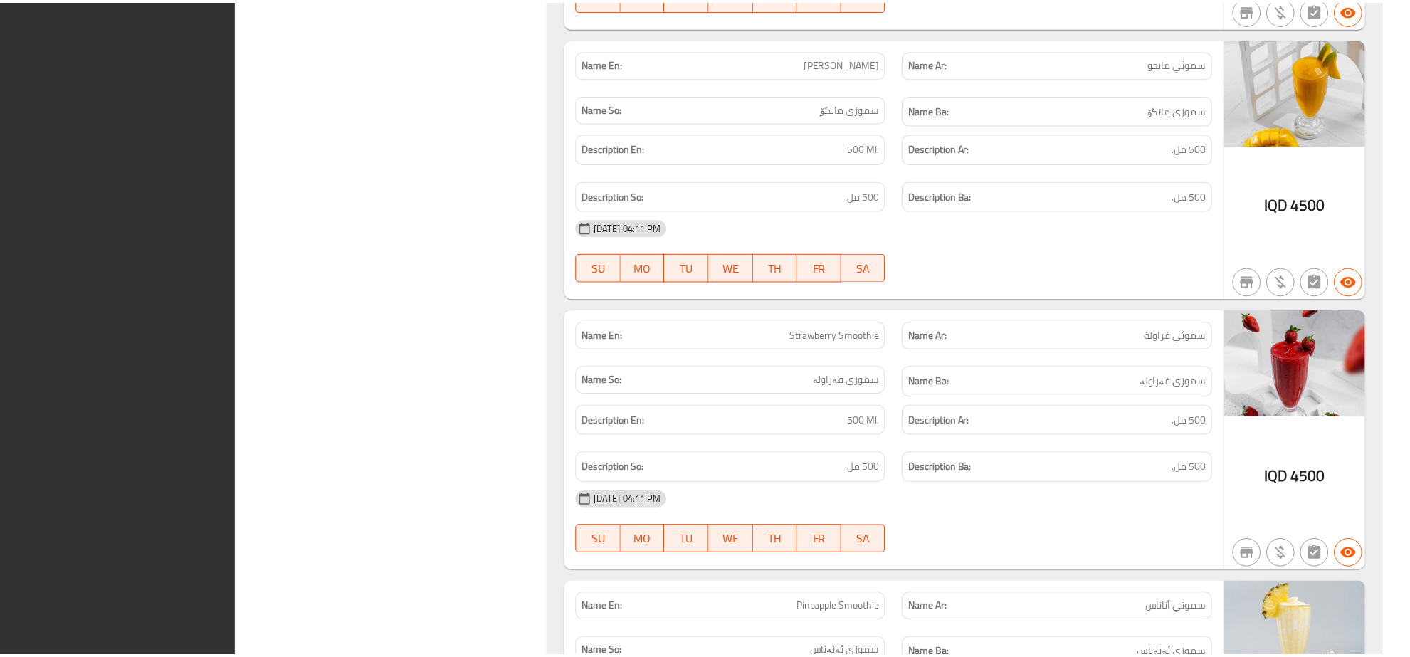
scroll to position [4364, 0]
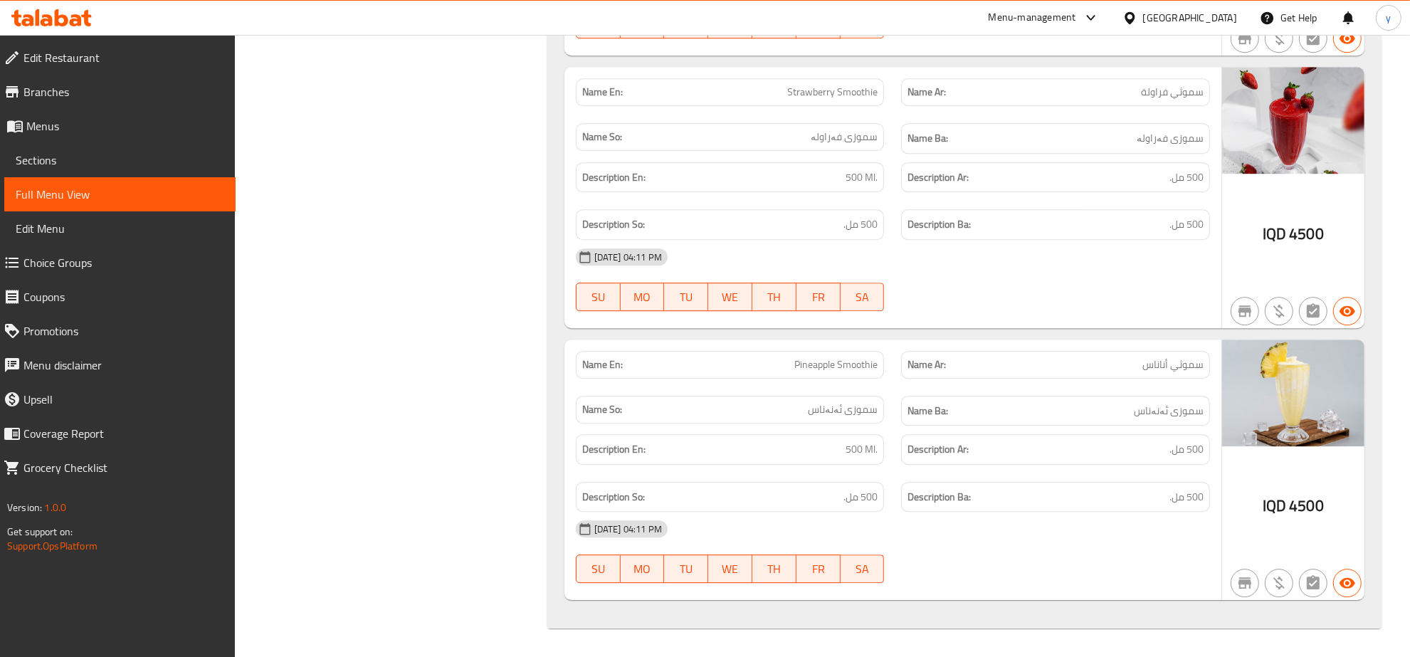
drag, startPoint x: 403, startPoint y: 253, endPoint x: 395, endPoint y: 179, distance: 75.2
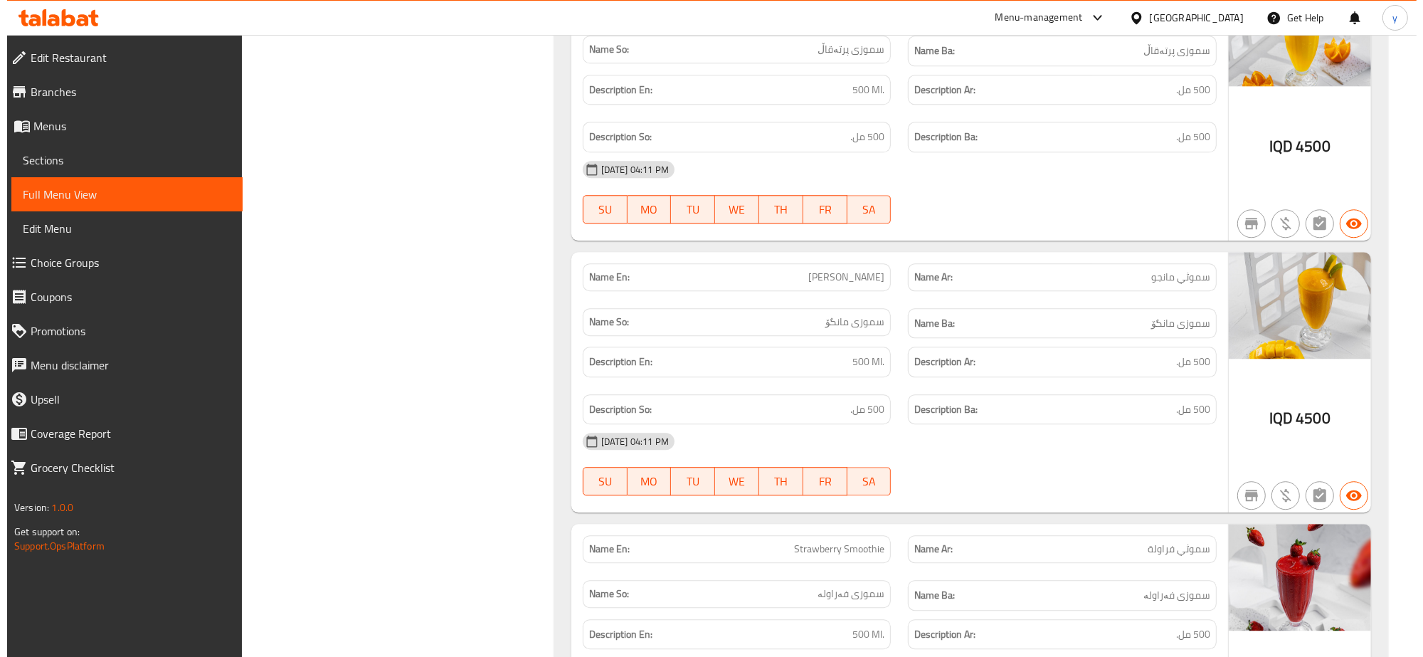
scroll to position [0, 0]
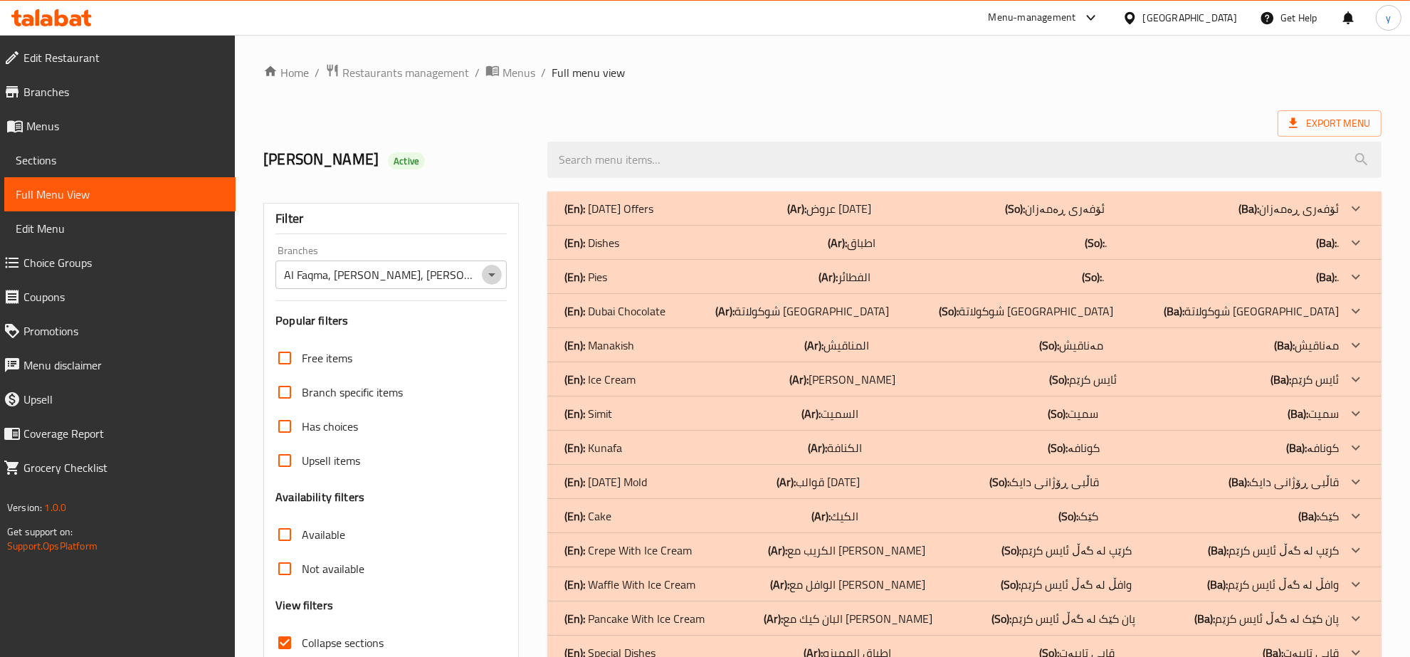
click at [482, 273] on button "Open" at bounding box center [492, 275] width 20 height 20
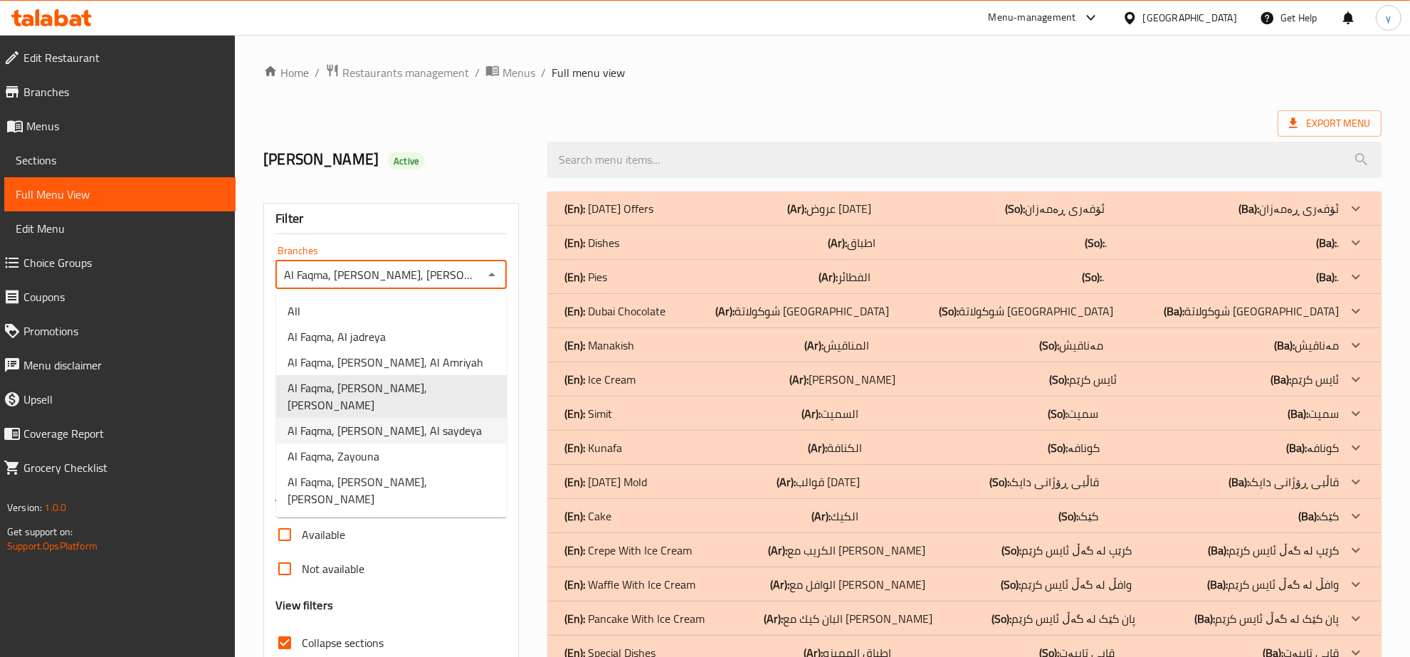
click at [434, 422] on span "Al Faqma, Al Saydeya, Al saydeya" at bounding box center [384, 430] width 194 height 17
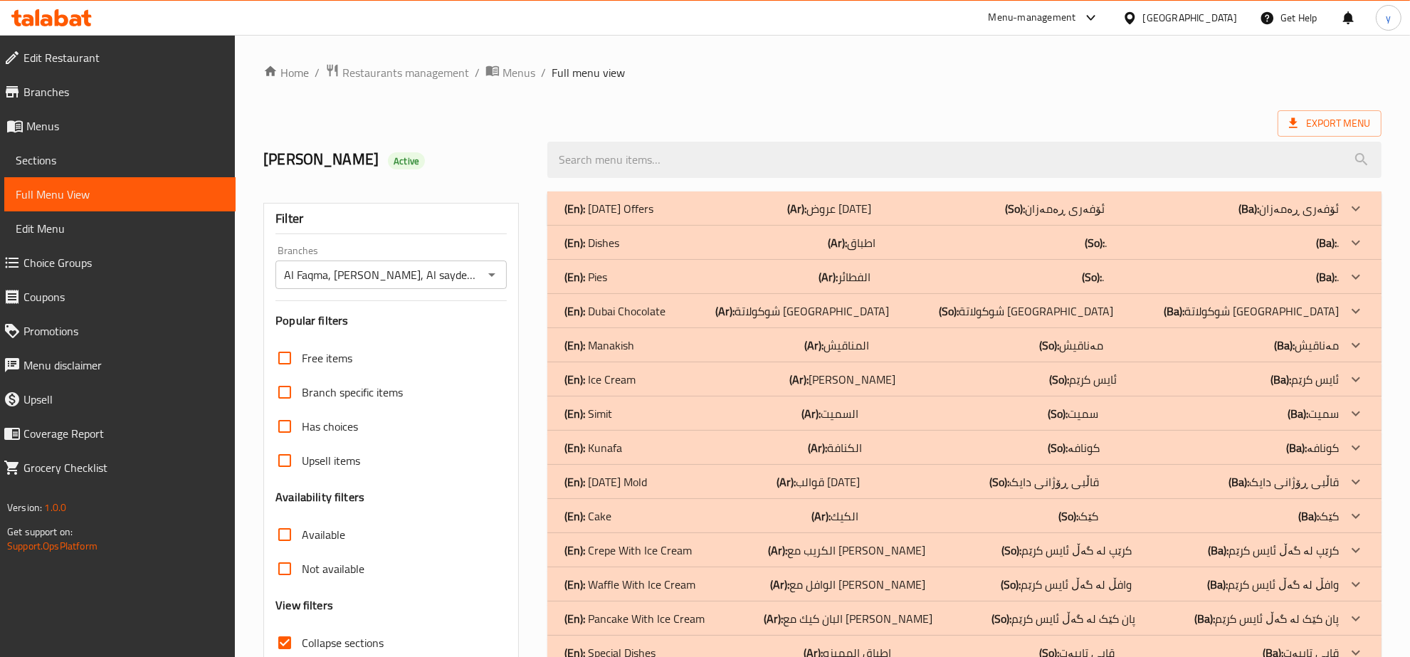
click at [492, 286] on div "Al Faqma, Al Saydeya, Al saydeya Branches" at bounding box center [390, 274] width 231 height 28
click at [492, 275] on icon "Open" at bounding box center [491, 275] width 7 height 4
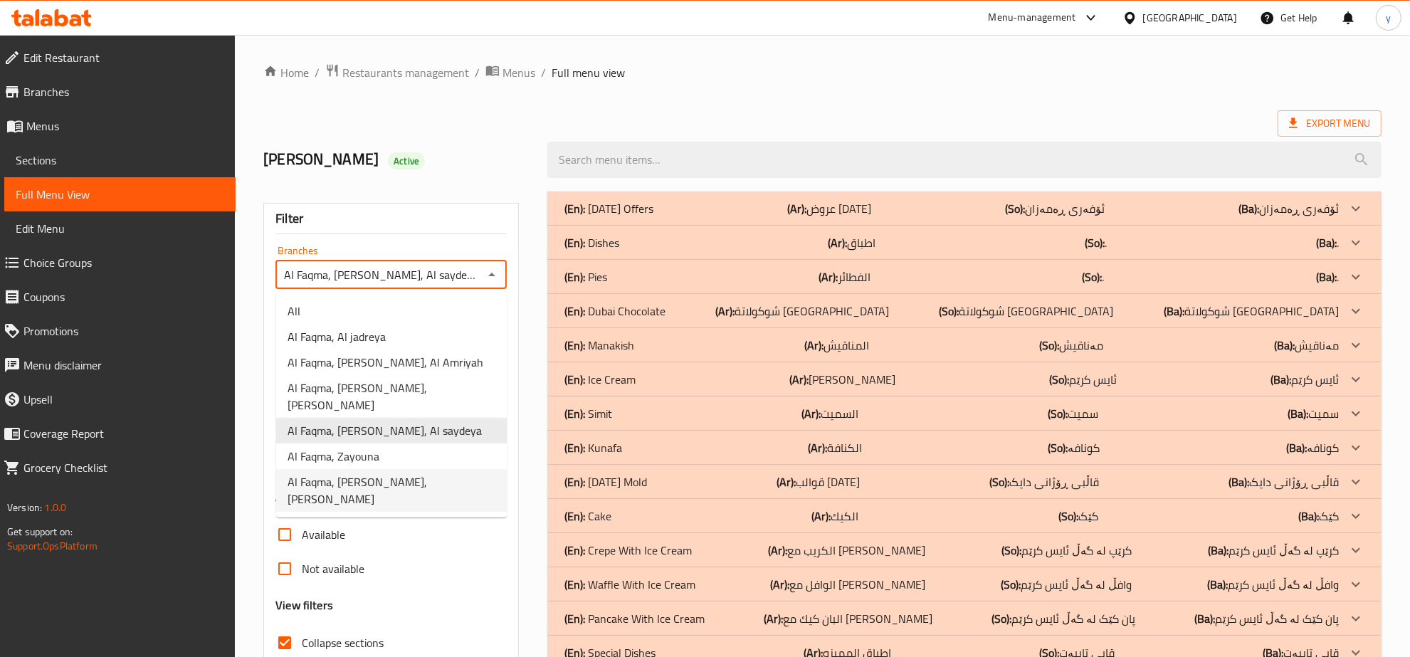
click at [402, 473] on span "Al Faqma, Al aathameya, Al aathameya" at bounding box center [391, 490] width 208 height 34
type input "Al Faqma, Al aathameya, Al aathameya"
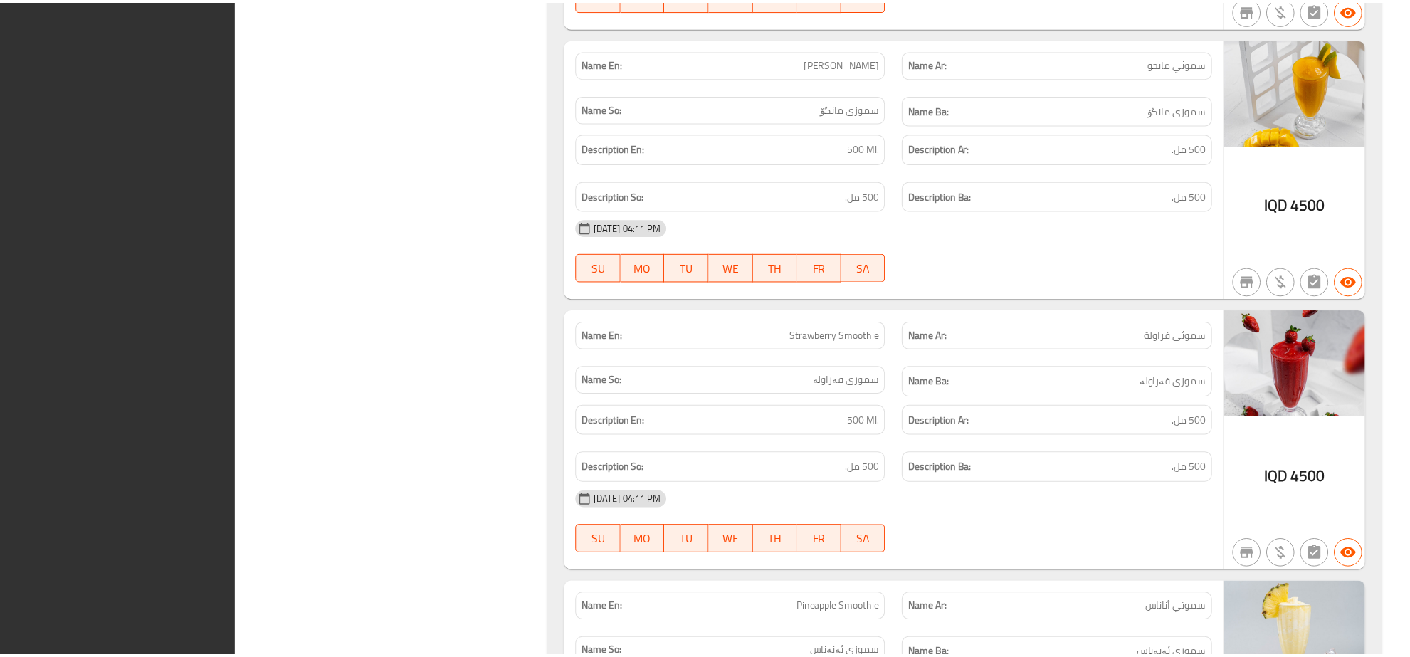
scroll to position [4364, 0]
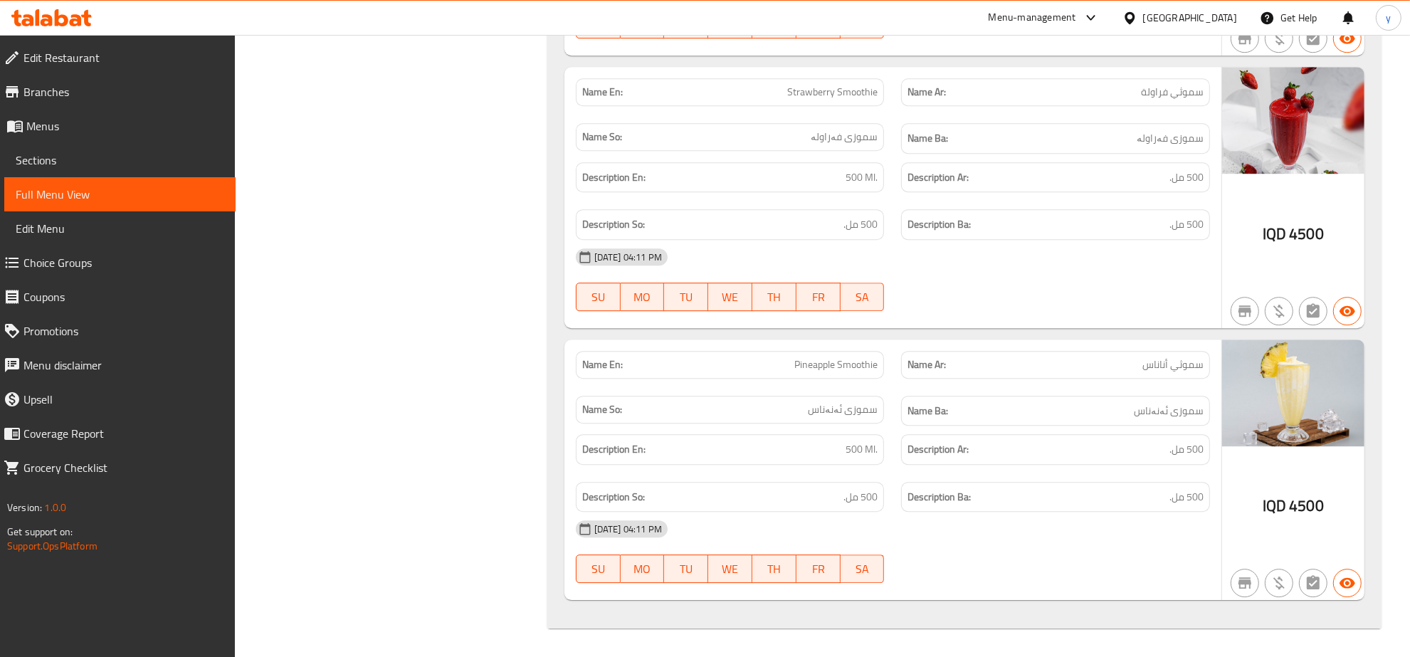
click at [55, 11] on icon at bounding box center [62, 17] width 14 height 17
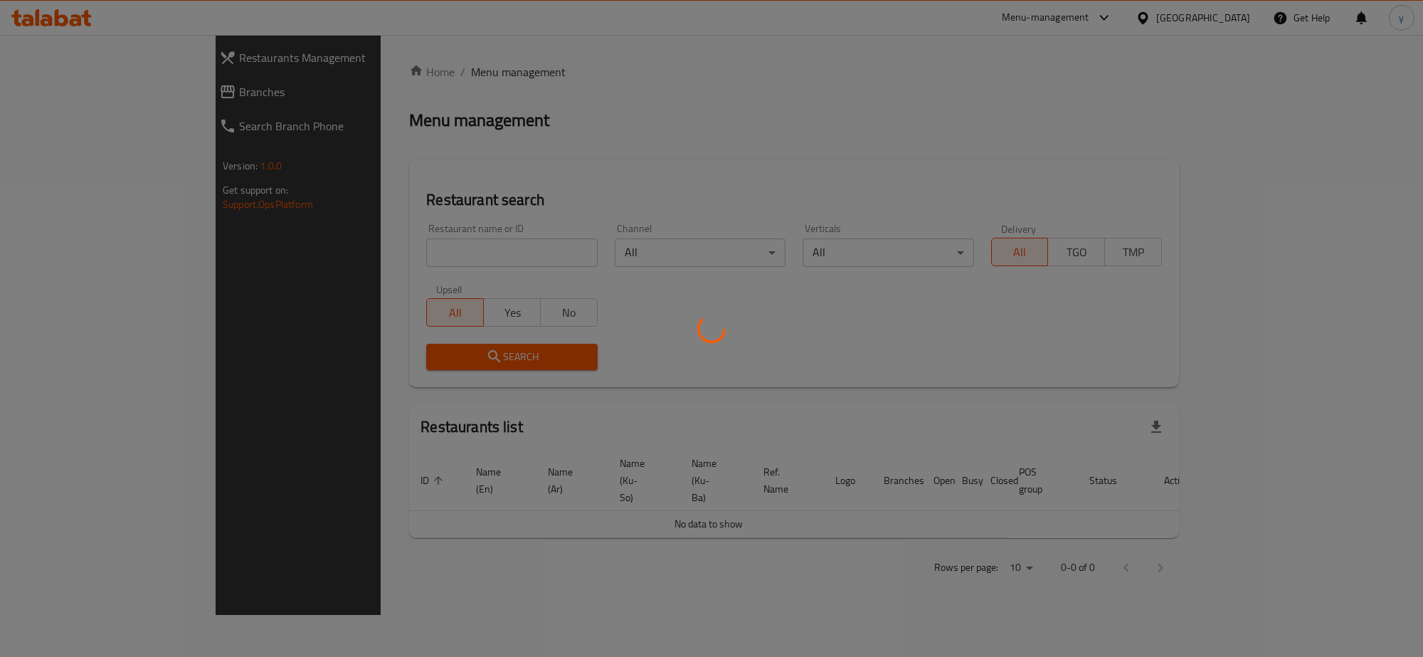
click at [107, 96] on div at bounding box center [711, 328] width 1423 height 657
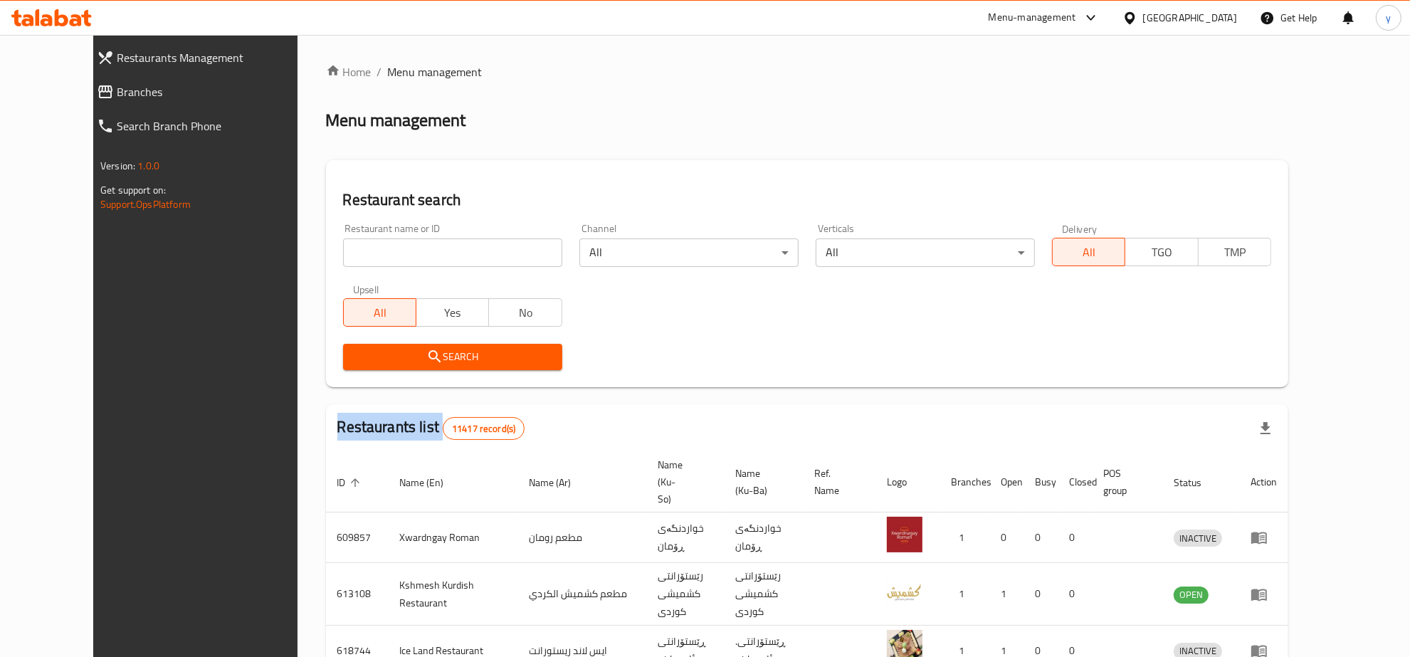
click at [107, 96] on div "Restaurants Management Branches Search Branch Phone Version: 1.0.0 Get support …" at bounding box center [704, 556] width 1223 height 1043
click at [117, 96] on span "Branches" at bounding box center [217, 91] width 201 height 17
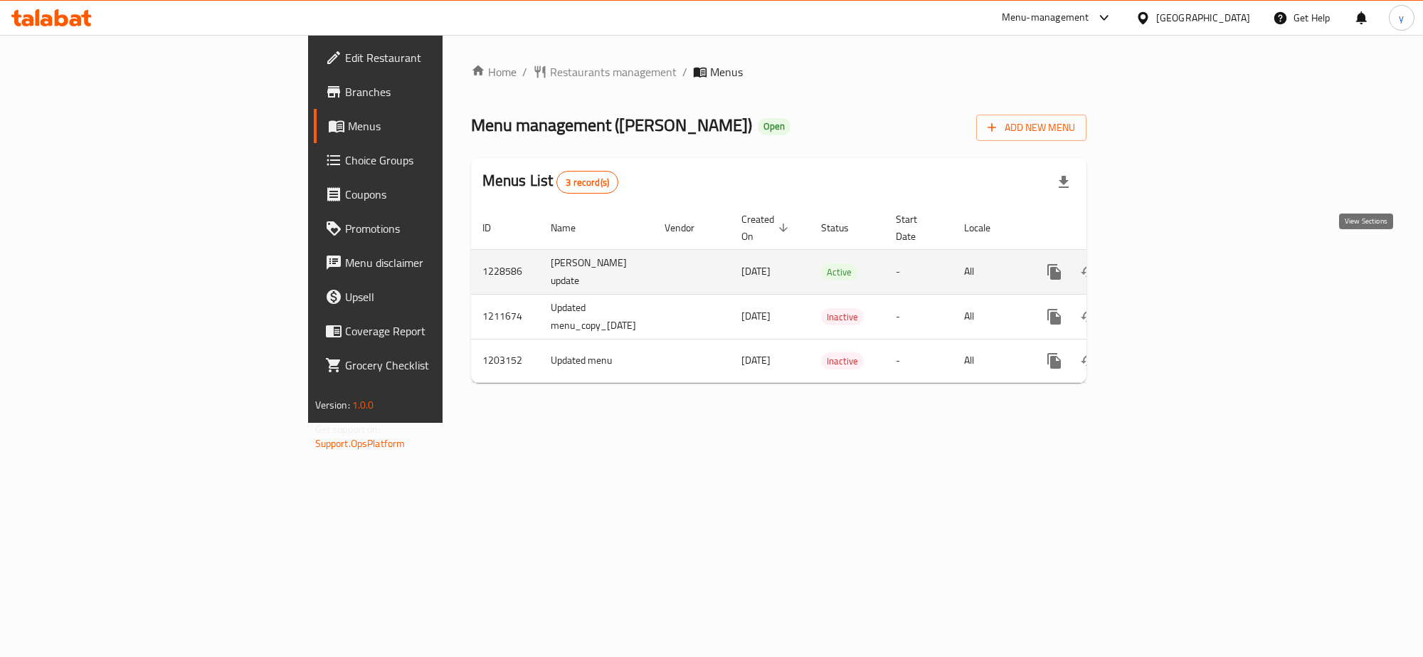
click at [1174, 268] on link "enhanced table" at bounding box center [1157, 272] width 34 height 34
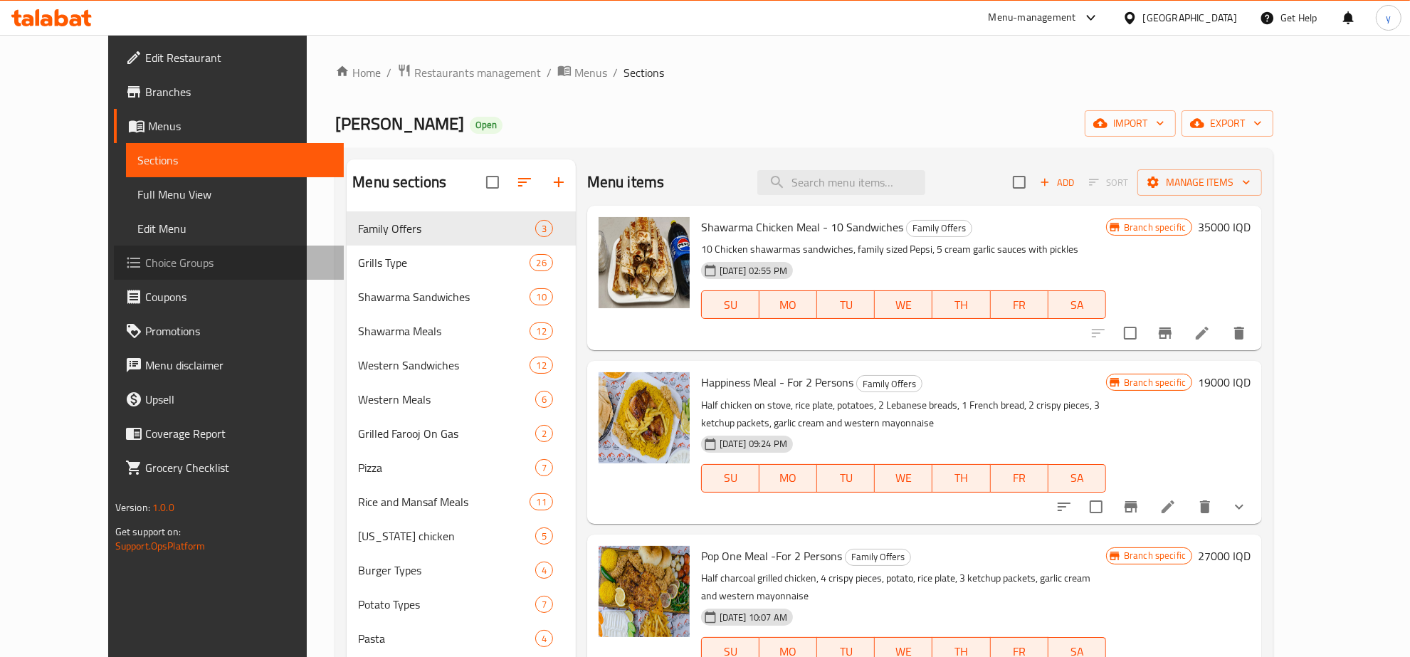
click at [145, 258] on span "Choice Groups" at bounding box center [238, 262] width 187 height 17
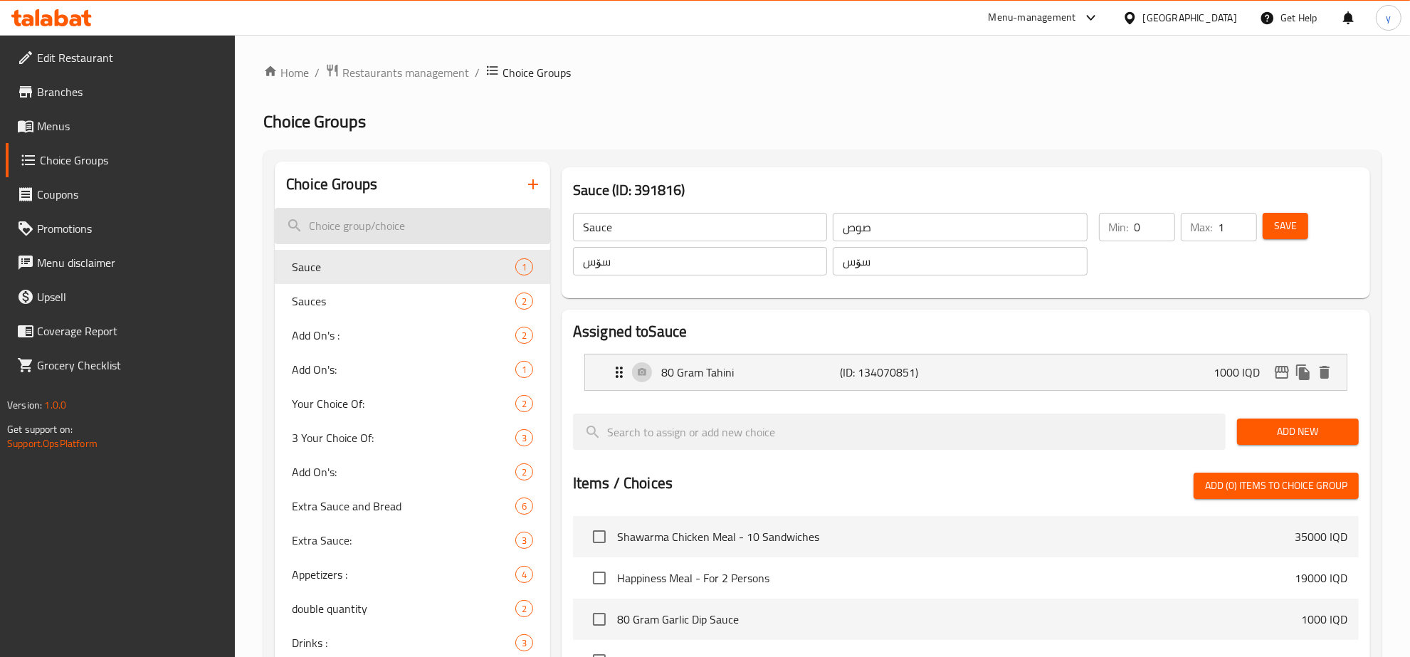
click at [406, 229] on input "search" at bounding box center [412, 226] width 275 height 36
paste input "713675"
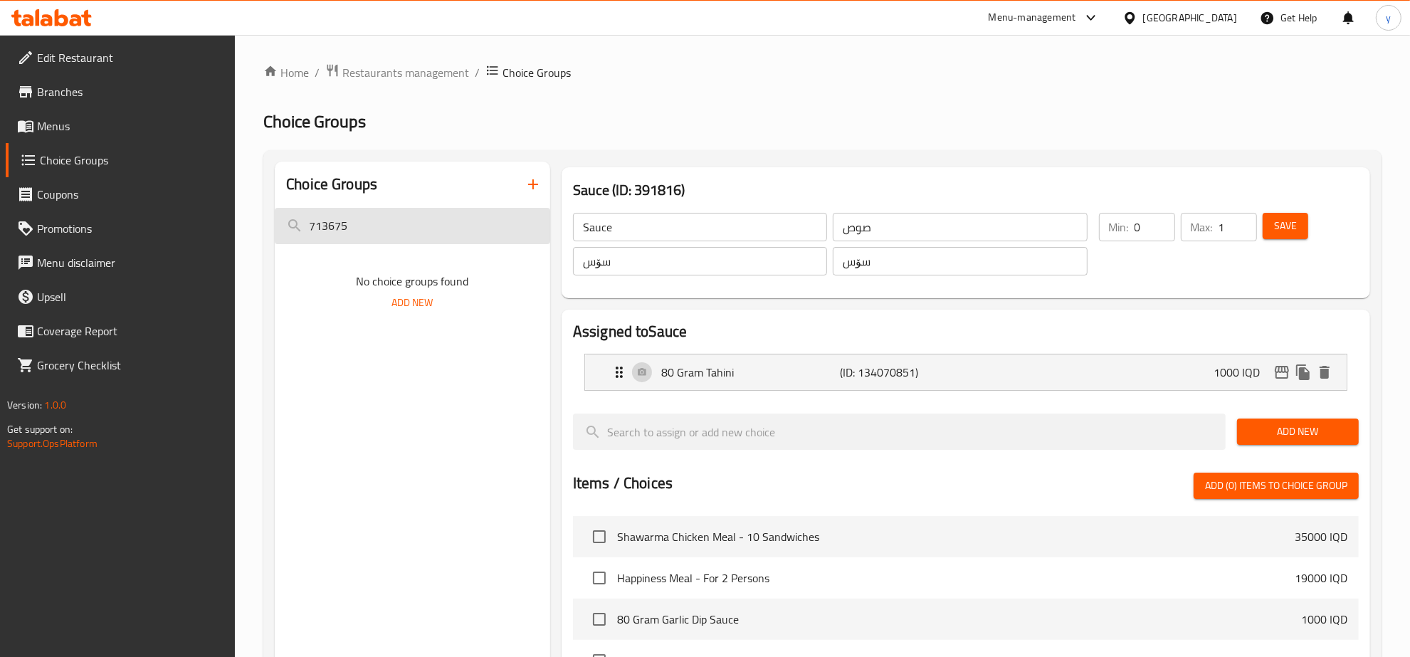
click at [411, 236] on input "713675" at bounding box center [412, 226] width 275 height 36
paste input "97158"
type input "971585"
click at [386, 228] on input "971585" at bounding box center [412, 226] width 275 height 36
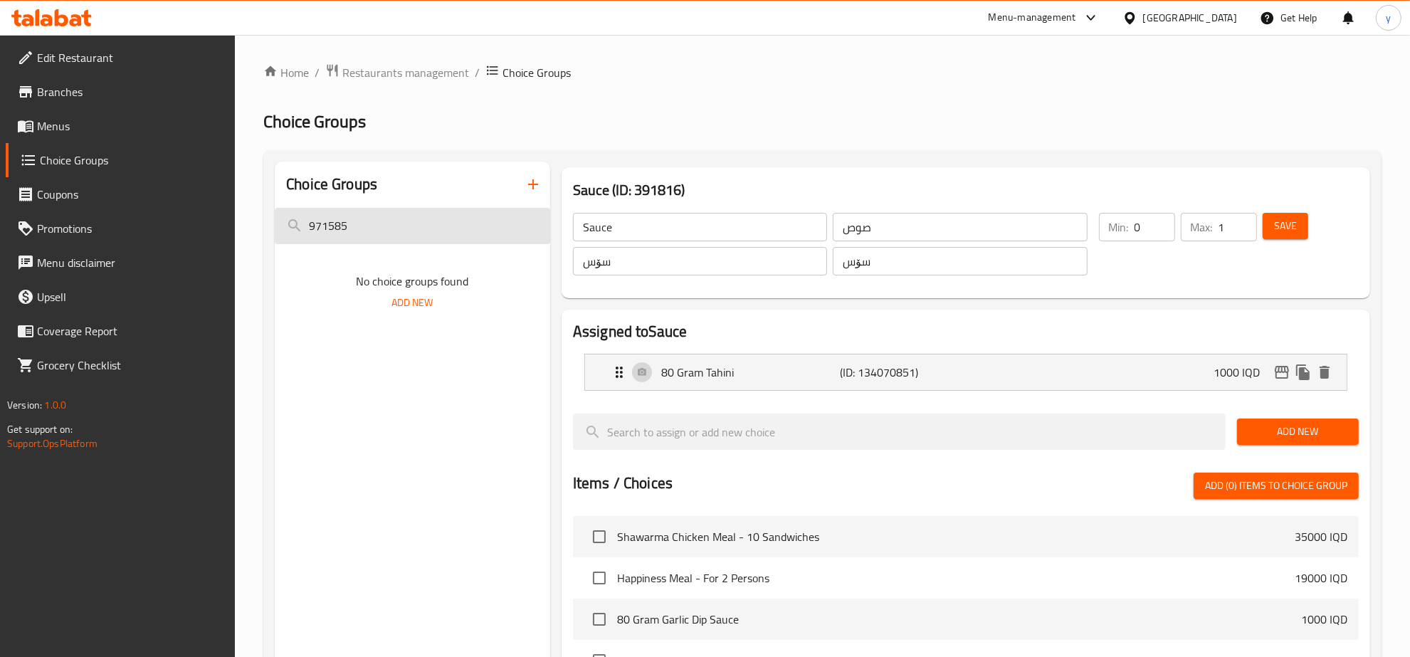
click at [386, 228] on input "971585" at bounding box center [412, 226] width 275 height 36
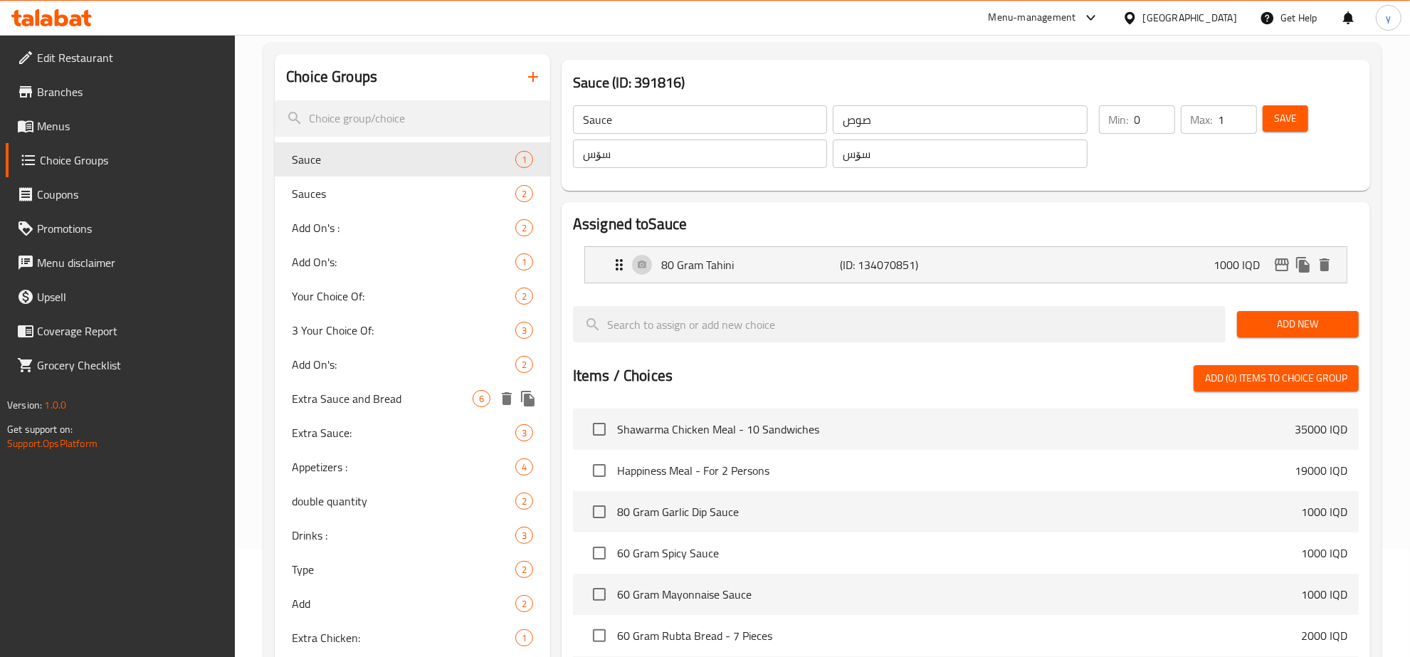
scroll to position [296, 0]
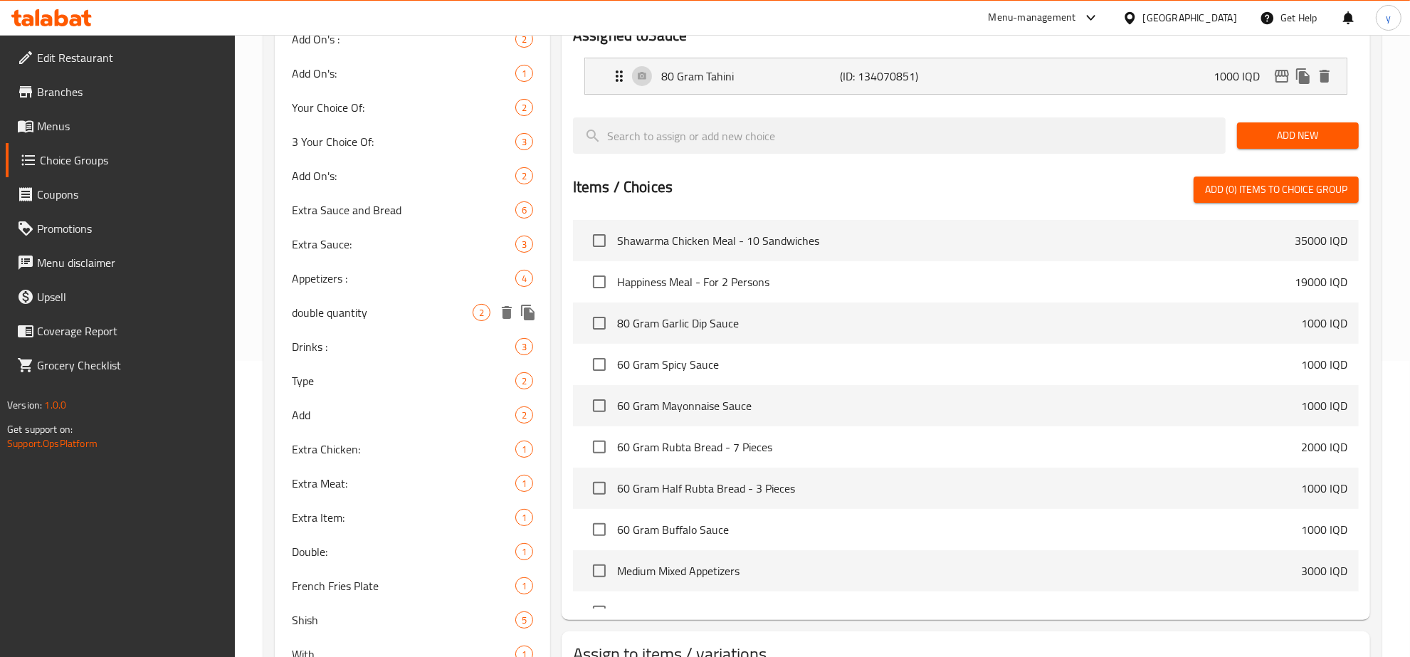
click at [411, 299] on div "double quantity 2" at bounding box center [412, 312] width 275 height 34
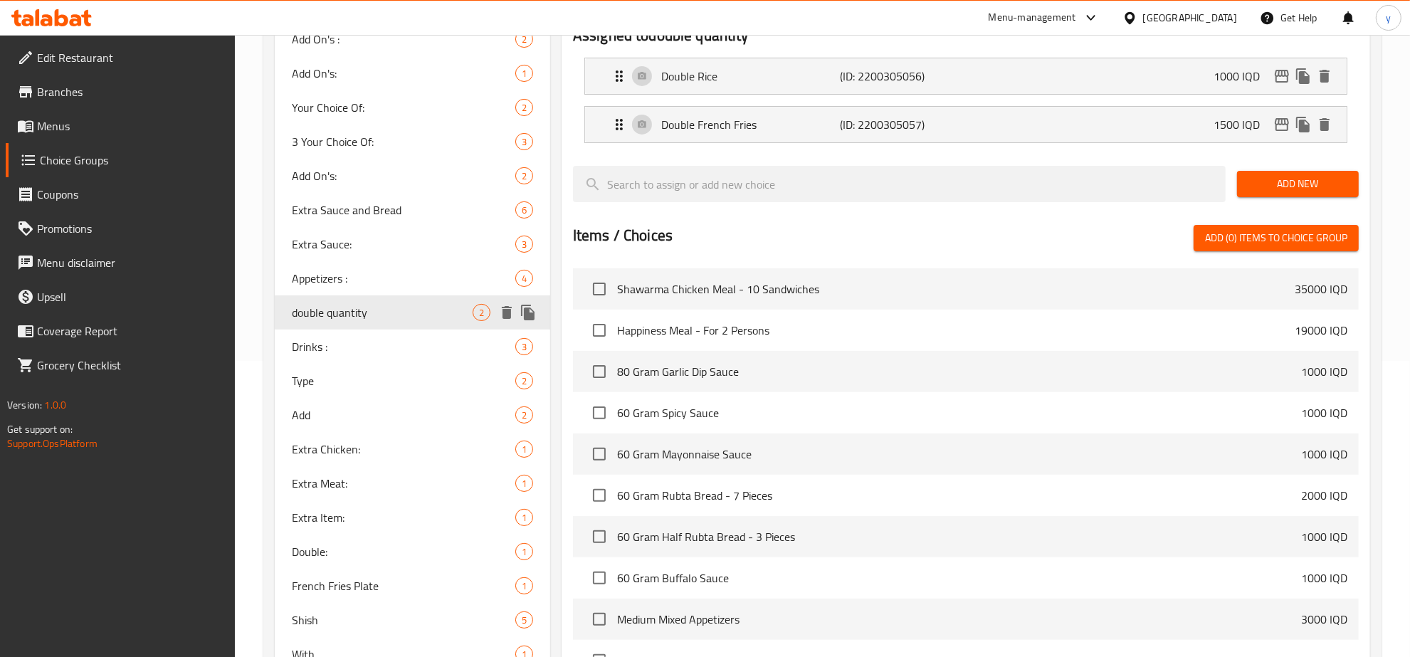
type input "double quantity"
type input "كمية مضاعفة"
type input "بڕی دەبڵ"
type input "2"
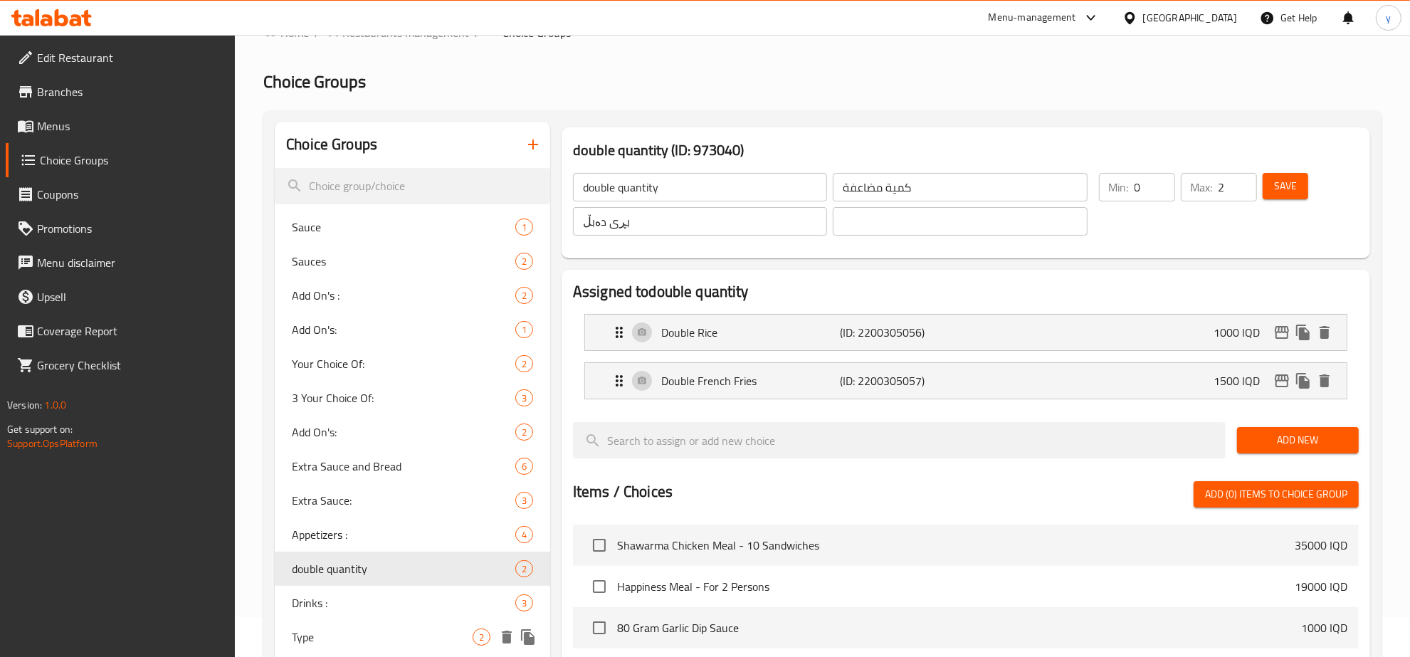
scroll to position [0, 0]
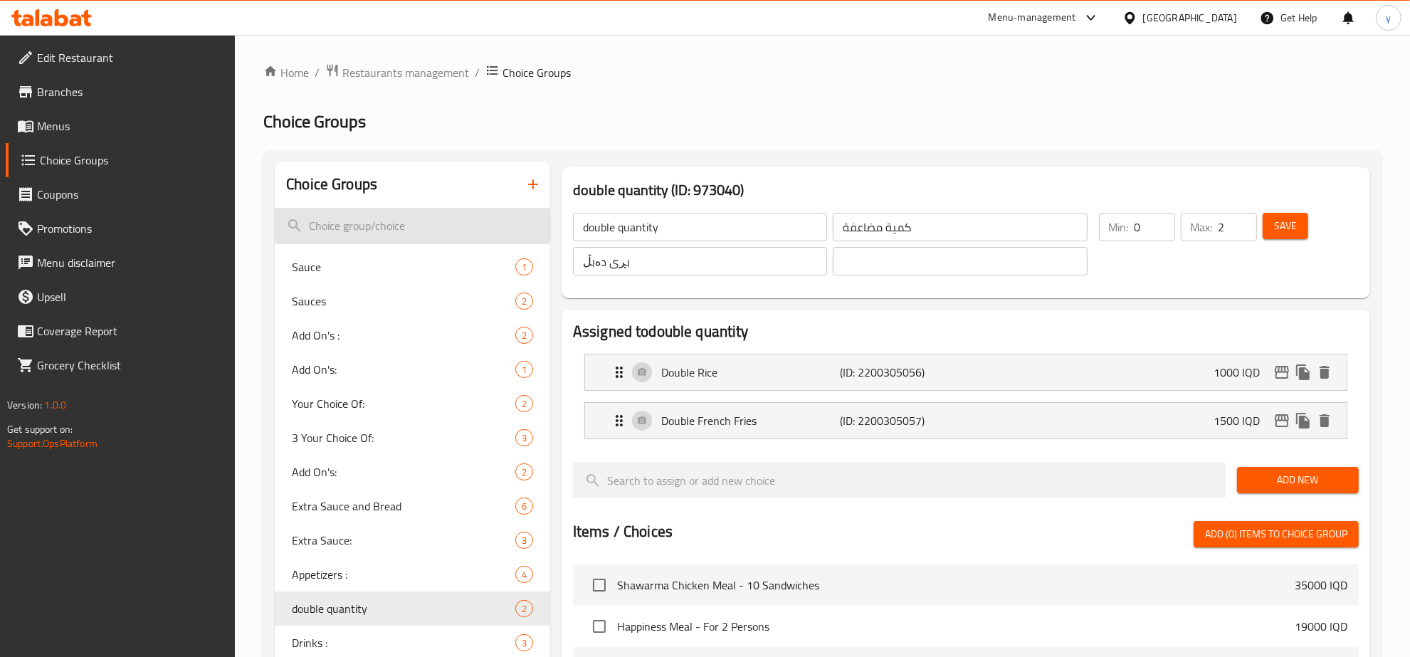
click at [467, 214] on input "search" at bounding box center [412, 226] width 275 height 36
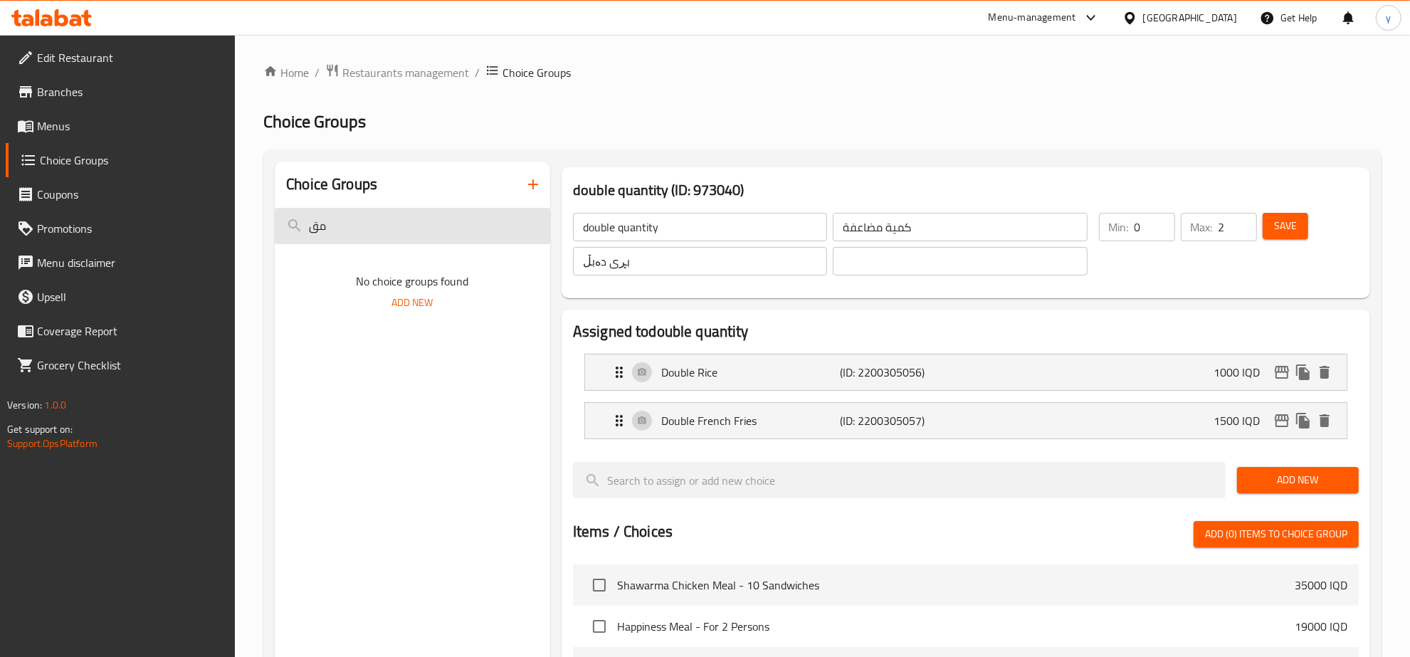
type input "م"
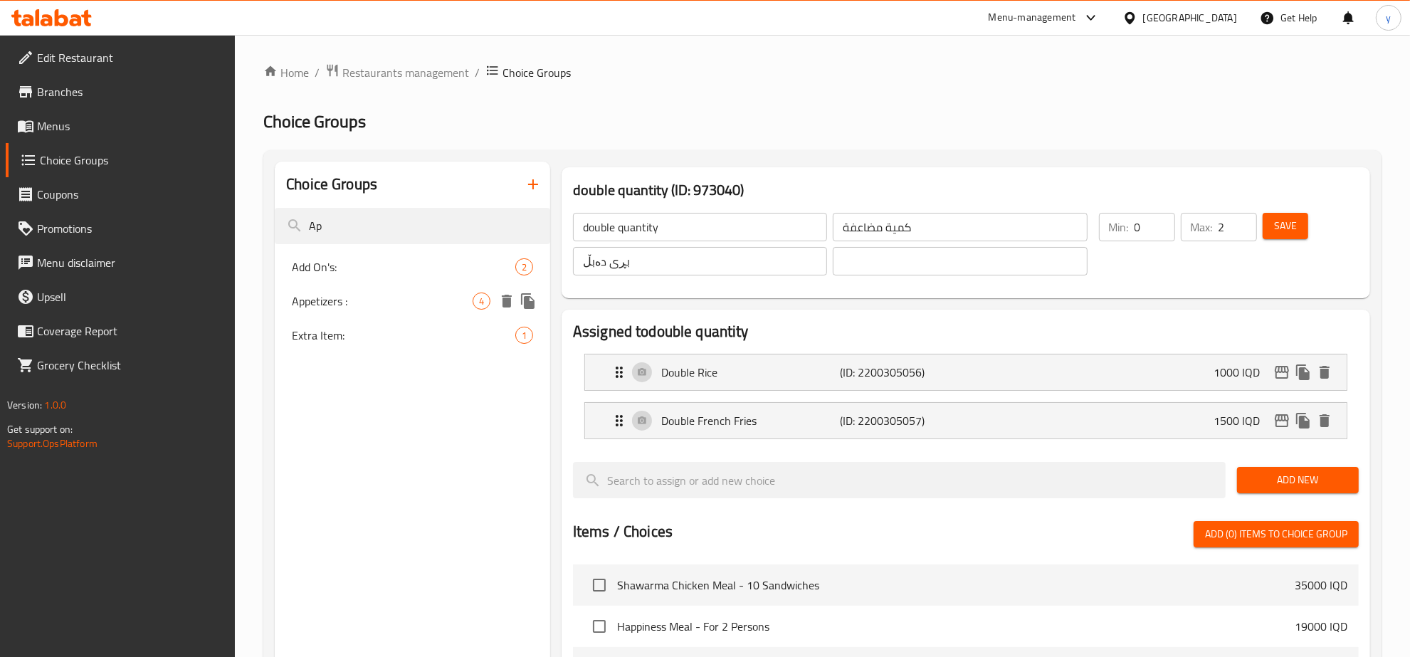
type input "Ap"
click at [438, 300] on span "Appetizers :" at bounding box center [382, 300] width 181 height 17
type input "Appetizers :"
type input "مقبلات :"
type input "موقەبیلات:"
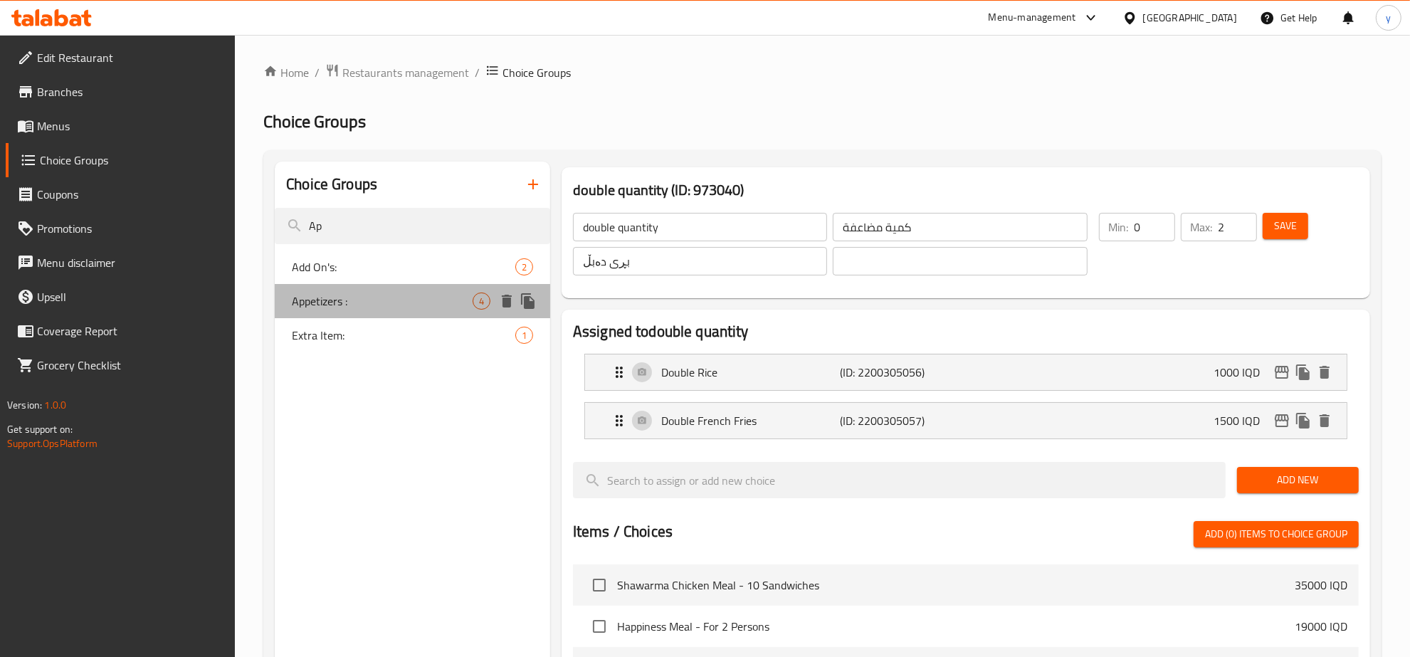
type input "موقەبیلات:"
type input "3"
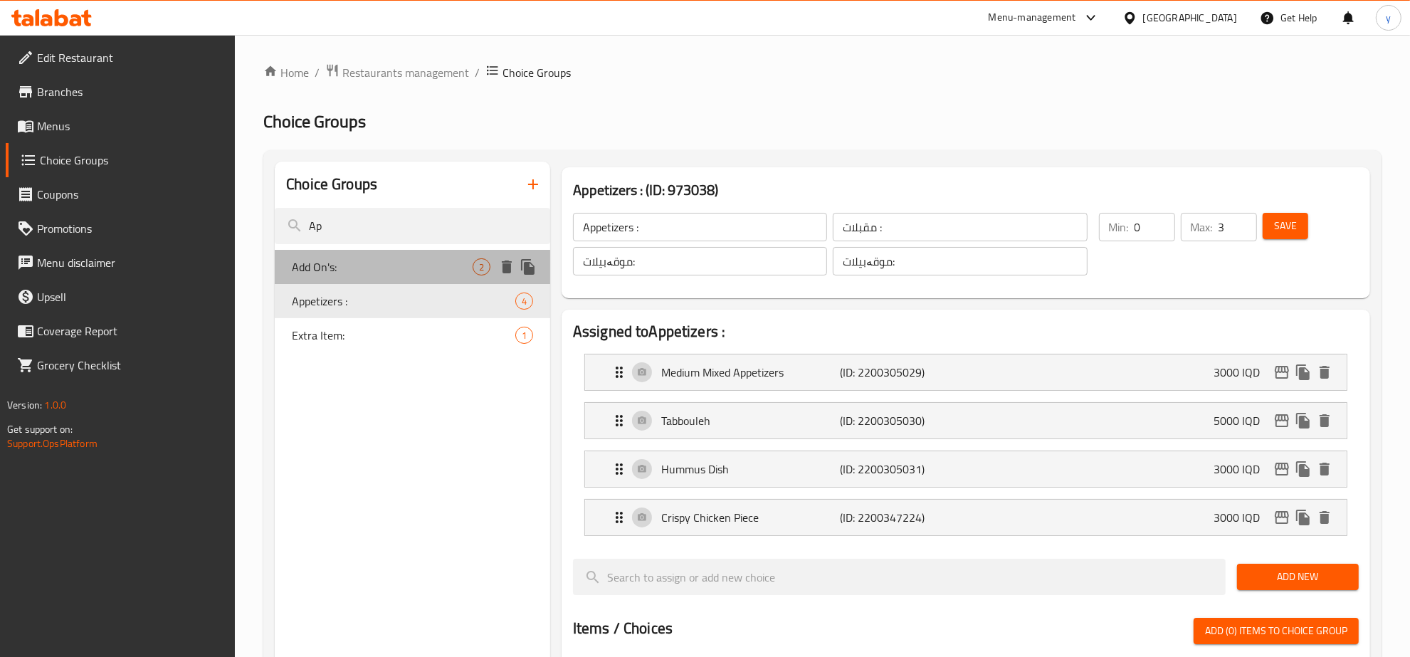
click at [438, 273] on span "Add On's:" at bounding box center [382, 266] width 181 height 17
type input "Add On's:"
type input "الإضافات:"
type input "زیادە:"
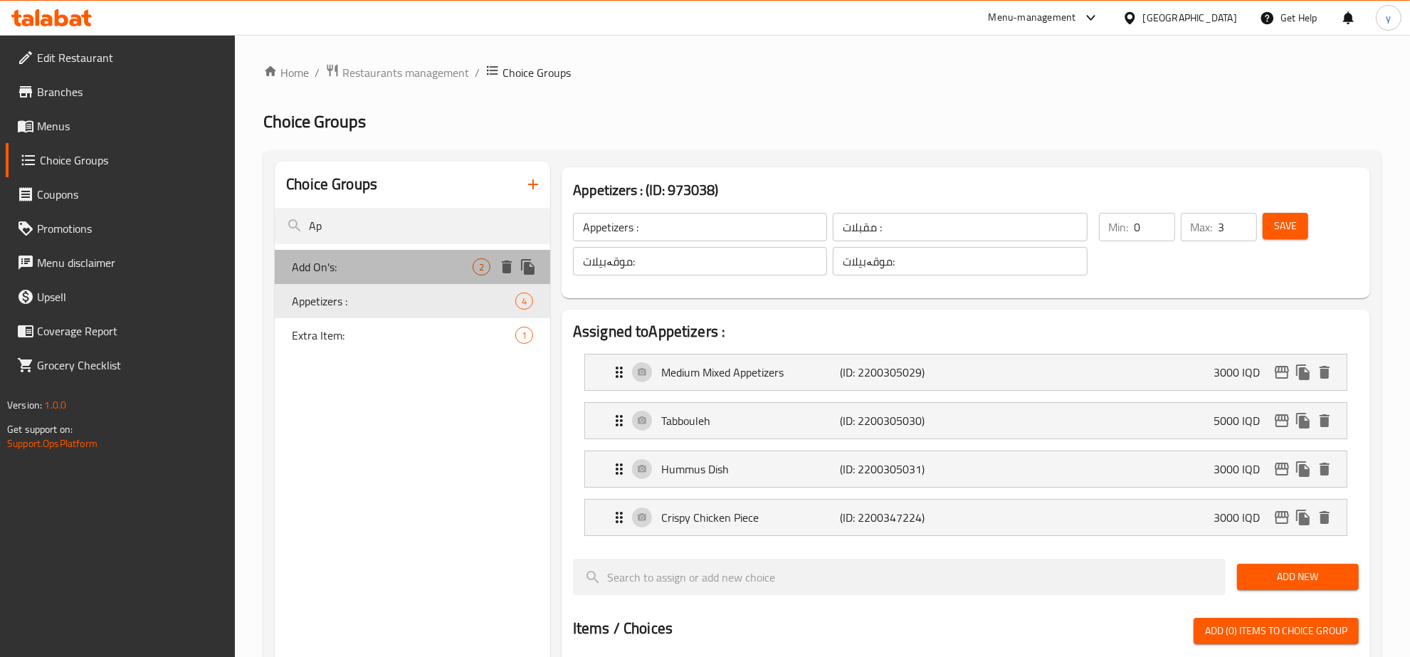
type input "1"
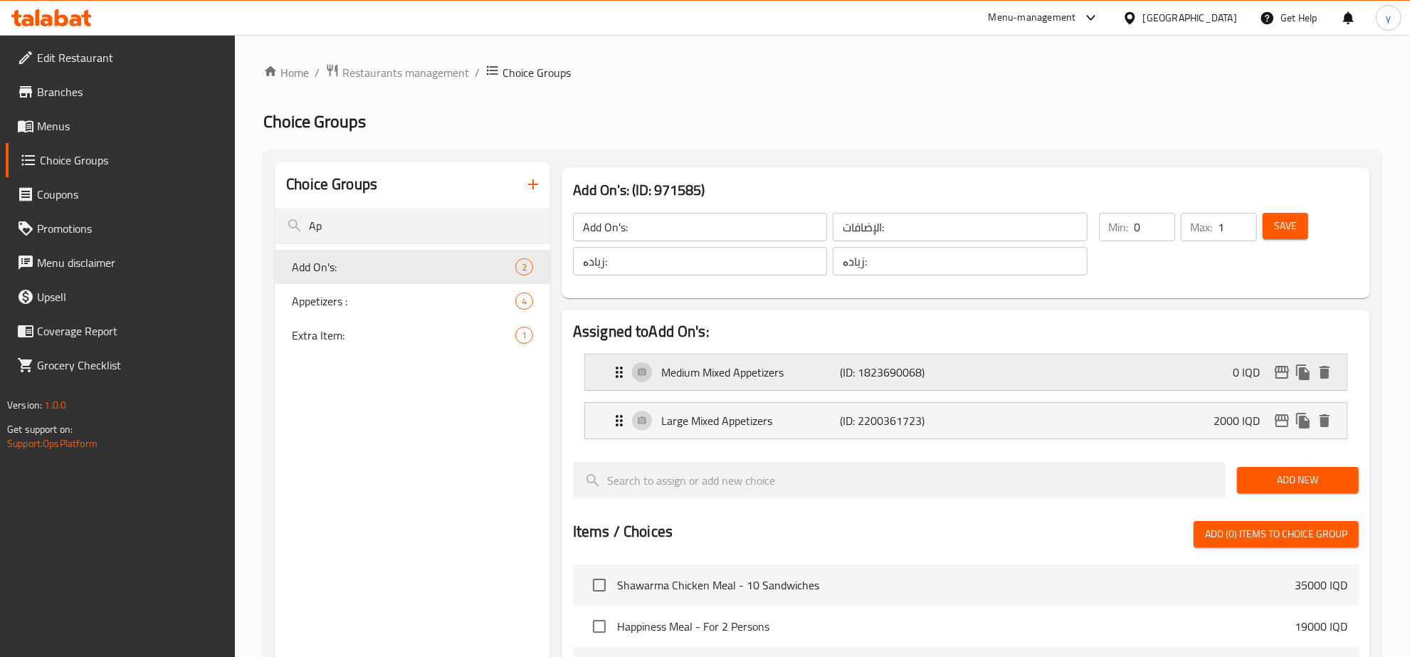
click at [738, 358] on div "Medium Mixed Appetizers (ID: 1823690068) 0 IQD" at bounding box center [969, 372] width 719 height 36
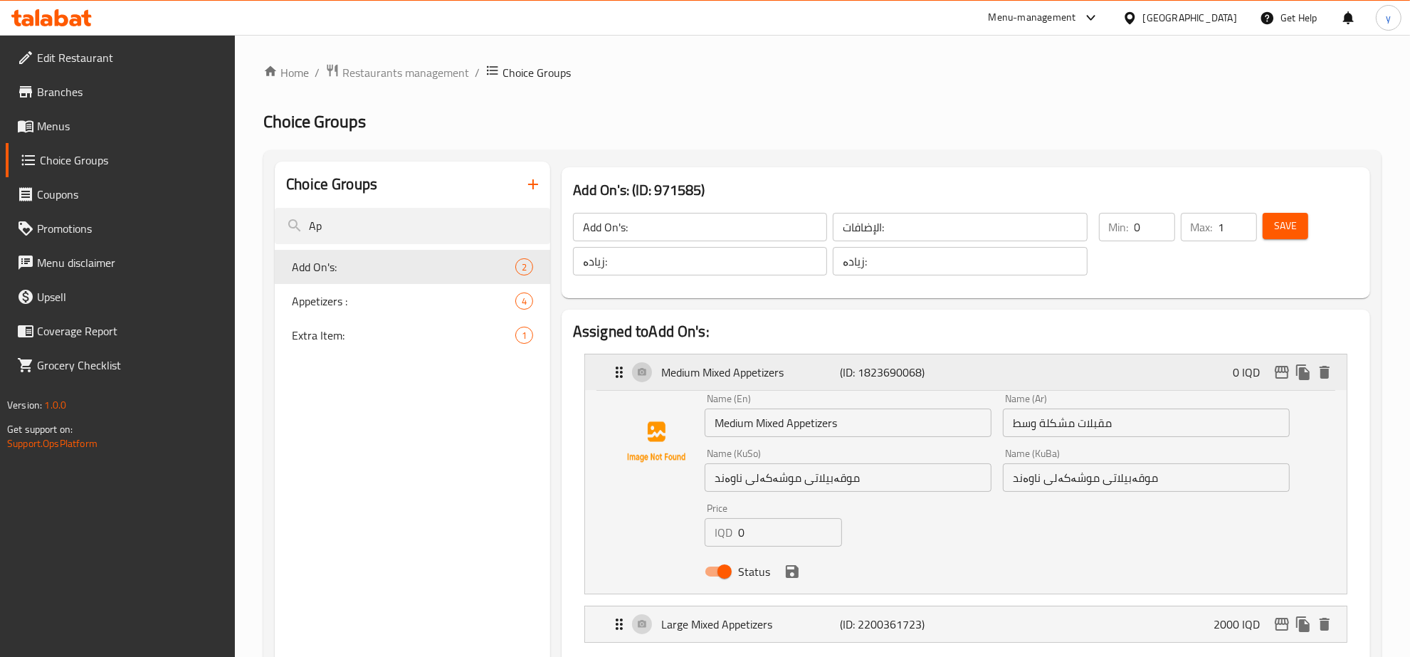
click at [738, 358] on div "Medium Mixed Appetizers (ID: 1823690068) 0 IQD" at bounding box center [969, 372] width 719 height 36
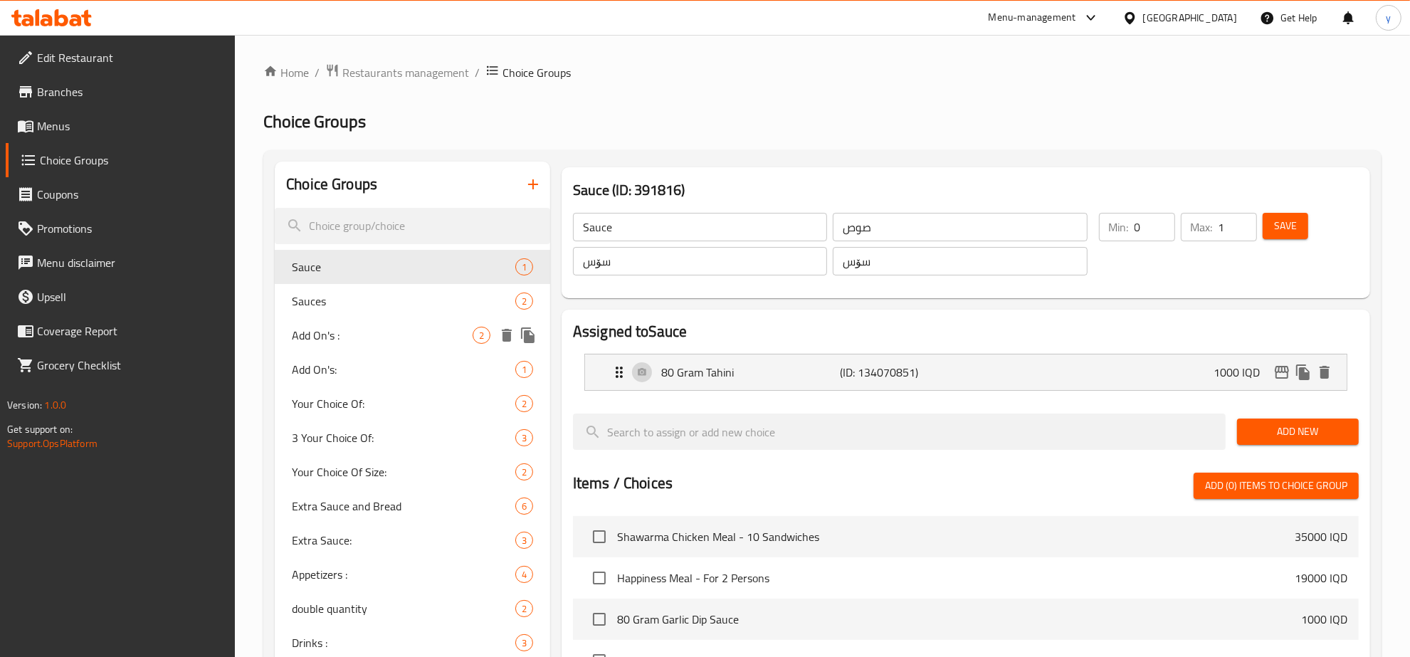
click at [346, 333] on span "Add On's :" at bounding box center [382, 335] width 181 height 17
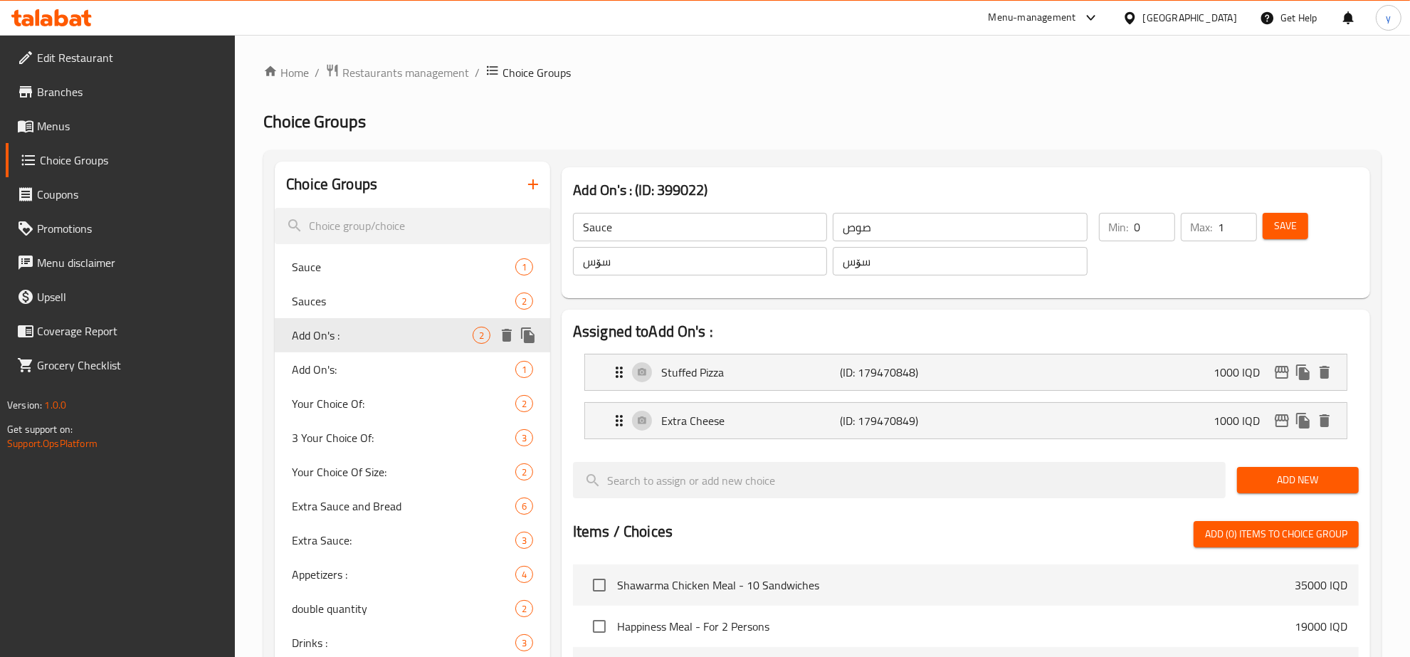
type input "Add On's :"
type input "الإضافات :"
type input "زیادە :"
type input "زیادە:"
type input "2"
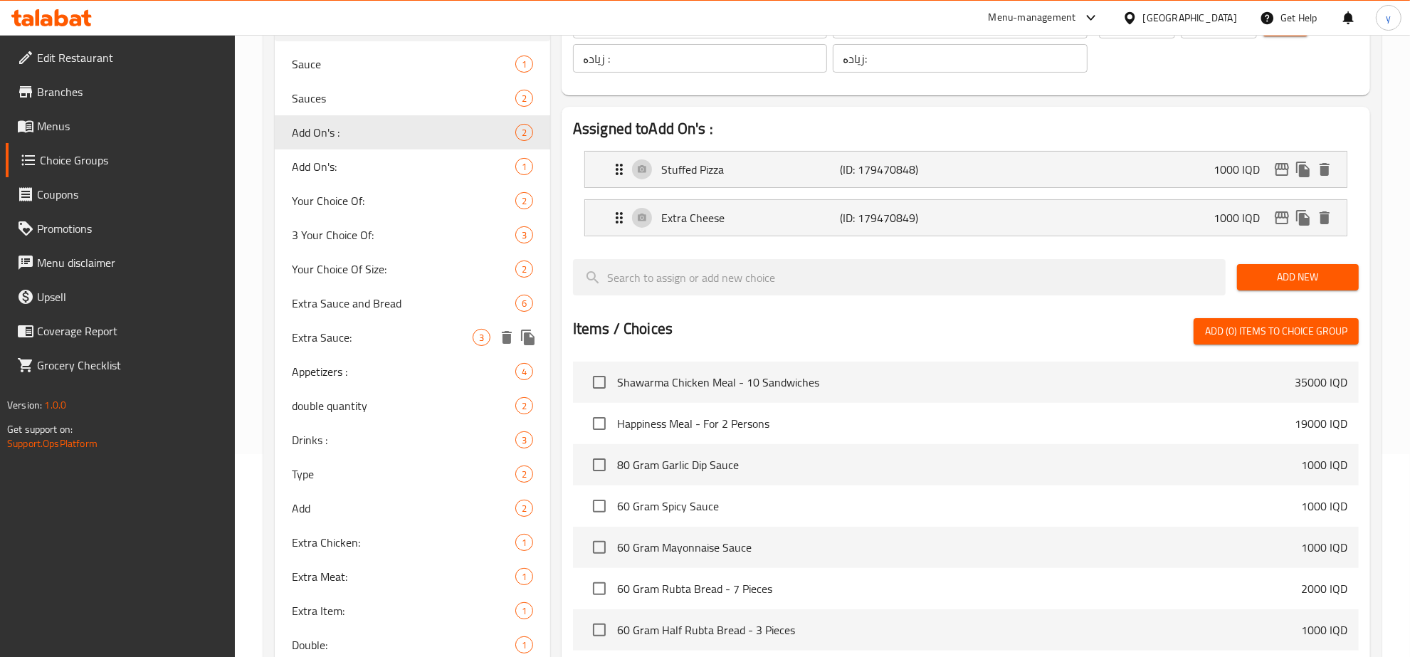
scroll to position [296, 0]
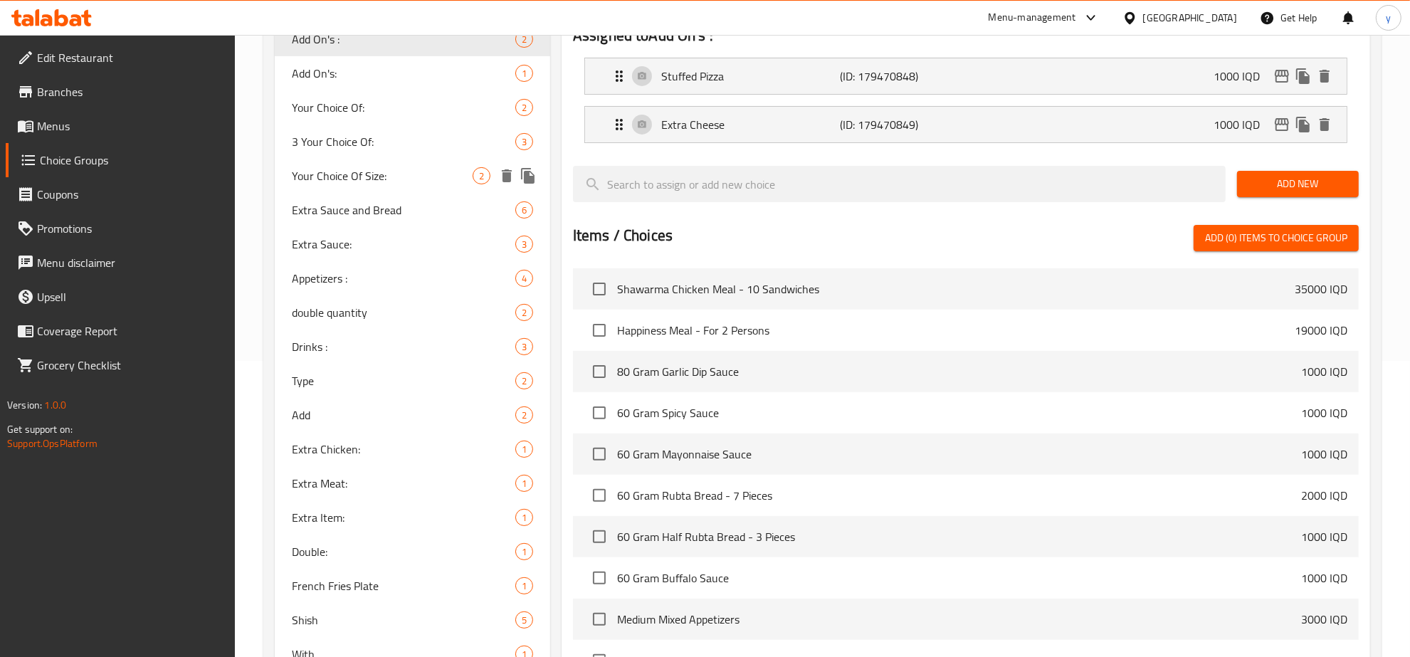
click at [385, 185] on div "Your Choice Of Size: 2" at bounding box center [412, 176] width 275 height 34
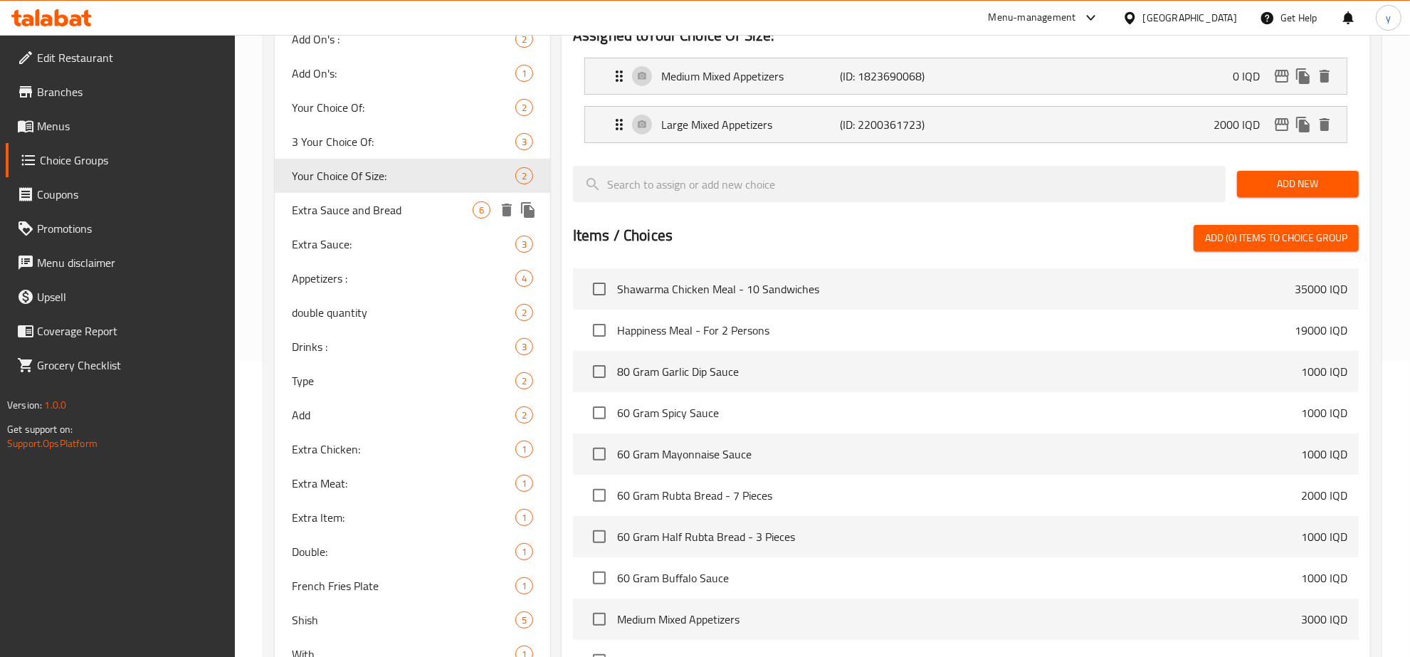
type input "Your Choice Of Size:"
type input "إختيارك من الحجم:"
type input "هەڵبژاردنت لە قەبارە:"
type input "1"
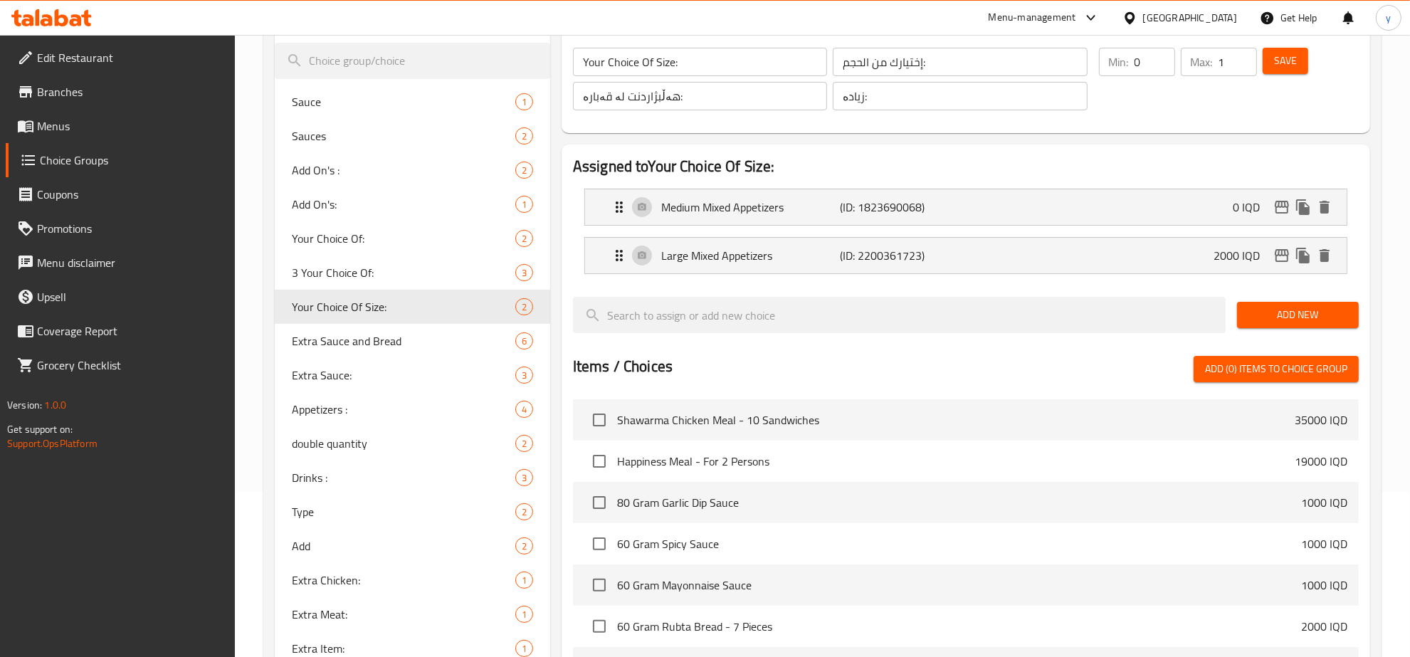
scroll to position [0, 0]
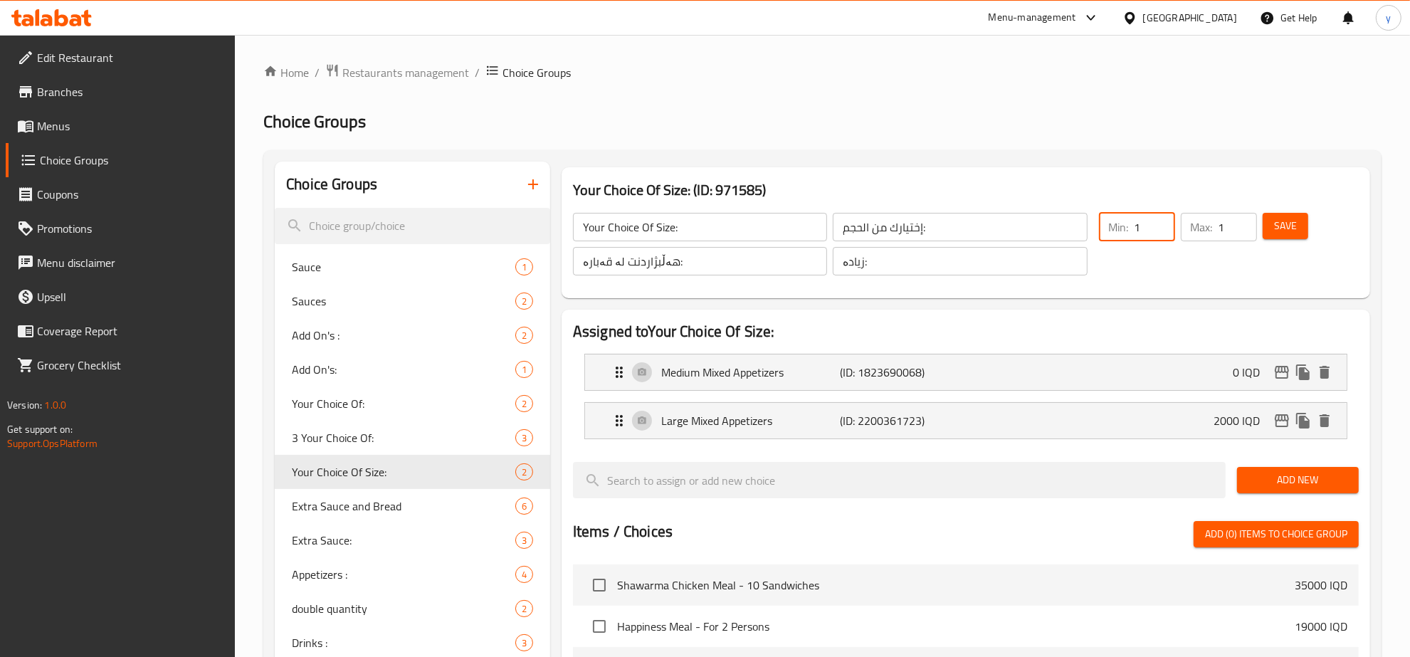
type input "1"
click at [1158, 224] on input "1" at bounding box center [1154, 227] width 41 height 28
click at [1297, 231] on button "Save" at bounding box center [1285, 226] width 46 height 26
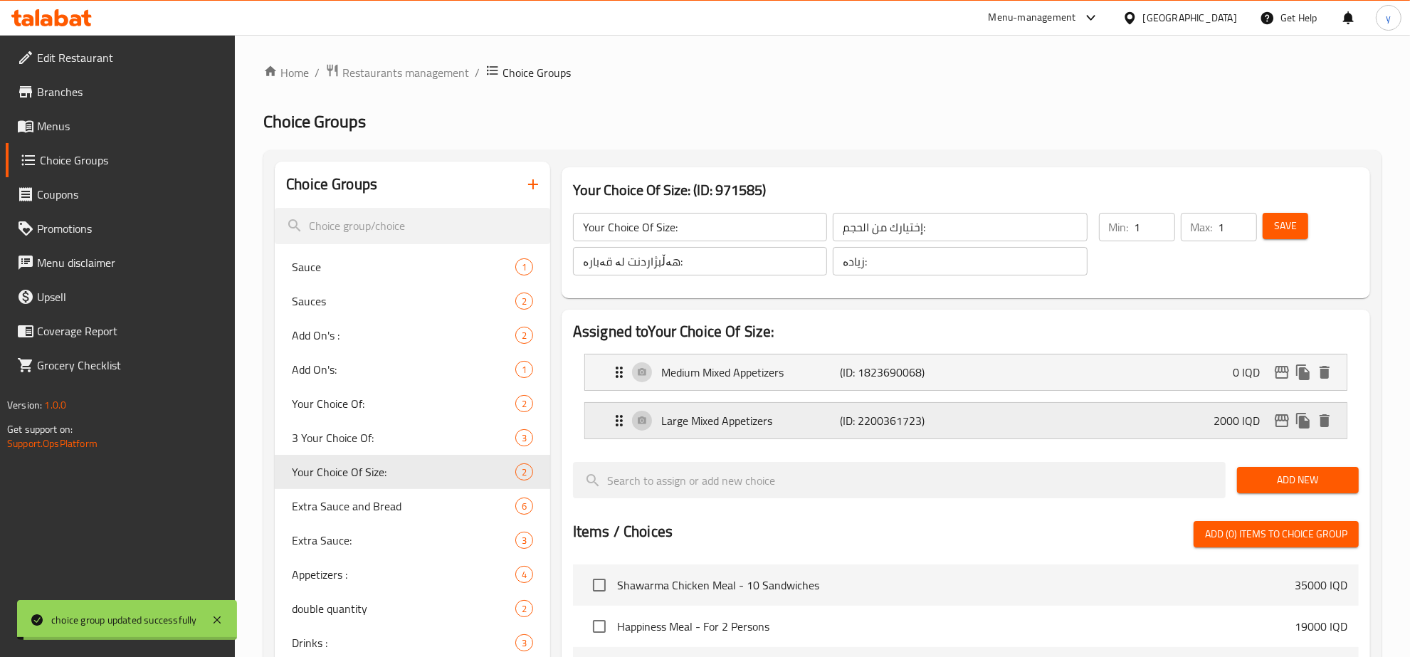
click at [1197, 430] on div "Large Mixed Appetizers (ID: 2200361723) 2000 IQD" at bounding box center [969, 421] width 719 height 36
click at [1181, 376] on div "Medium Mixed Appetizers (ID: 1823690068) 0 IQD" at bounding box center [969, 372] width 719 height 36
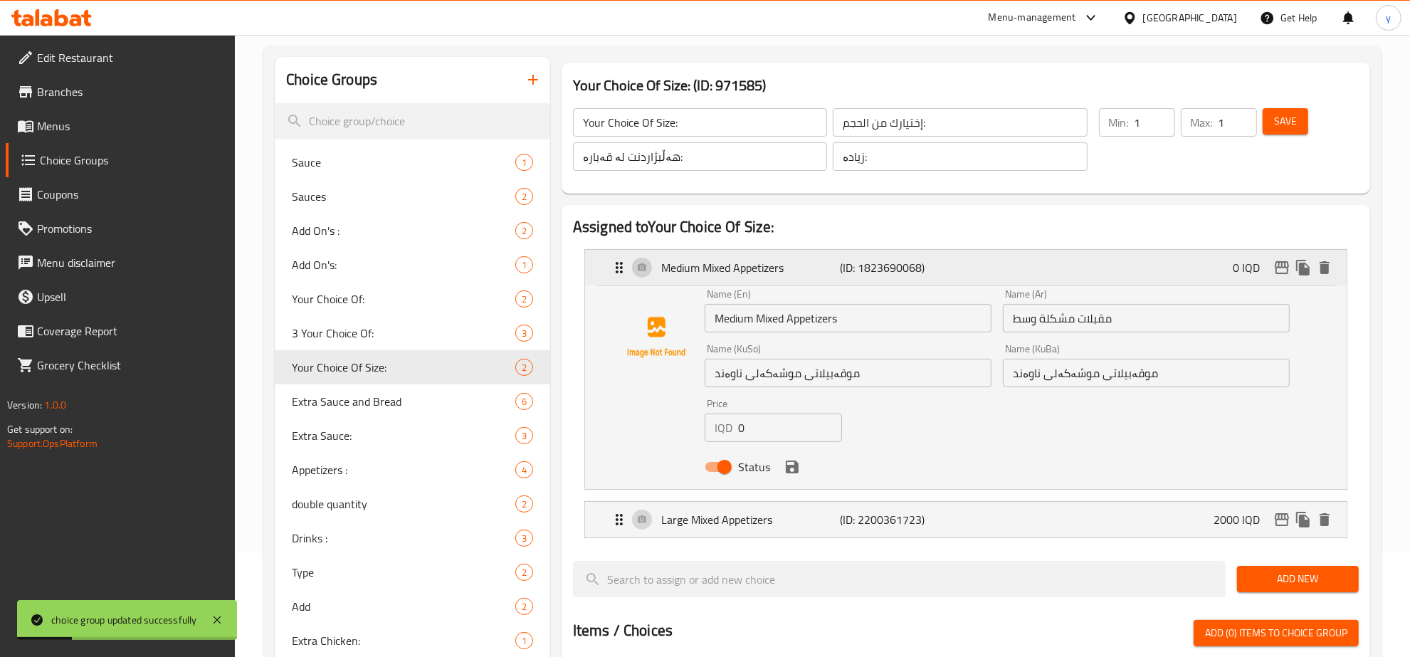
scroll to position [148, 0]
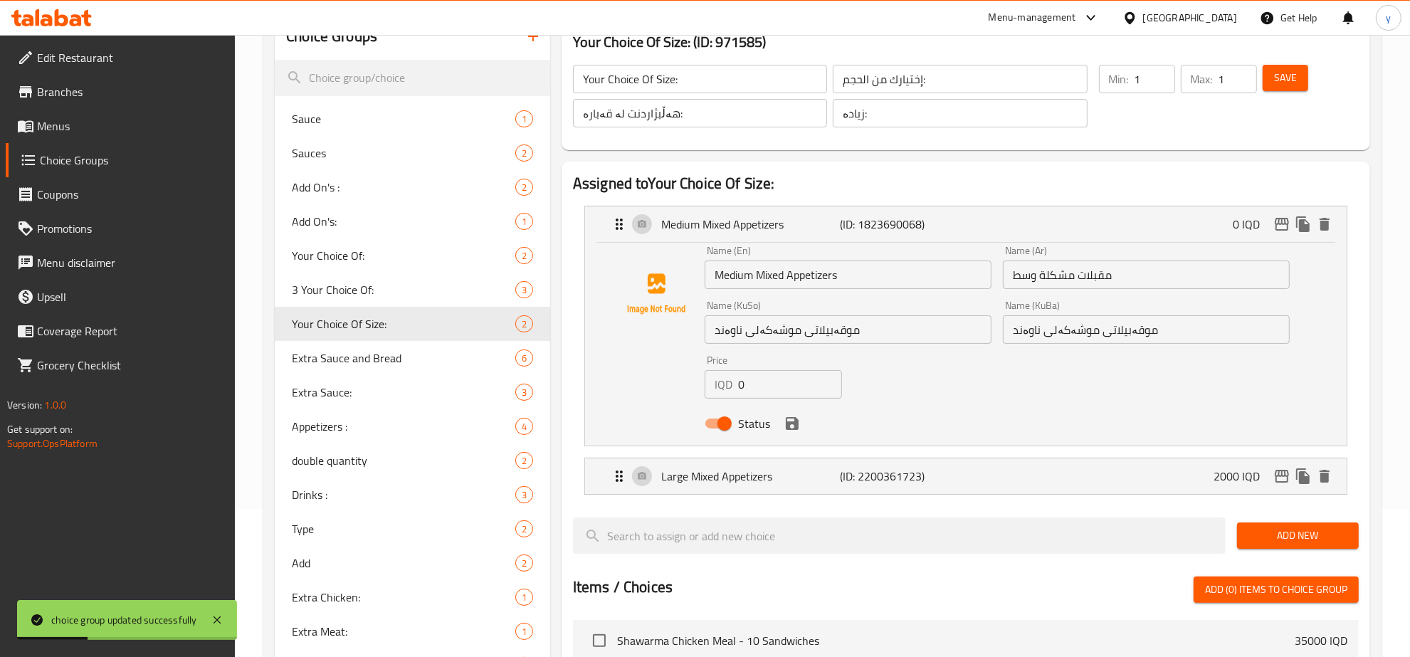
click at [1170, 454] on li "Large Mixed Appetizers (ID: 2200361723) 2000 IQD Name (En) Large Mixed Appetize…" at bounding box center [966, 476] width 786 height 48
click at [1170, 465] on div "Large Mixed Appetizers (ID: 2200361723) 2000 IQD" at bounding box center [969, 476] width 719 height 36
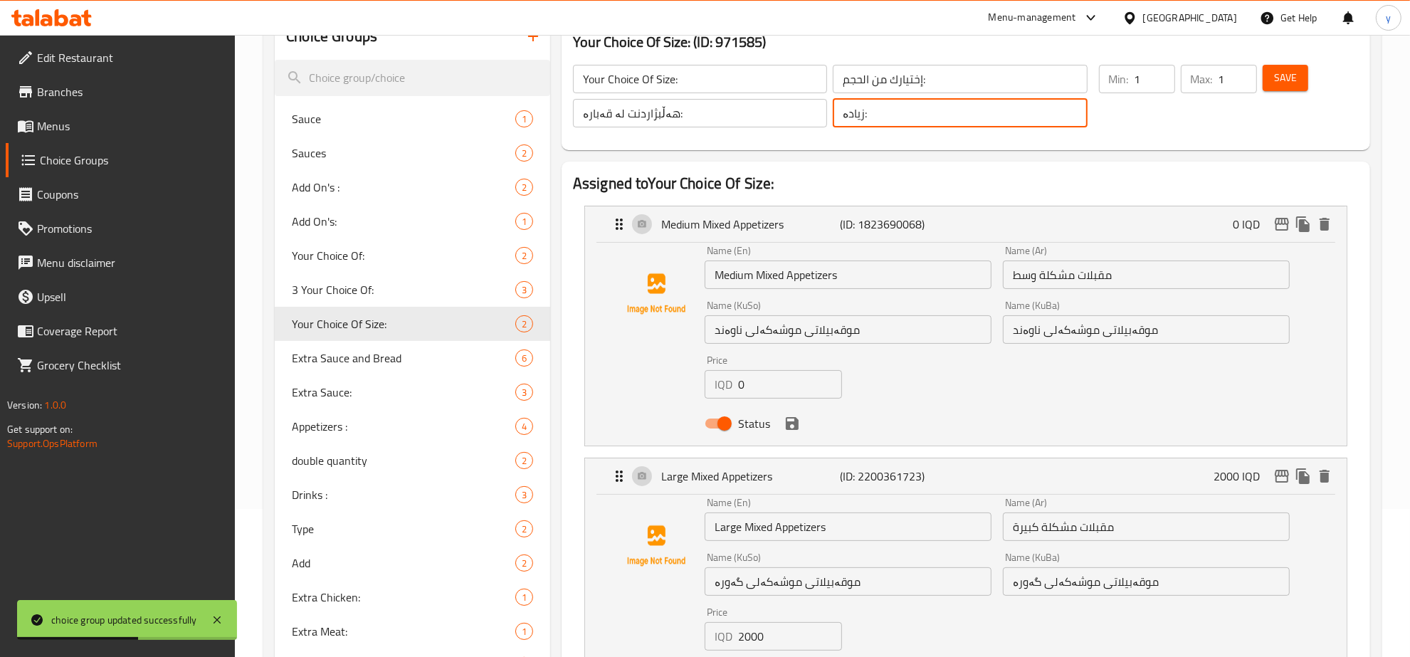
click at [892, 117] on input "زیادە:" at bounding box center [959, 113] width 254 height 28
paste input "هەڵبژاردنت لە قەبار"
click at [1047, 207] on div "Medium Mixed Appetizers (ID: 1823690068) 0 IQD" at bounding box center [969, 224] width 719 height 36
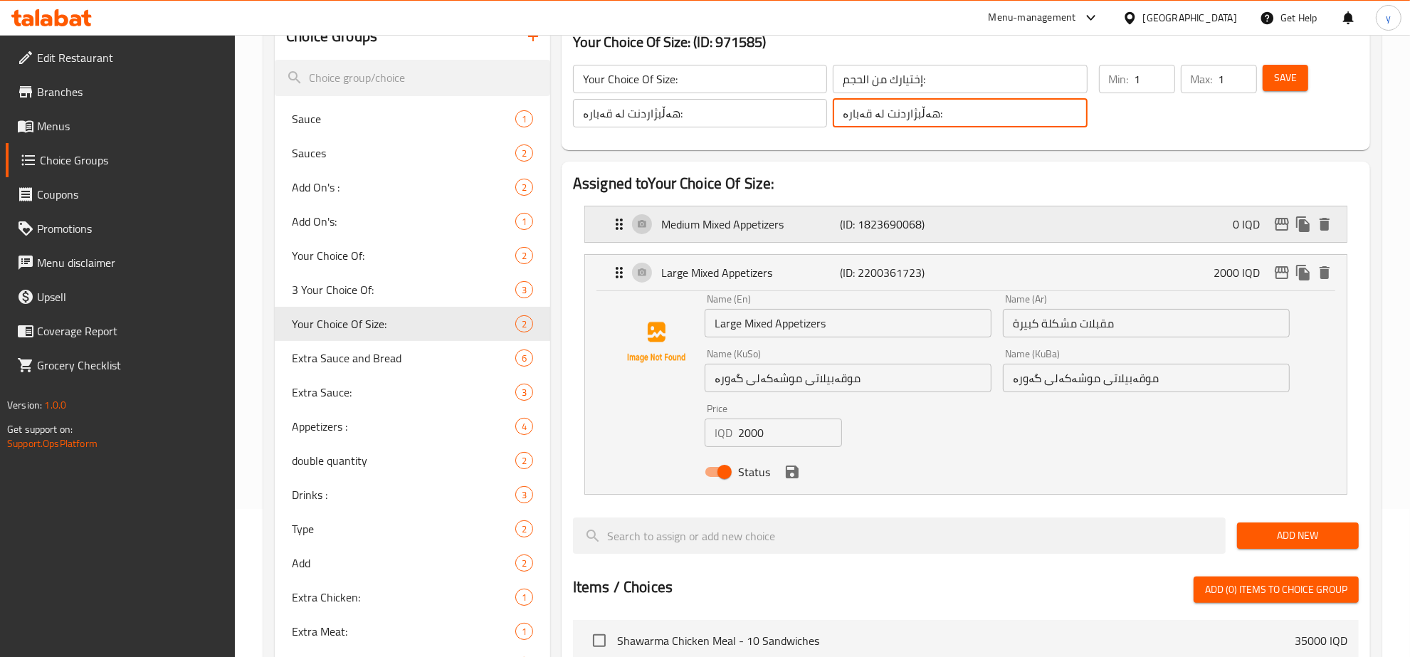
click at [1059, 221] on div "Medium Mixed Appetizers (ID: 1823690068) 0 IQD" at bounding box center [969, 224] width 719 height 36
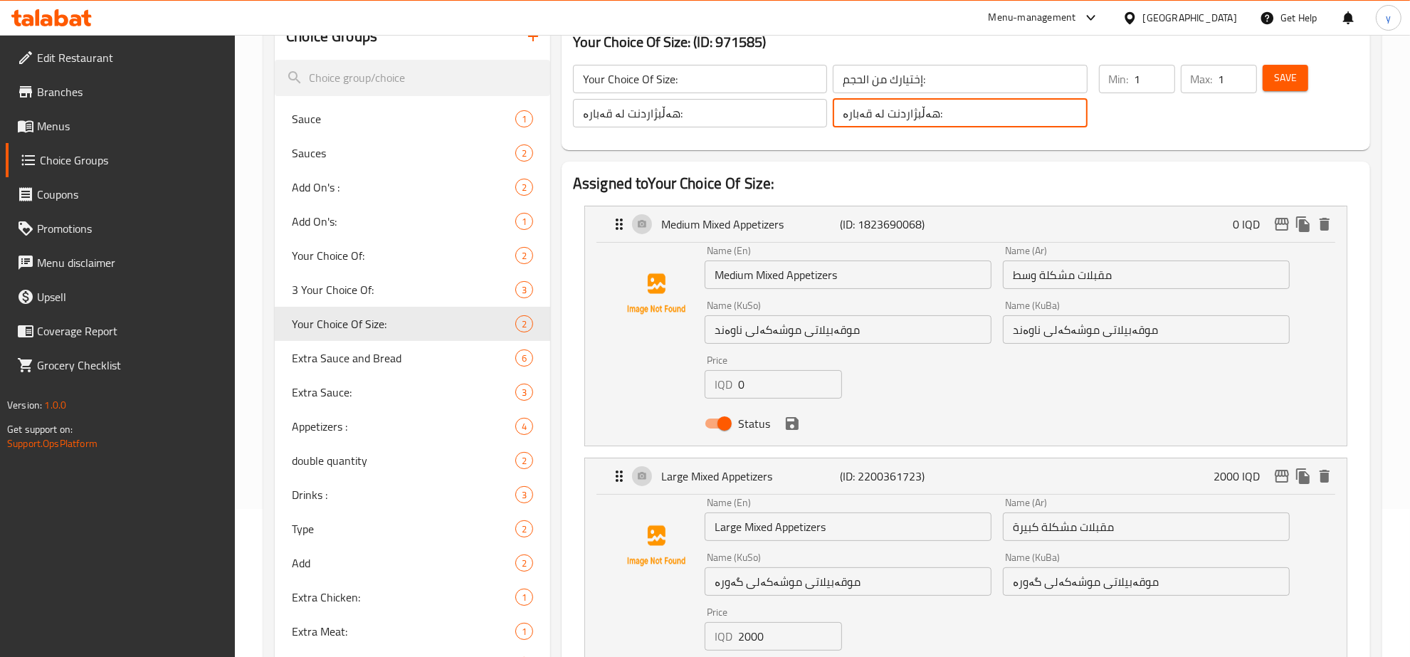
type input "هەڵبژاردنت لە قەبارە:"
click at [1274, 73] on span "Save" at bounding box center [1285, 78] width 23 height 18
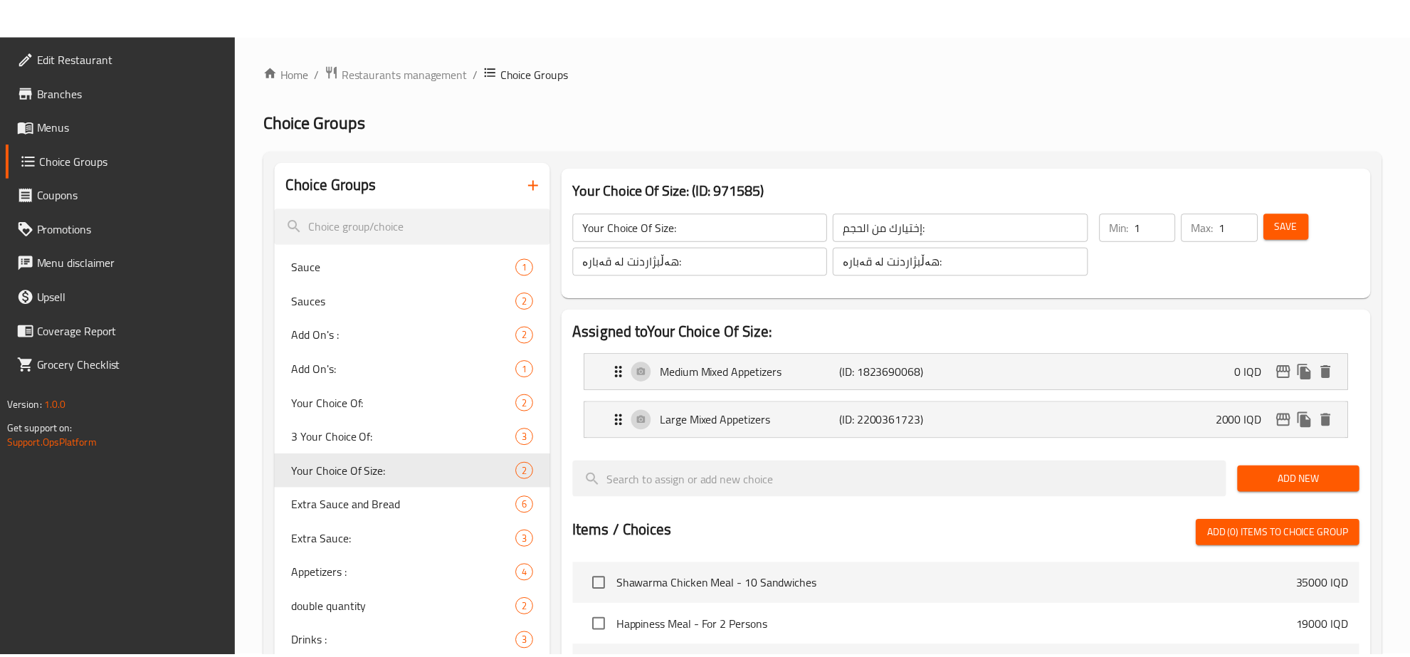
scroll to position [453, 0]
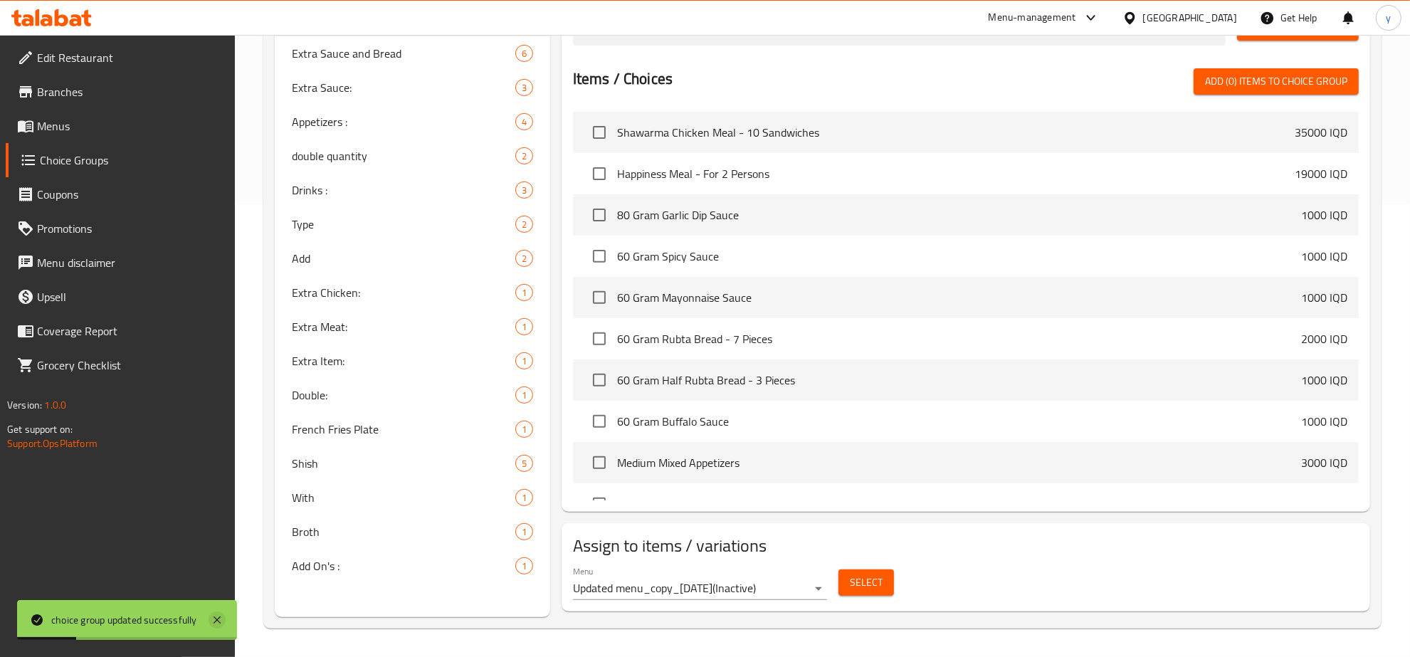
click at [218, 620] on icon at bounding box center [216, 619] width 7 height 7
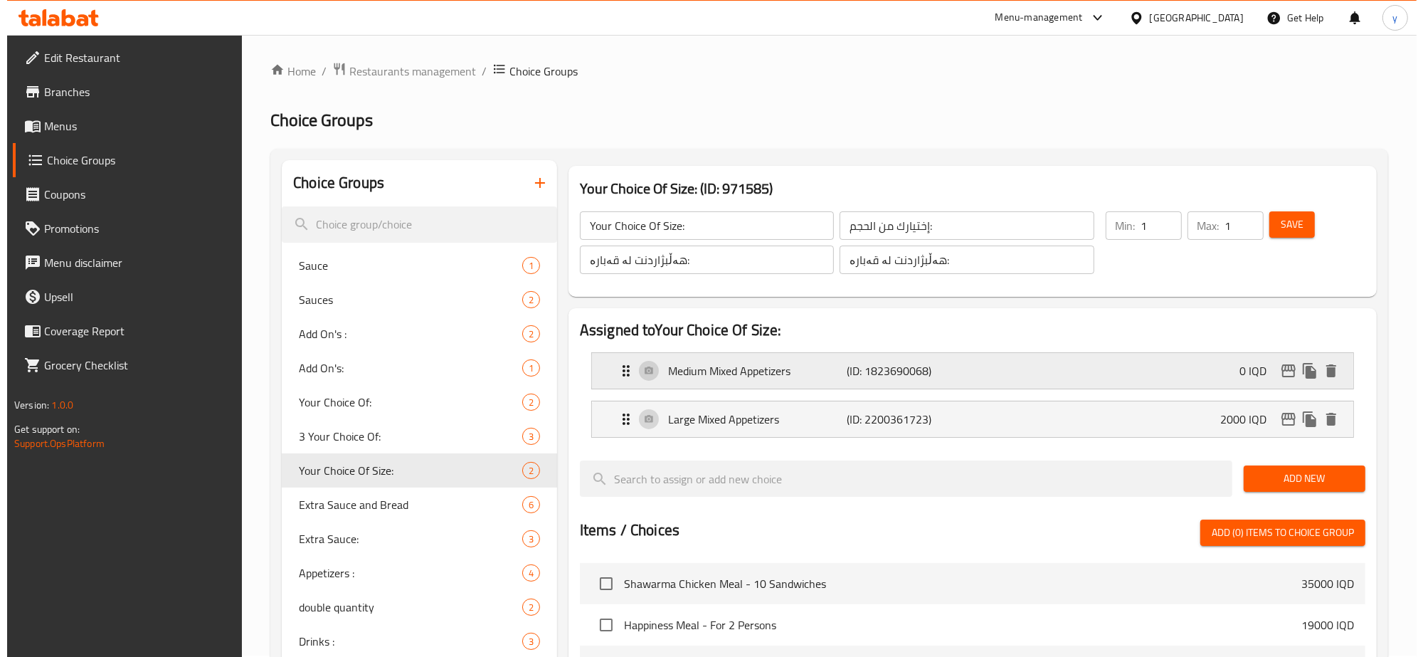
scroll to position [0, 0]
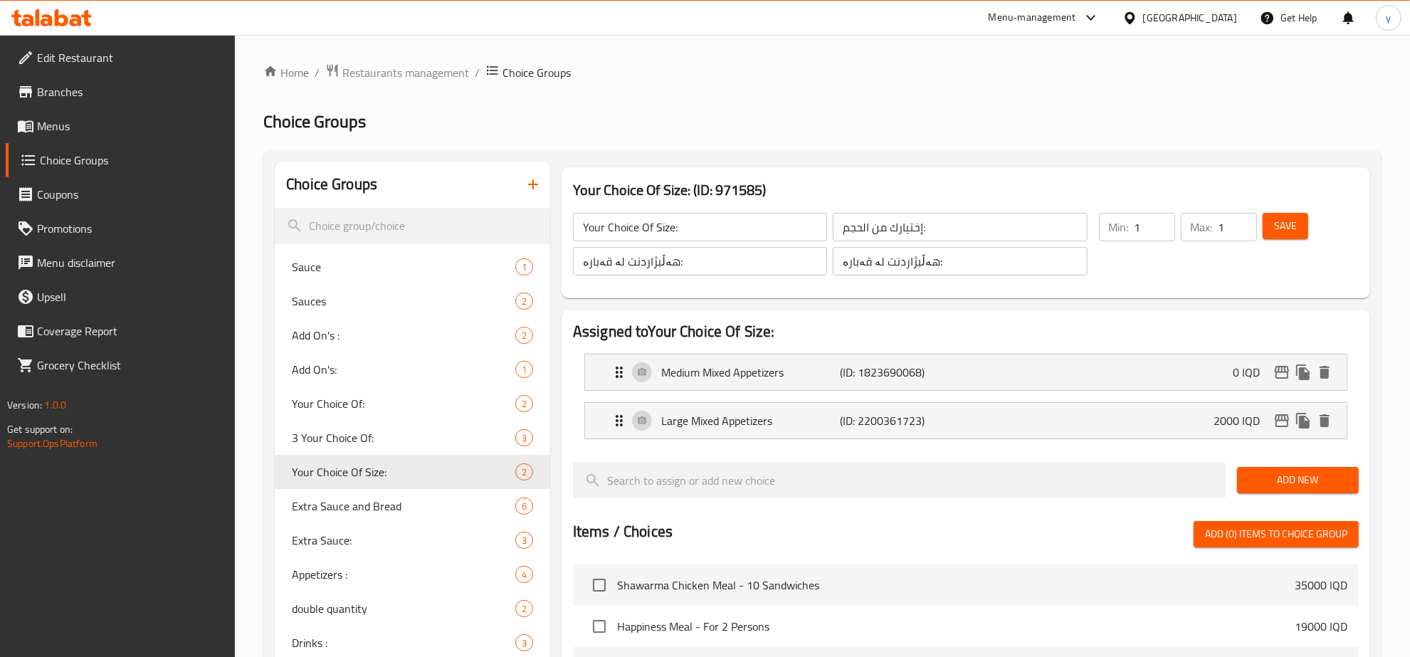
click at [820, 402] on div "Large Mixed Appetizers (ID: 2200361723) 2000 IQD Name (En) Large Mixed Appetize…" at bounding box center [965, 420] width 763 height 37
click at [827, 416] on p "Large Mixed Appetizers" at bounding box center [750, 420] width 179 height 17
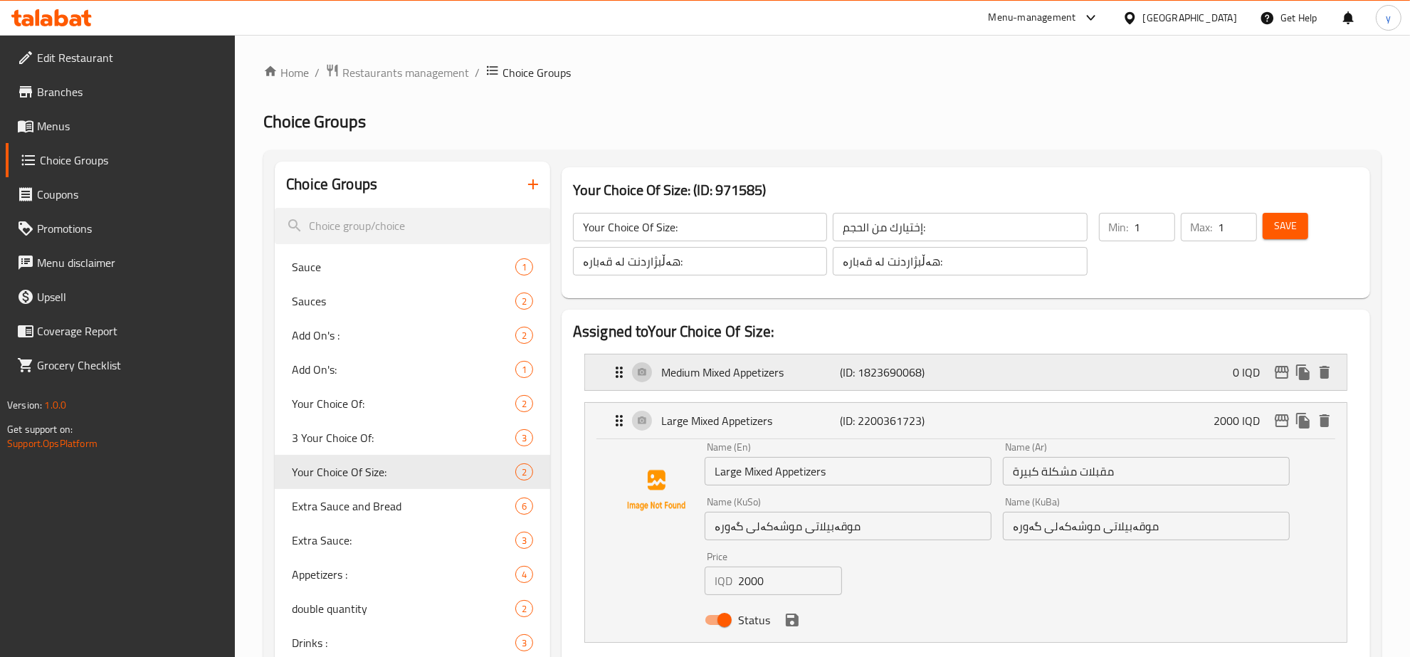
click at [849, 386] on div "Medium Mixed Appetizers (ID: 1823690068) 0 IQD" at bounding box center [969, 372] width 719 height 36
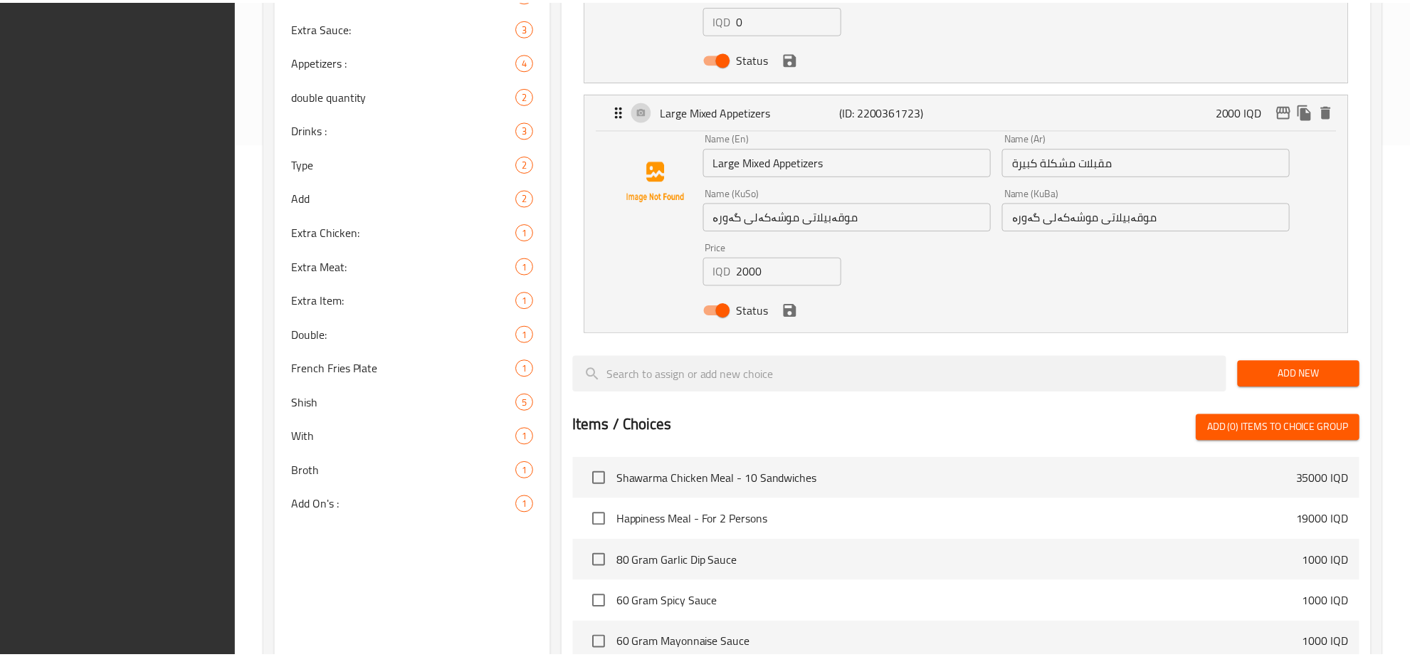
scroll to position [860, 0]
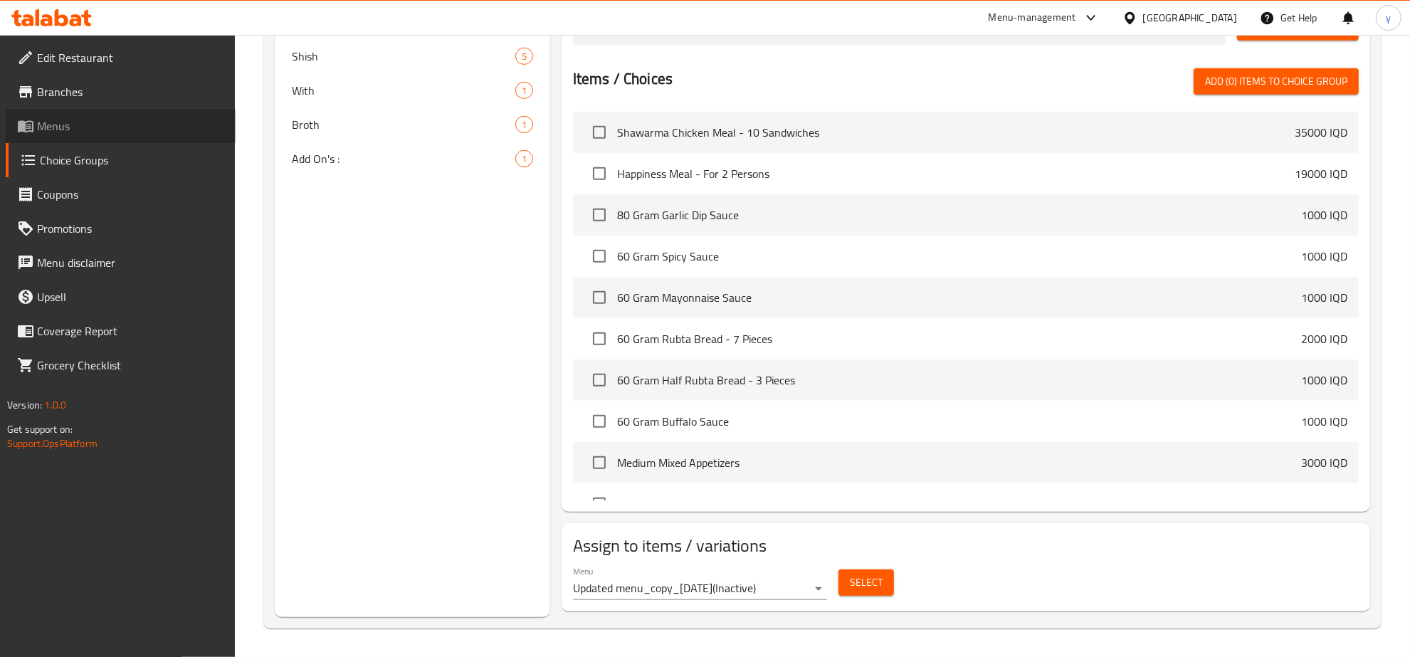
click at [126, 127] on span "Menus" at bounding box center [130, 125] width 187 height 17
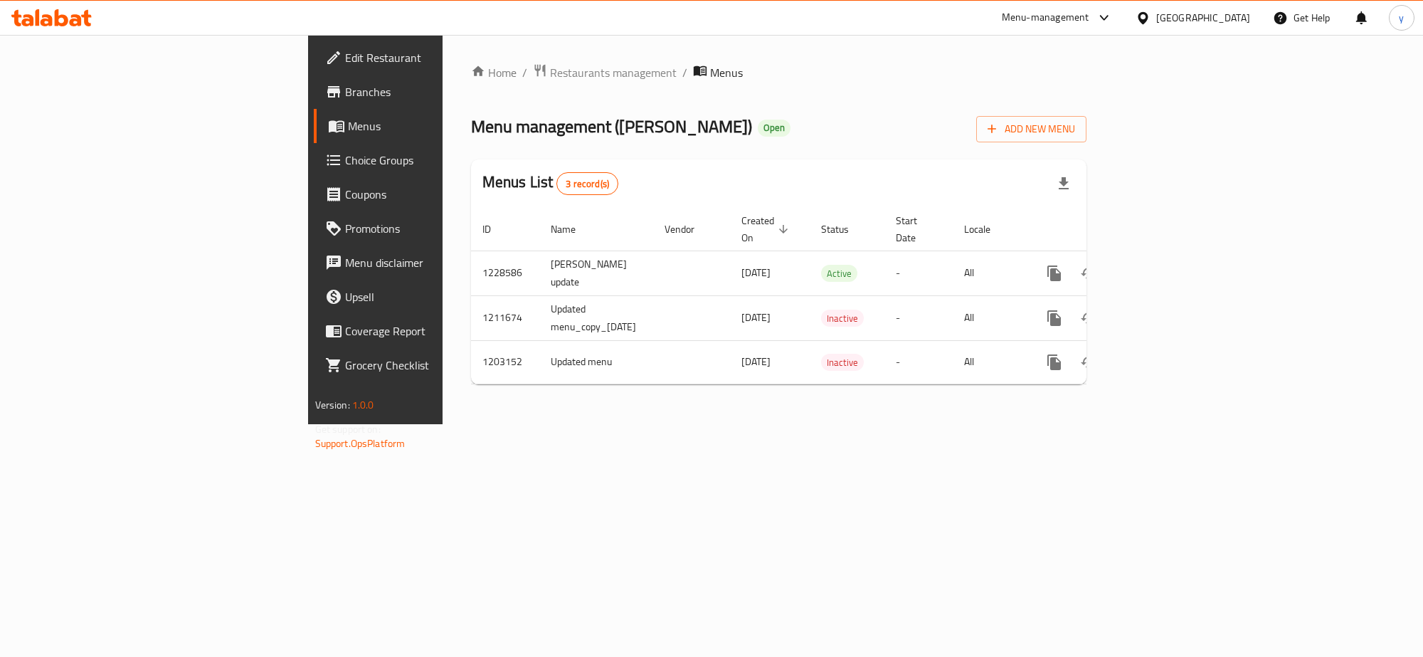
click at [65, 22] on icon at bounding box center [62, 17] width 14 height 17
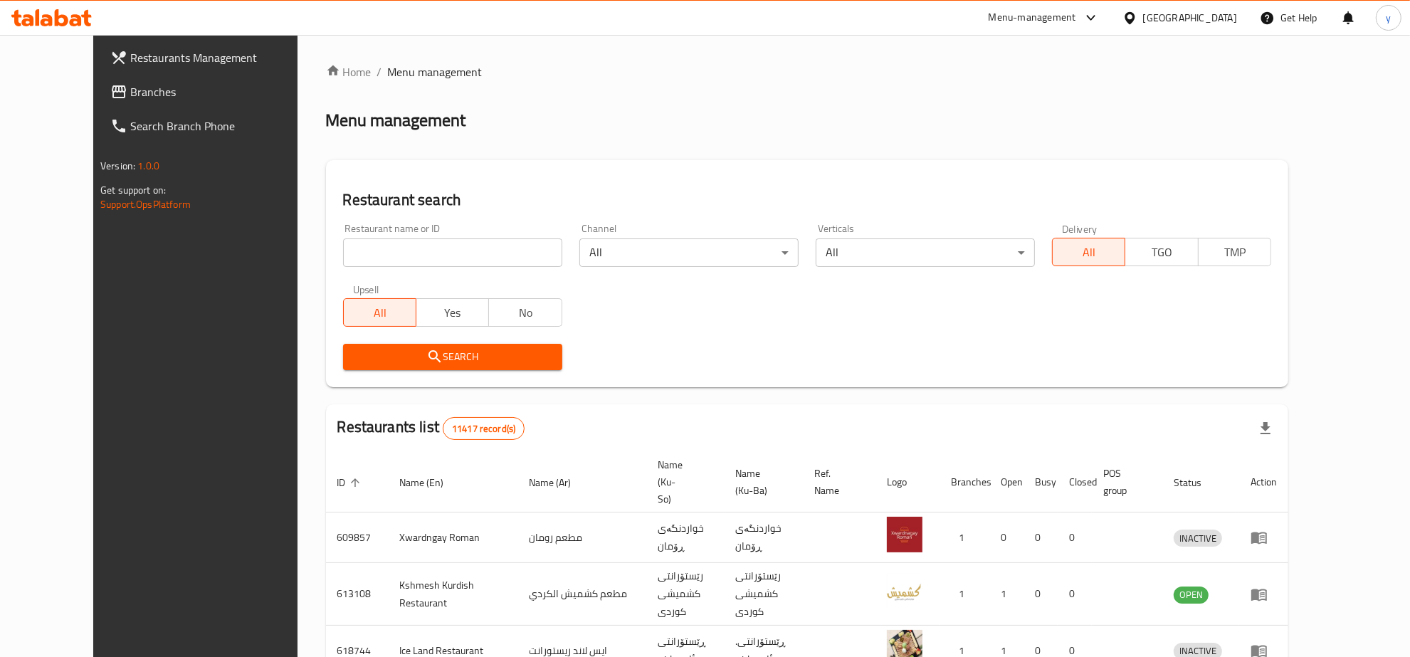
drag, startPoint x: 336, startPoint y: 260, endPoint x: 327, endPoint y: 288, distance: 29.7
click at [343, 260] on input "search" at bounding box center [452, 252] width 219 height 28
paste input "Mi9"
type input "Mi9"
click at [343, 345] on button "Search" at bounding box center [452, 357] width 219 height 26
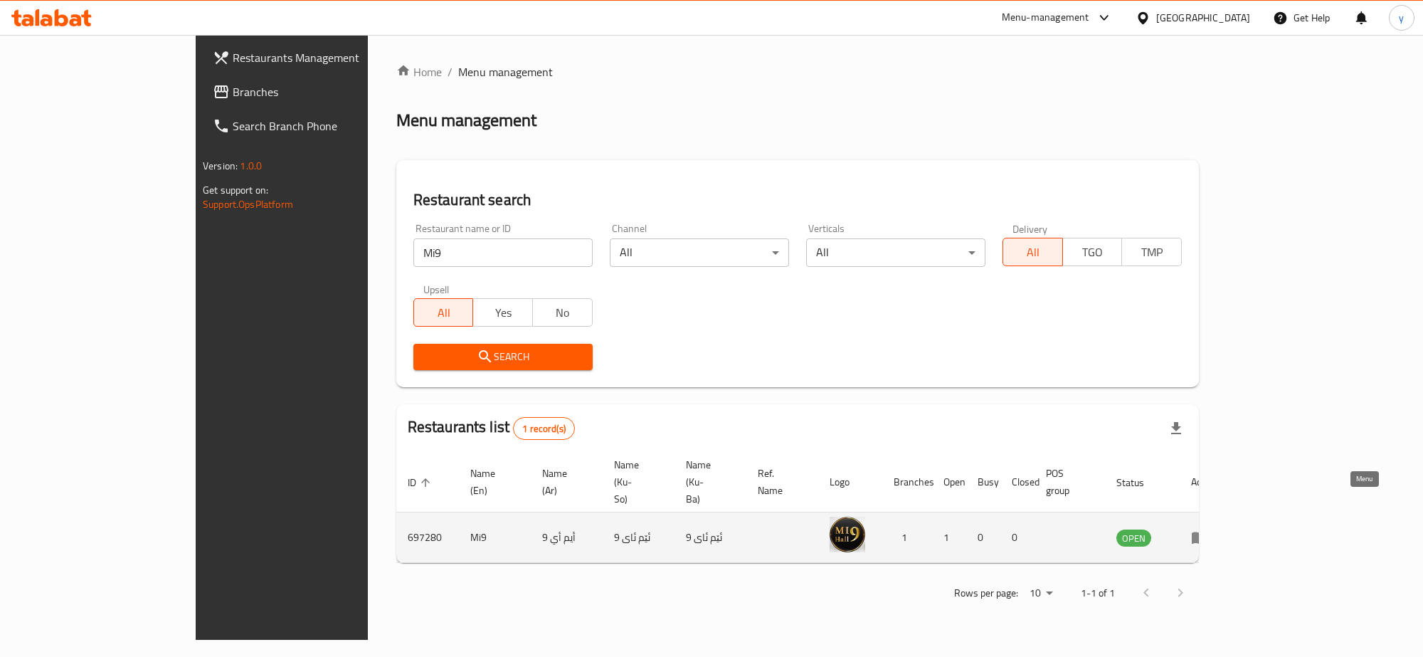
click at [1217, 529] on link "enhanced table" at bounding box center [1204, 537] width 26 height 17
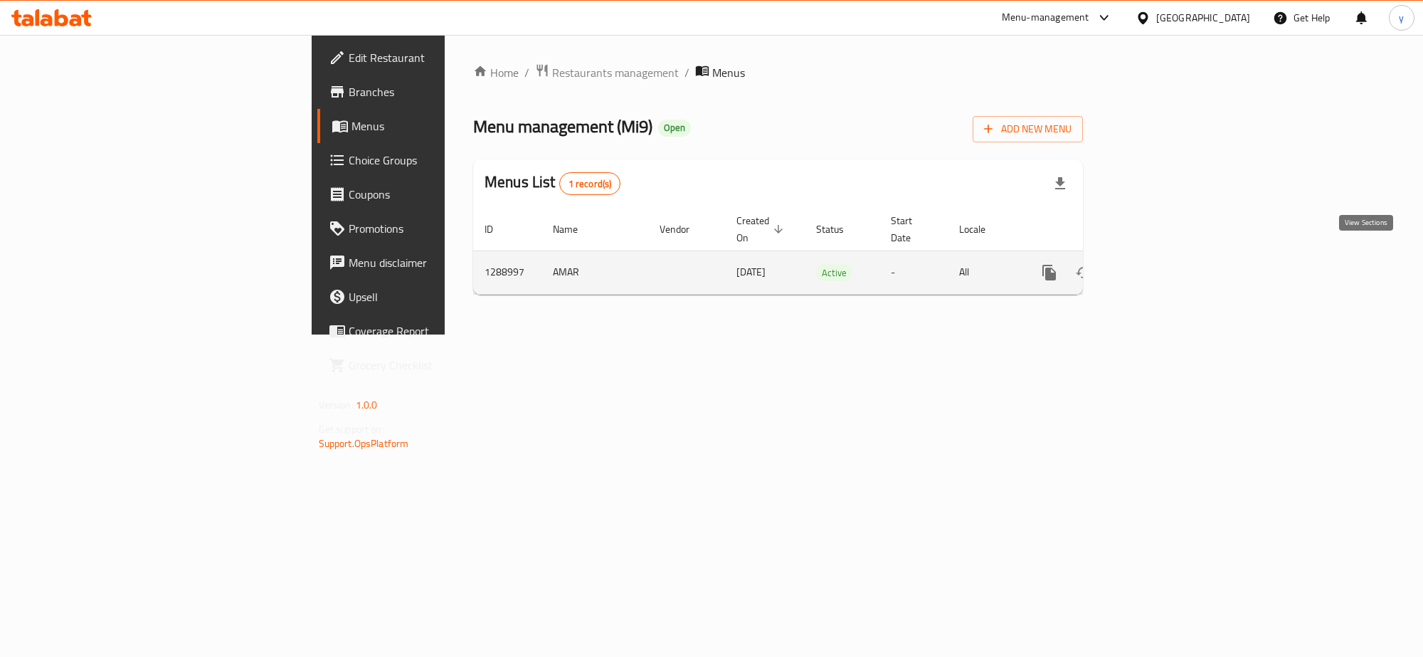
click at [1169, 257] on link "enhanced table" at bounding box center [1152, 272] width 34 height 34
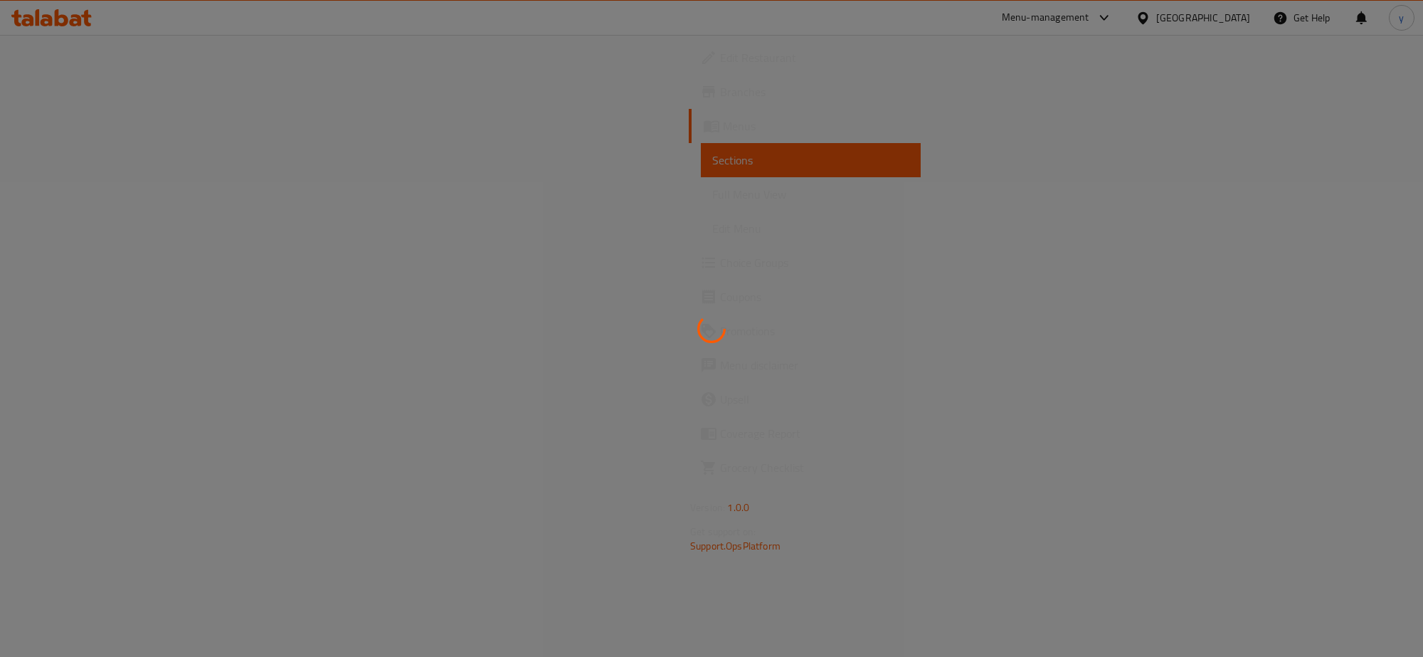
click at [182, 191] on div at bounding box center [711, 328] width 1423 height 657
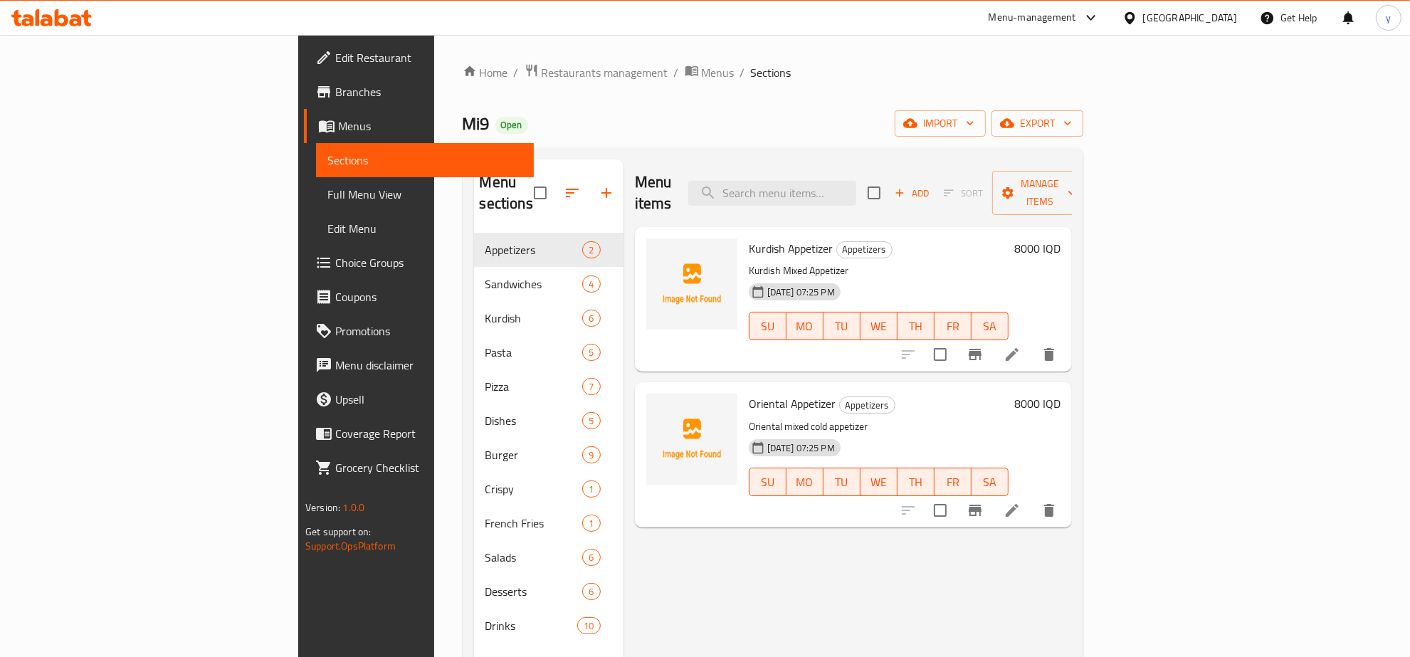
click at [327, 191] on span "Full Menu View" at bounding box center [424, 194] width 195 height 17
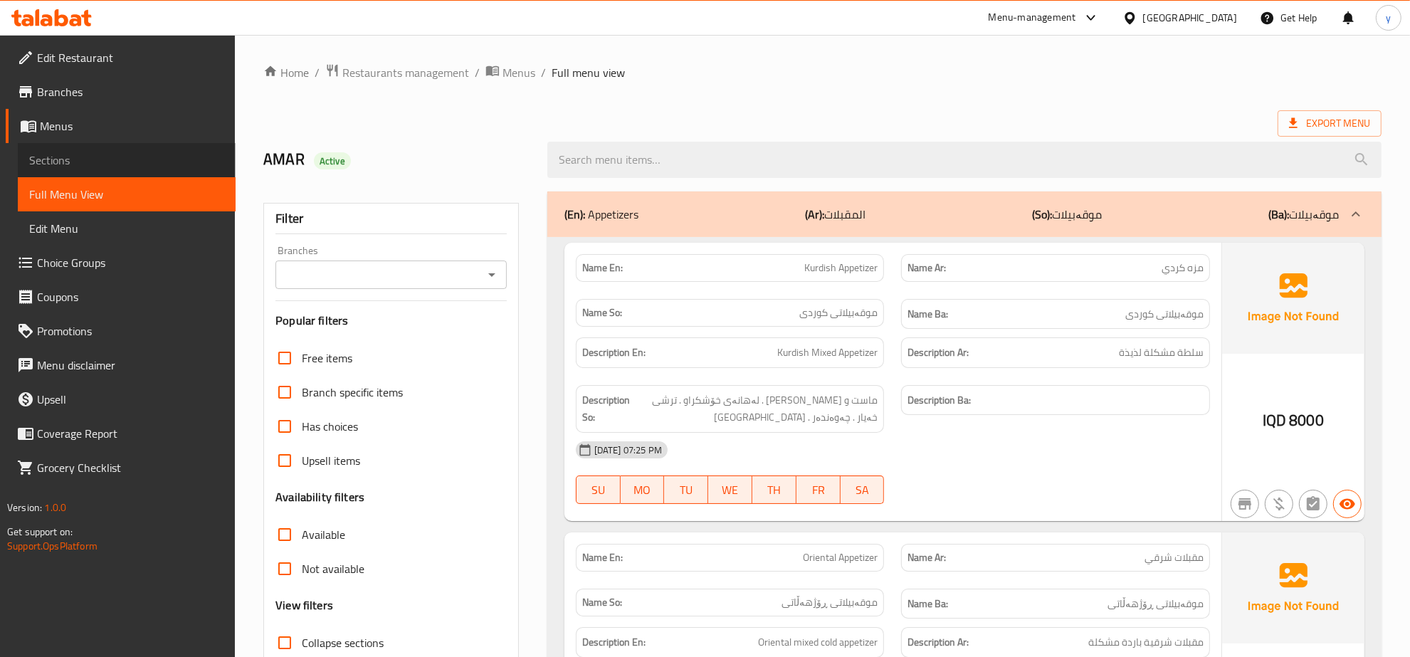
click at [210, 157] on span "Sections" at bounding box center [126, 160] width 195 height 17
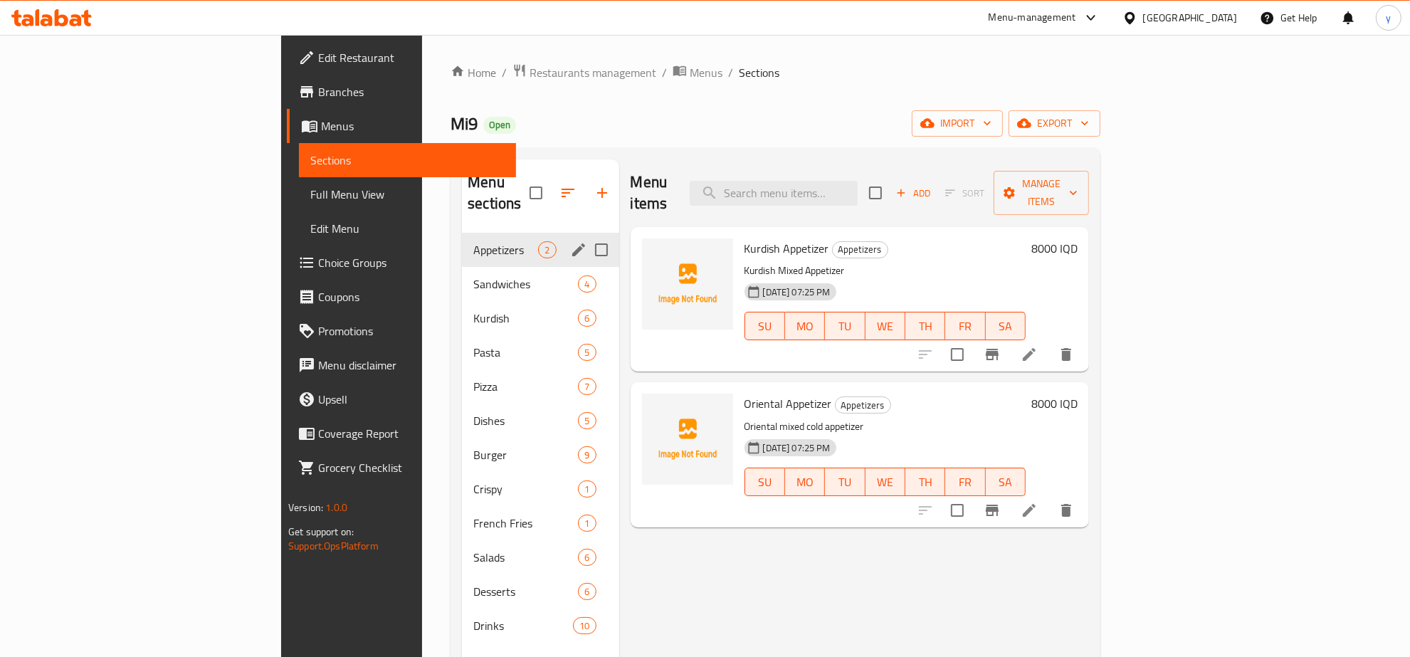
click at [462, 243] on div "Appetizers 2" at bounding box center [540, 250] width 157 height 34
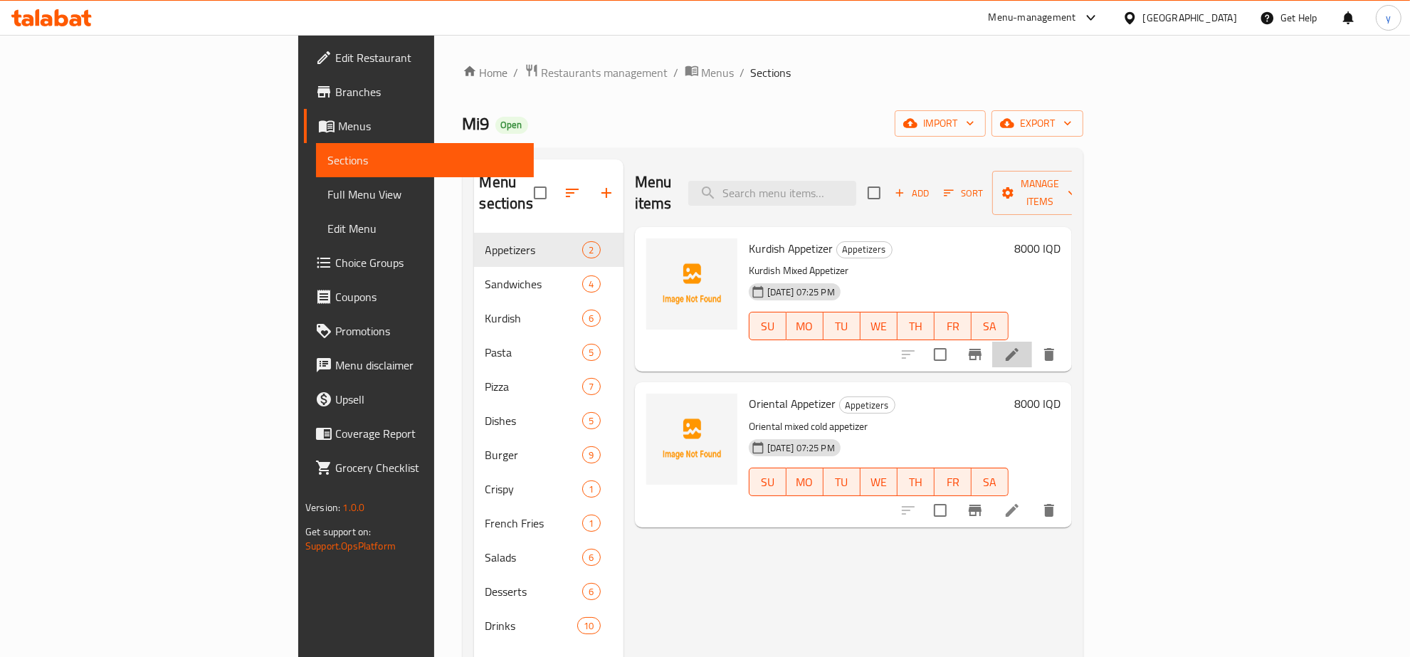
click at [1032, 342] on li at bounding box center [1012, 355] width 40 height 26
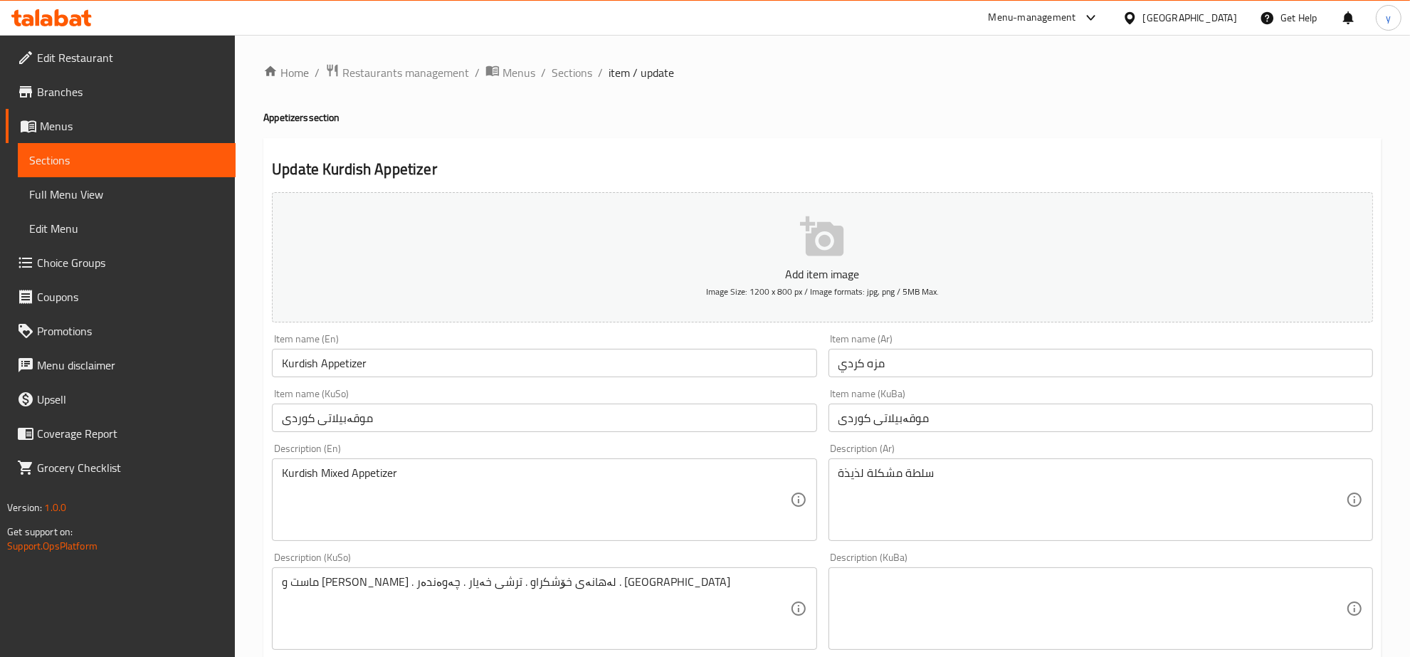
scroll to position [148, 0]
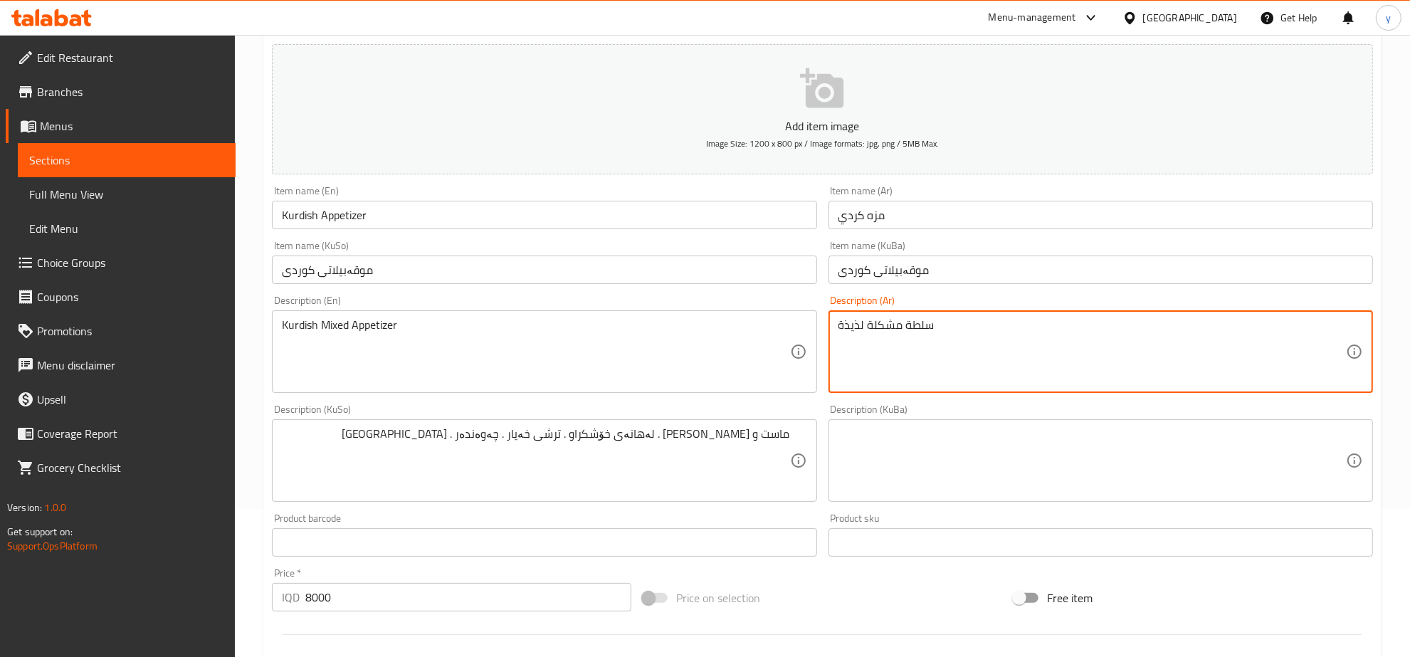
drag, startPoint x: 957, startPoint y: 333, endPoint x: 833, endPoint y: 314, distance: 125.2
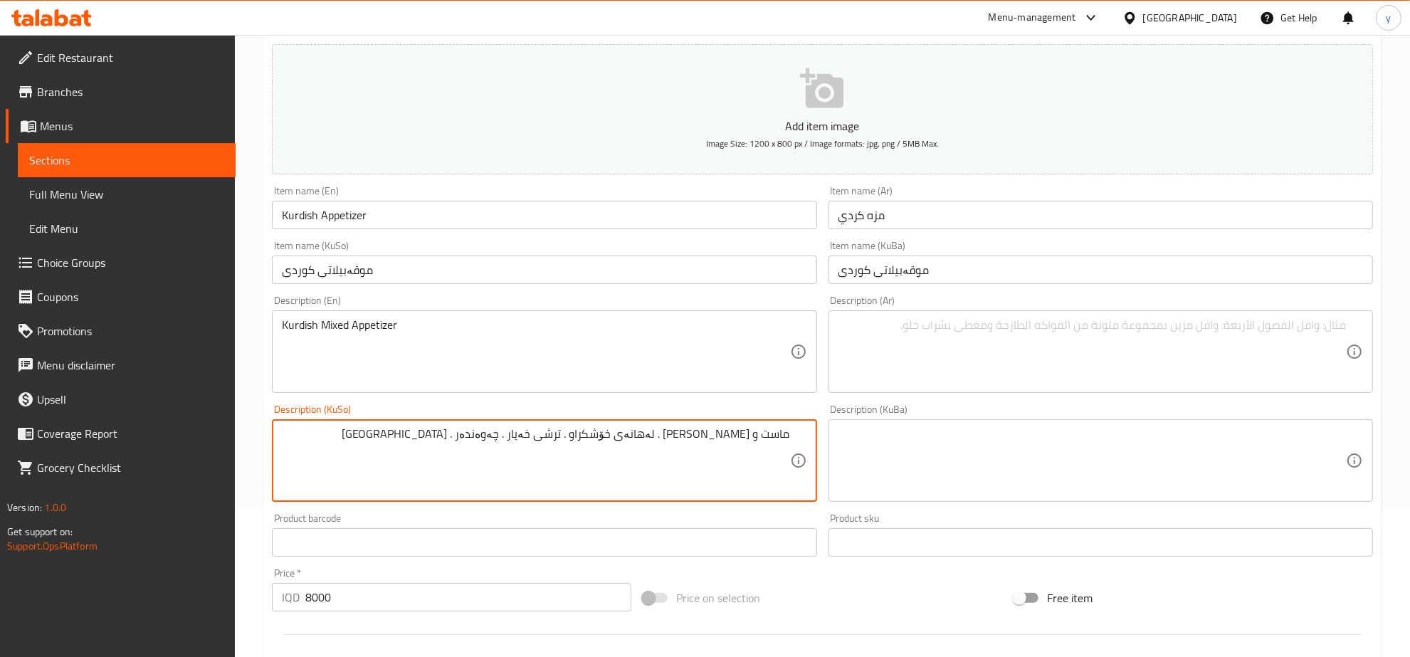
drag, startPoint x: 754, startPoint y: 441, endPoint x: 765, endPoint y: 443, distance: 10.8
drag, startPoint x: 729, startPoint y: 436, endPoint x: 736, endPoint y: 445, distance: 11.1
click at [736, 445] on textarea "ماست، [PERSON_NAME] . لەهانەی خۆشکراو . ترشی خەیار . چەوەندەر . [GEOGRAPHIC_DAT…" at bounding box center [535, 461] width 507 height 68
type textarea "ماست، [PERSON_NAME]، لەهانەی خۆشکراو، ترشی خەیار، چەوەندەر و باینجان"
click at [945, 333] on textarea at bounding box center [1091, 352] width 507 height 68
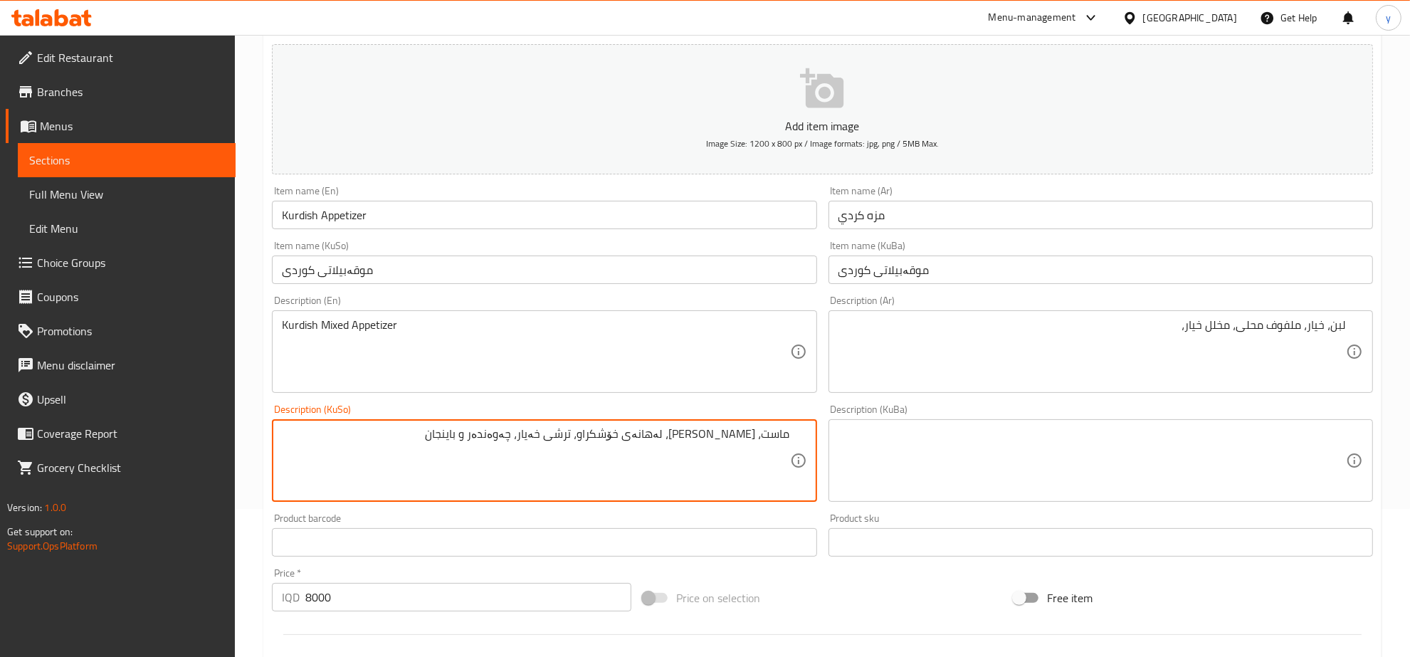
click at [577, 438] on textarea "ماست، [PERSON_NAME]، لەهانەی خۆشکراو، ترشی خەیار، چەوەندەر و باینجان" at bounding box center [535, 461] width 507 height 68
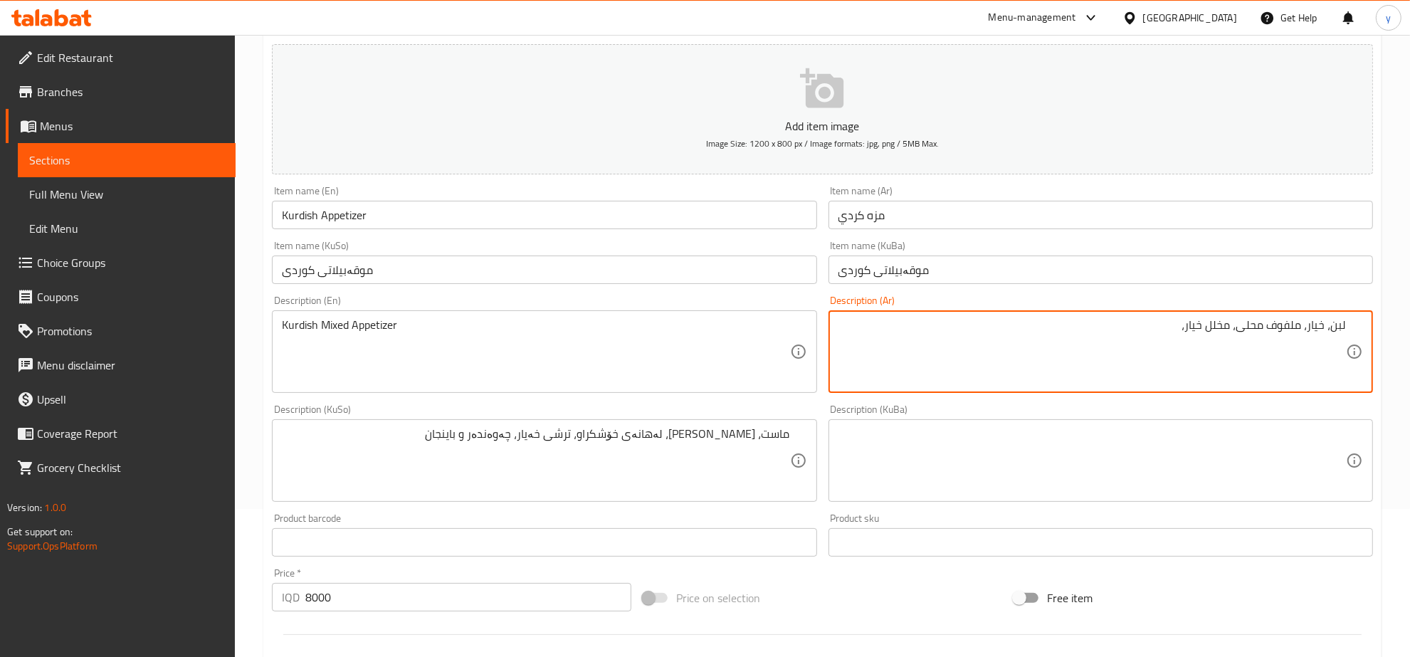
paste textarea "بنجر"
type textarea "لبن، خيار، ملفوف محلى، مخلل خيار، بنجر وباذنجان"
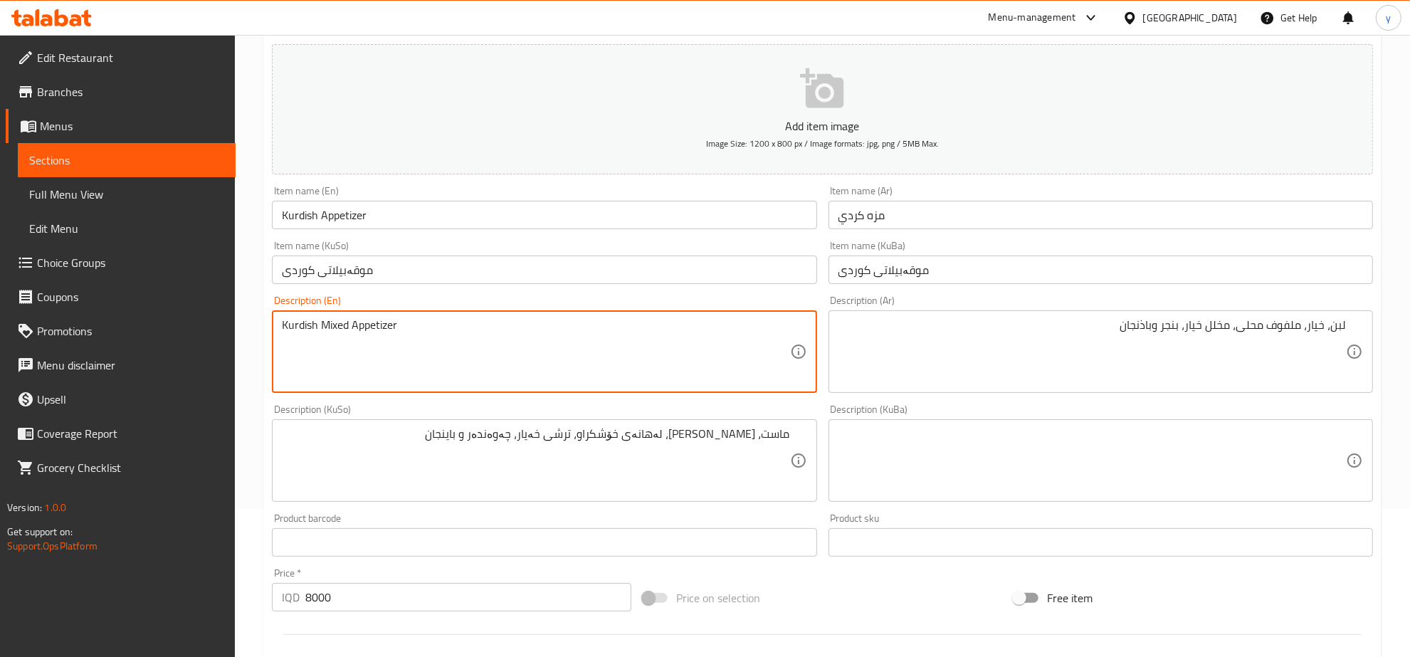
click at [569, 360] on textarea "Kurdish Mixed Appetizer" at bounding box center [535, 352] width 507 height 68
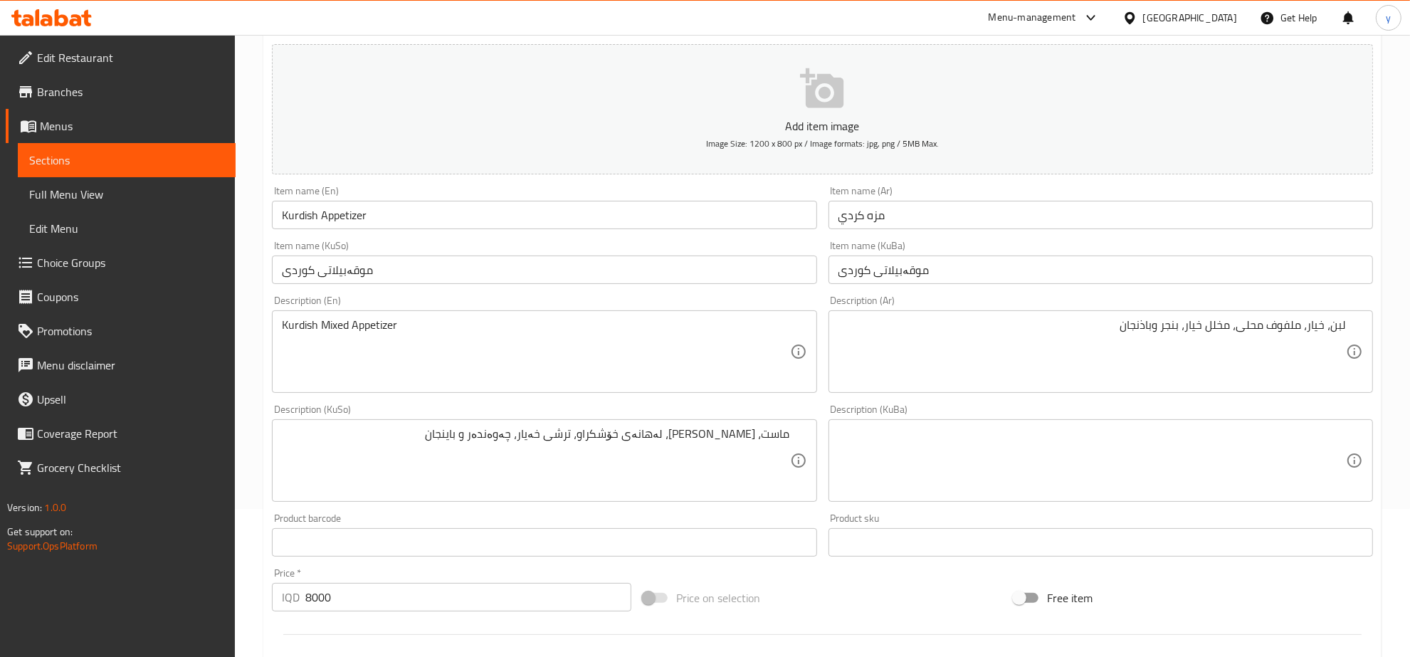
click at [268, 354] on div "Description (En) Kurdish Mixed Appetizer Description (En)" at bounding box center [544, 344] width 556 height 109
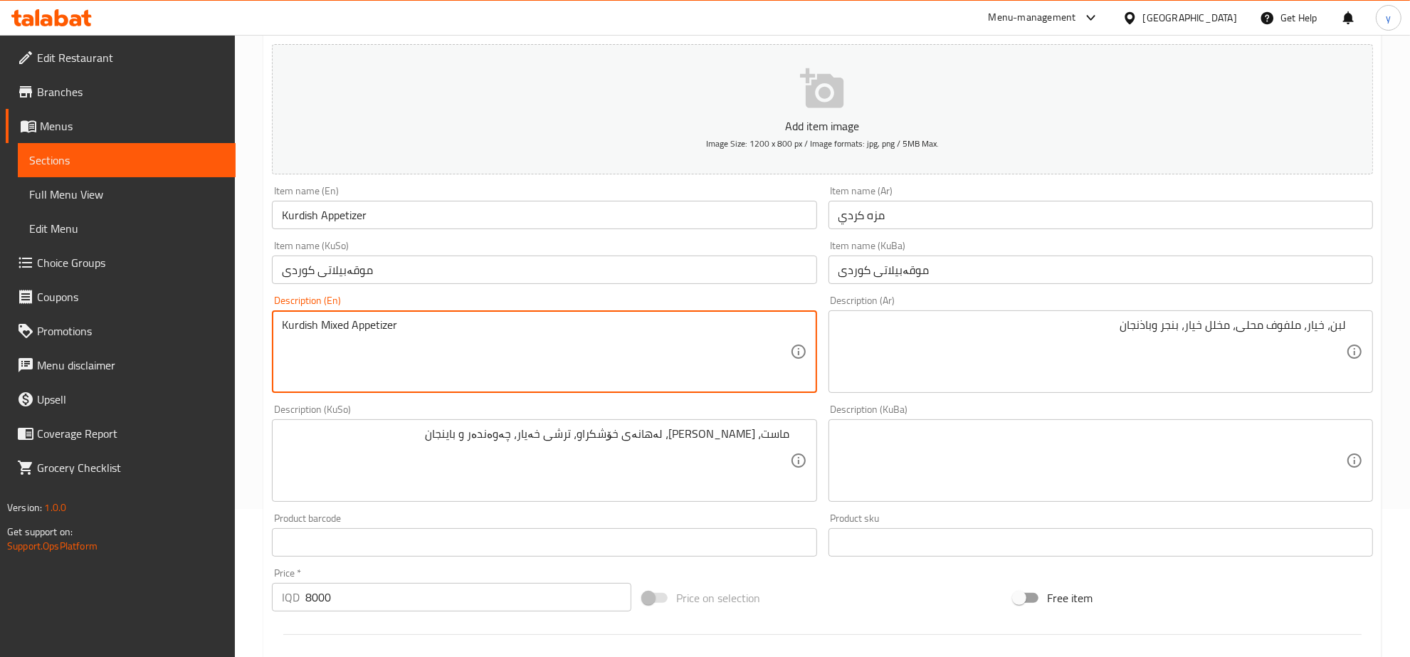
click at [337, 347] on textarea "Kurdish Mixed Appetizer" at bounding box center [535, 352] width 507 height 68
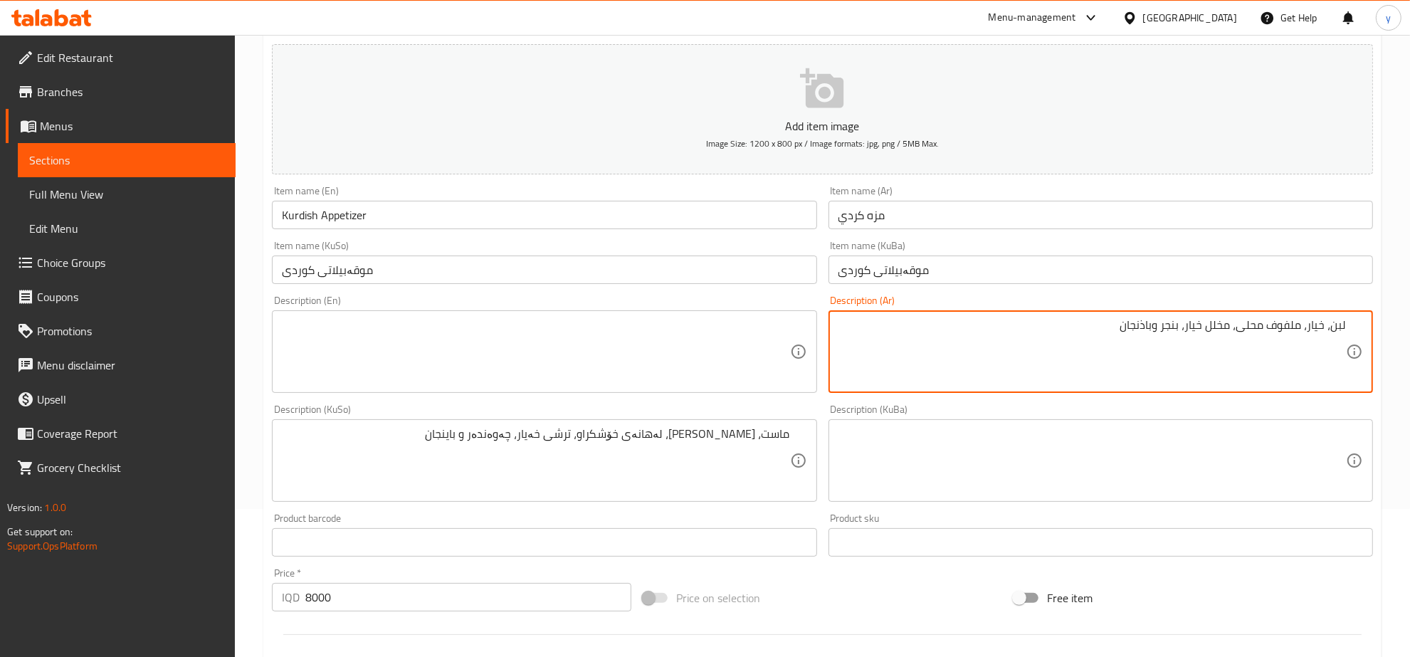
click at [950, 354] on textarea "لبن، خيار، ملفوف محلى، مخلل خيار، بنجر وباذنجان" at bounding box center [1091, 352] width 507 height 68
click at [640, 346] on textarea at bounding box center [535, 352] width 507 height 68
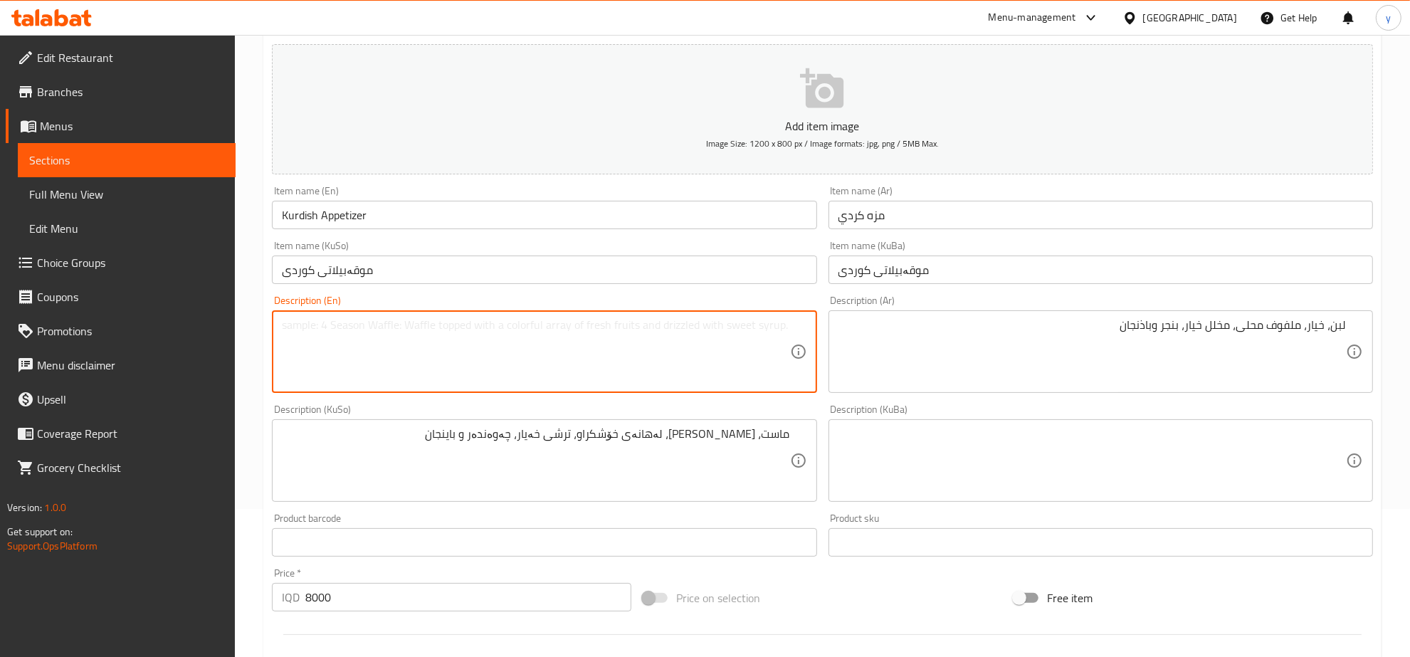
paste textarea "Ayran, cucumber, sweetened cabbage, cucumber pickles, beetroot and eggplant"
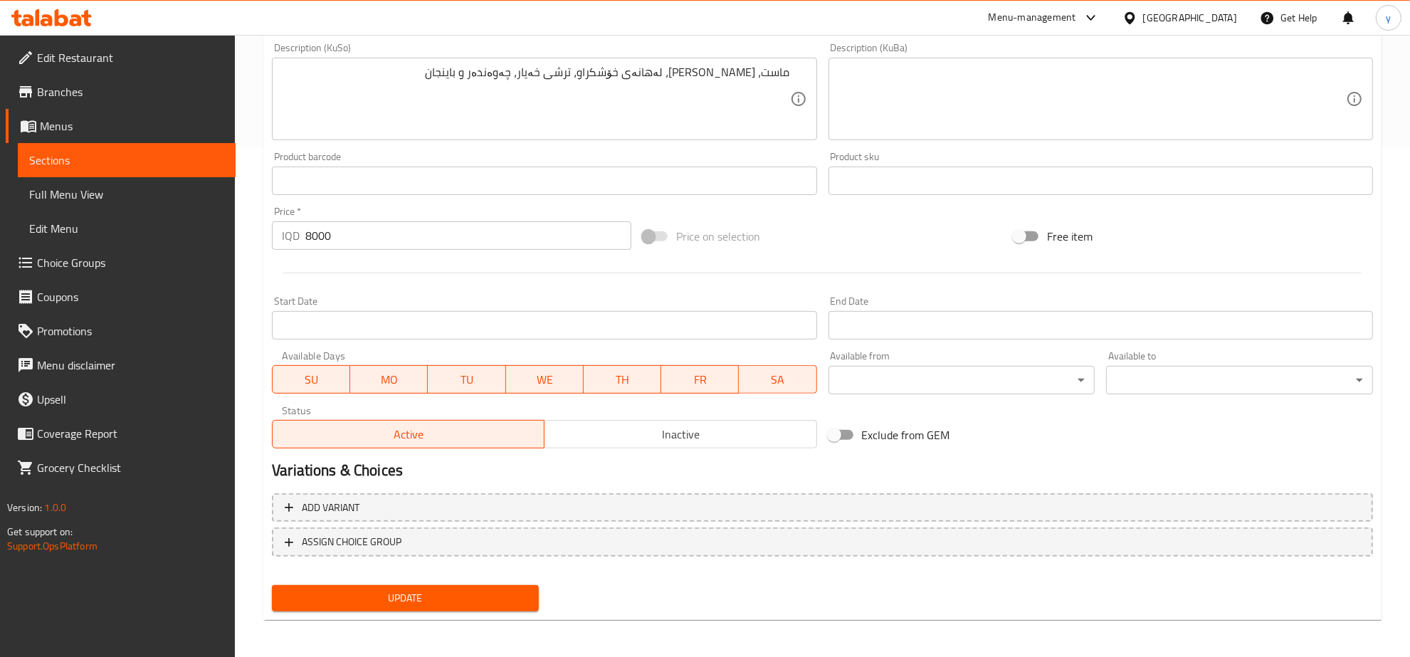
type textarea "Ayran, cucumber, sweetened cabbage, cucumber pickles, beetroot and eggplant"
click at [393, 591] on span "Update" at bounding box center [405, 598] width 244 height 18
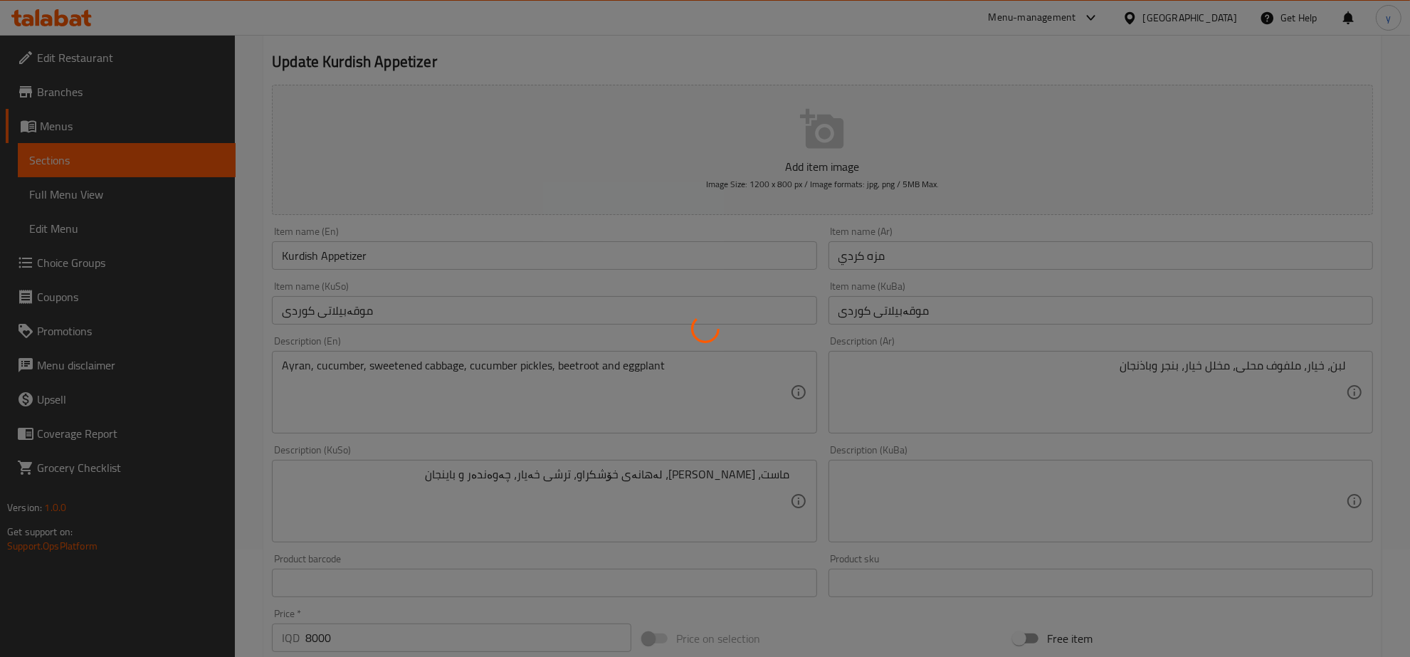
scroll to position [65, 0]
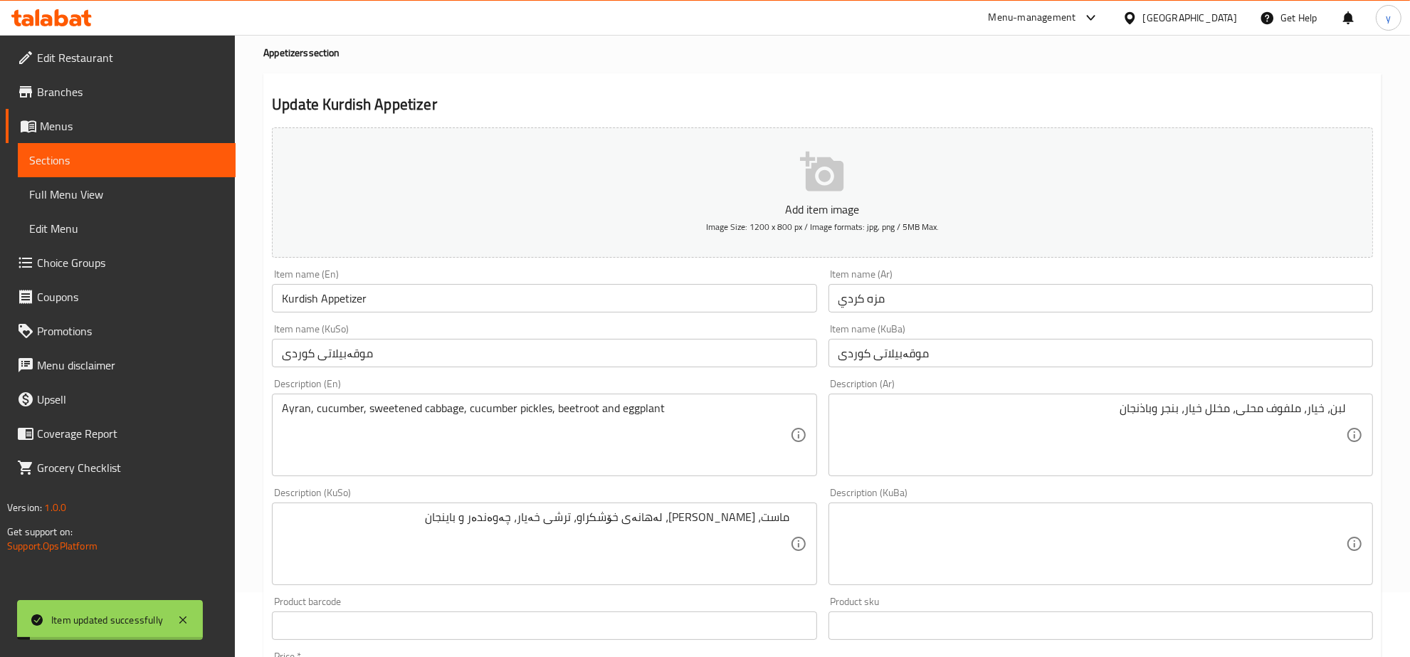
click at [324, 305] on input "Kurdish Appetizer" at bounding box center [544, 298] width 544 height 28
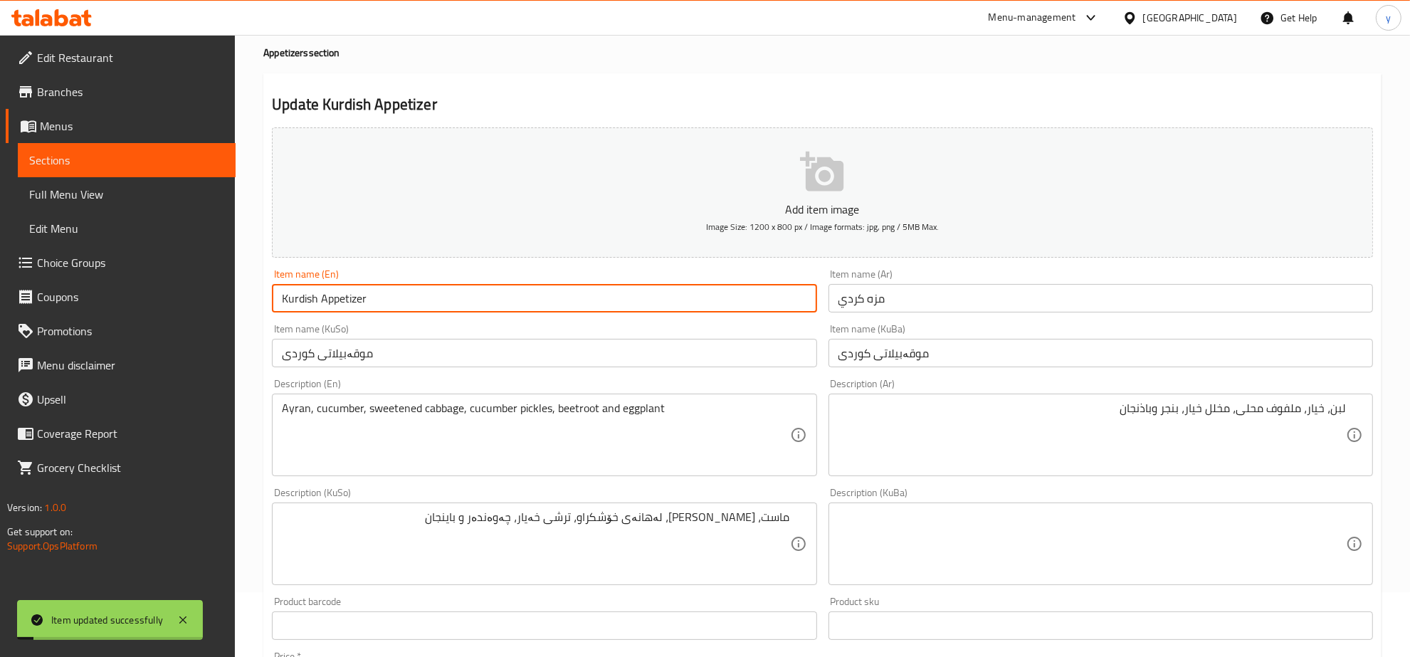
click at [324, 305] on input "Kurdish Appetizer" at bounding box center [544, 298] width 544 height 28
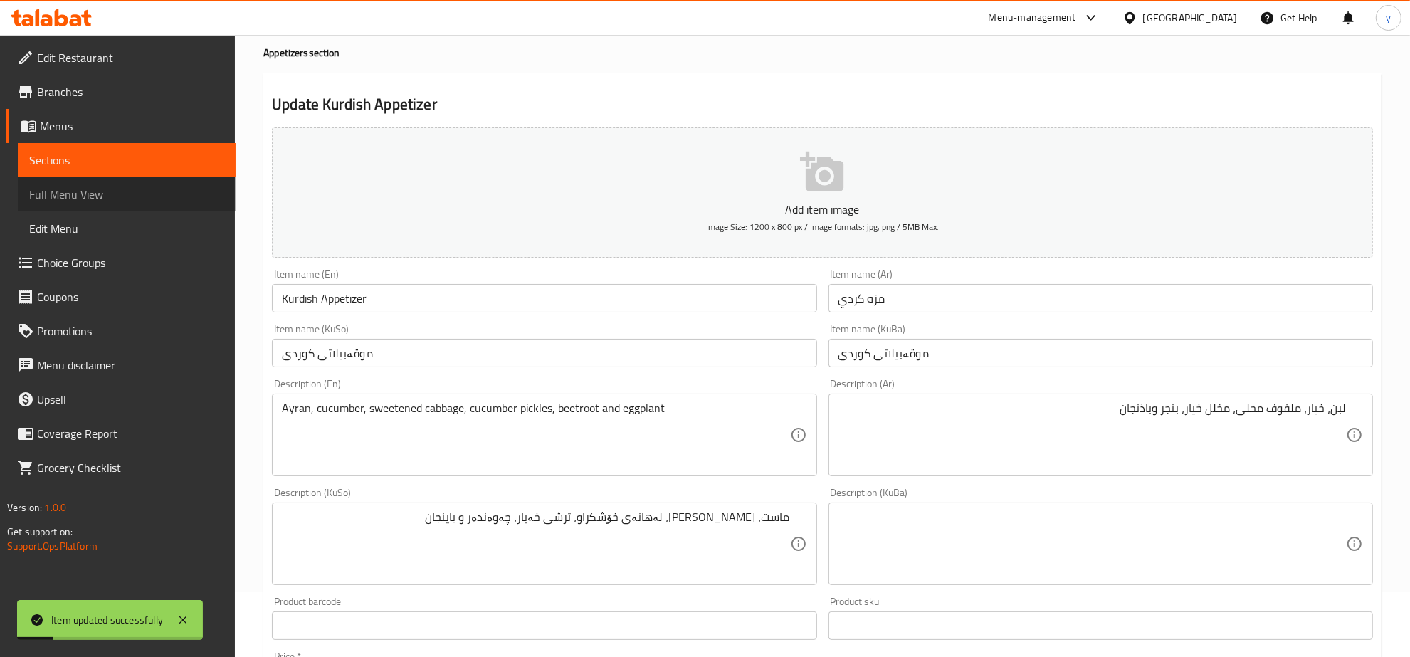
click at [79, 205] on link "Full Menu View" at bounding box center [127, 194] width 218 height 34
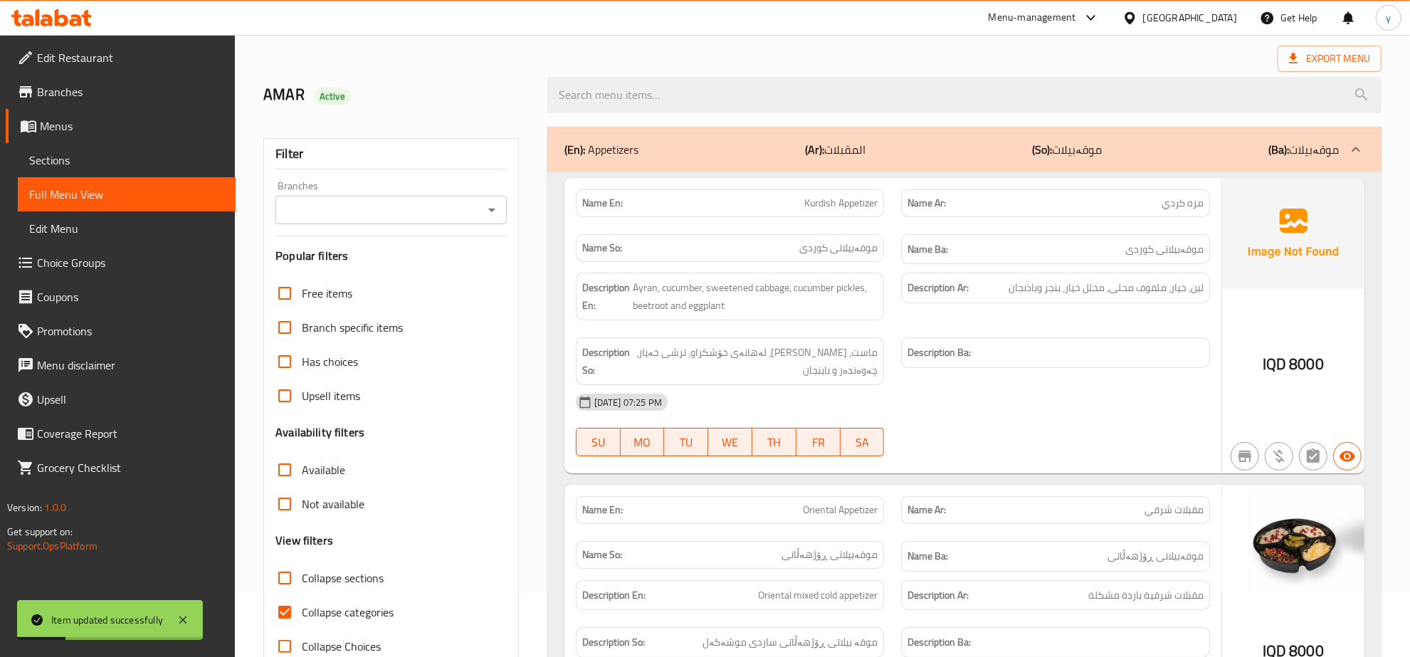
click at [712, 95] on input "search" at bounding box center [964, 95] width 834 height 36
paste input "Kurdish Appetizer"
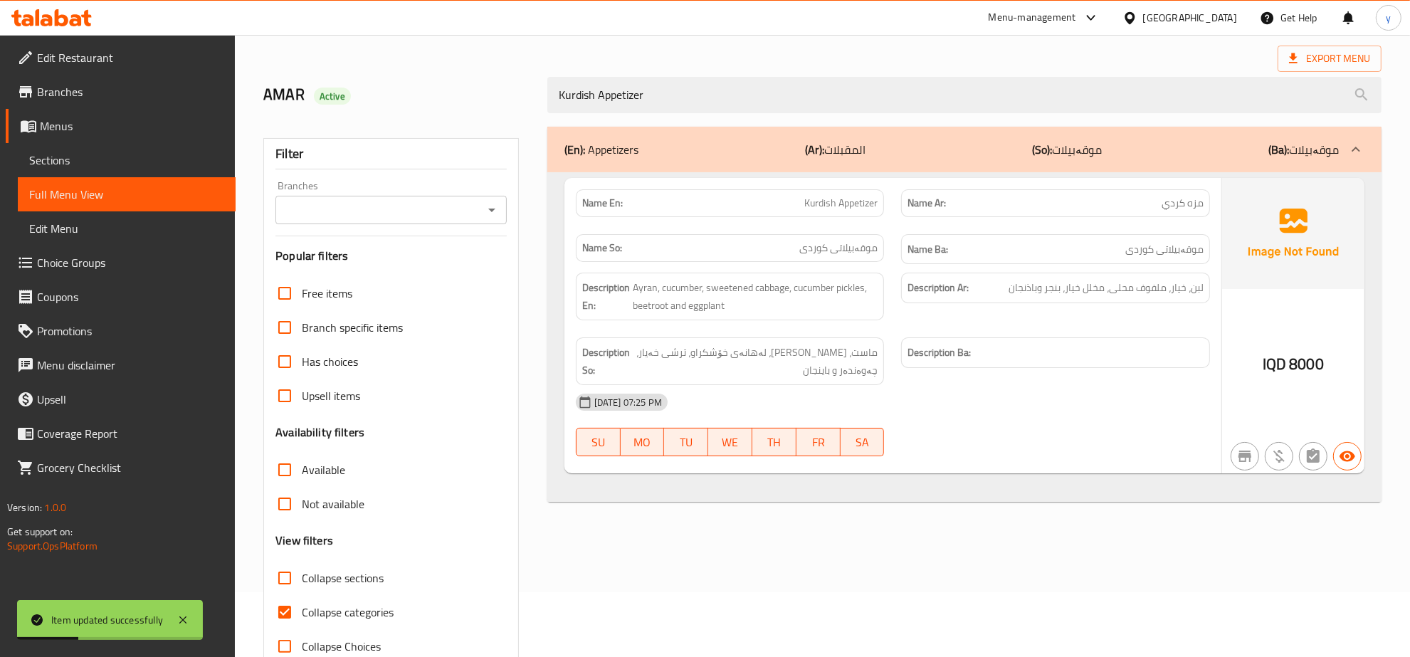
click at [491, 211] on icon "Open" at bounding box center [491, 210] width 7 height 4
type input "Kurdish Appetizer"
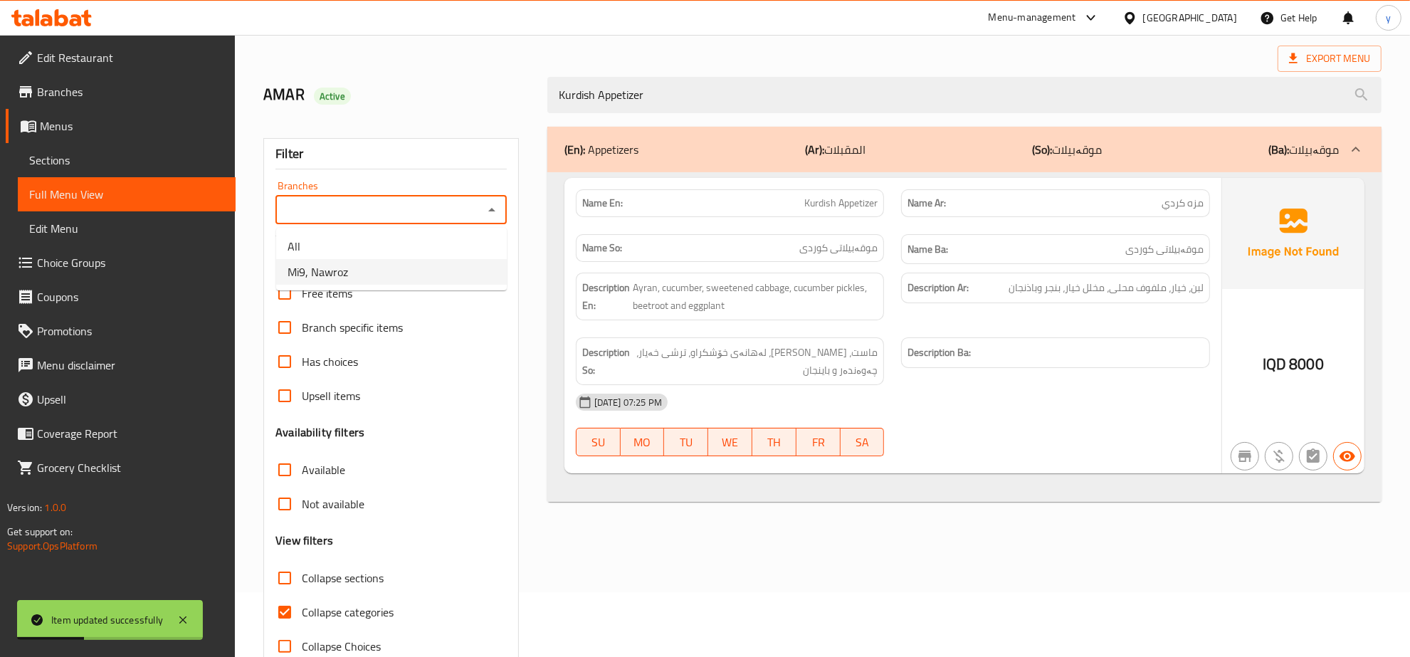
click at [370, 285] on ul "All Mi9, Nawroz" at bounding box center [391, 259] width 231 height 63
click at [431, 259] on li "Mi9, Nawroz" at bounding box center [391, 272] width 231 height 26
type input "Mi9, Nawroz"
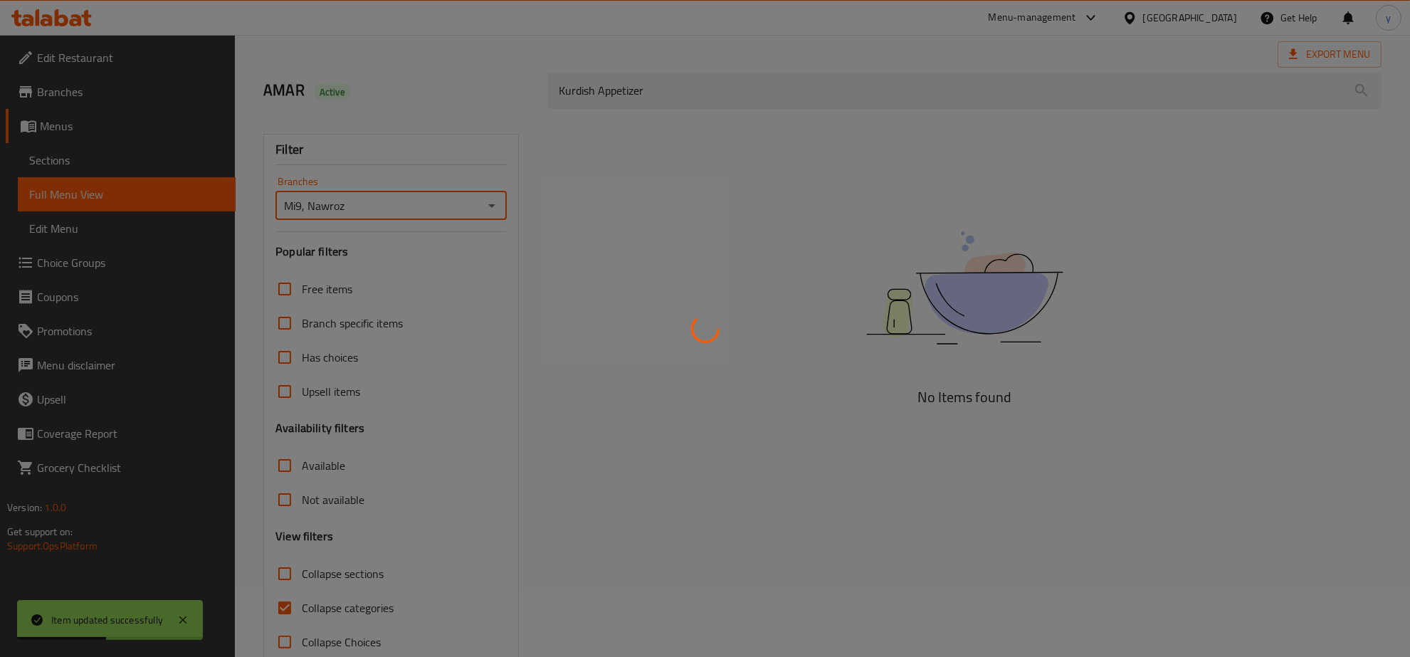
scroll to position [100, 0]
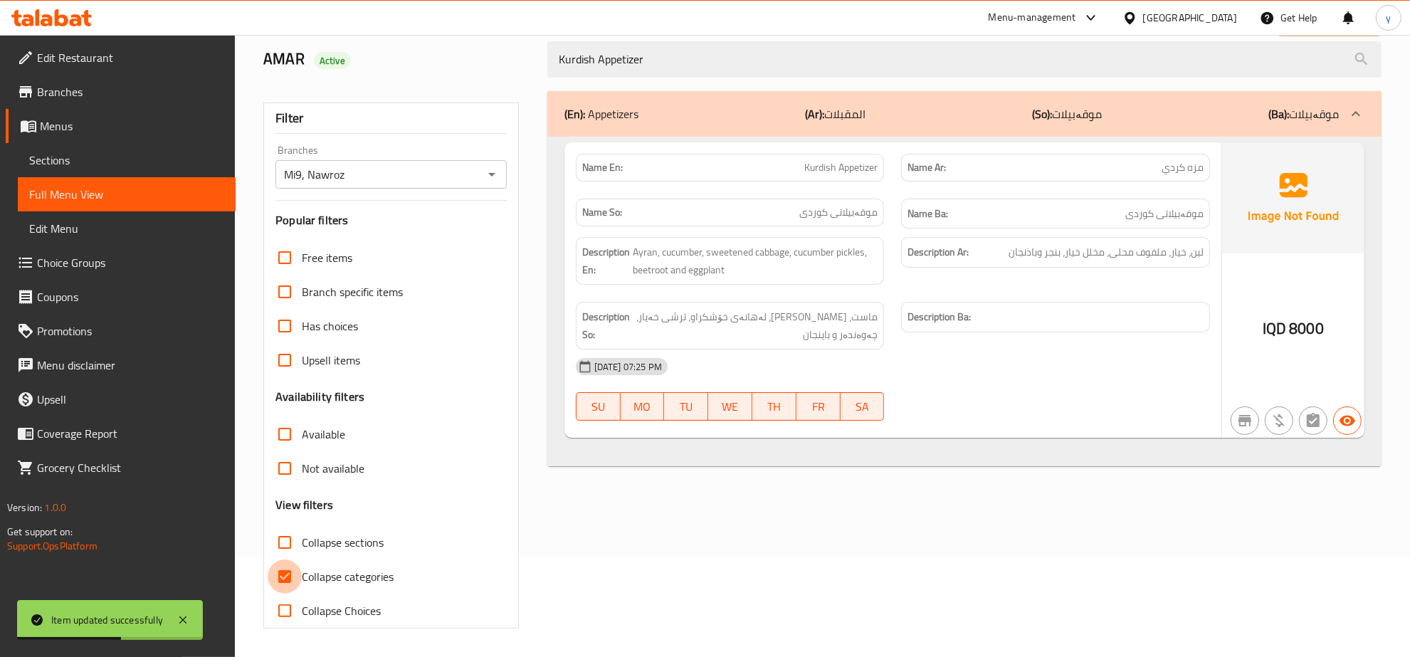
click at [289, 562] on input "Collapse categories" at bounding box center [285, 576] width 34 height 34
checkbox input "false"
click at [190, 614] on icon at bounding box center [182, 619] width 17 height 17
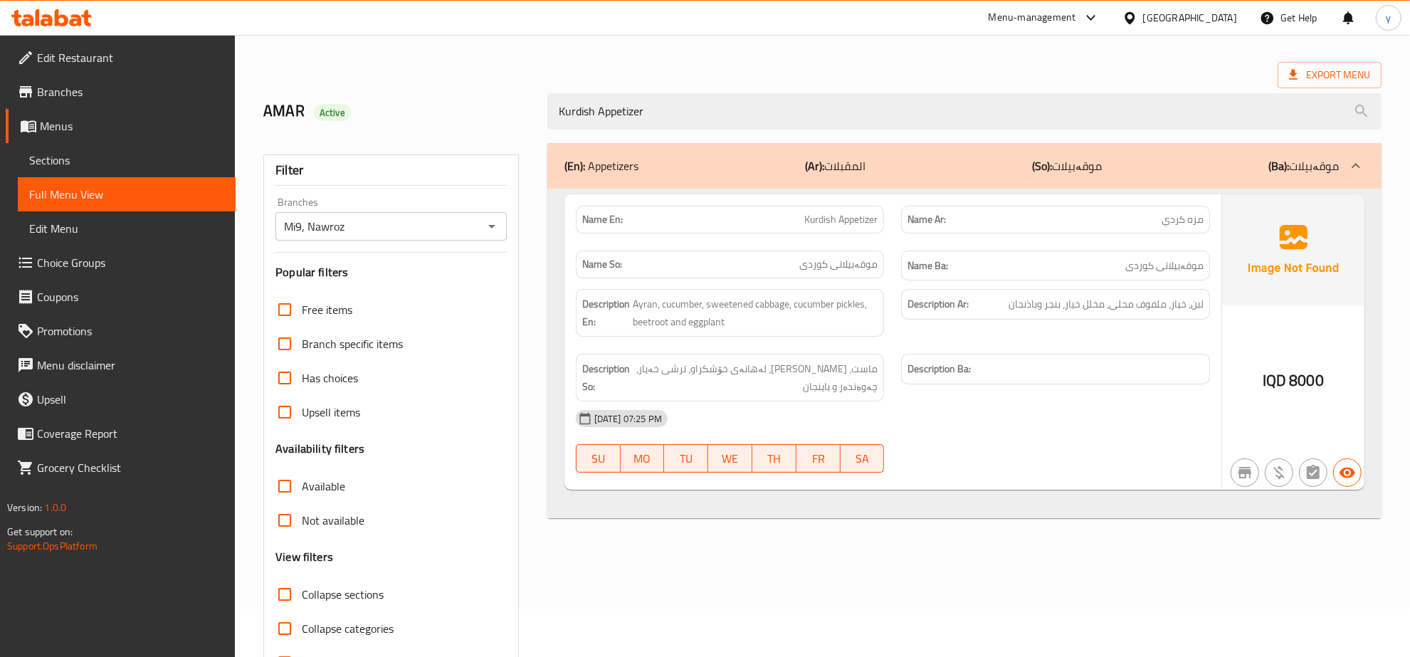
scroll to position [0, 0]
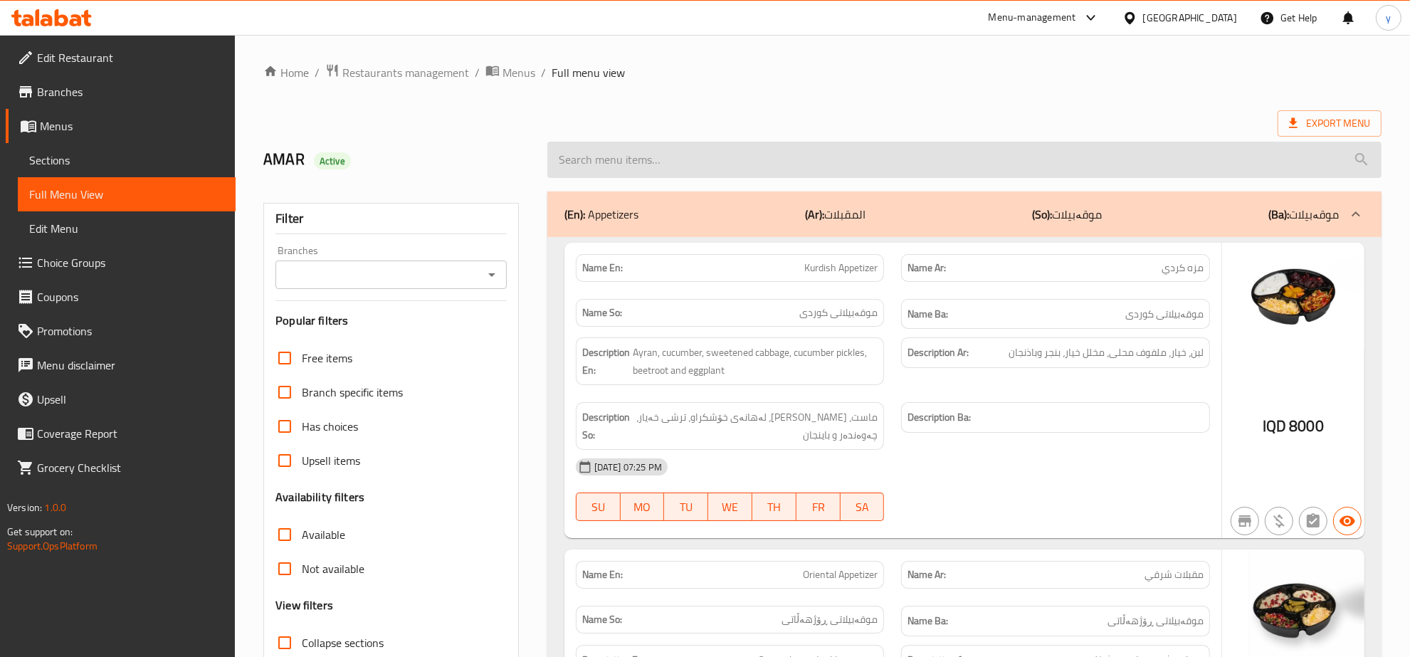
click at [616, 154] on input "search" at bounding box center [964, 160] width 834 height 36
paste input "Kurdish Appetizer"
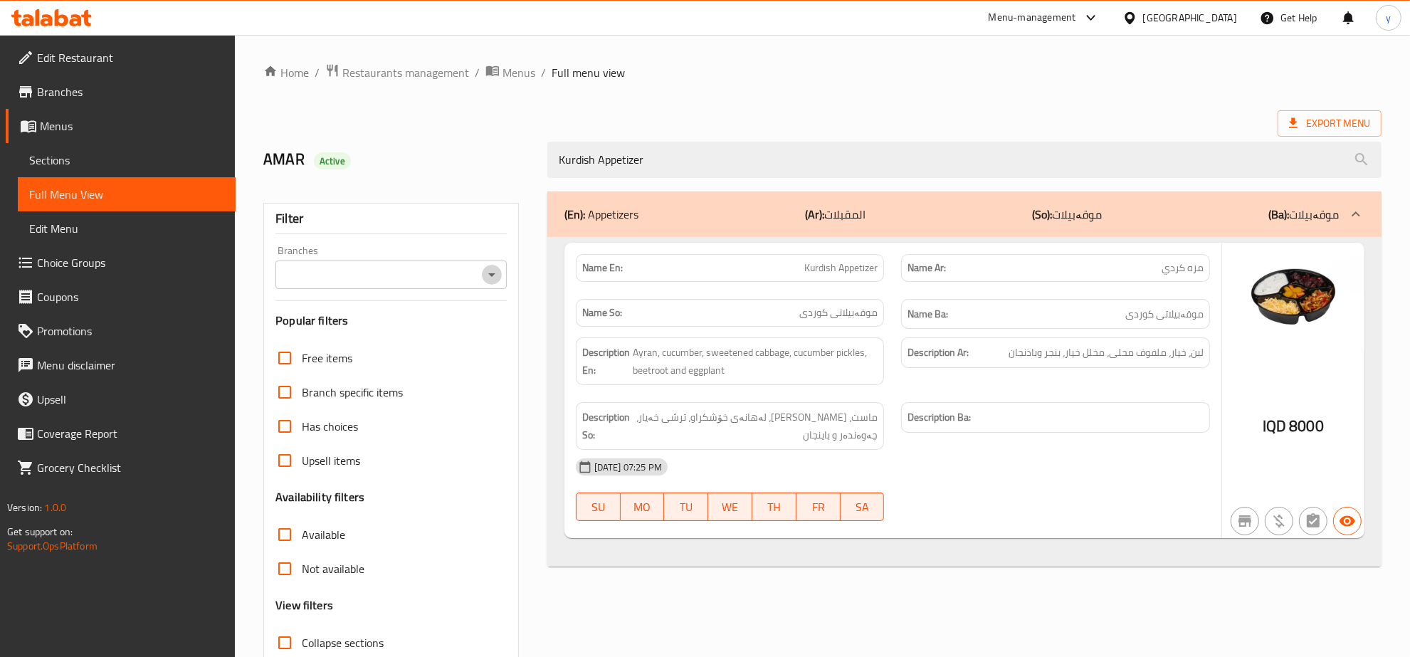
click at [489, 279] on icon "Open" at bounding box center [491, 274] width 17 height 17
type input "Kurdish Appetizer"
click at [418, 336] on li "Mi9, Nawroz" at bounding box center [391, 337] width 231 height 26
type input "Mi9, Nawroz"
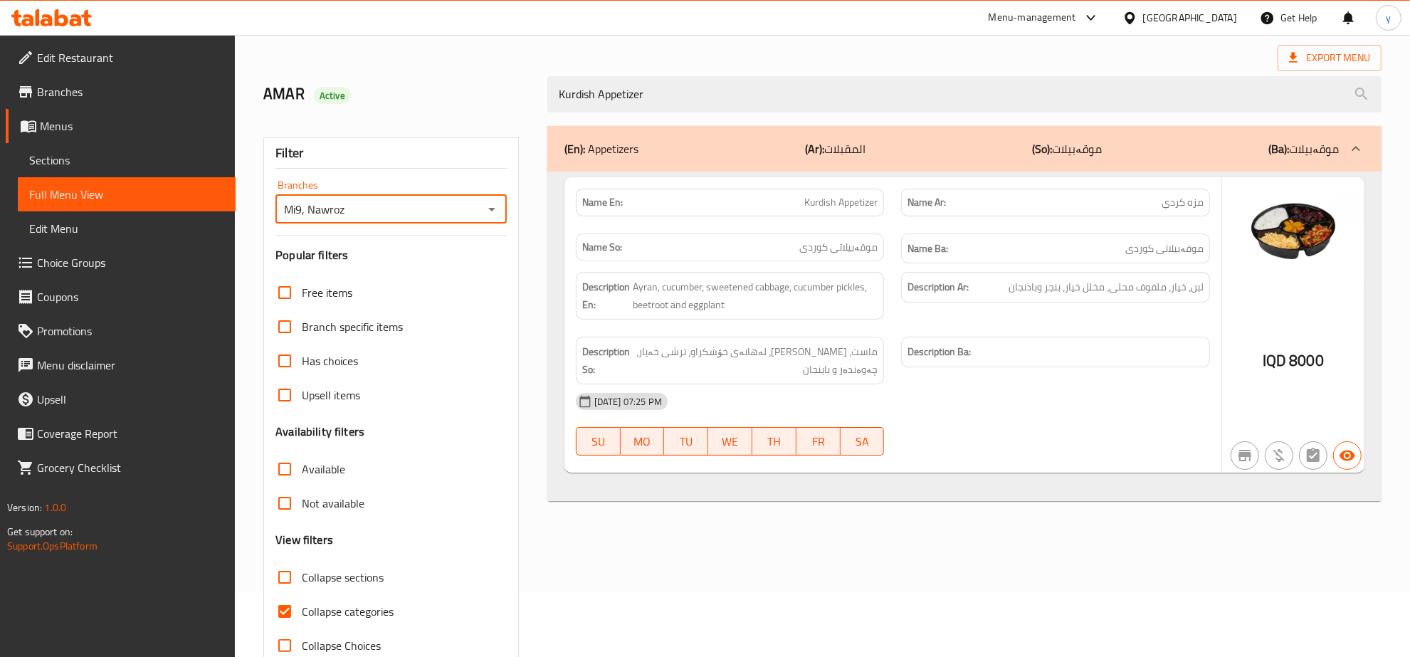
scroll to position [100, 0]
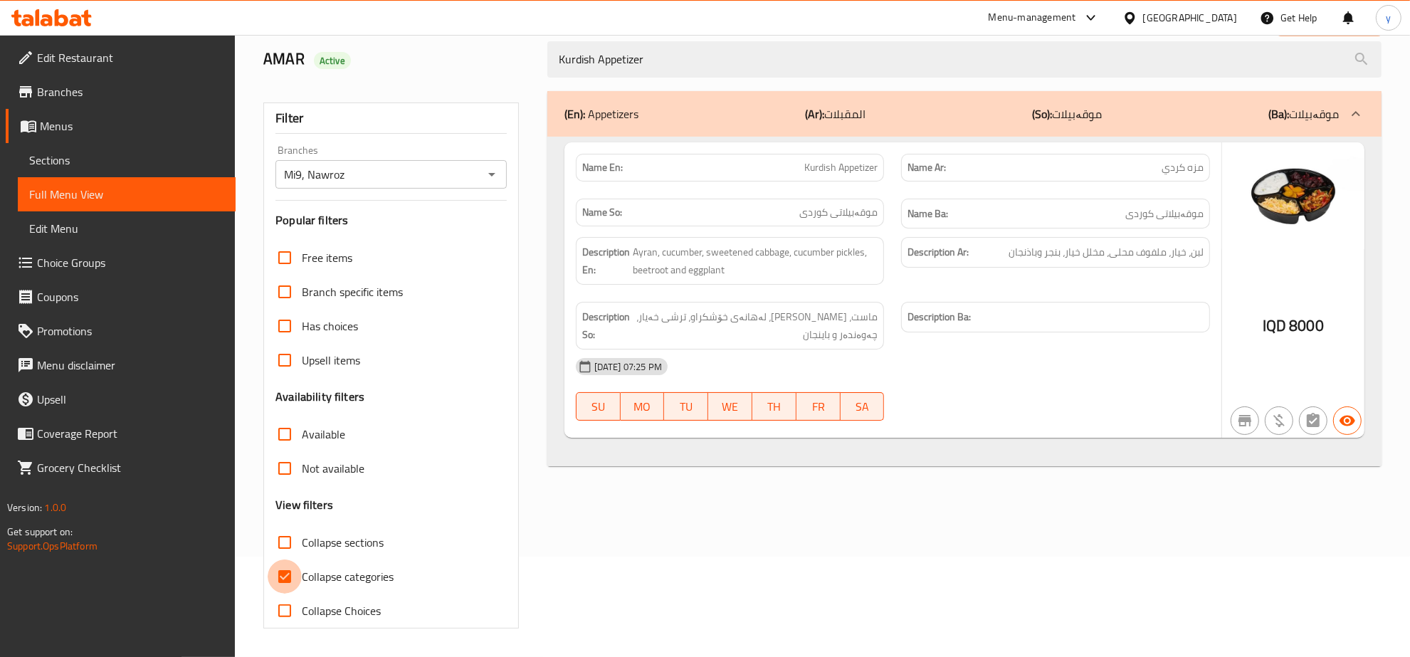
click at [300, 570] on input "Collapse categories" at bounding box center [285, 576] width 34 height 34
checkbox input "false"
click at [60, 18] on icon at bounding box center [51, 17] width 80 height 17
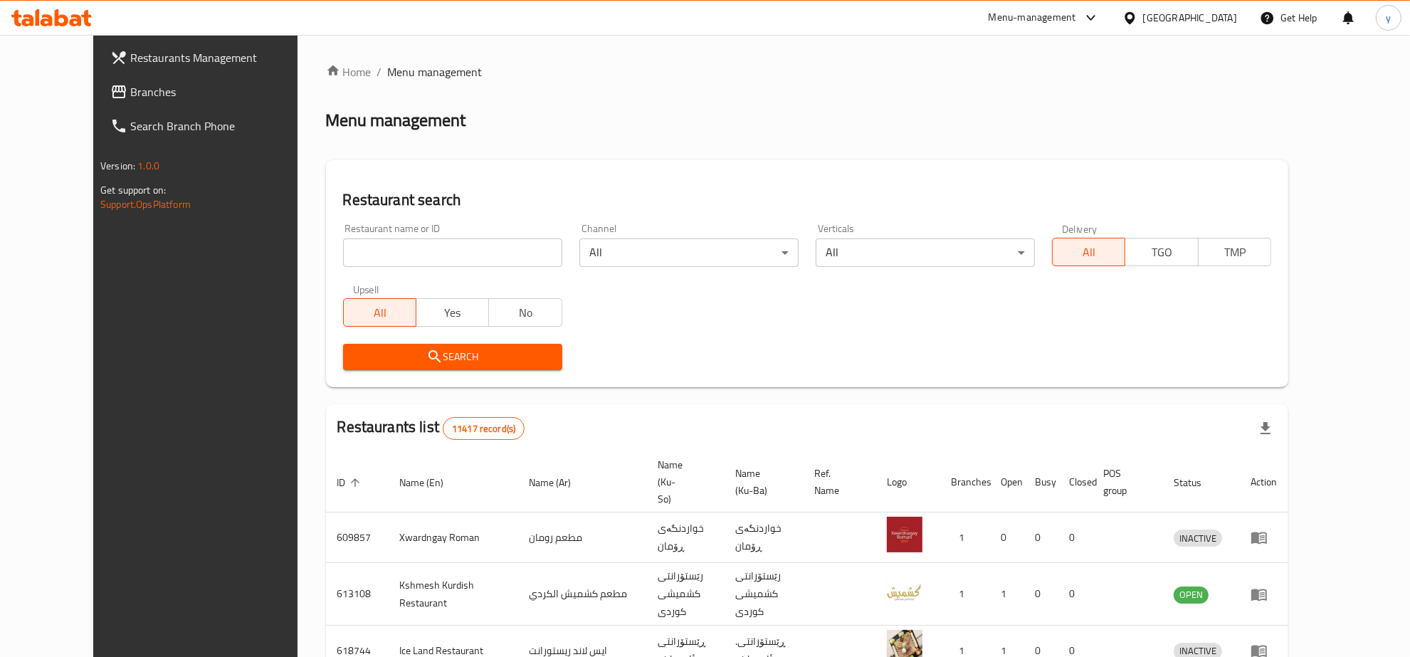
click at [445, 240] on input "search" at bounding box center [452, 252] width 219 height 28
paste input "[PERSON_NAME]"
type input "[PERSON_NAME]"
click at [426, 349] on icon "submit" at bounding box center [434, 356] width 17 height 17
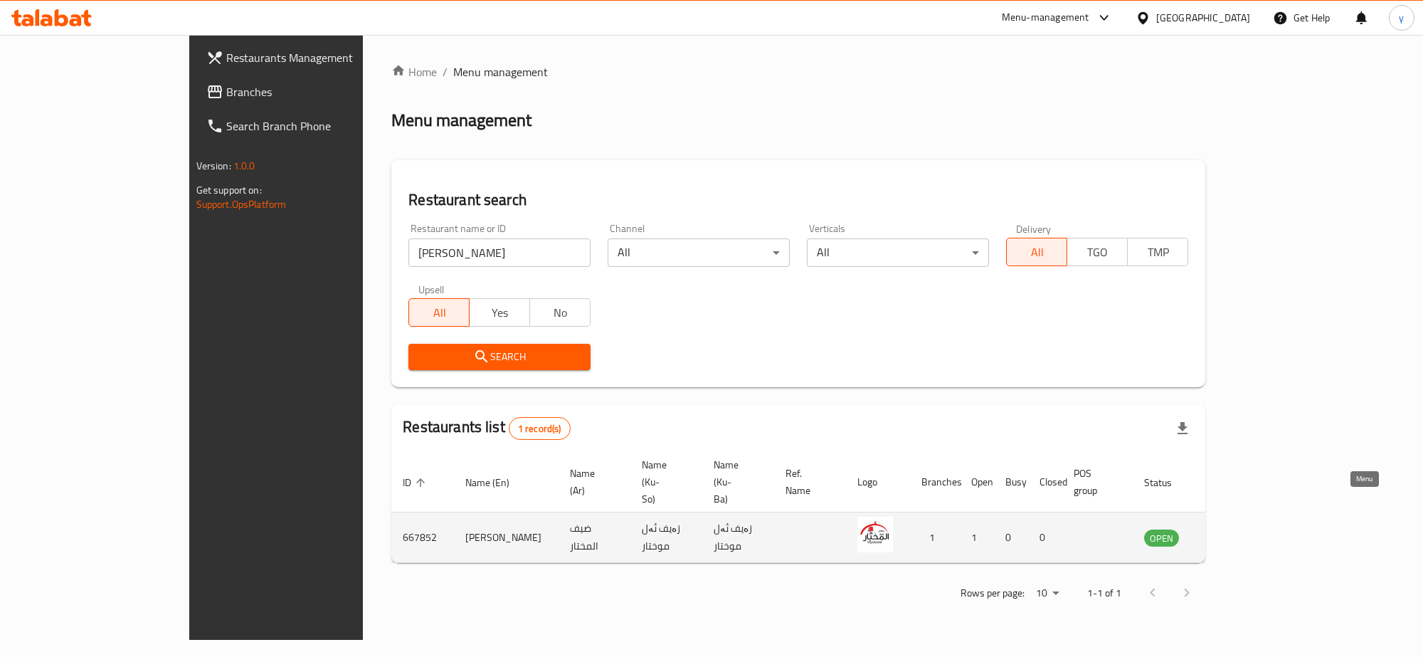
click at [1236, 529] on icon "enhanced table" at bounding box center [1227, 537] width 17 height 17
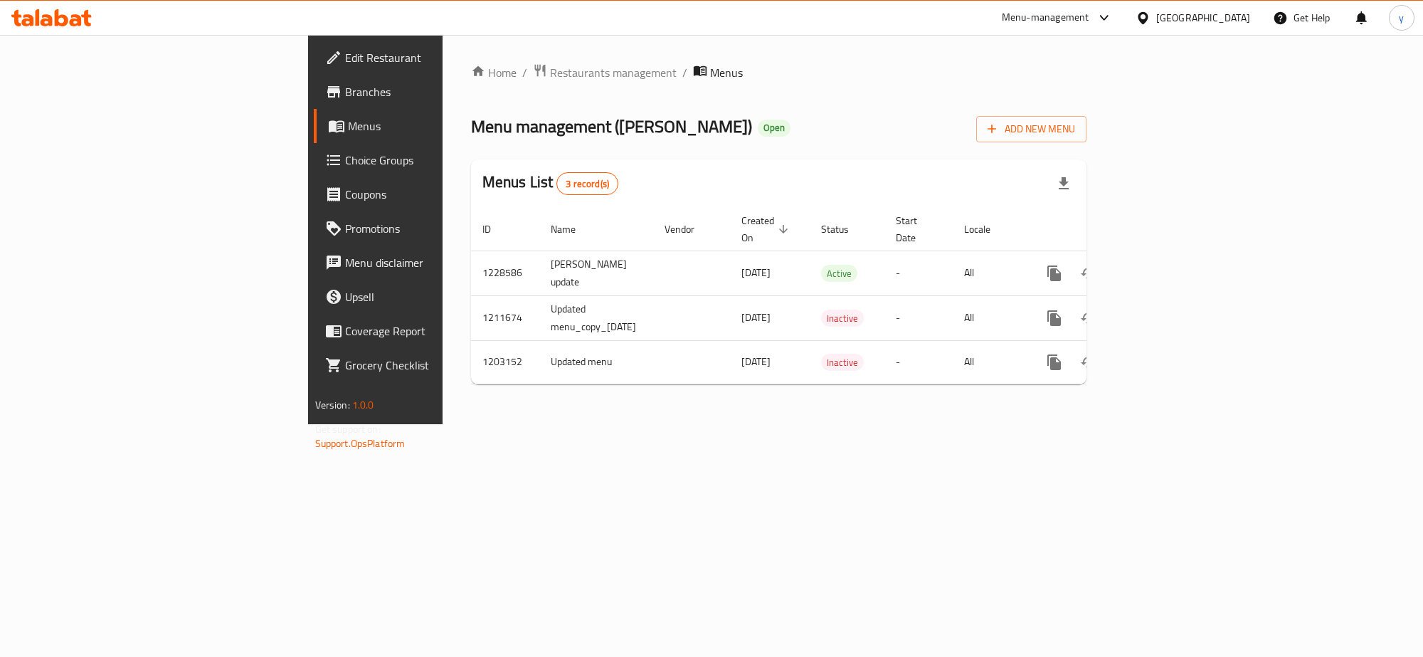
click at [345, 164] on span "Choice Groups" at bounding box center [439, 160] width 189 height 17
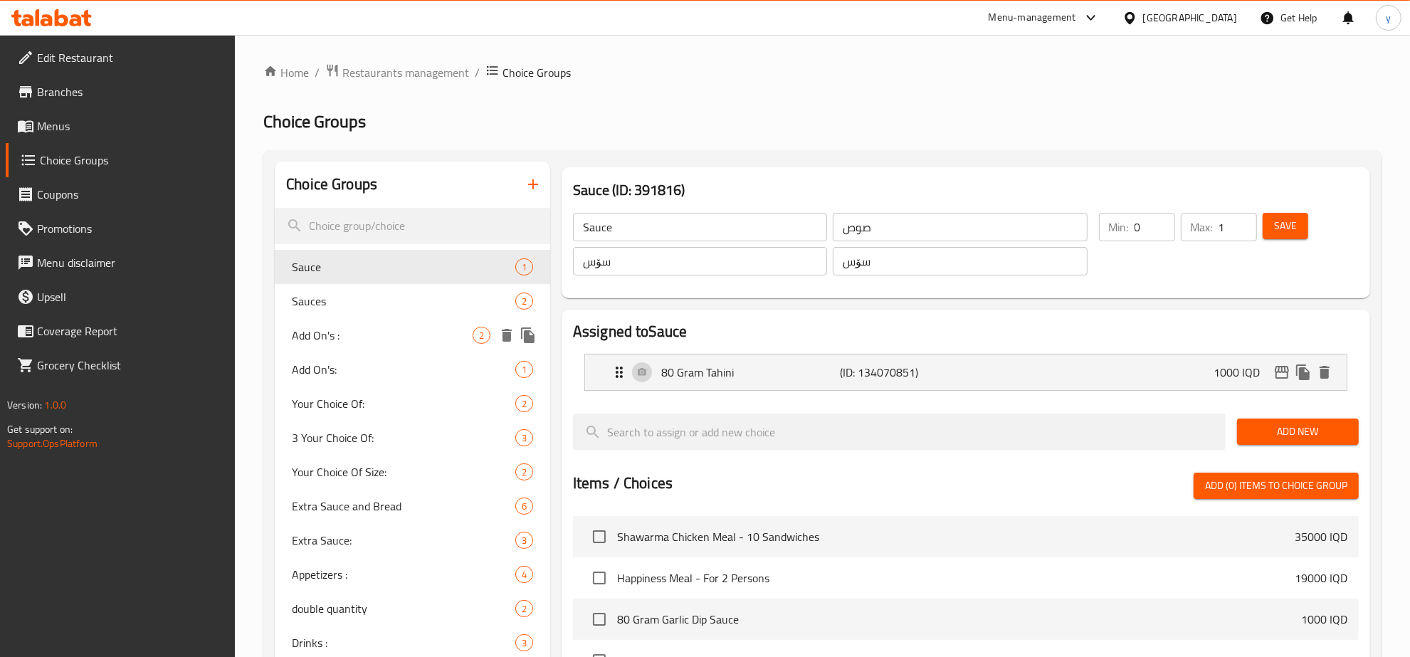
click at [428, 338] on span "Add On's :" at bounding box center [382, 335] width 181 height 17
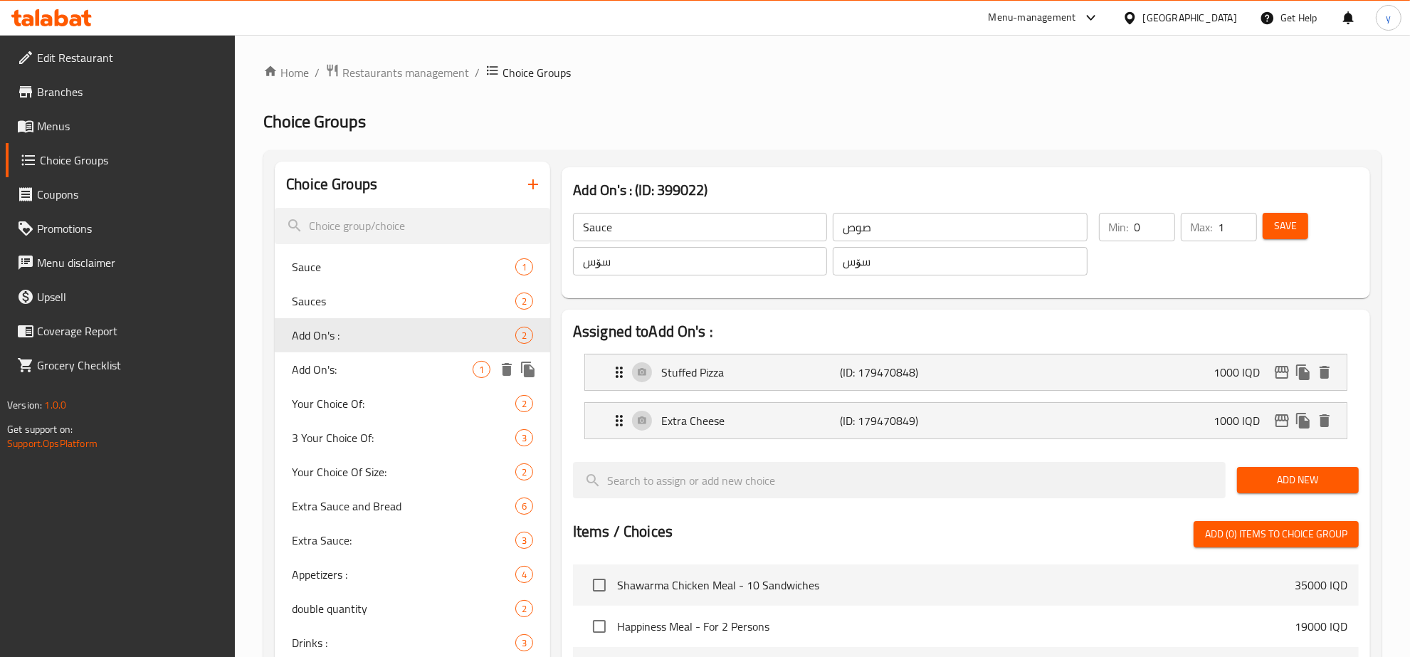
type input "Add On's :"
type input "الإضافات :"
type input "زیادە :"
type input "زیادە:"
type input "2"
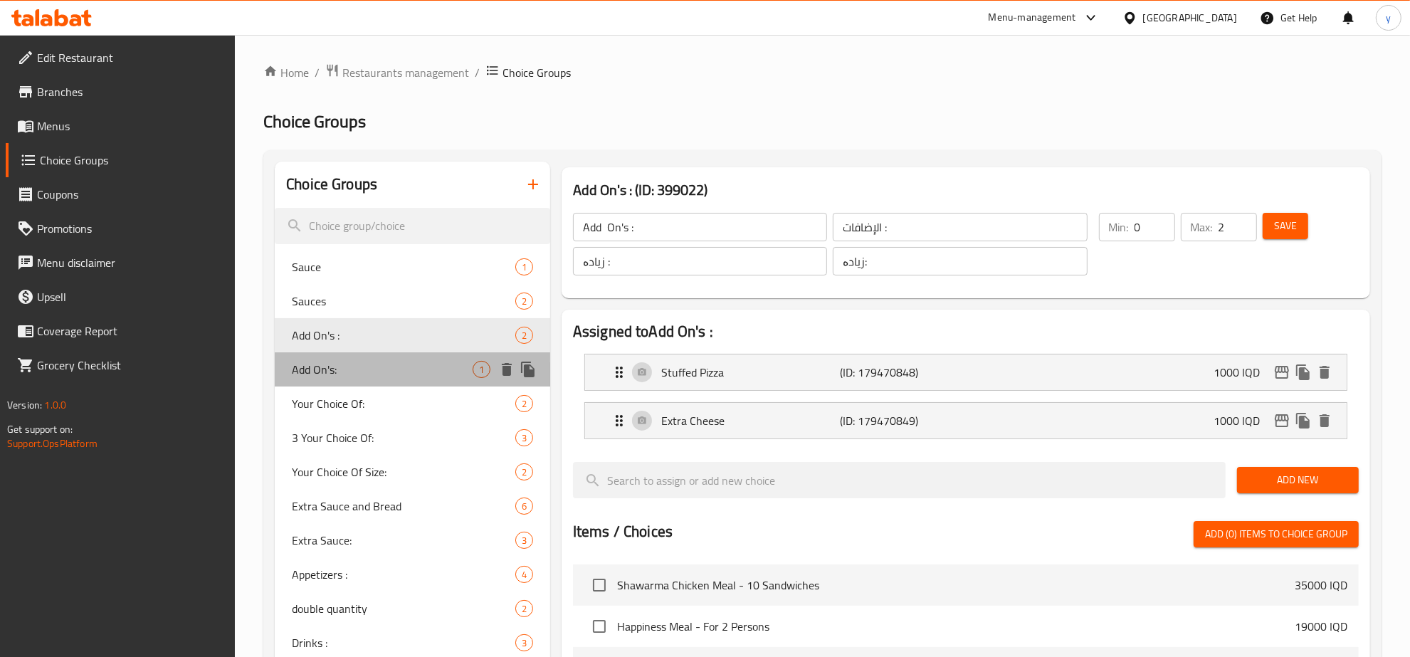
click at [420, 359] on div "Add On's: 1" at bounding box center [412, 369] width 275 height 34
type input "Add On's:"
type input "الإضافات:"
type input "زیادە:"
type input "1"
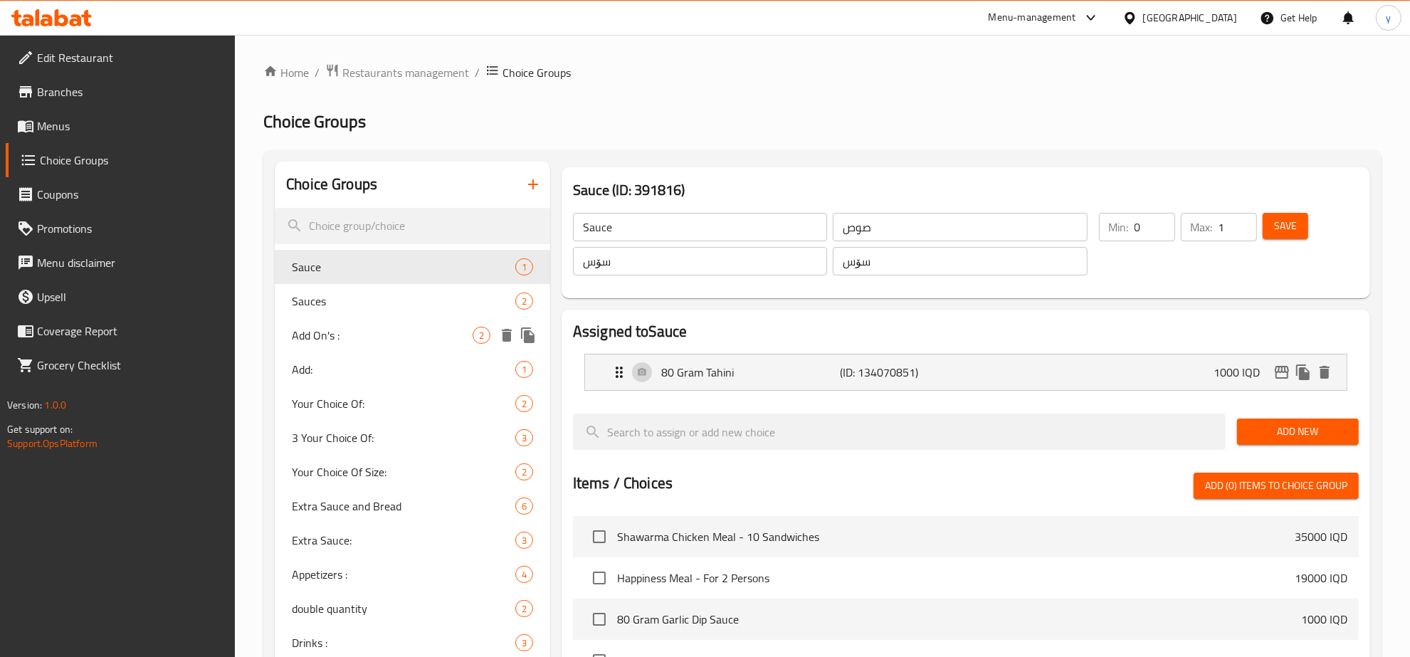
click at [339, 342] on span "Add On's :" at bounding box center [382, 335] width 181 height 17
type input "Add On's :"
type input "الإضافات :"
type input "زیادە :"
type input "زیادە:"
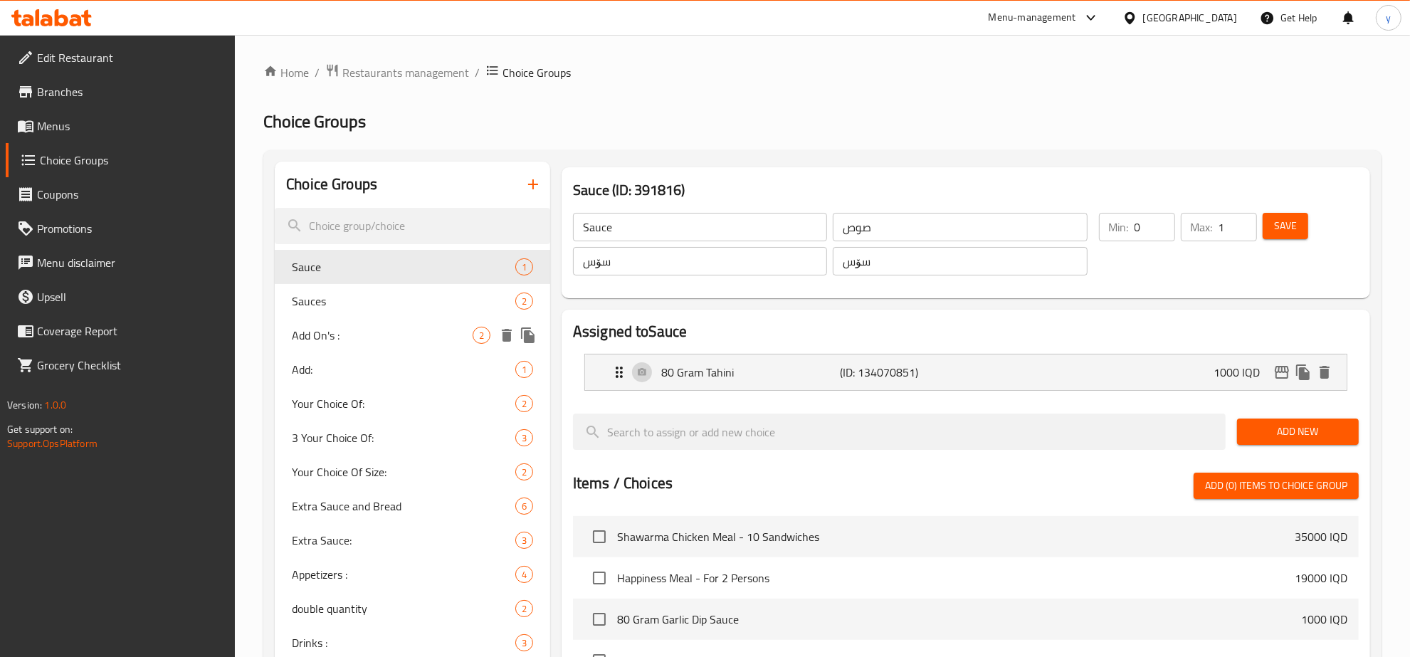
type input "2"
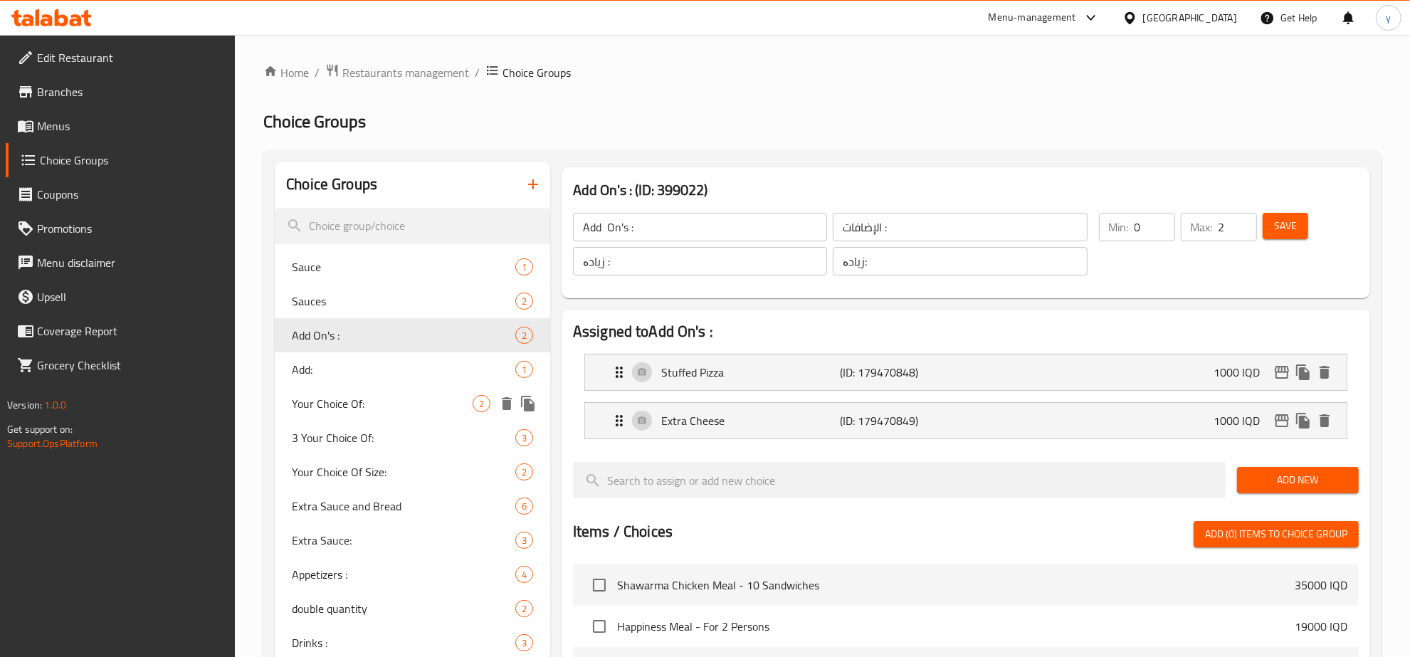
click at [418, 386] on div "Your Choice Of: 2" at bounding box center [412, 403] width 275 height 34
type input "Your Choice Of:"
type input "إختيارك من:"
type input "هەڵبژاردنت لە:"
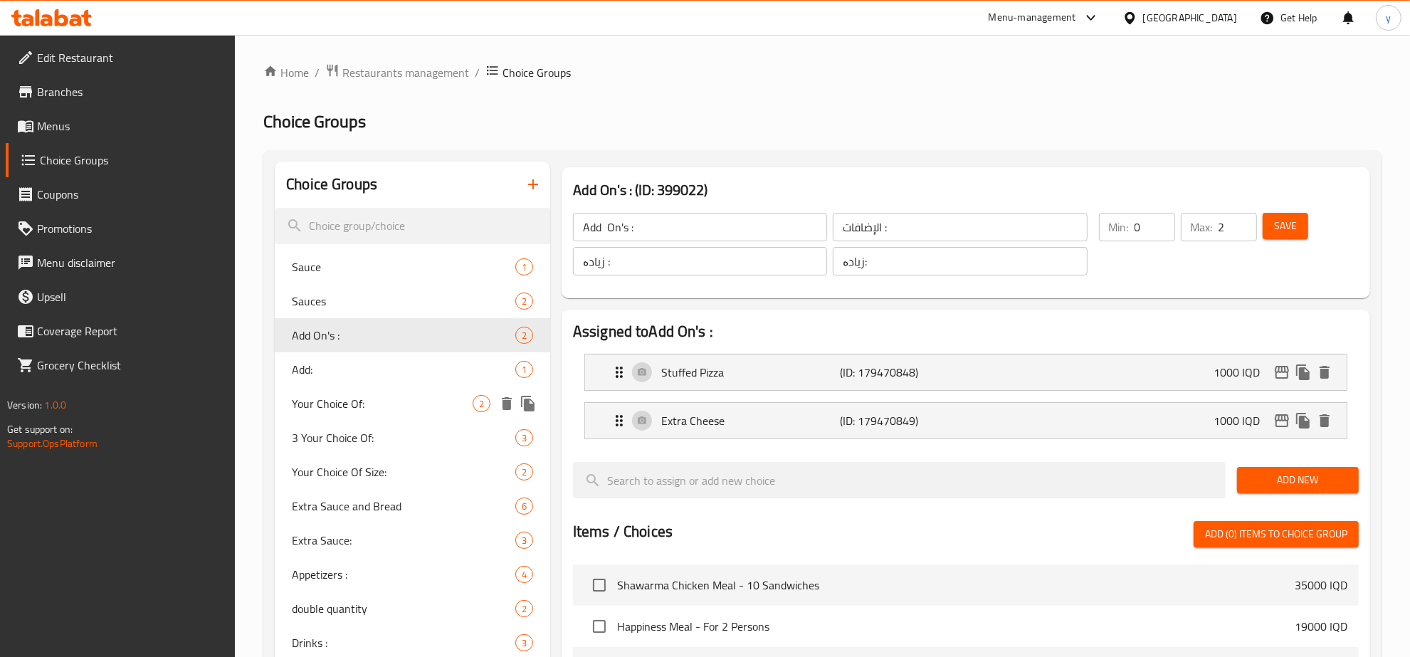
type input "1"
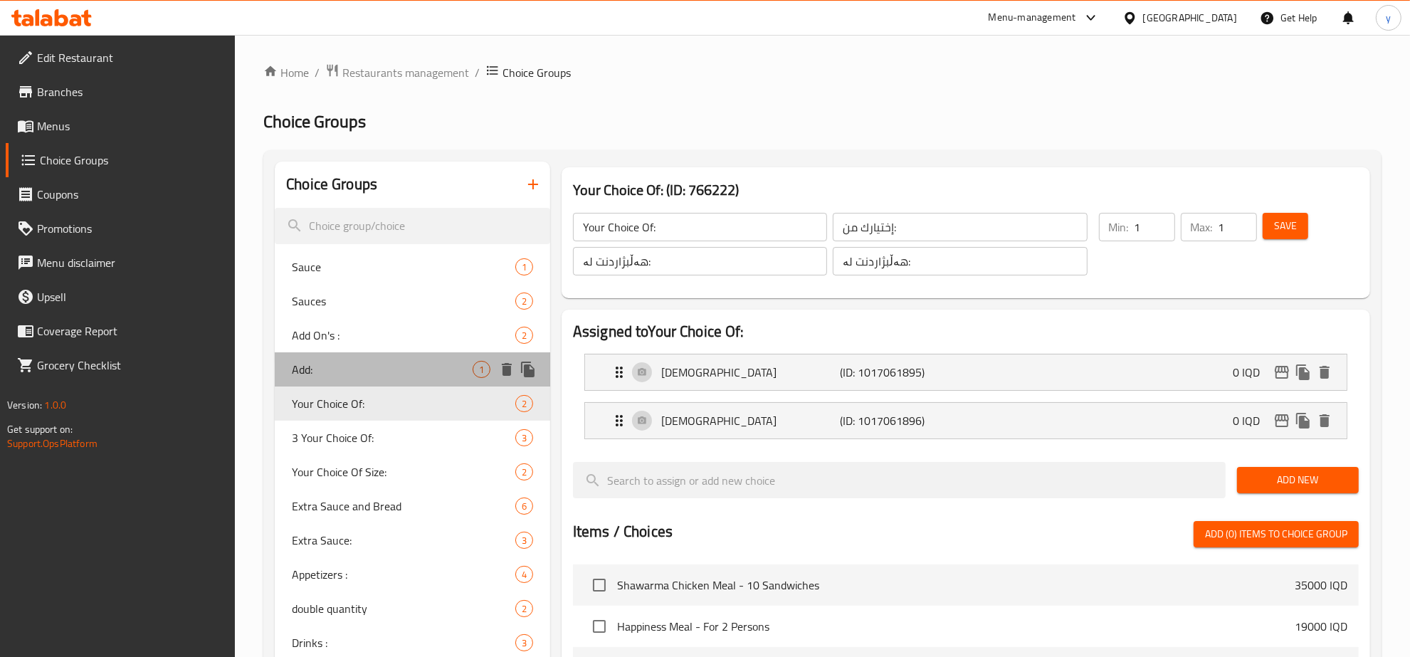
click at [420, 375] on span "Add:" at bounding box center [382, 369] width 181 height 17
type input "Add:"
type input "أضف:"
type input "زیاد بکە:"
type input "زیادە:"
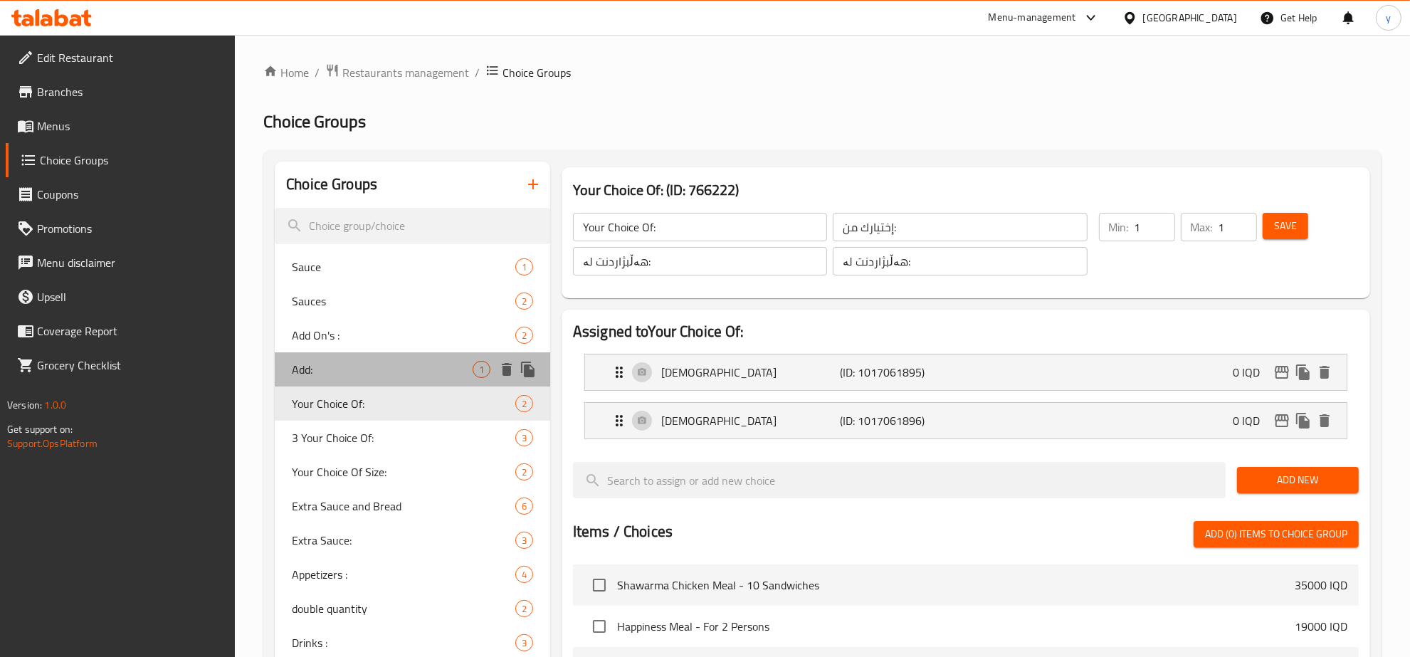
type input "0"
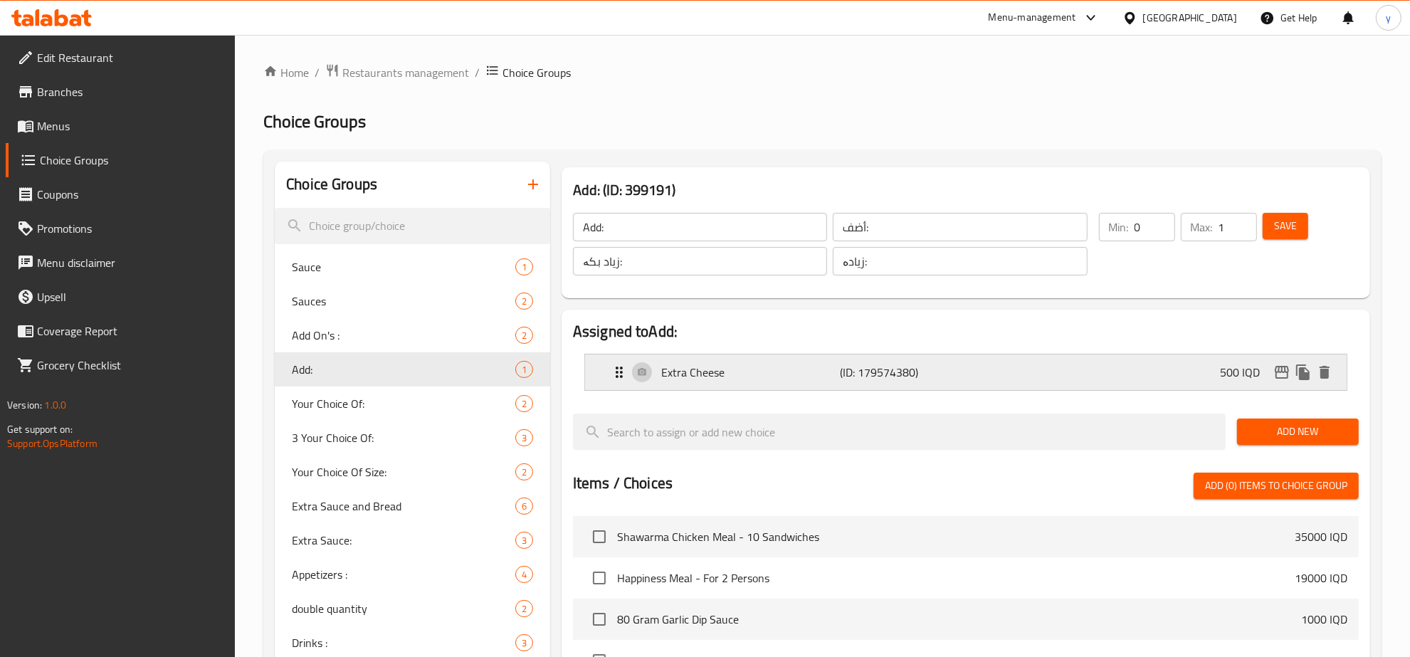
click at [715, 374] on p "Extra Cheese" at bounding box center [750, 372] width 179 height 17
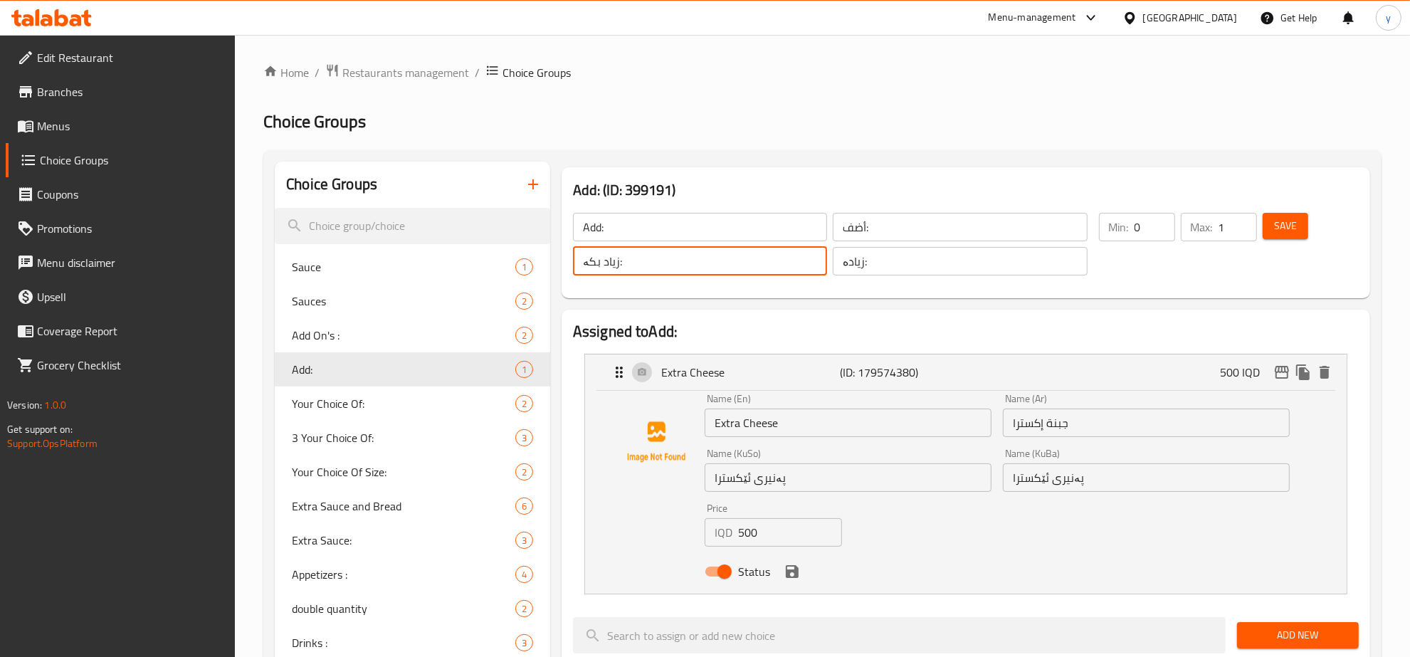
click at [761, 258] on input "زیاد بکە:" at bounding box center [700, 261] width 254 height 28
click at [936, 264] on input "زیادە:" at bounding box center [959, 261] width 254 height 28
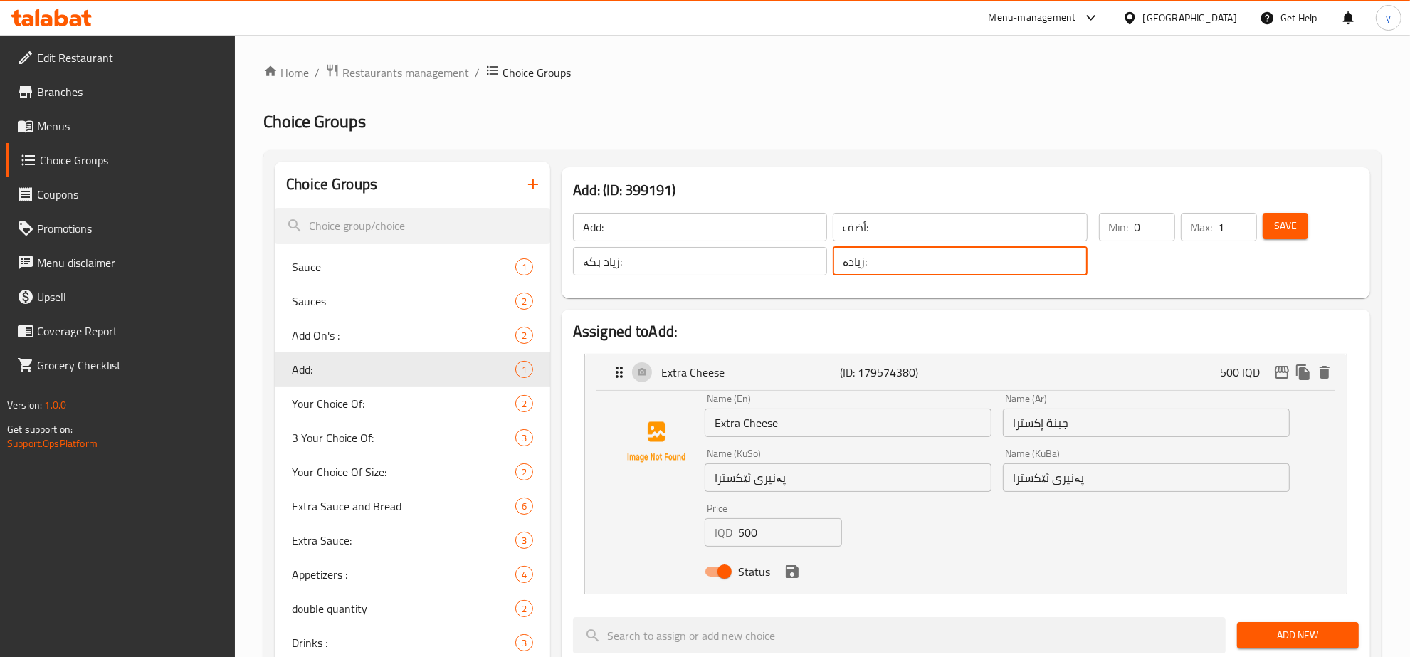
click at [936, 264] on input "زیادە:" at bounding box center [959, 261] width 254 height 28
paste input "بک"
type input "زیاد بکە:"
click at [1278, 233] on span "Save" at bounding box center [1285, 226] width 23 height 18
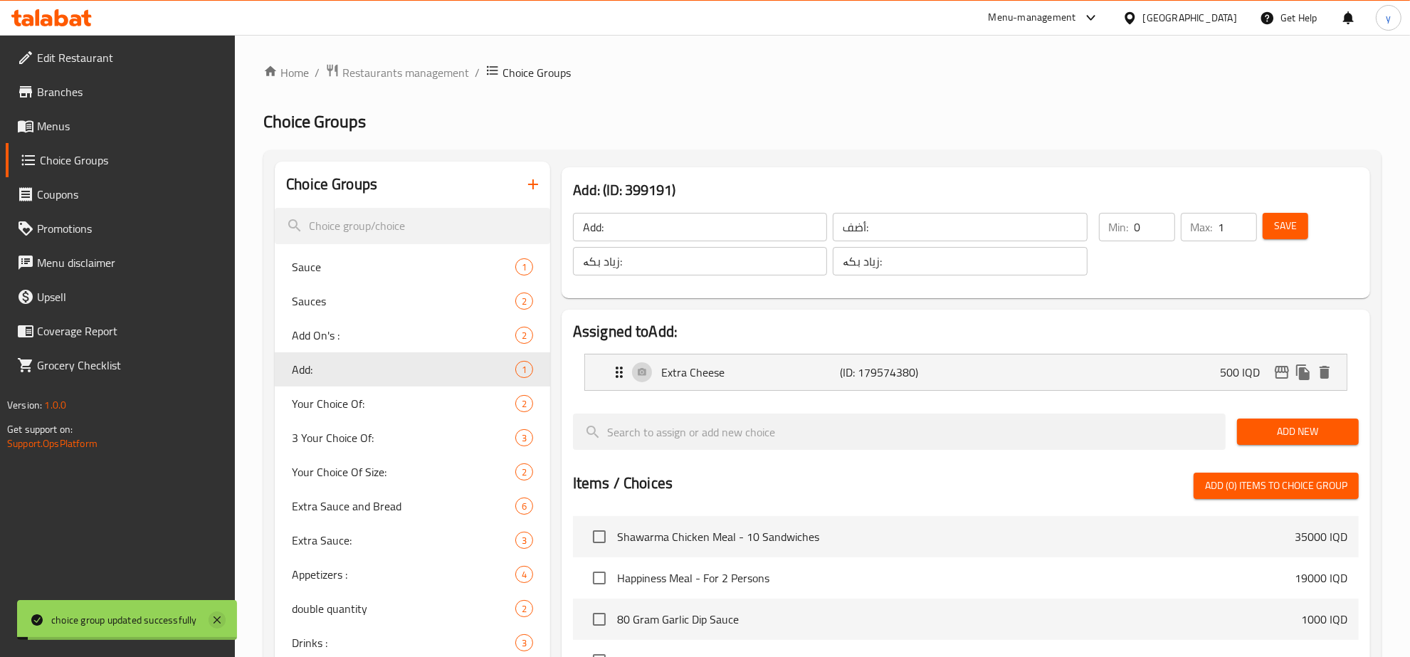
click at [224, 614] on icon at bounding box center [216, 619] width 17 height 17
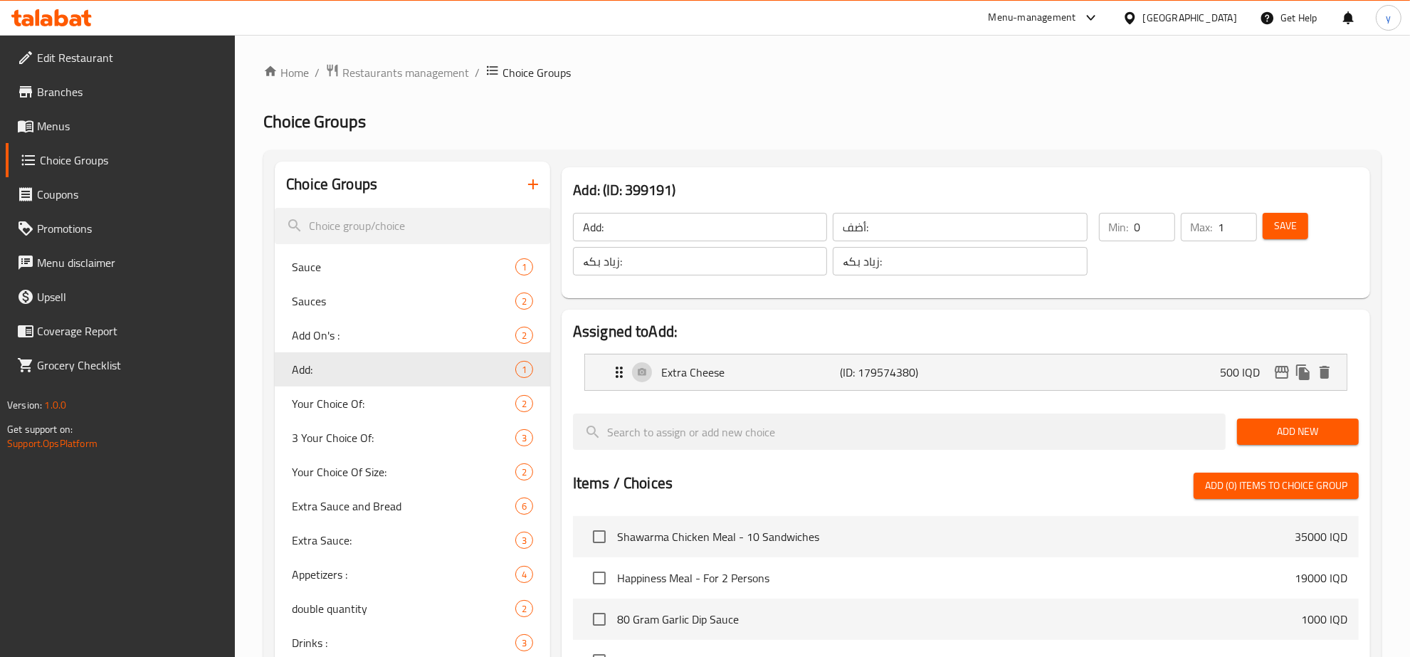
click at [946, 319] on div "Assigned to Add: Extra Cheese (ID: 179574380) 500 IQD Name (En) Extra Cheese Na…" at bounding box center [965, 613] width 808 height 606
click at [968, 354] on div "Extra Cheese (ID: 179574380) 500 IQD" at bounding box center [969, 372] width 719 height 36
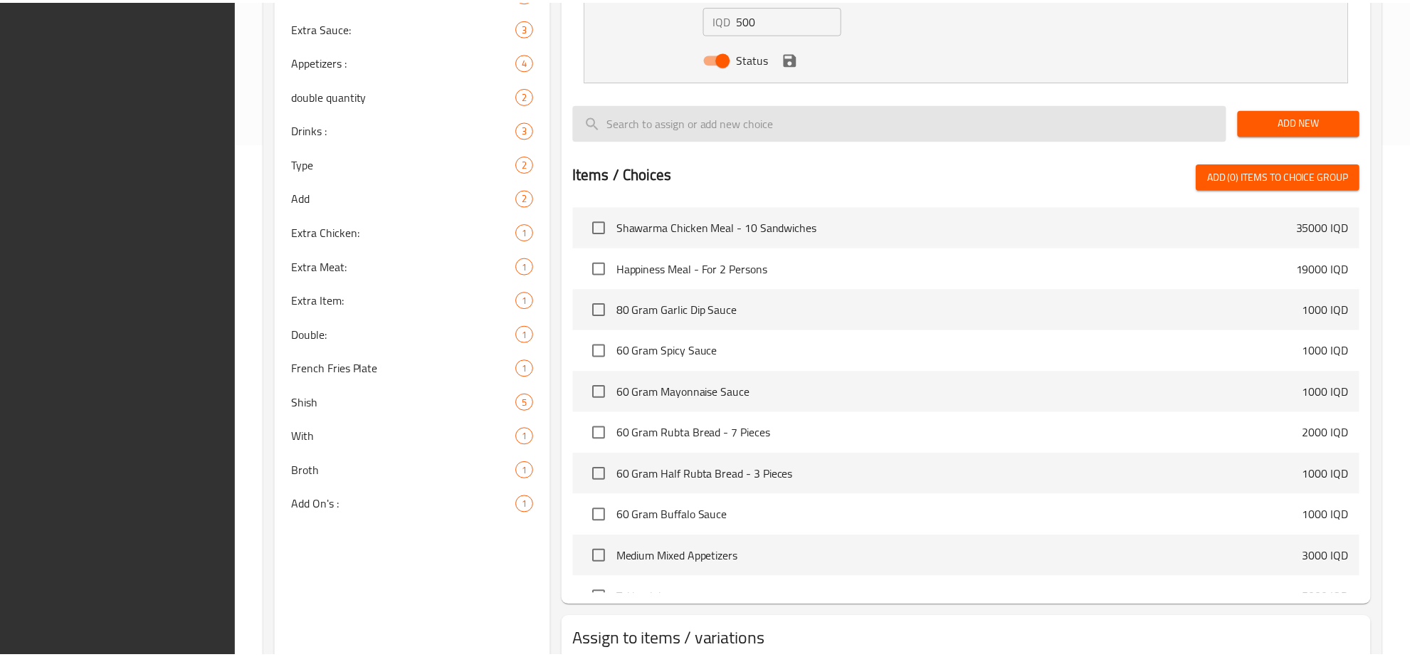
scroll to position [607, 0]
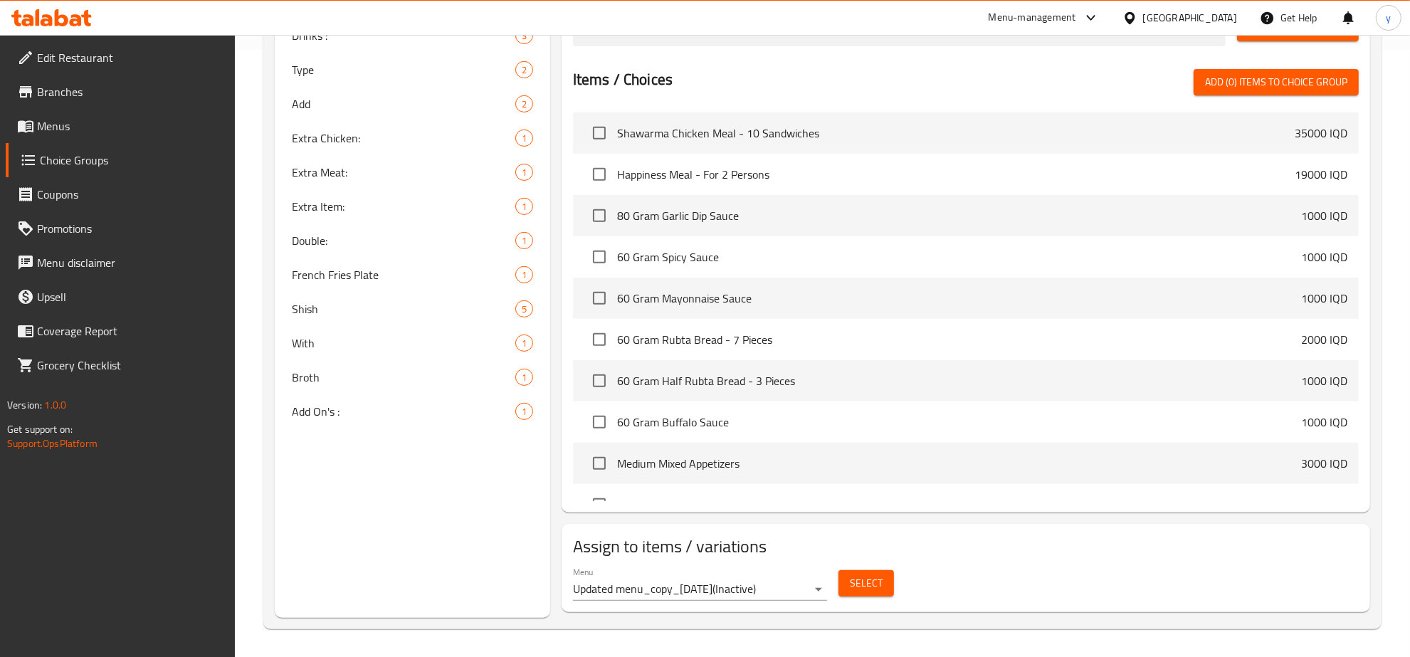
click at [52, 13] on icon at bounding box center [51, 17] width 80 height 17
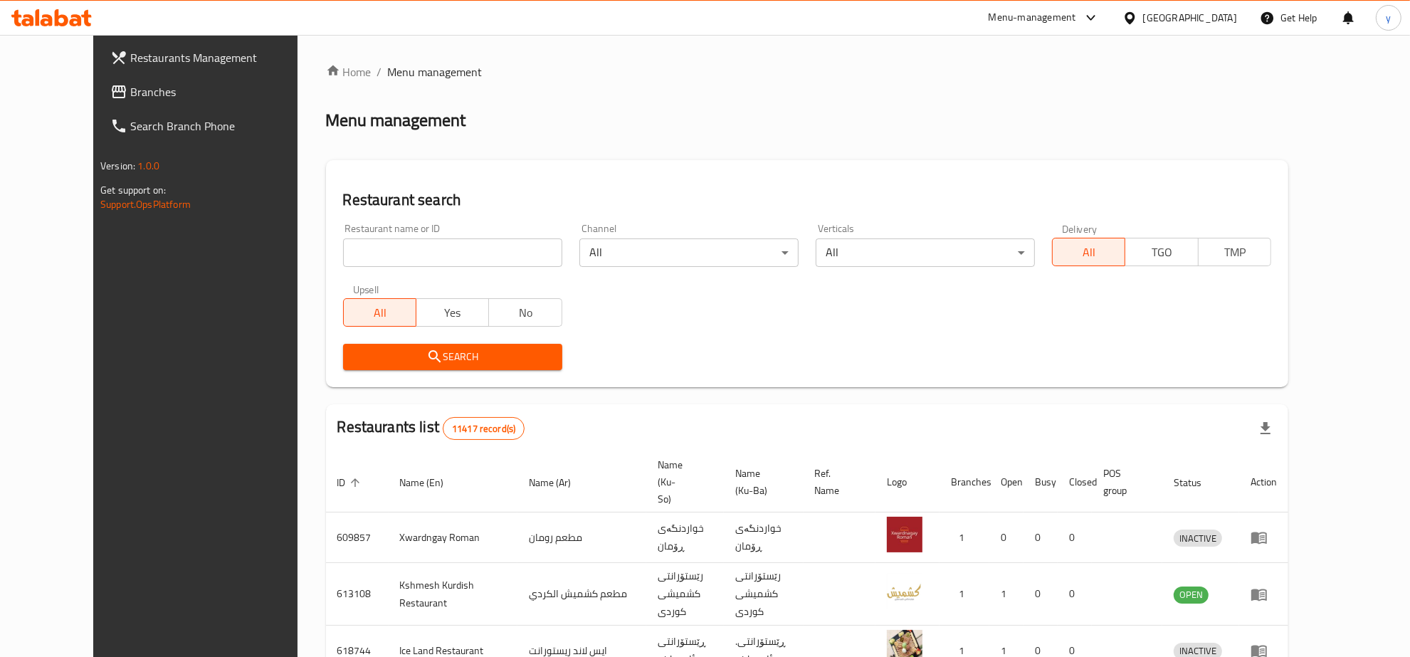
click at [347, 243] on input "search" at bounding box center [452, 252] width 219 height 28
paste input "667414"
type input "667414"
click at [334, 338] on div "Search" at bounding box center [452, 356] width 236 height 43
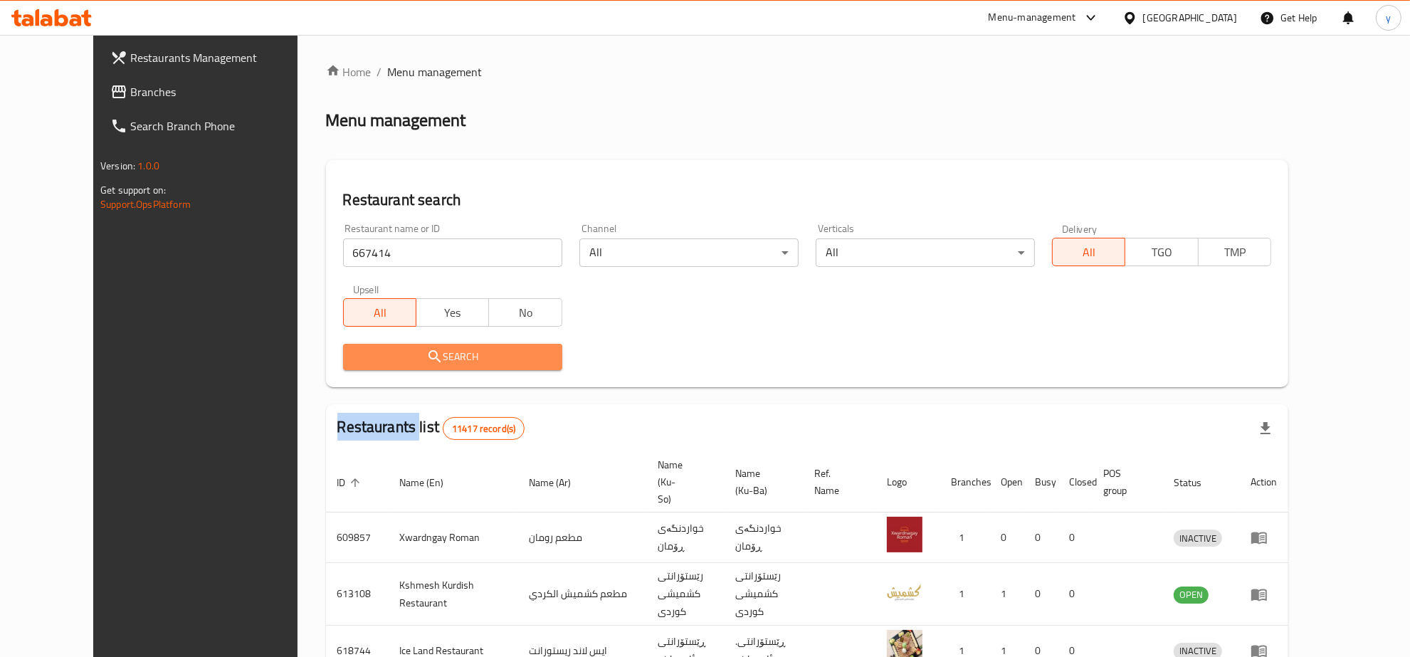
click at [343, 367] on button "Search" at bounding box center [452, 357] width 219 height 26
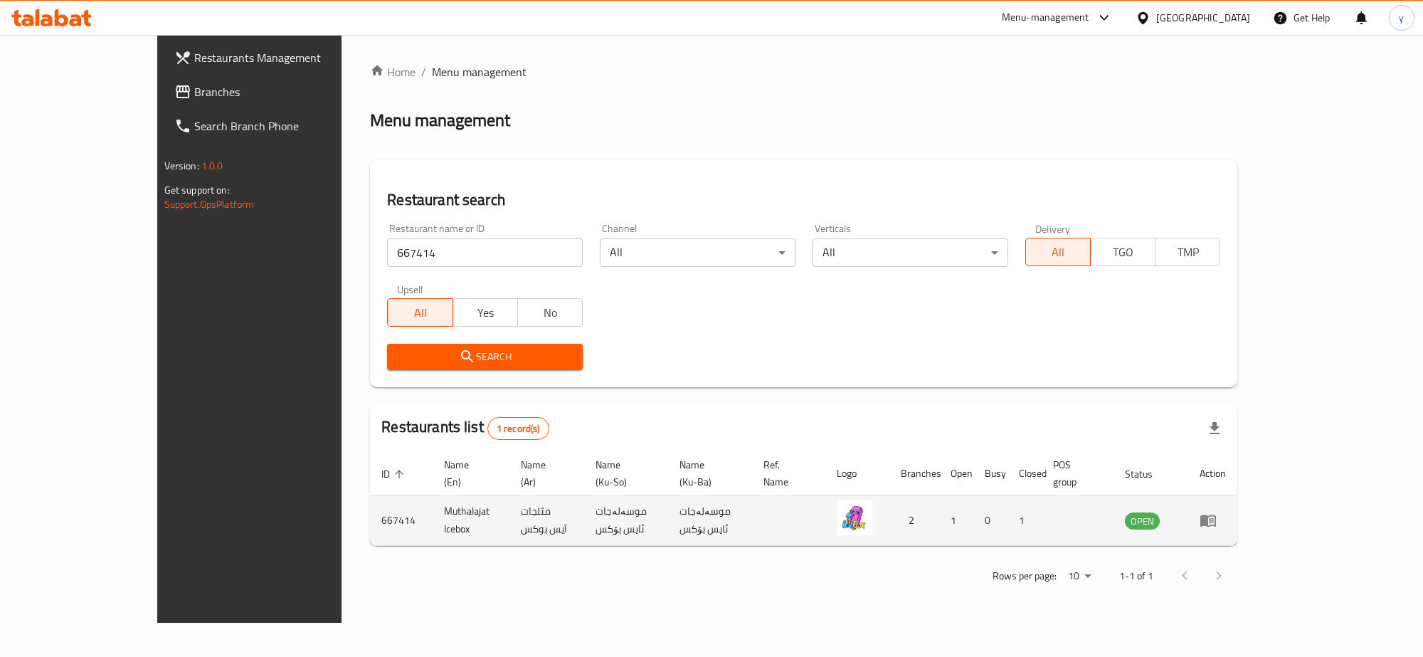
click at [1237, 502] on td "enhanced table" at bounding box center [1212, 520] width 49 height 51
click at [1217, 512] on icon "enhanced table" at bounding box center [1208, 520] width 17 height 17
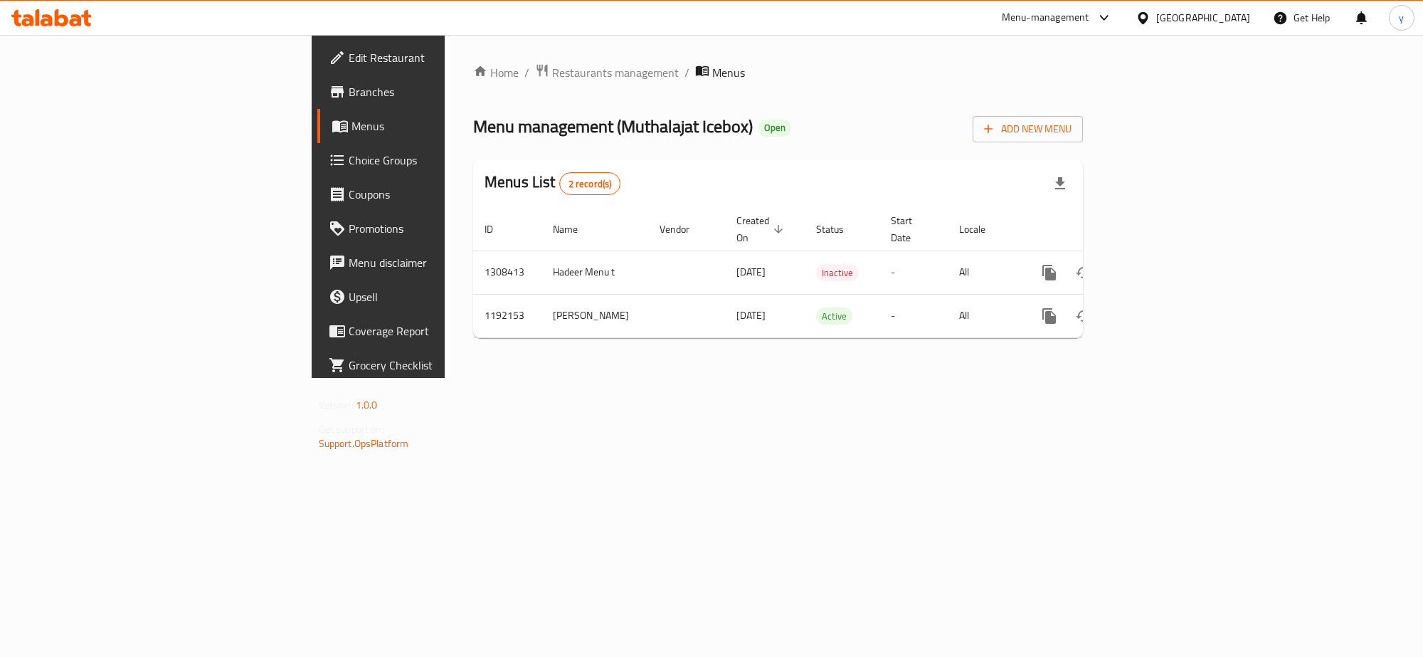
click at [349, 87] on span "Branches" at bounding box center [443, 91] width 189 height 17
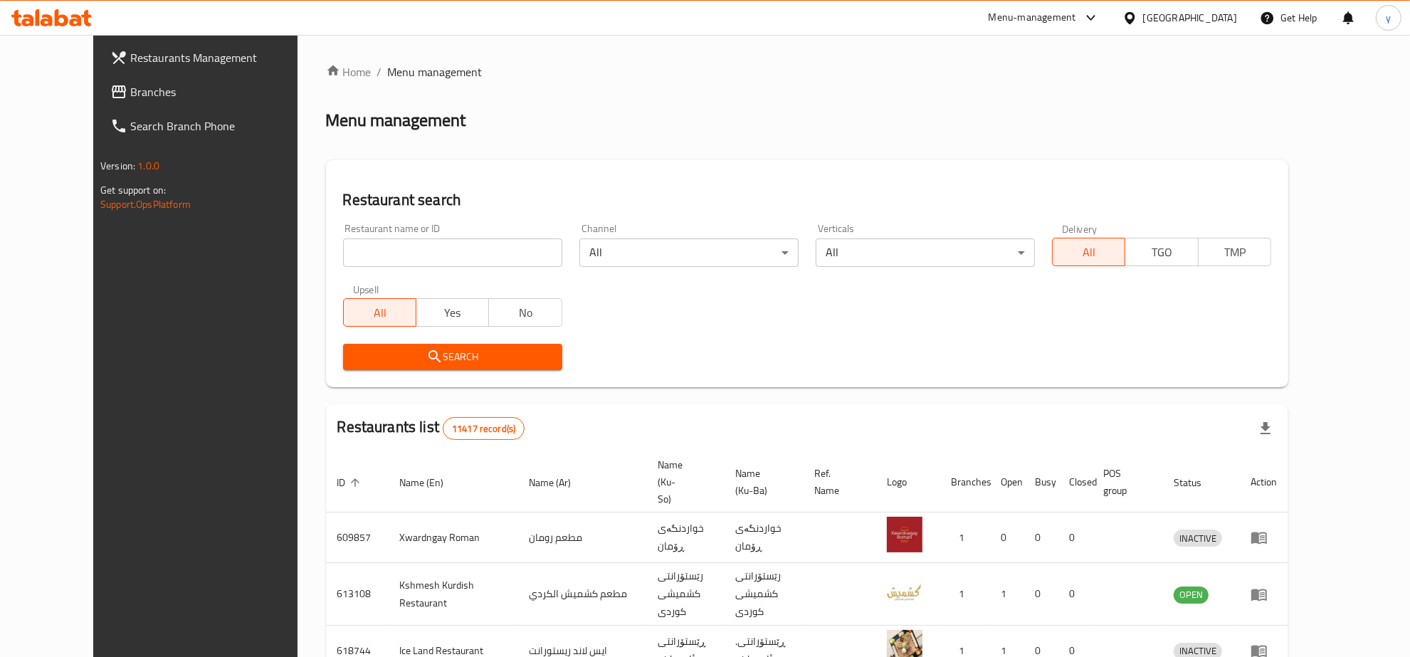
click at [396, 268] on div "Restaurant name or ID Restaurant name or ID" at bounding box center [452, 245] width 236 height 60
click at [398, 258] on input "search" at bounding box center [452, 252] width 219 height 28
paste input "660409"
type input "660409"
click at [367, 349] on span "Search" at bounding box center [452, 357] width 196 height 18
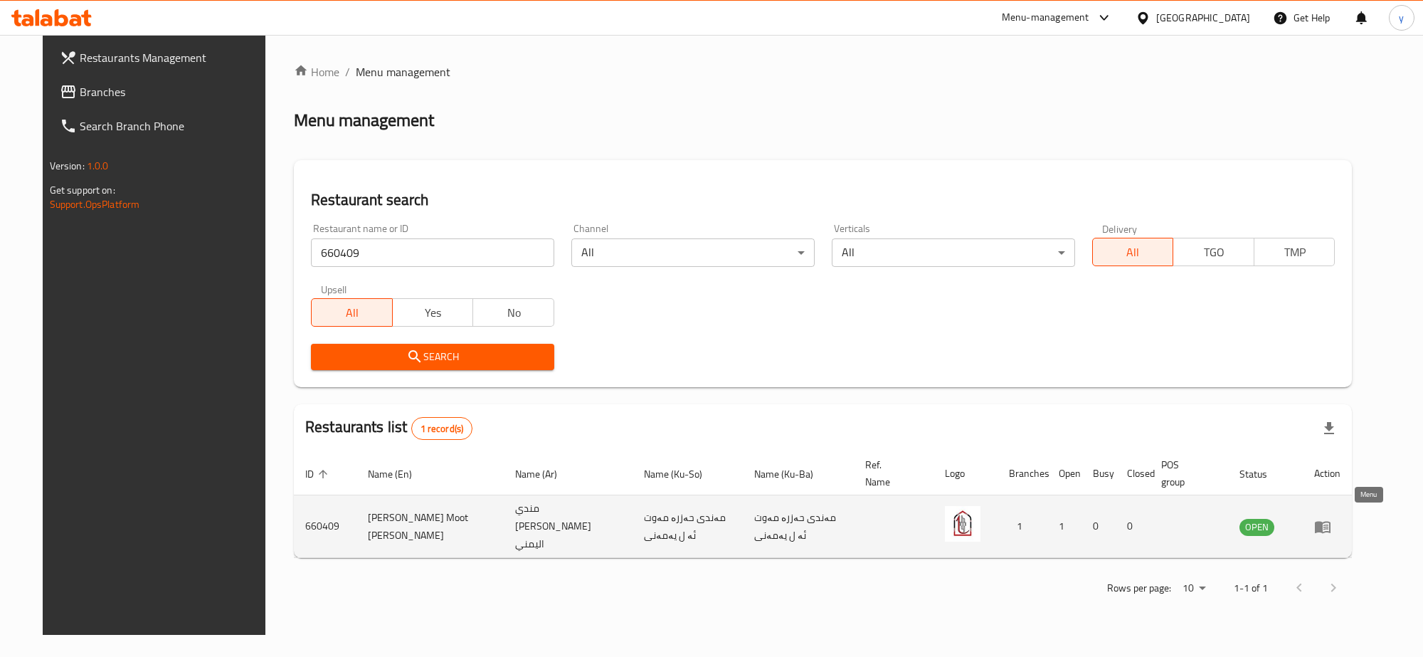
click at [1331, 524] on icon "enhanced table" at bounding box center [1322, 526] width 17 height 17
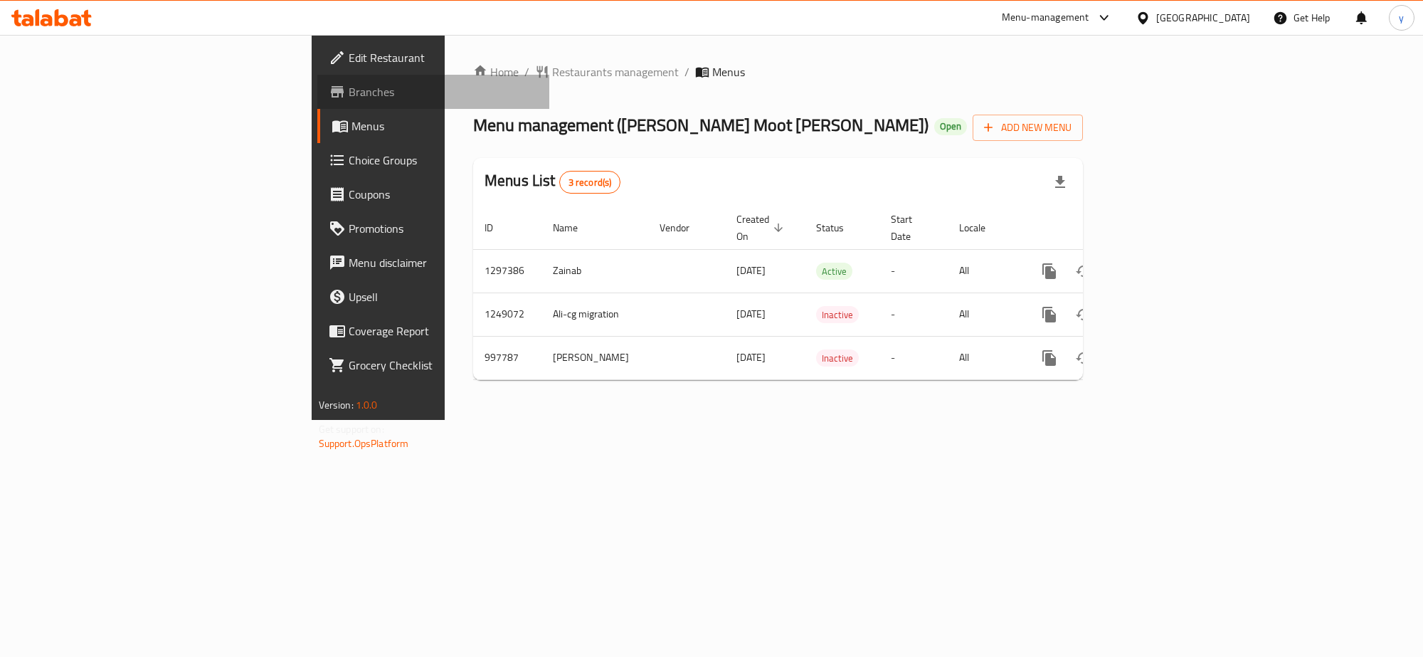
click at [317, 100] on link "Branches" at bounding box center [433, 92] width 232 height 34
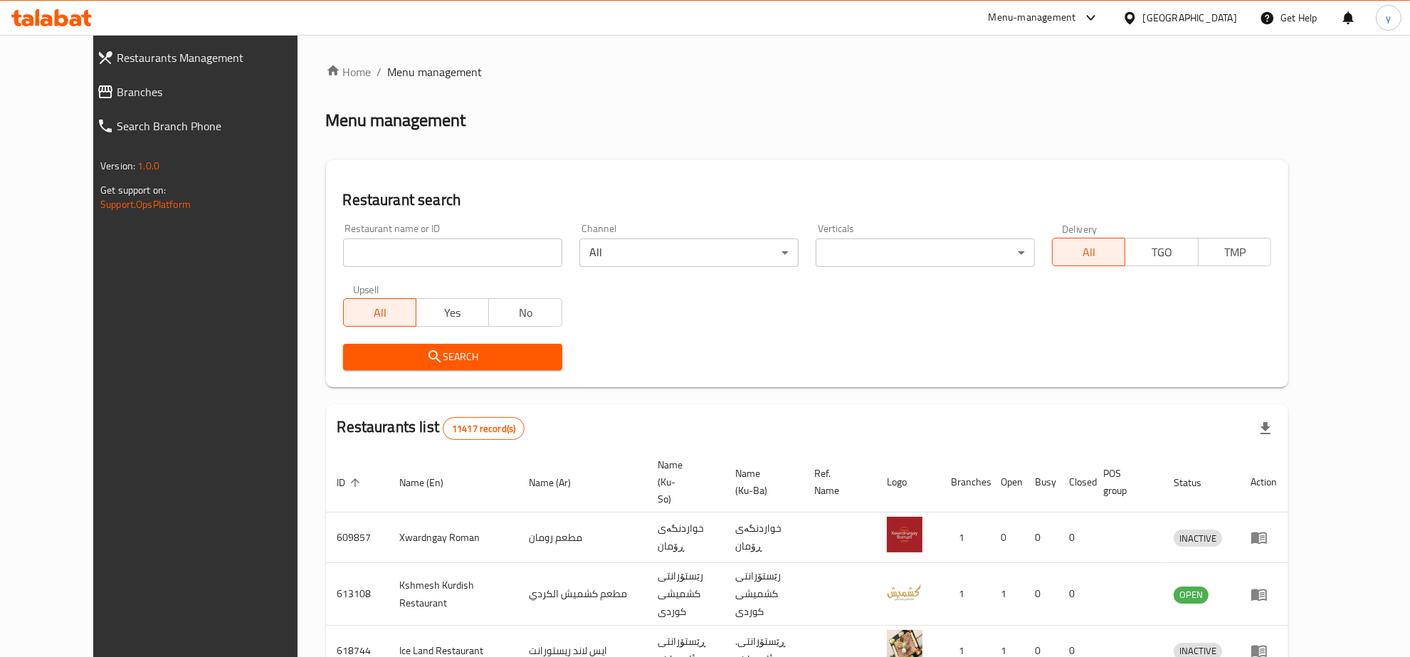
click at [381, 244] on input "search" at bounding box center [452, 252] width 219 height 28
paste input "678051"
type input "678051"
click at [358, 357] on span "Search" at bounding box center [452, 357] width 196 height 18
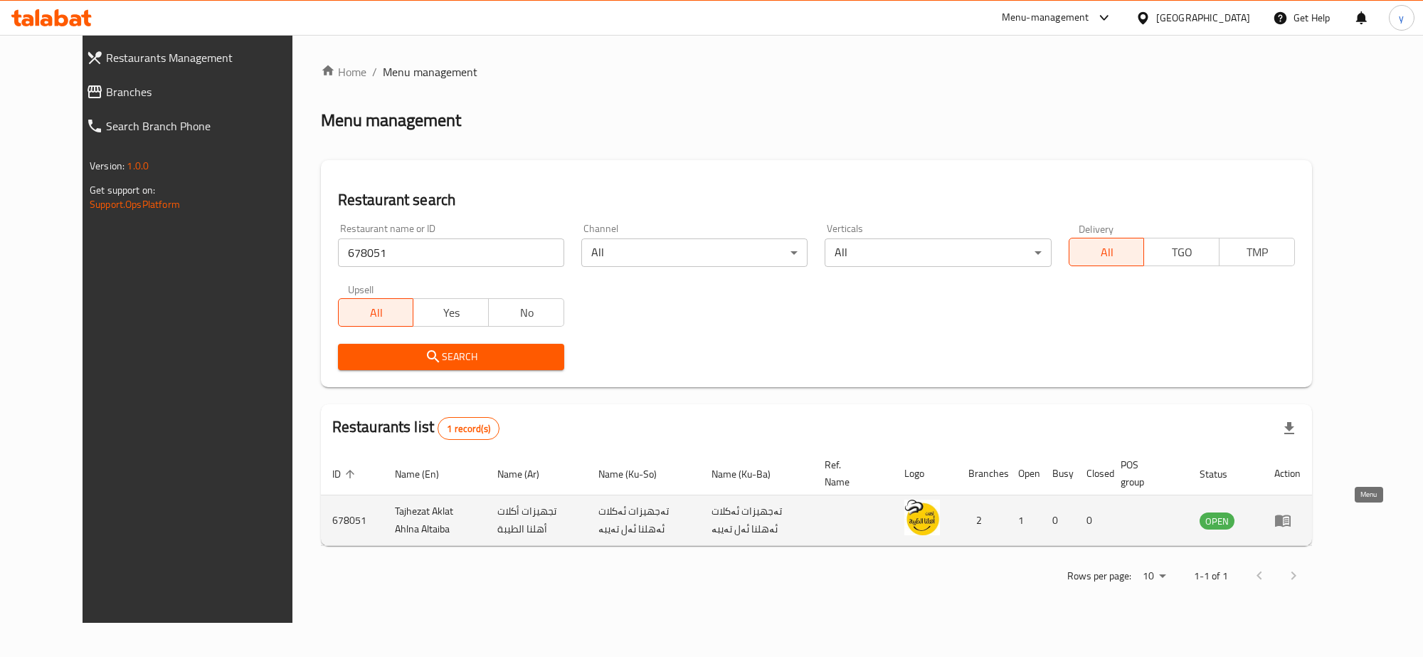
click at [1291, 514] on icon "enhanced table" at bounding box center [1282, 520] width 17 height 17
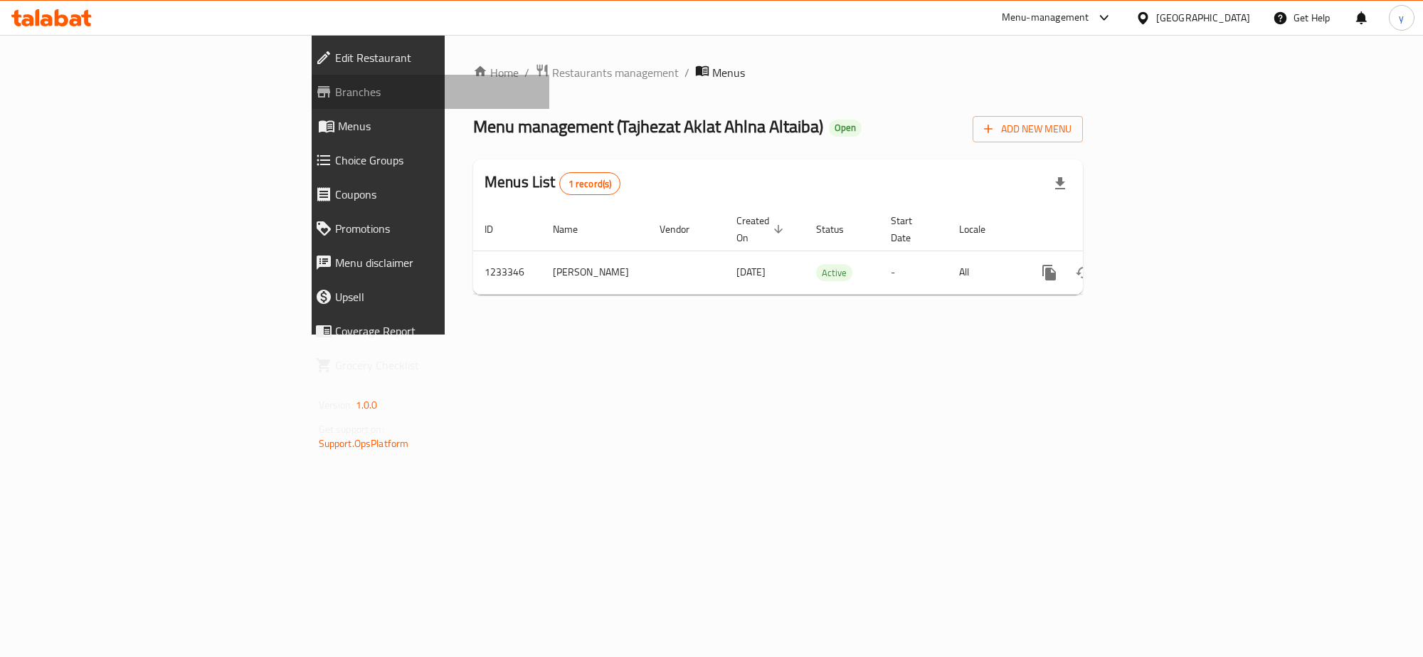
click at [335, 94] on span "Branches" at bounding box center [436, 91] width 203 height 17
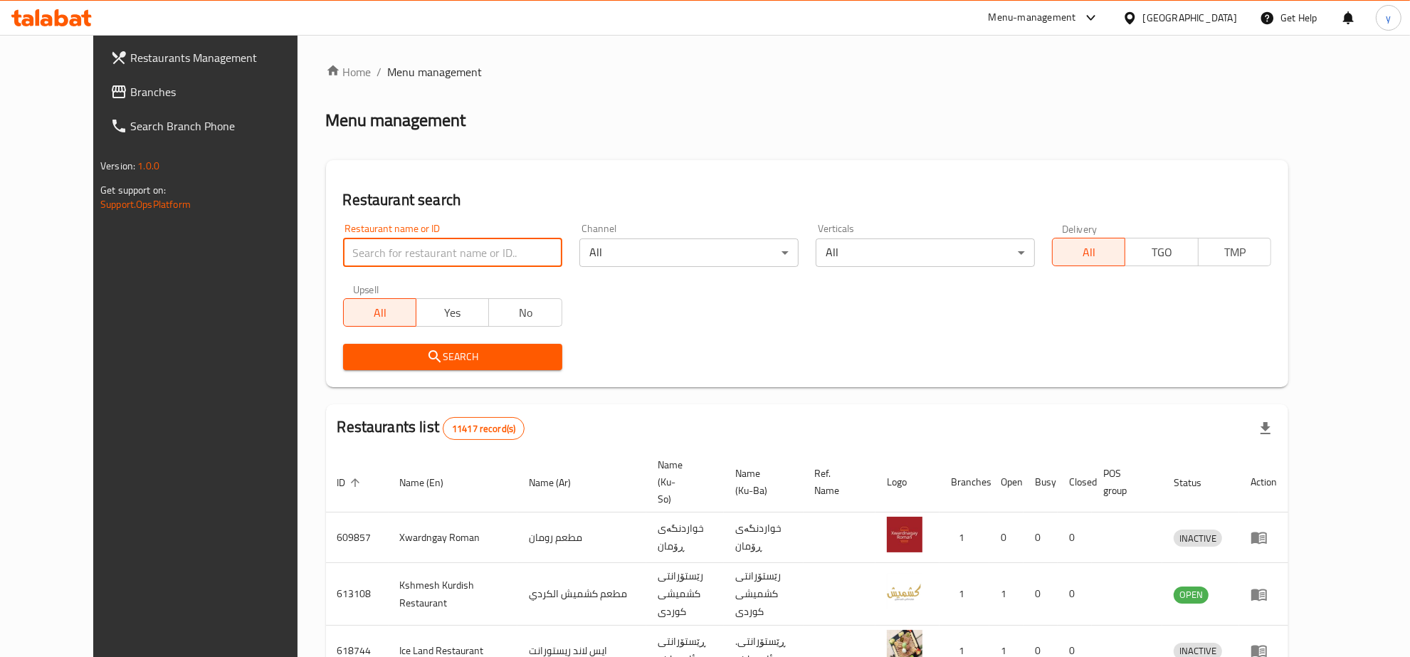
click at [343, 251] on input "search" at bounding box center [452, 252] width 219 height 28
paste input "763541"
type input "763541"
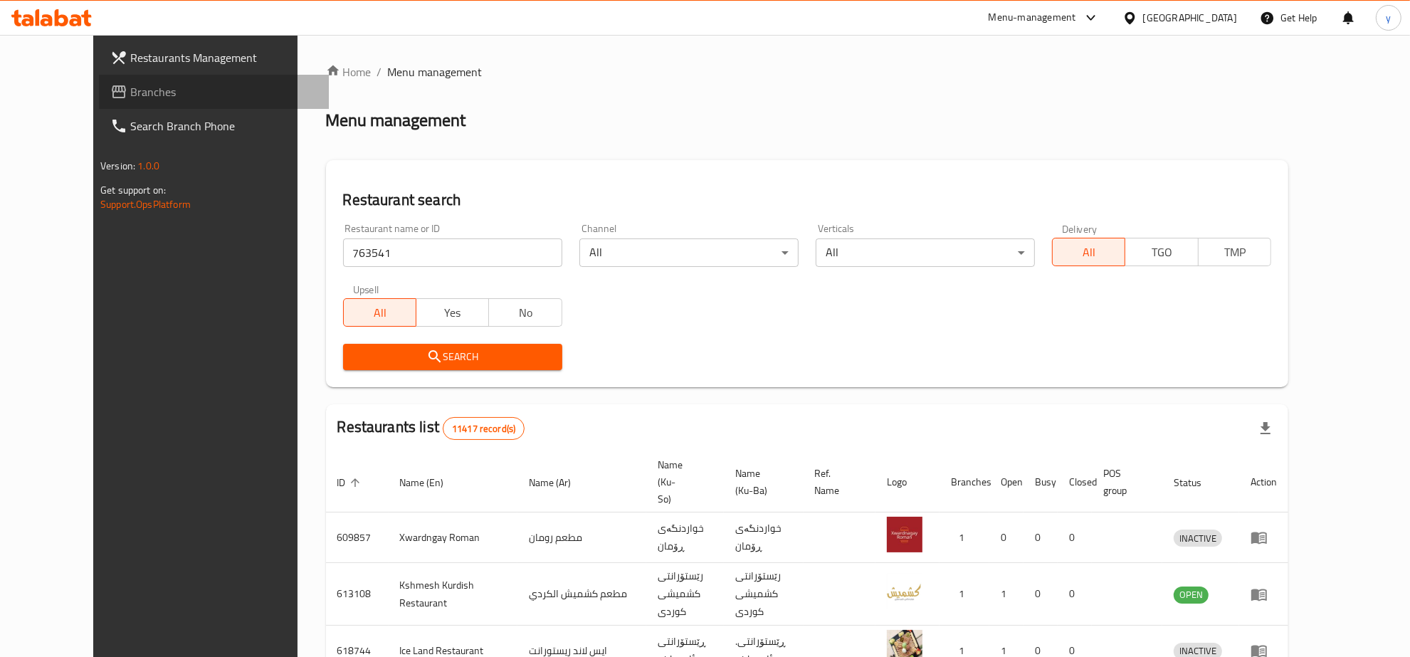
click at [141, 101] on link "Branches" at bounding box center [214, 92] width 230 height 34
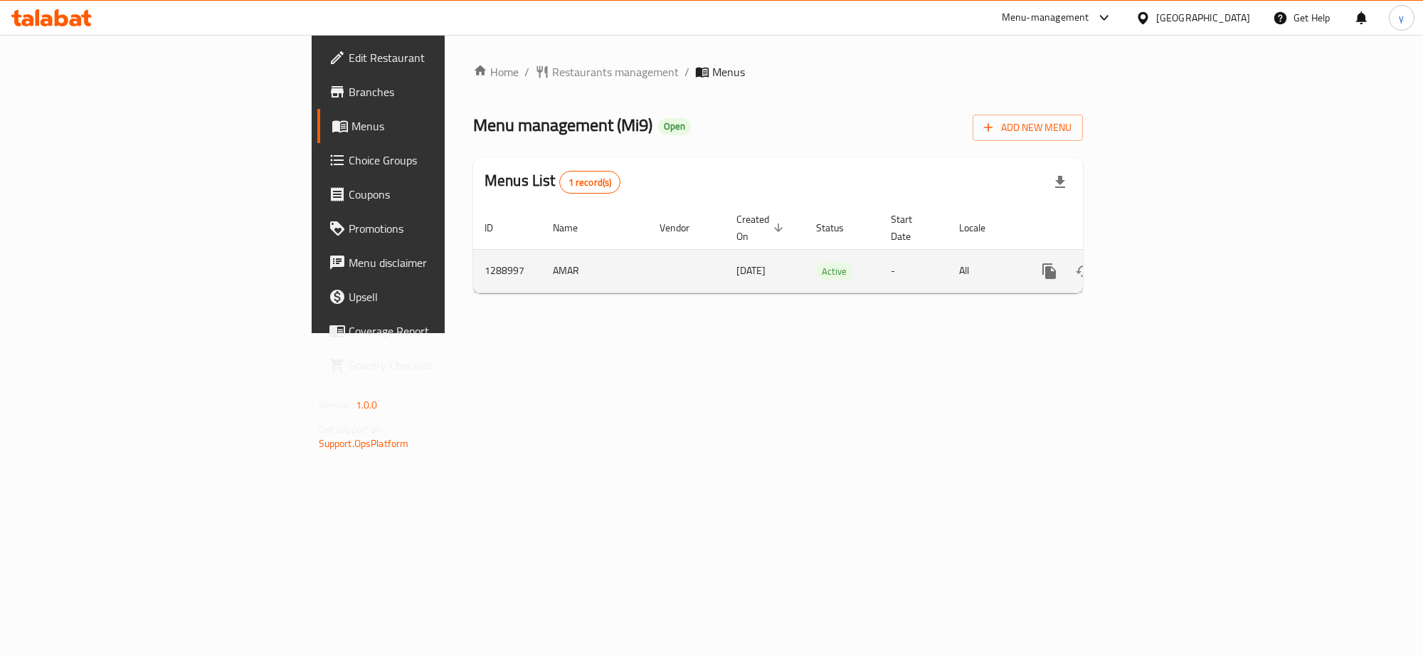
click at [1160, 263] on icon "enhanced table" at bounding box center [1151, 271] width 17 height 17
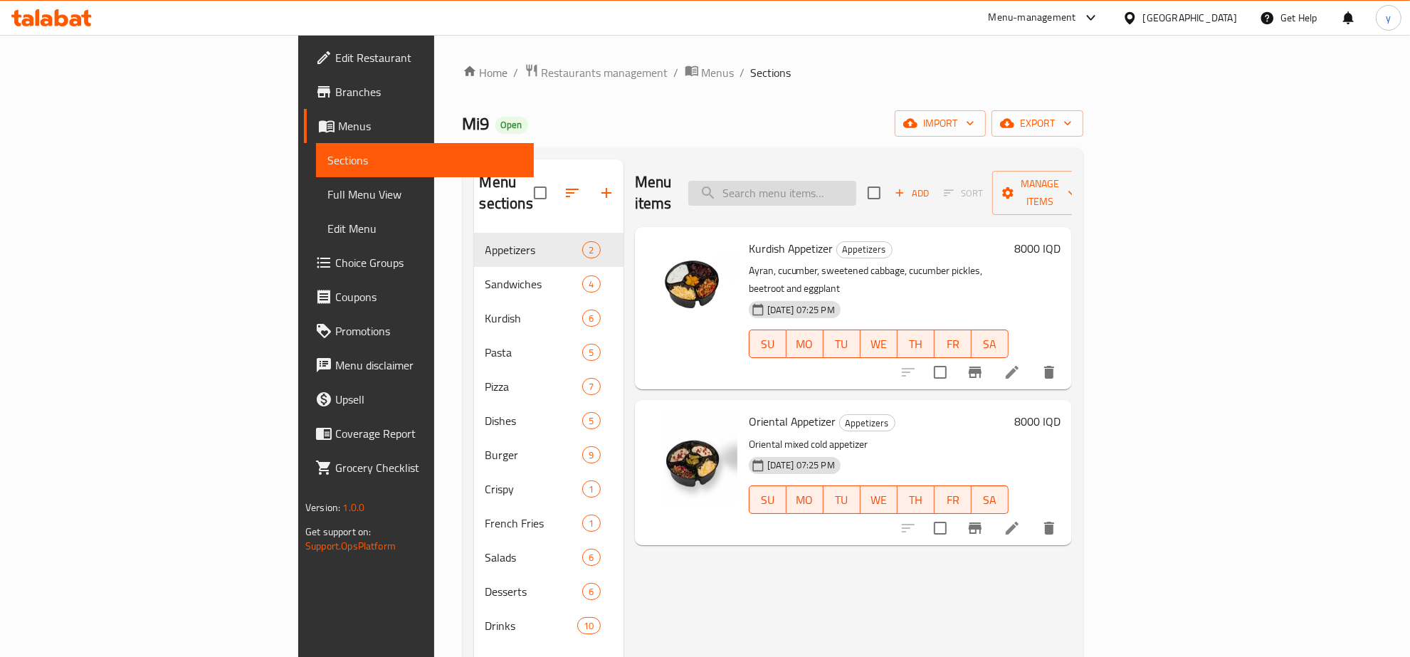
click at [852, 190] on input "search" at bounding box center [772, 193] width 168 height 25
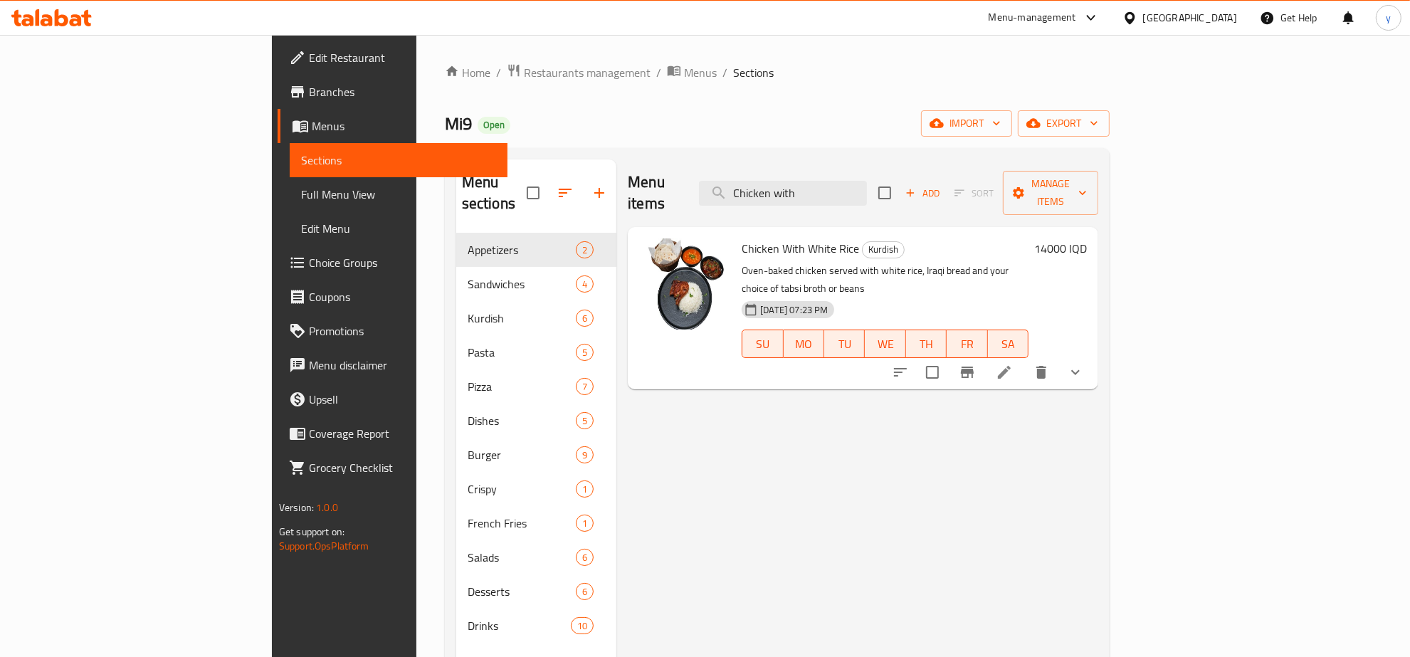
type input "Chicken with"
click at [741, 238] on span "Chicken With White Rice" at bounding box center [799, 248] width 117 height 21
copy h6 "Chicken With White Rice"
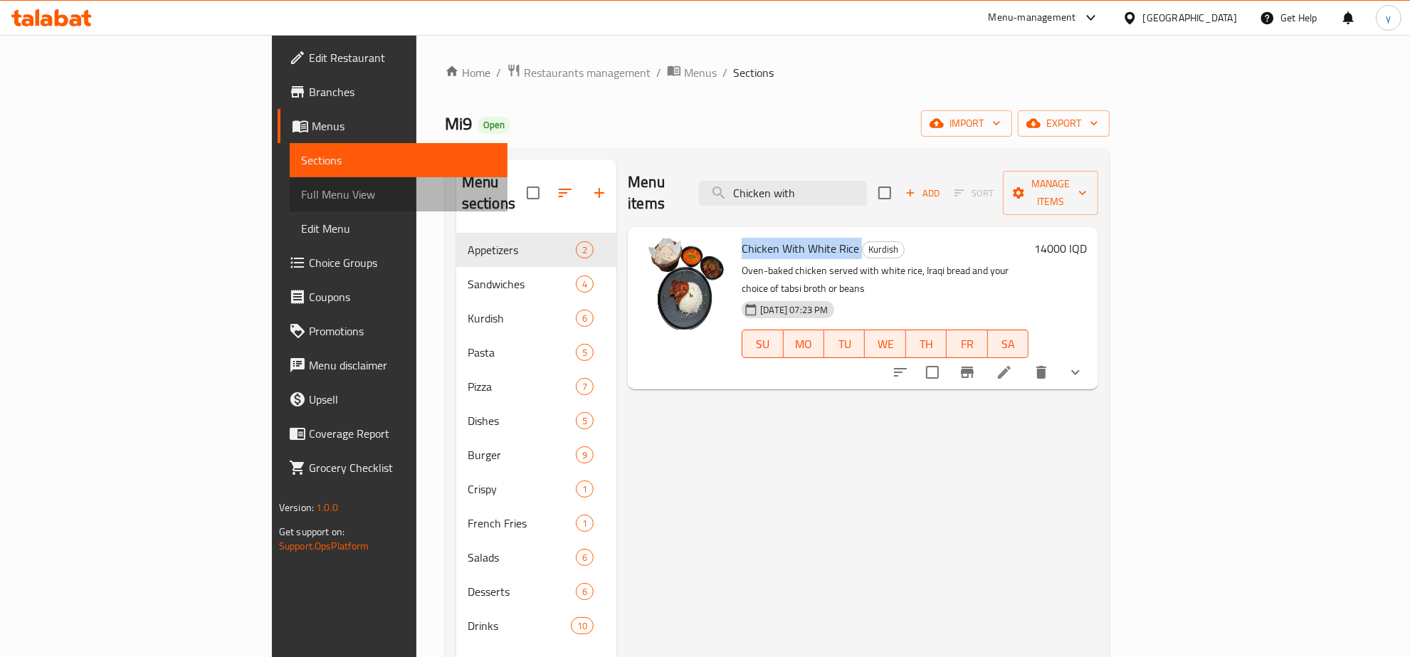
click at [301, 193] on span "Full Menu View" at bounding box center [398, 194] width 195 height 17
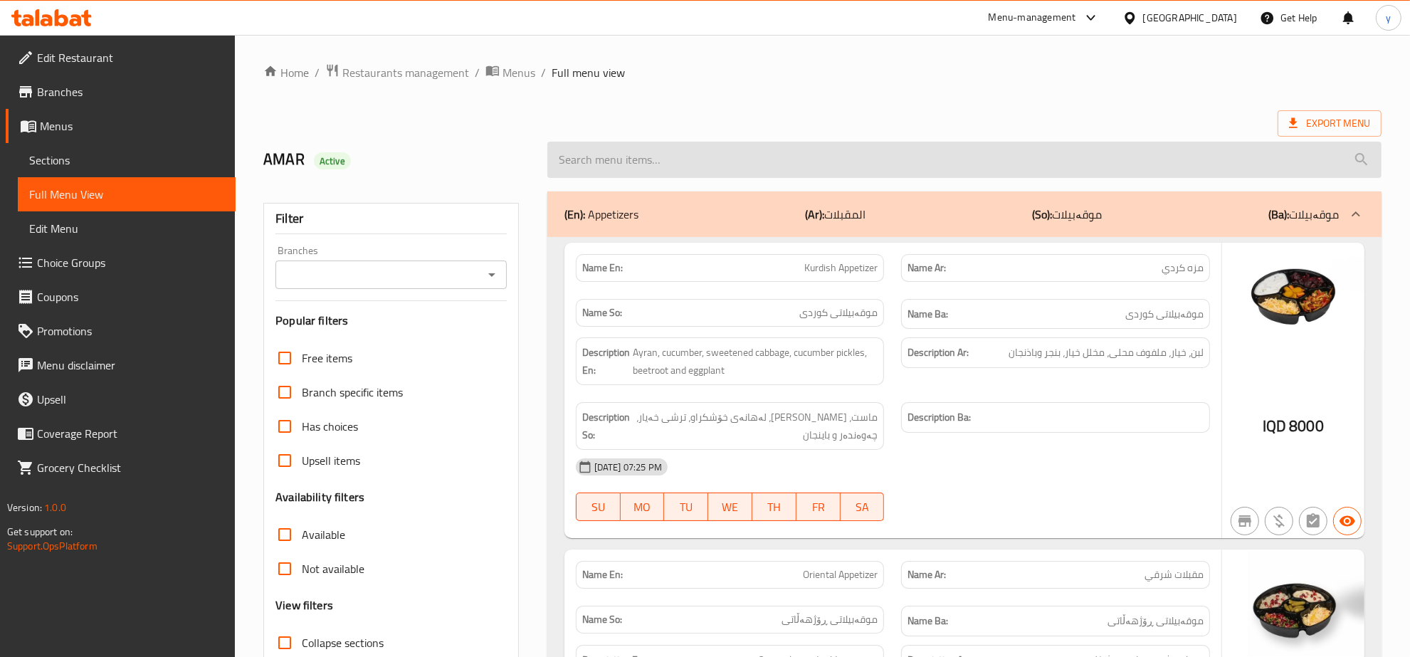
paste input "Chicken With White Rice"
click at [670, 168] on input "search" at bounding box center [964, 160] width 834 height 36
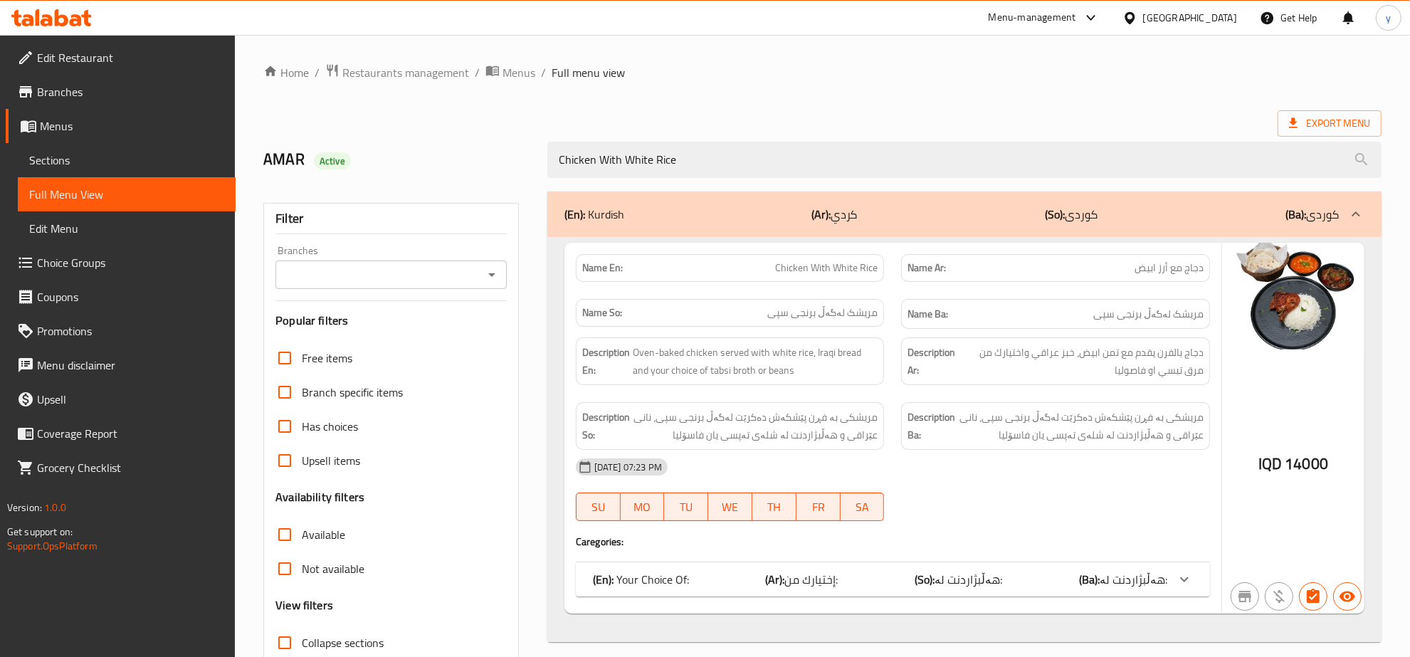
click at [492, 268] on icon "Open" at bounding box center [491, 274] width 17 height 17
type input "Chicken With White Rice"
click at [443, 336] on li "Mi9, Nawroz" at bounding box center [391, 337] width 231 height 26
type input "Mi9, Nawroz"
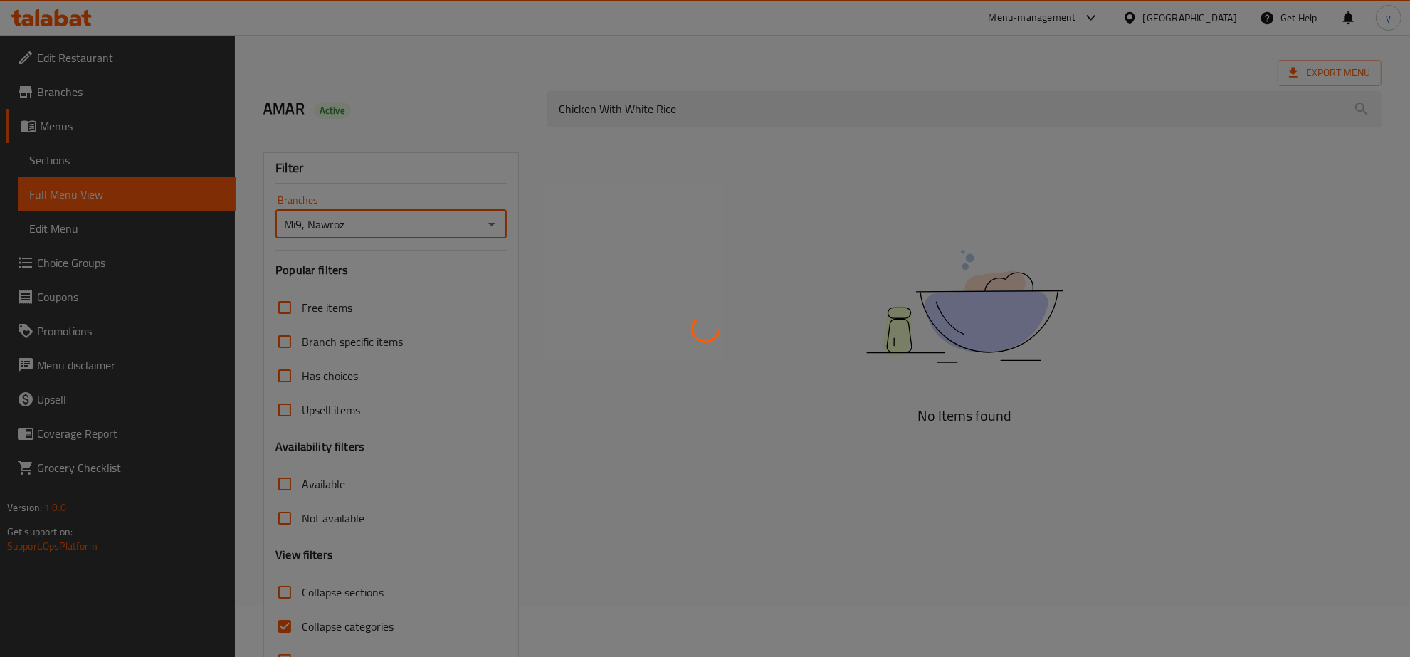
scroll to position [100, 0]
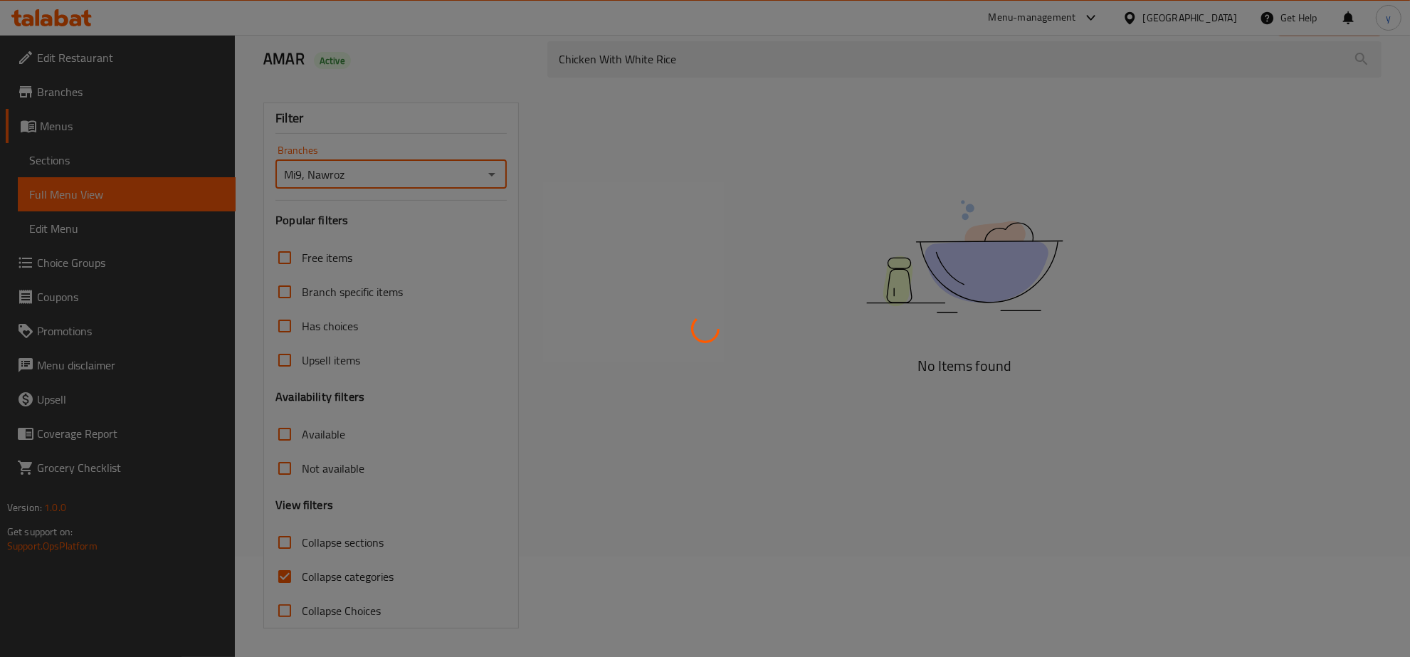
click at [290, 576] on div at bounding box center [705, 328] width 1410 height 657
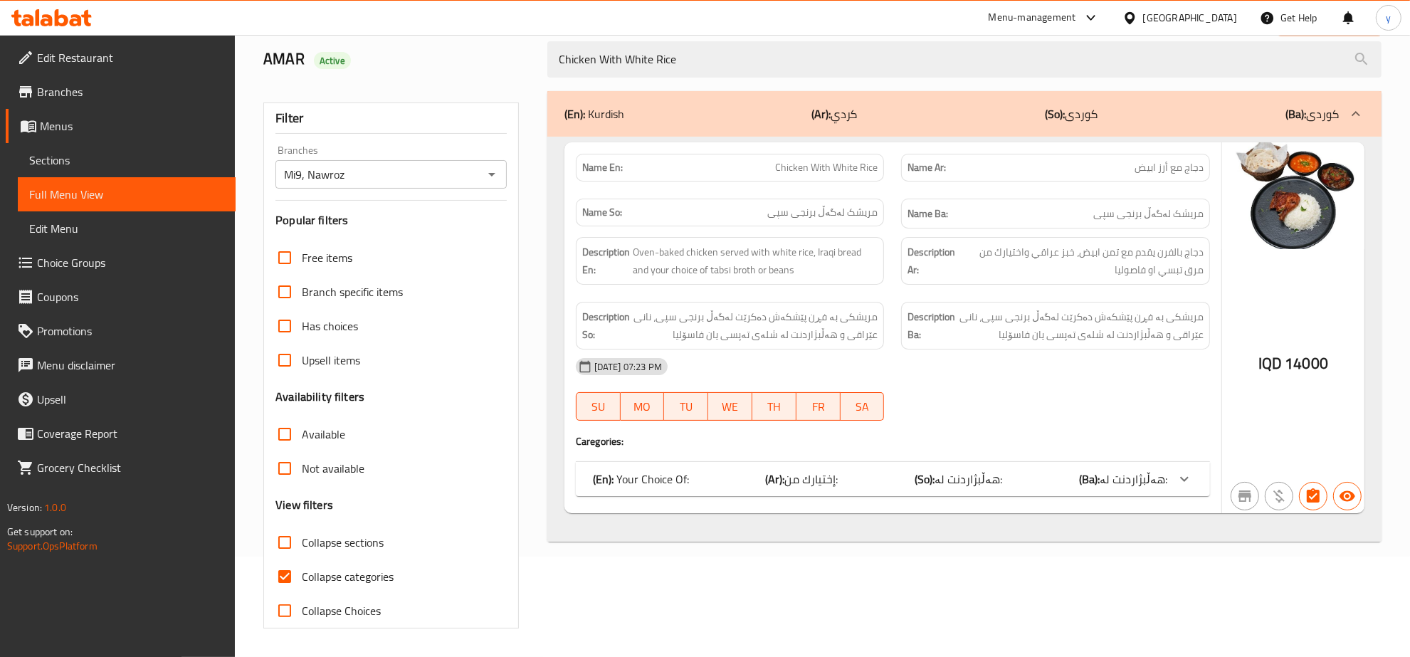
click at [290, 576] on div at bounding box center [705, 328] width 1410 height 657
click at [290, 576] on input "Collapse categories" at bounding box center [285, 576] width 34 height 34
checkbox input "false"
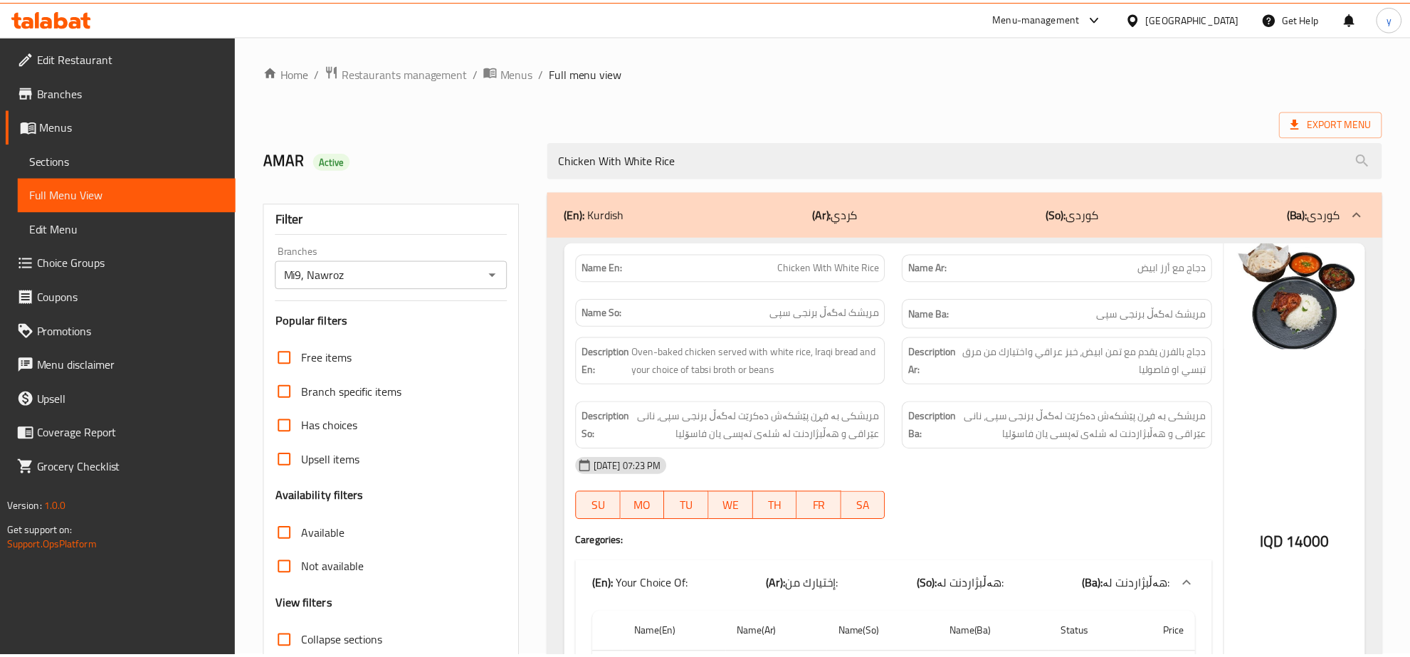
scroll to position [175, 0]
